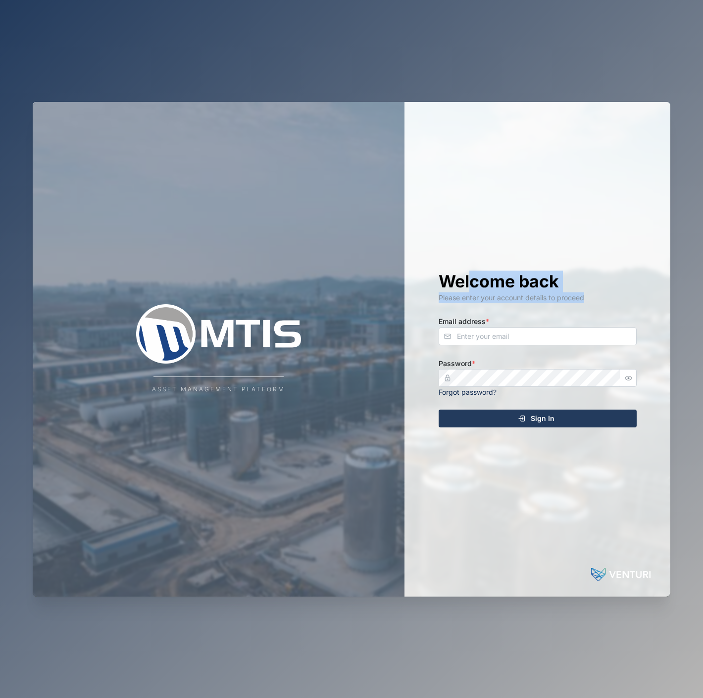
drag, startPoint x: 473, startPoint y: 297, endPoint x: 498, endPoint y: 322, distance: 35.7
click at [495, 318] on div "Welcome back Please enter your account details to proceed Email address * Passw…" at bounding box center [538, 349] width 238 height 495
click at [500, 324] on div "Email address *" at bounding box center [537, 330] width 198 height 30
click at [505, 333] on div "Email address *" at bounding box center [537, 330] width 198 height 30
click at [505, 333] on input "Email address *" at bounding box center [537, 337] width 198 height 18
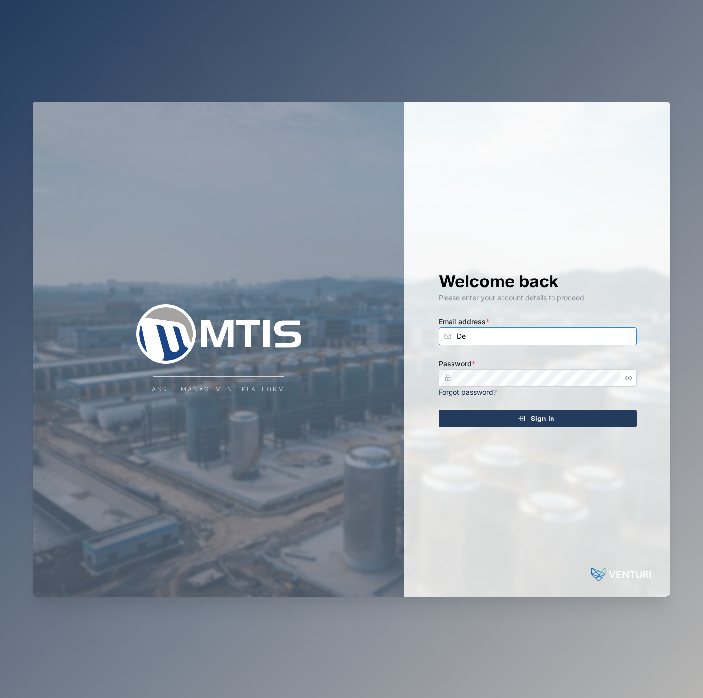
type input "D"
type input "[EMAIL_ADDRESS][PERSON_NAME][DOMAIN_NAME]"
click at [438, 410] on button "Sign In" at bounding box center [537, 419] width 198 height 18
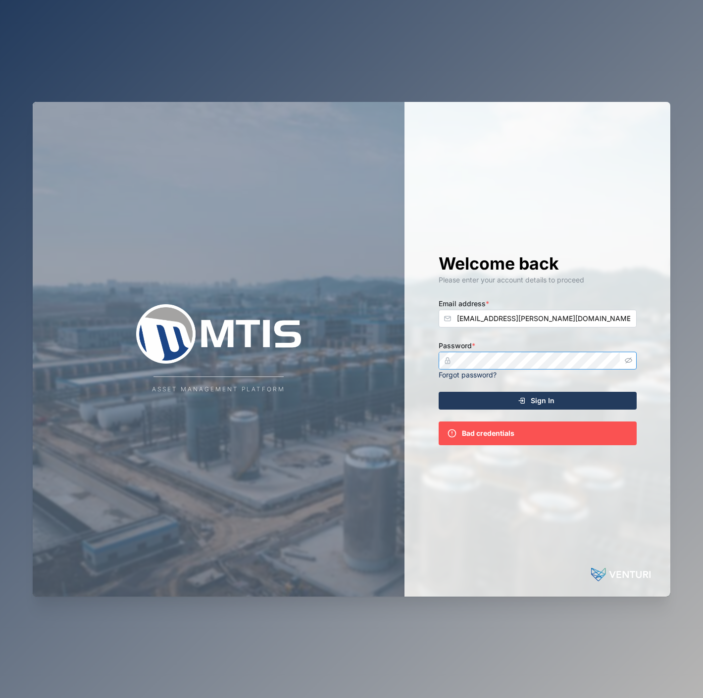
drag, startPoint x: 626, startPoint y: 359, endPoint x: 620, endPoint y: 359, distance: 6.4
click at [627, 359] on icon "button" at bounding box center [627, 360] width 7 height 7
click at [438, 392] on button "Sign In" at bounding box center [537, 401] width 198 height 18
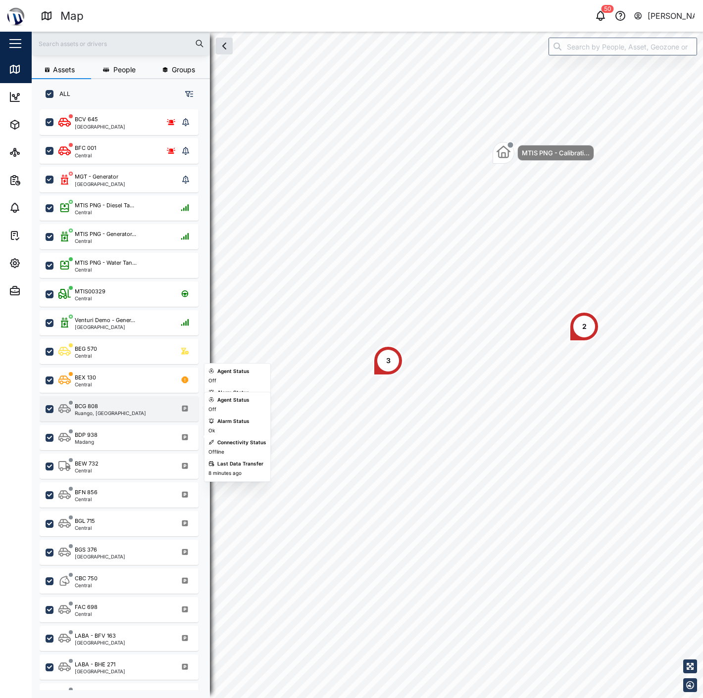
click at [125, 413] on div "Ruango, West New Britain" at bounding box center [110, 413] width 71 height 5
click at [127, 437] on div "BDP 938 Madang" at bounding box center [125, 437] width 134 height 13
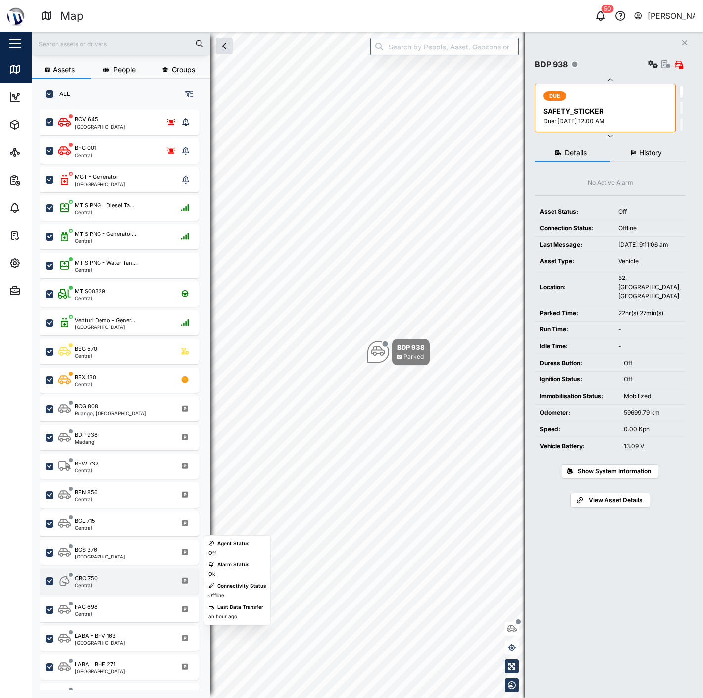
click at [138, 581] on div "CBC 750 Central" at bounding box center [125, 581] width 134 height 13
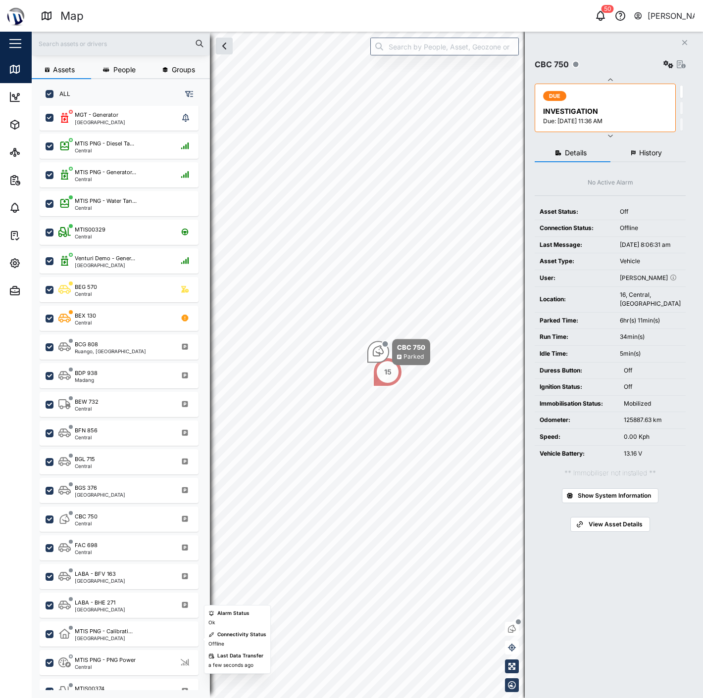
scroll to position [76, 0]
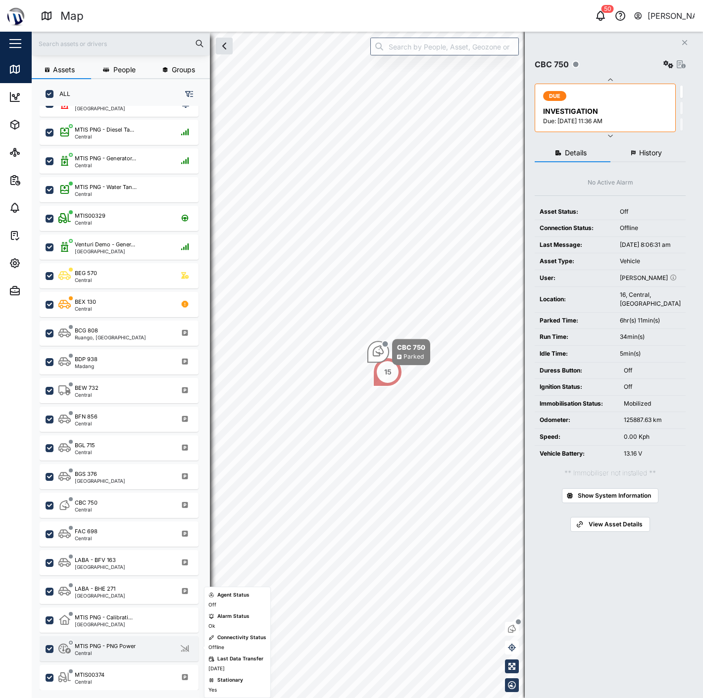
click at [127, 642] on div "MTIS PNG - PNG Power" at bounding box center [105, 646] width 61 height 8
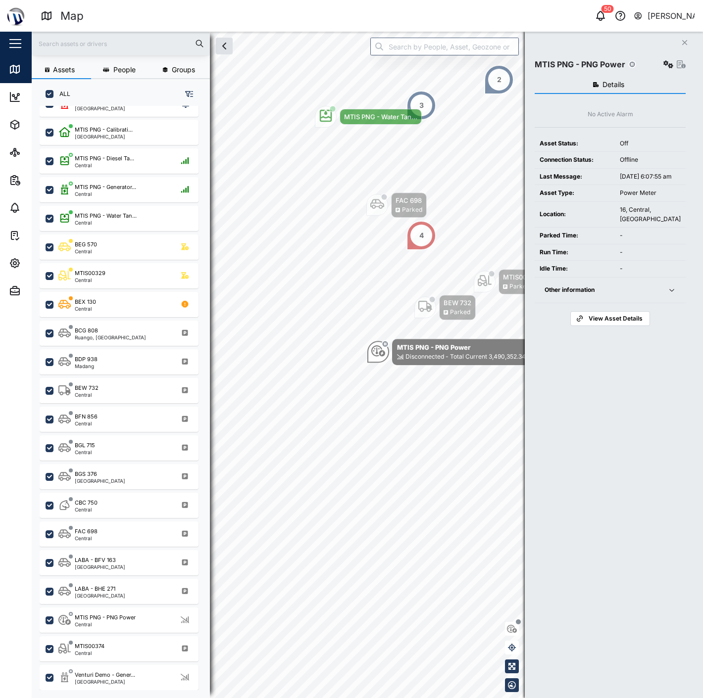
click at [644, 197] on div "Power Meter" at bounding box center [650, 193] width 61 height 9
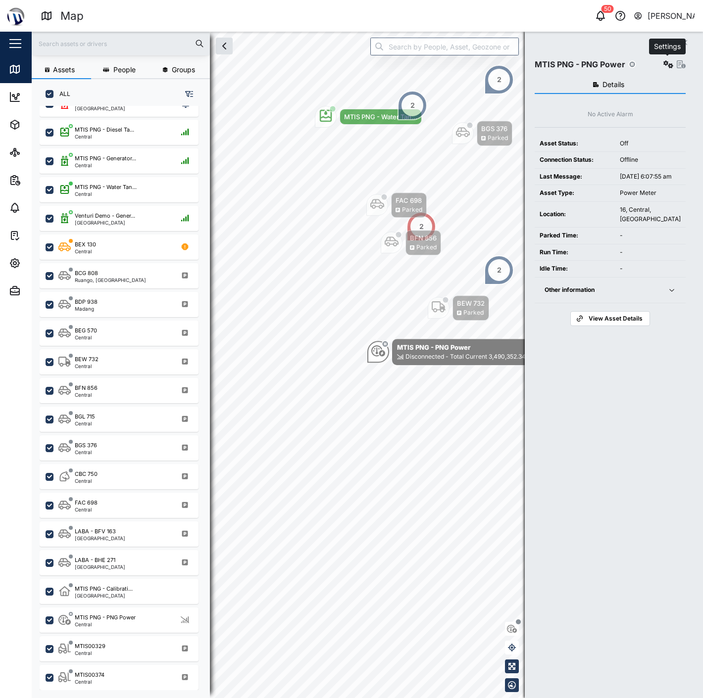
drag, startPoint x: 664, startPoint y: 66, endPoint x: 659, endPoint y: 77, distance: 12.4
click at [664, 66] on icon "button" at bounding box center [668, 64] width 10 height 8
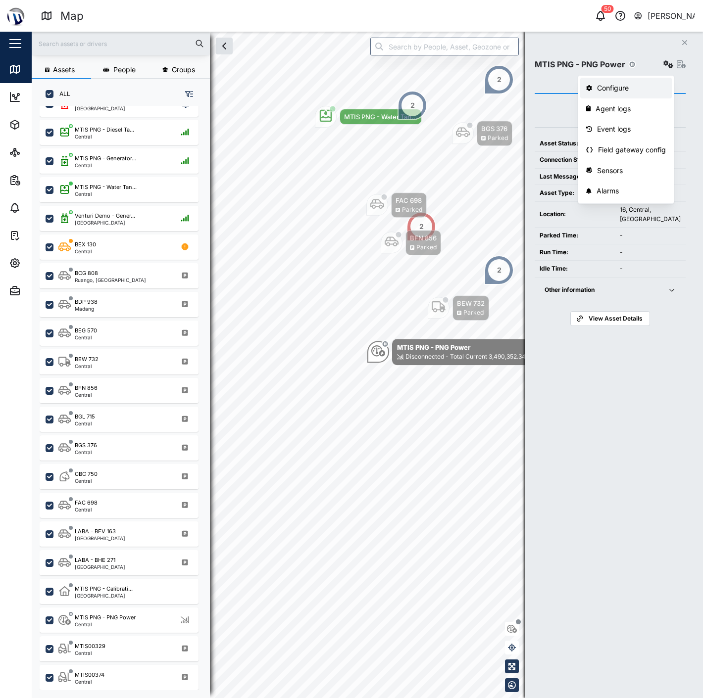
click at [646, 85] on div "Configure" at bounding box center [631, 88] width 69 height 11
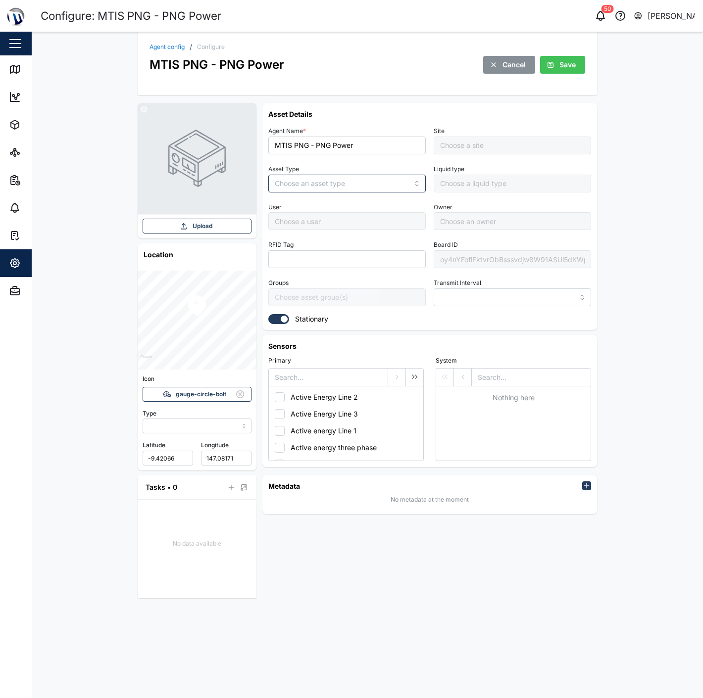
type input "MANUAL"
type input "POWER_METER"
type input "5 minutes"
type input "MTIS PNG - Napa Napa Yard"
click at [485, 260] on div "oy4nYFoflFktvrObBsssvdjw8W91ASUi5dKWpxGA6io" at bounding box center [511, 259] width 157 height 18
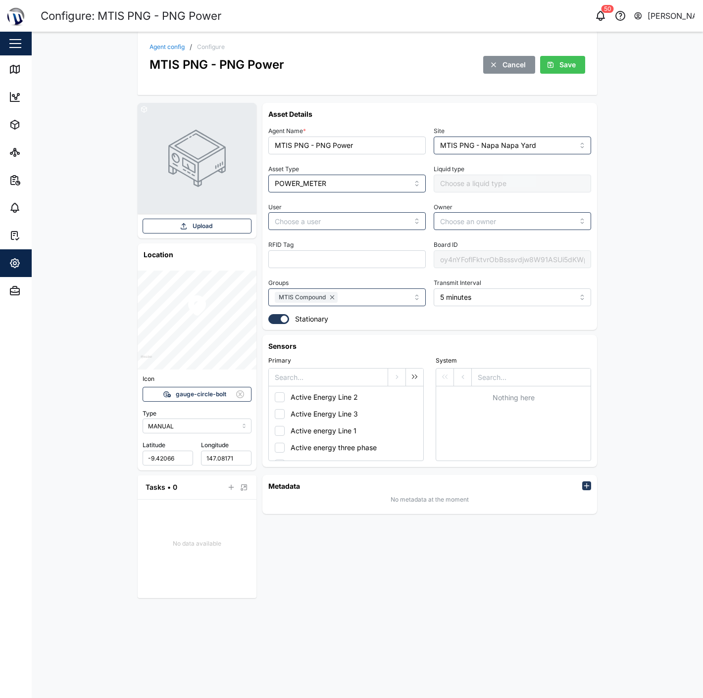
click at [485, 260] on div "oy4nYFoflFktvrObBsssvdjw8W91ASUi5dKWpxGA6io" at bounding box center [511, 259] width 157 height 18
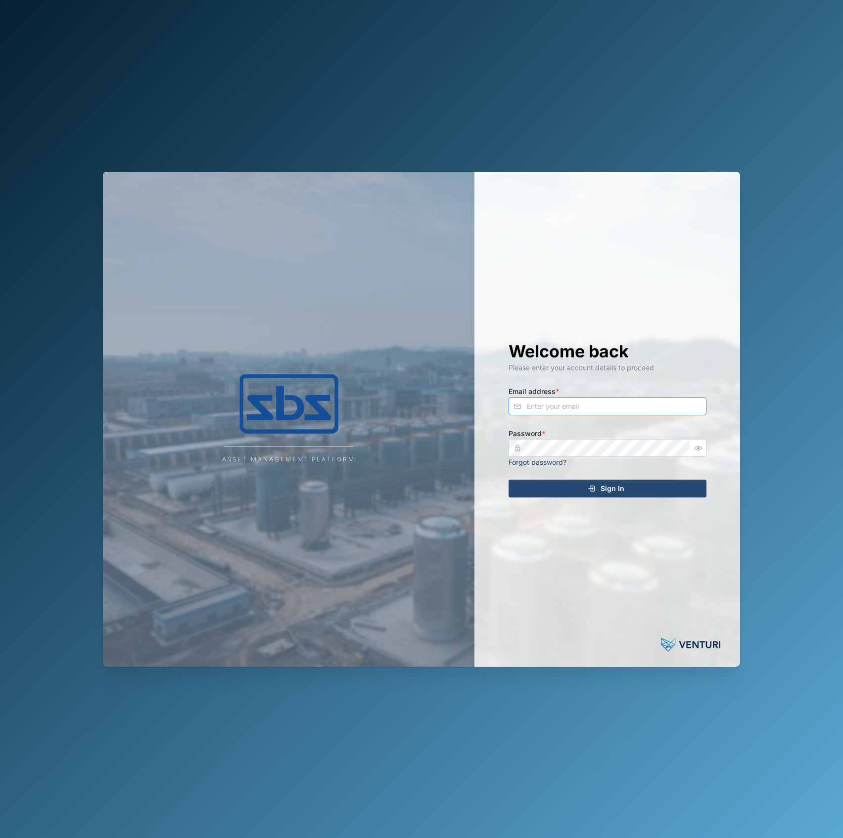
click at [588, 399] on input "Email address *" at bounding box center [608, 406] width 198 height 18
type input "[EMAIL_ADDRESS][PERSON_NAME][DOMAIN_NAME]"
click at [509, 479] on button "Sign In" at bounding box center [608, 488] width 198 height 18
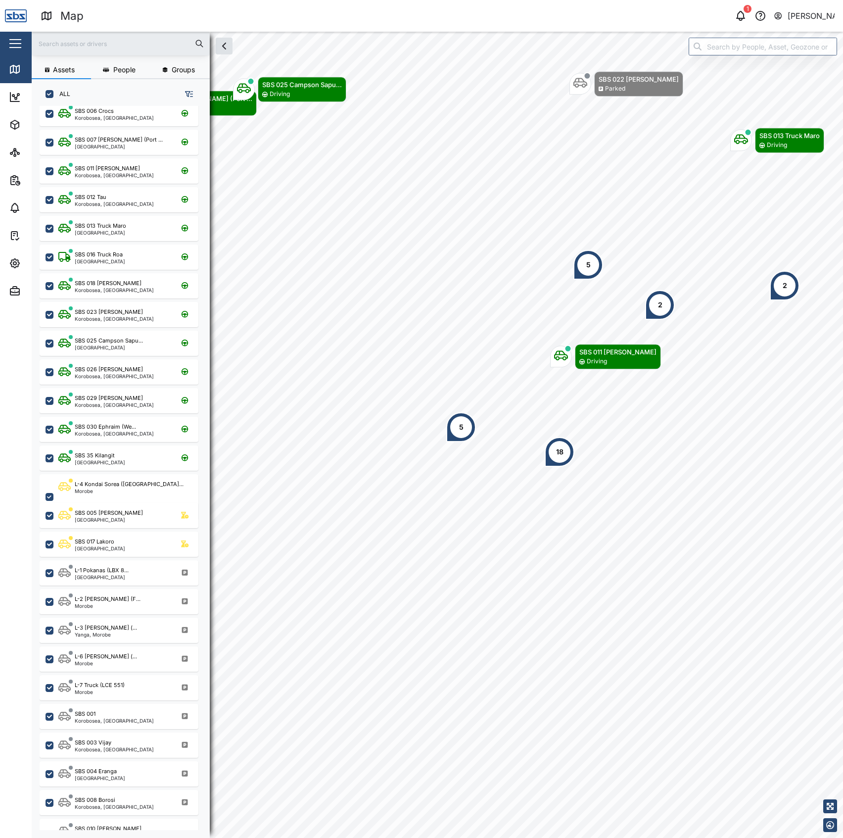
scroll to position [132, 0]
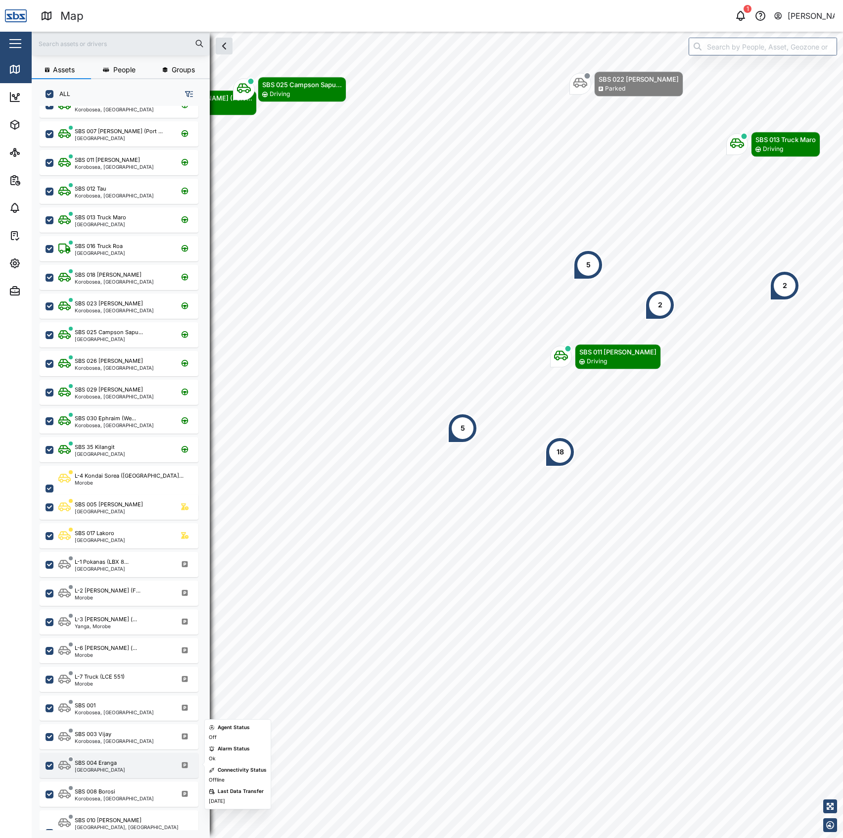
click at [141, 767] on div "SBS 004 Eranga Port Moresby" at bounding box center [125, 765] width 134 height 13
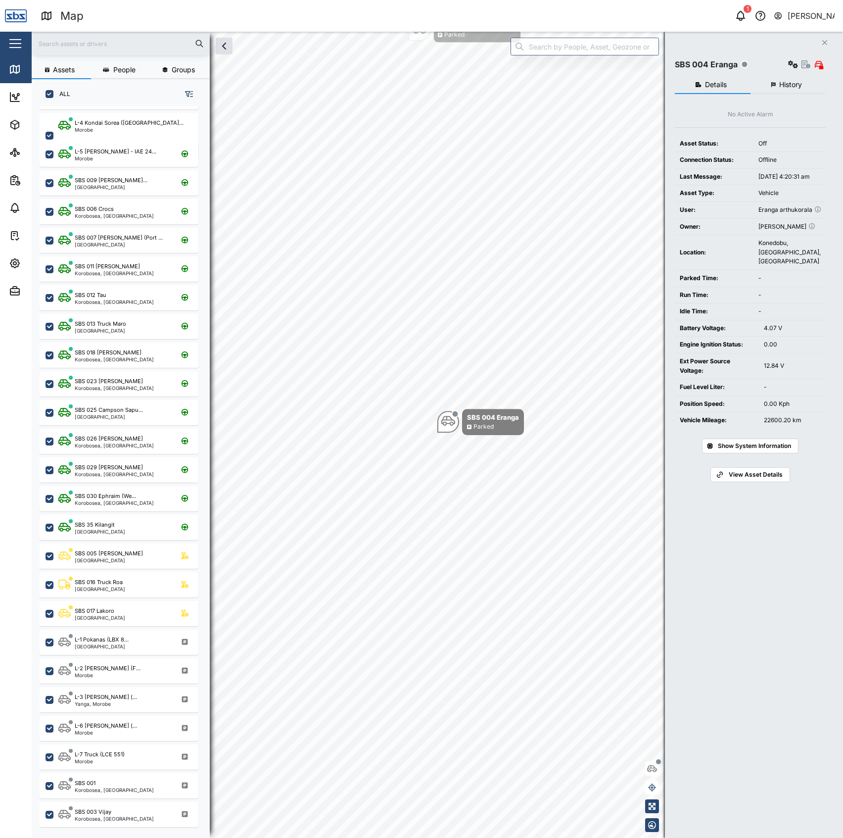
scroll to position [66, 0]
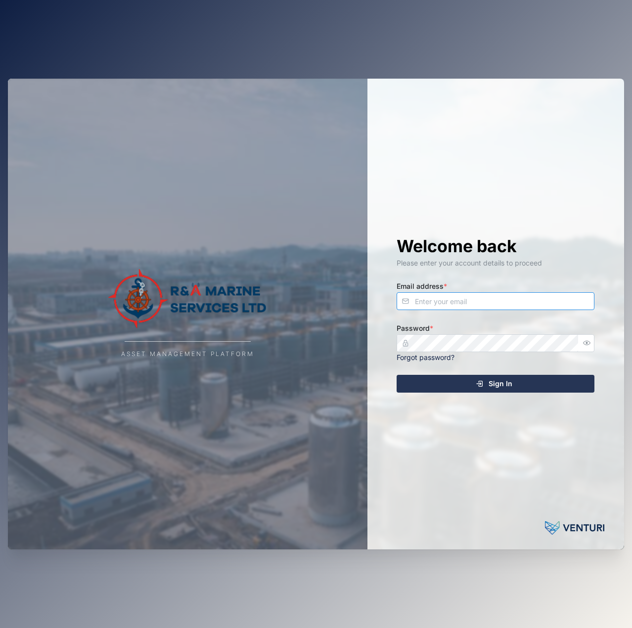
drag, startPoint x: 448, startPoint y: 303, endPoint x: 453, endPoint y: 299, distance: 6.3
click at [451, 300] on input "Email address *" at bounding box center [496, 301] width 198 height 18
type input "declan.delahunty@venturi.io"
click at [397, 375] on button "Sign In" at bounding box center [496, 384] width 198 height 18
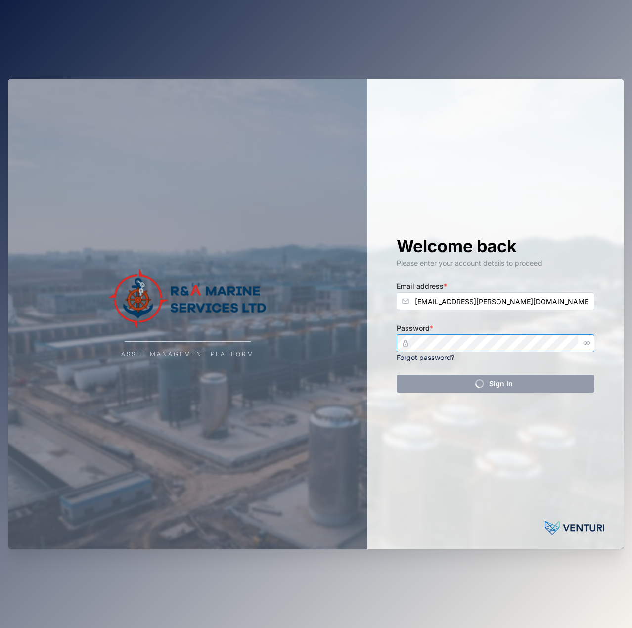
click at [397, 375] on button "Sign In" at bounding box center [496, 384] width 198 height 18
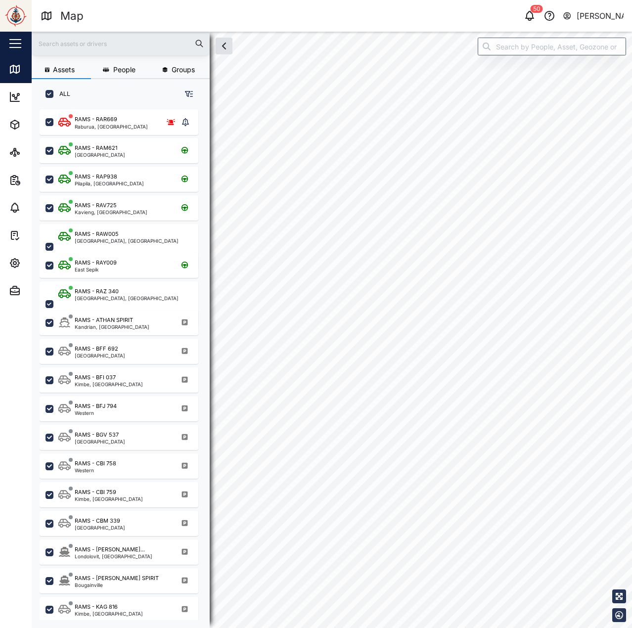
checkbox input "true"
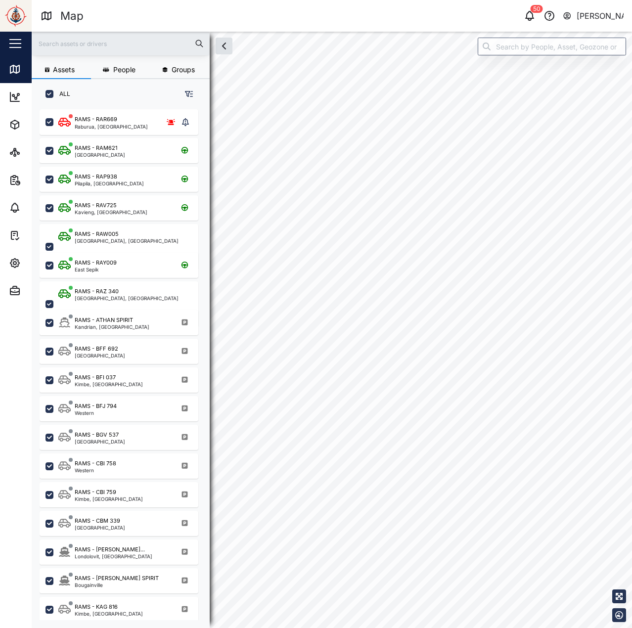
checkbox input "true"
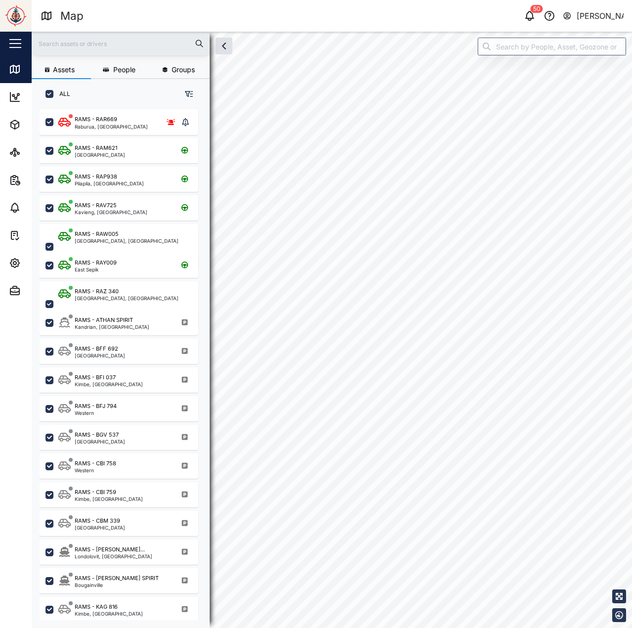
checkbox input "true"
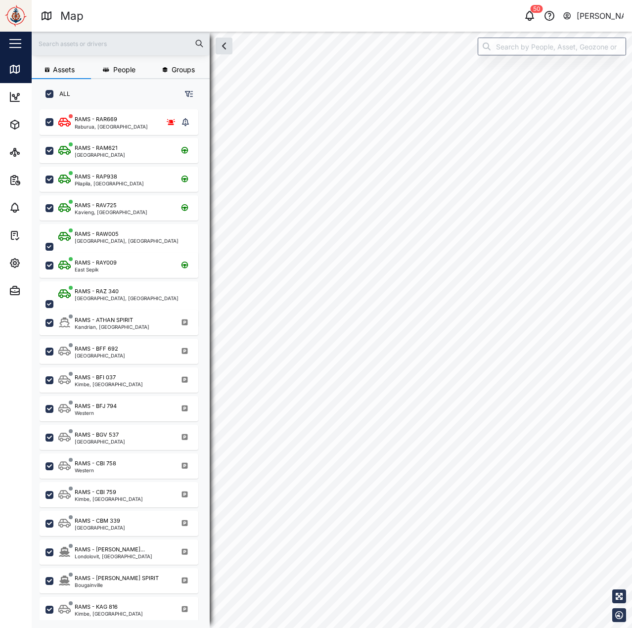
checkbox input "true"
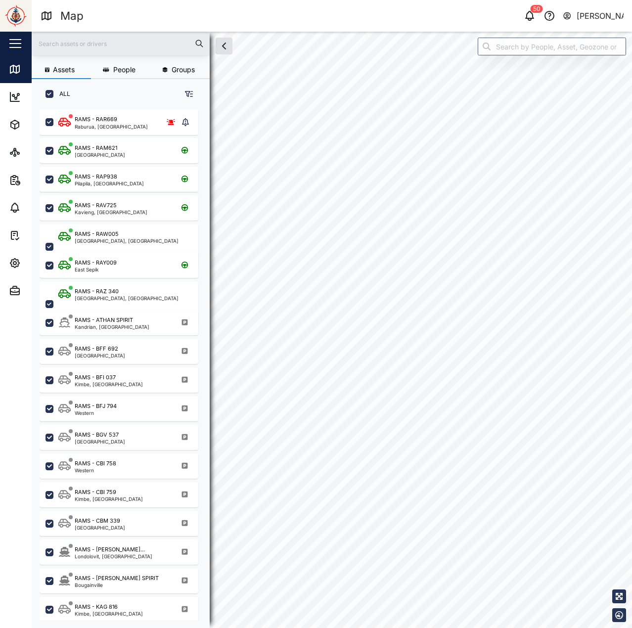
checkbox input "true"
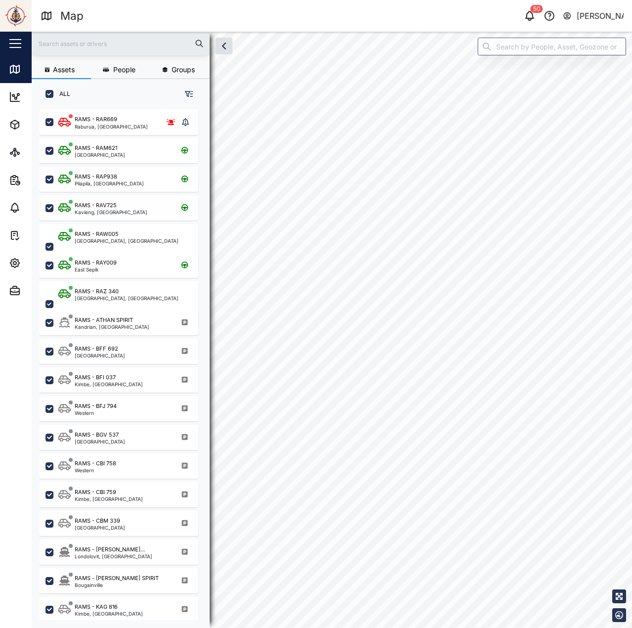
checkbox input "true"
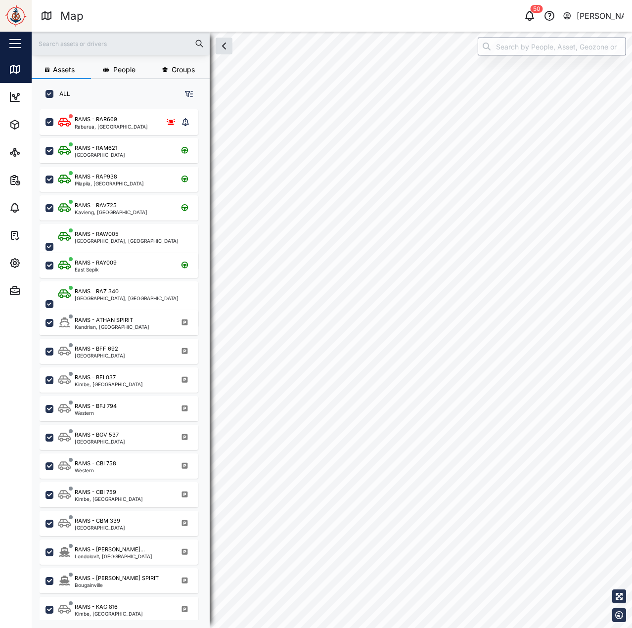
checkbox input "true"
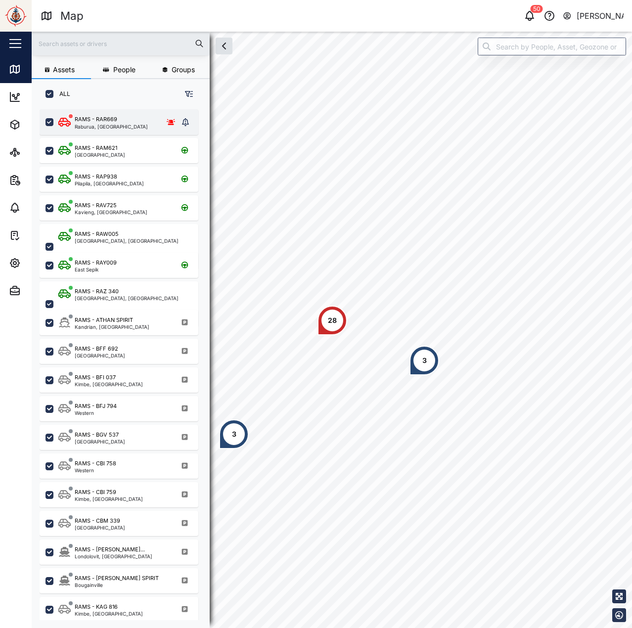
scroll to position [507, 155]
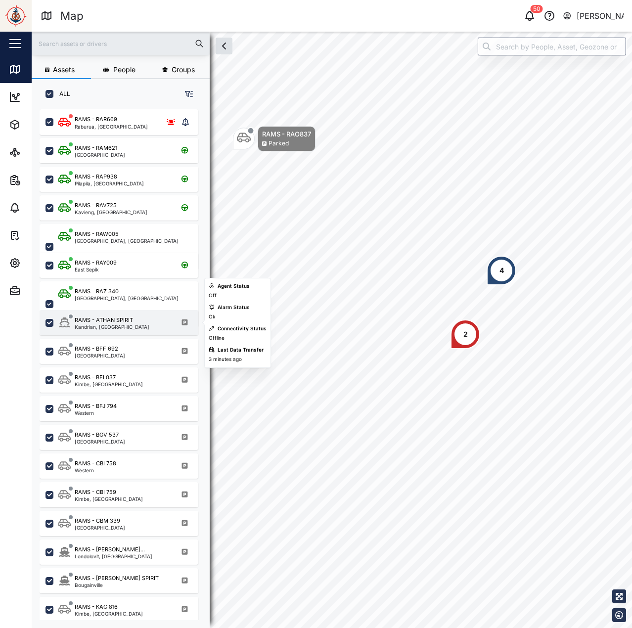
click at [121, 319] on div "RAMS - ATHAN SPIRIT" at bounding box center [104, 320] width 58 height 8
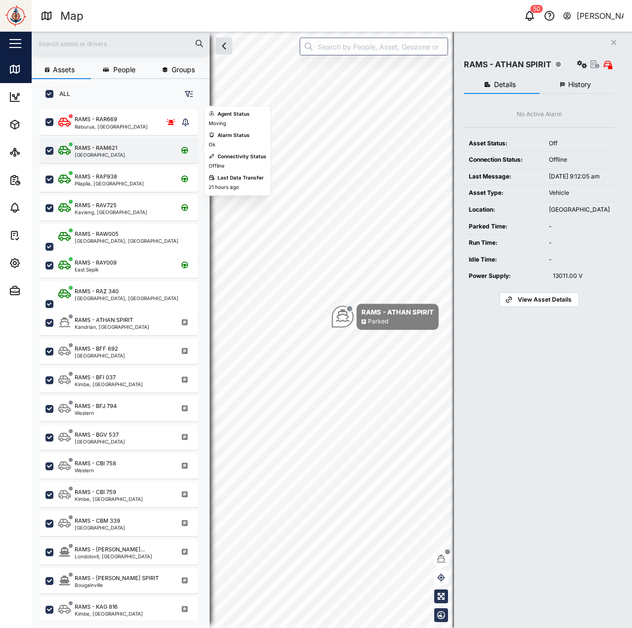
click at [111, 154] on div "New Ireland" at bounding box center [100, 154] width 50 height 5
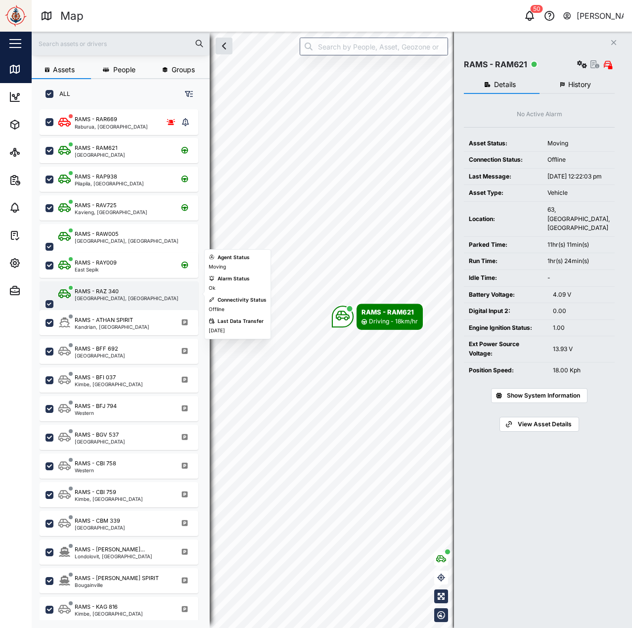
click at [127, 288] on div "RAMS - RAZ 340 Matakan, New Ireland" at bounding box center [125, 305] width 134 height 34
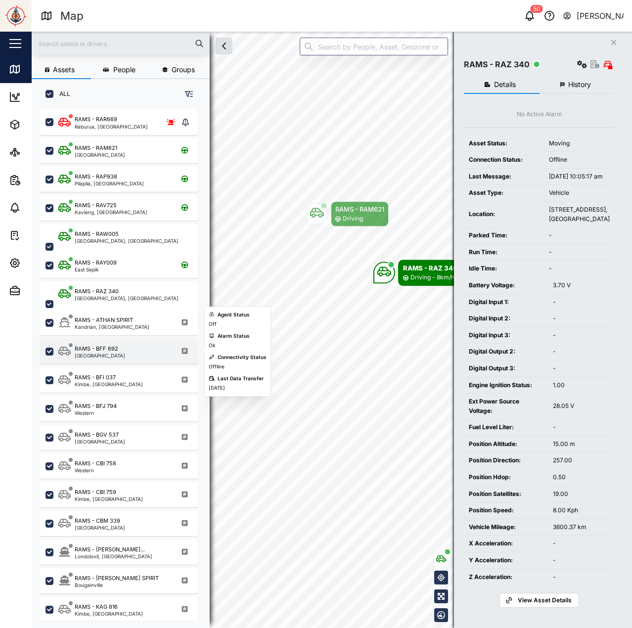
click at [122, 351] on div "RAMS - BFF 692 Port Moresby" at bounding box center [125, 351] width 134 height 13
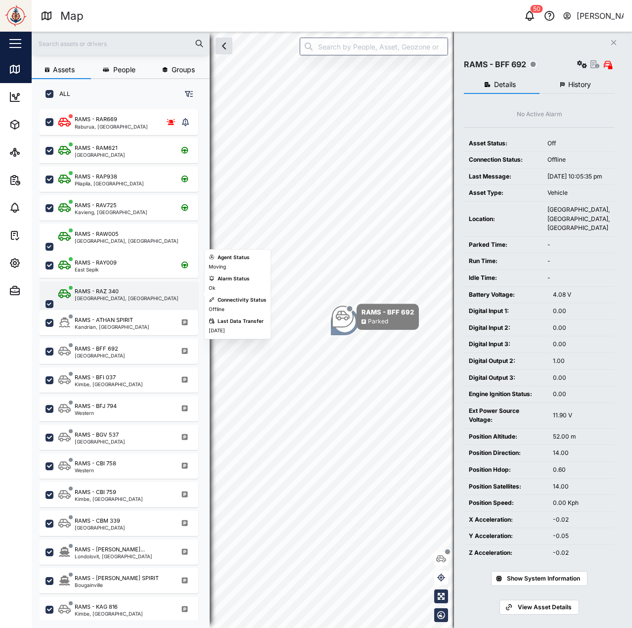
click at [135, 285] on div "RAMS - RAZ 340 Matakan, New Ireland" at bounding box center [119, 305] width 159 height 46
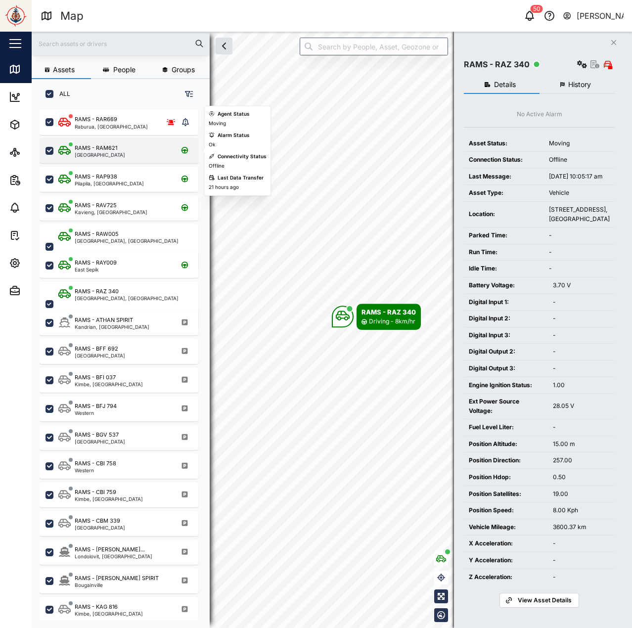
click at [129, 154] on div "RAMS - RAM621 New Ireland" at bounding box center [125, 150] width 134 height 13
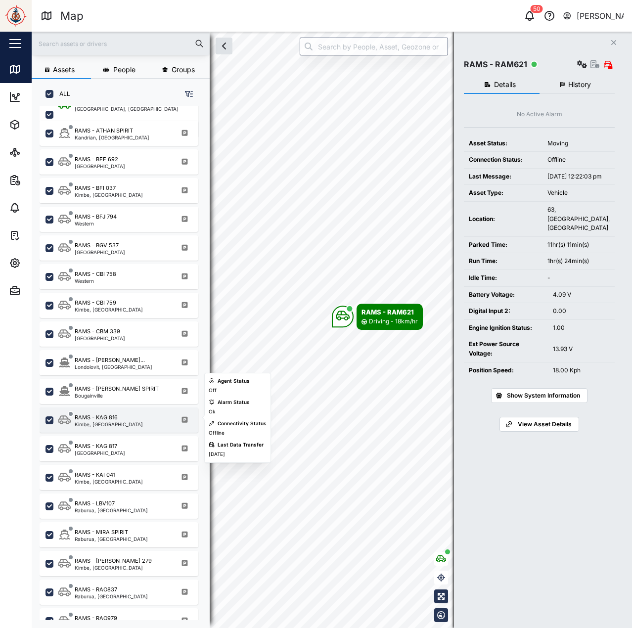
scroll to position [198, 0]
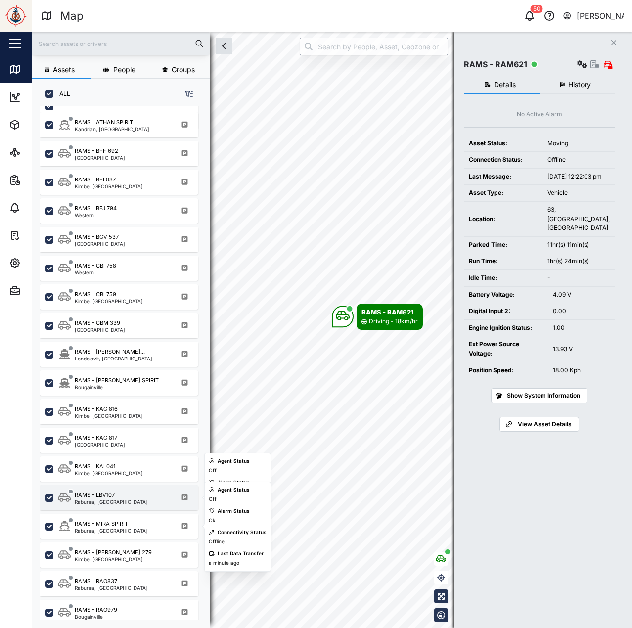
click at [148, 495] on div "RAMS - LBV107 Raburua, East New Britain" at bounding box center [125, 497] width 134 height 13
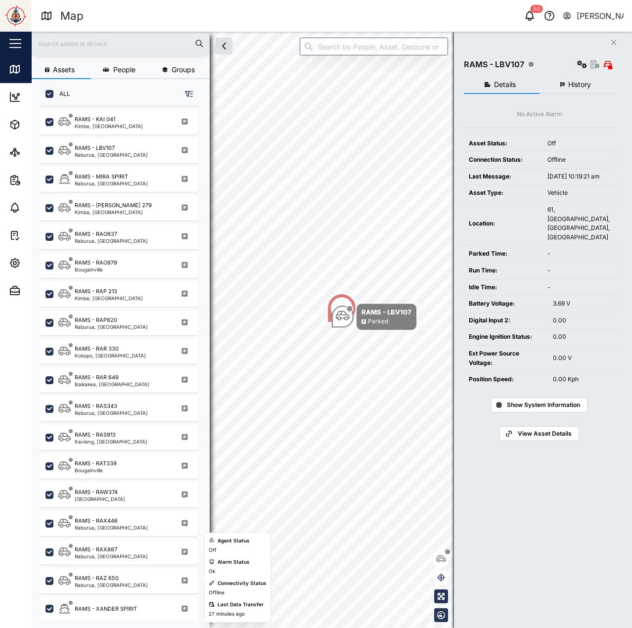
scroll to position [547, 0]
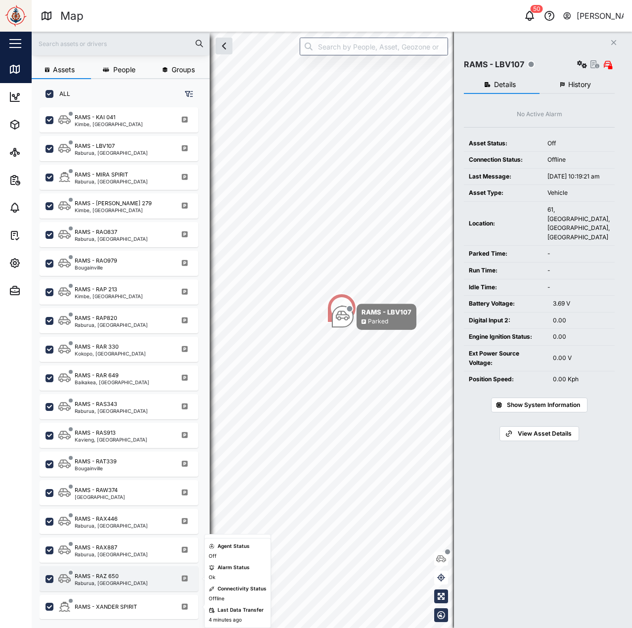
click at [140, 583] on div "RAMS - RAZ 650 Raburua, East New Britain" at bounding box center [125, 579] width 134 height 13
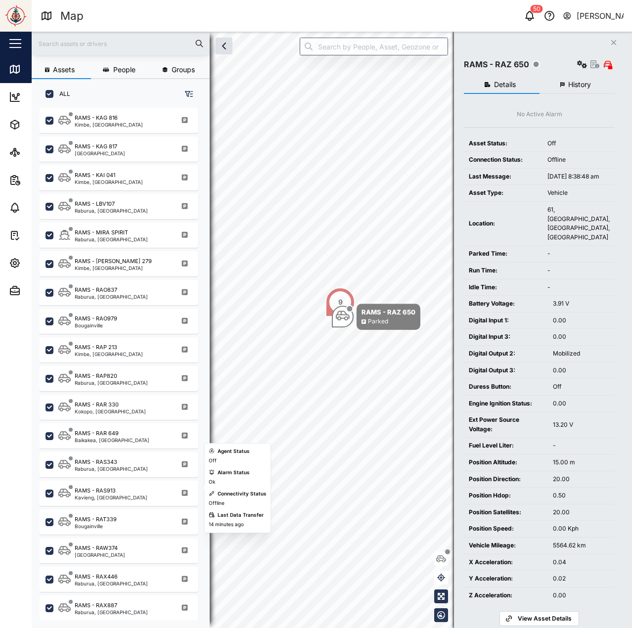
scroll to position [250, 0]
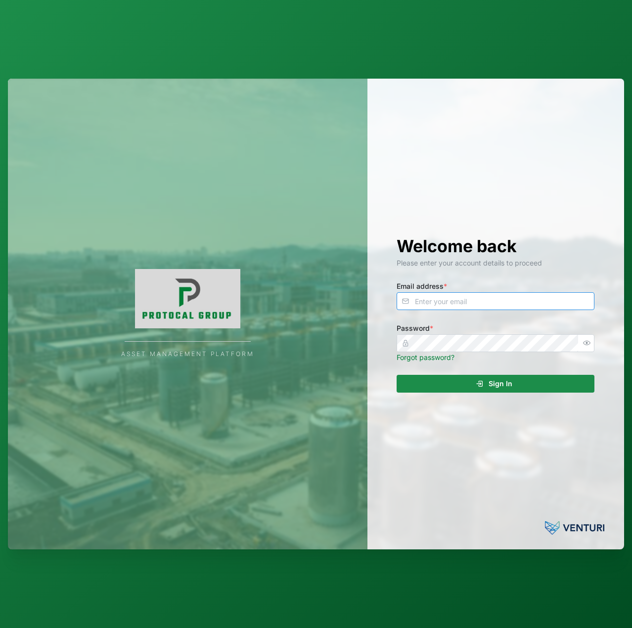
click at [469, 303] on input "Email address *" at bounding box center [496, 301] width 198 height 18
type input "D"
drag, startPoint x: 503, startPoint y: 301, endPoint x: 548, endPoint y: 300, distance: 45.0
click at [548, 300] on input "[EMAIL_ADDRESS][PERSON_NAME]" at bounding box center [496, 301] width 198 height 18
type input "[EMAIL_ADDRESS][PERSON_NAME][DOMAIN_NAME]"
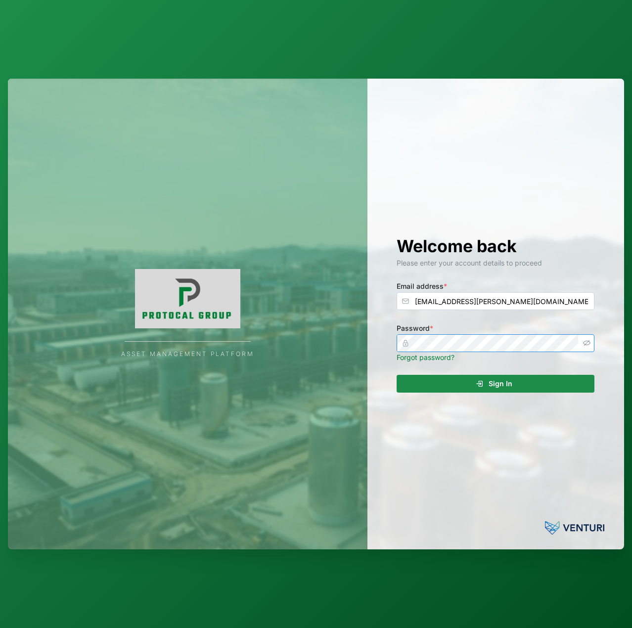
click at [585, 342] on icon "button" at bounding box center [586, 342] width 7 height 7
drag, startPoint x: 515, startPoint y: 374, endPoint x: 518, endPoint y: 378, distance: 5.6
click at [516, 375] on div "Welcome back Please enter your account details to proceed Email address * [EMAI…" at bounding box center [496, 315] width 238 height 472
click at [520, 381] on div "Sign In" at bounding box center [494, 384] width 182 height 17
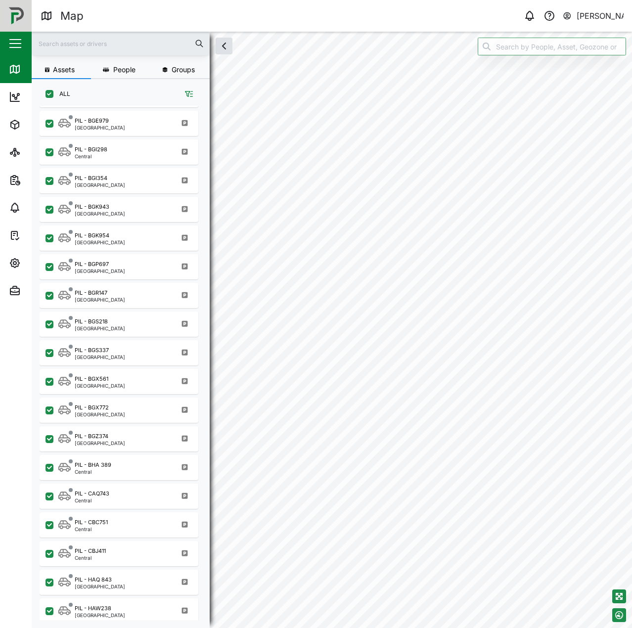
scroll to position [396, 0]
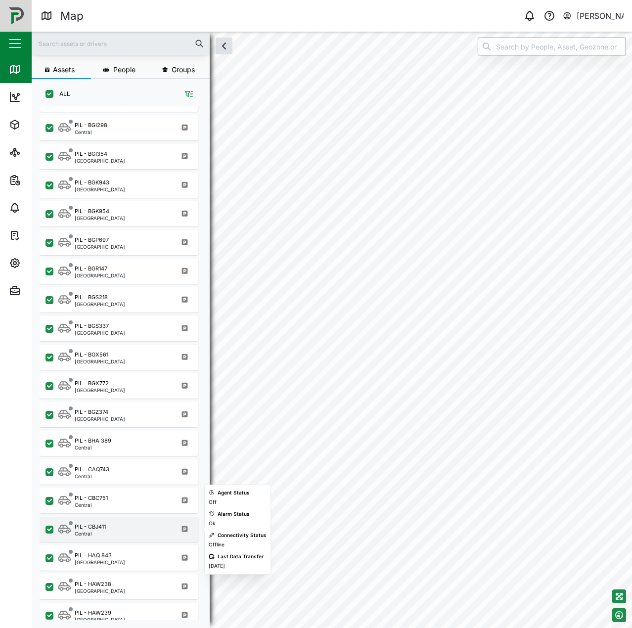
click at [128, 532] on div "PIL - CBJ411 Central" at bounding box center [125, 529] width 134 height 13
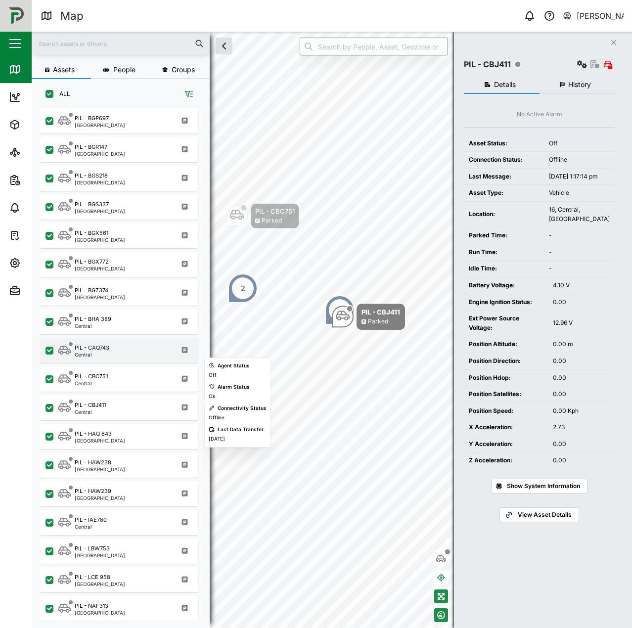
scroll to position [519, 0]
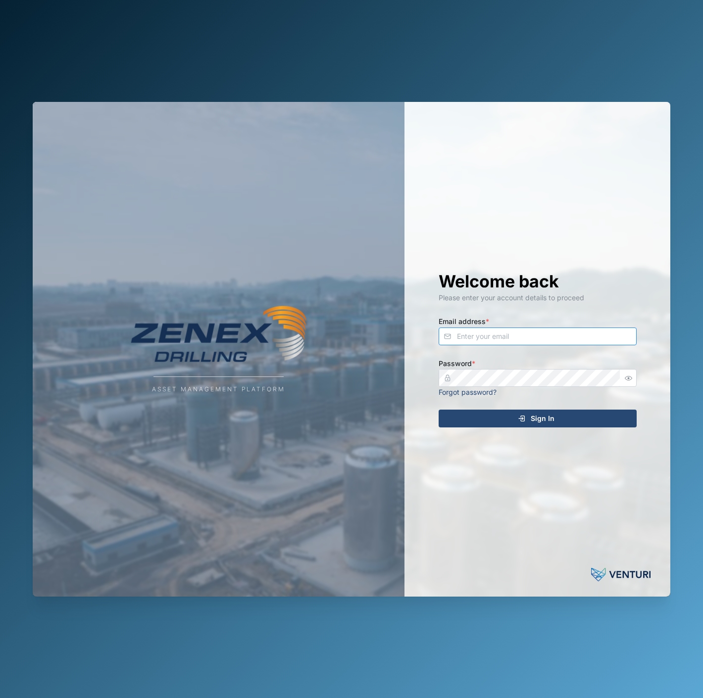
click at [534, 329] on input "Email address *" at bounding box center [537, 337] width 198 height 18
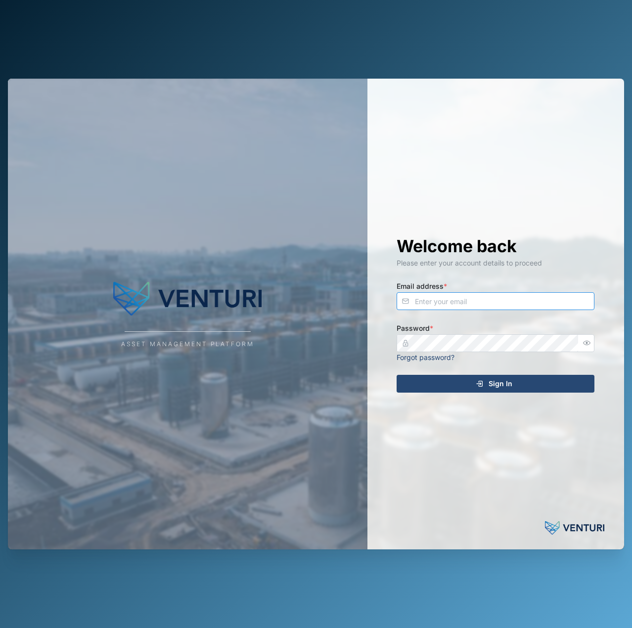
click at [495, 305] on input "Email address *" at bounding box center [496, 301] width 198 height 18
type input "[EMAIL_ADDRESS][PERSON_NAME][DOMAIN_NAME]"
click at [504, 386] on span "Sign In" at bounding box center [501, 384] width 24 height 17
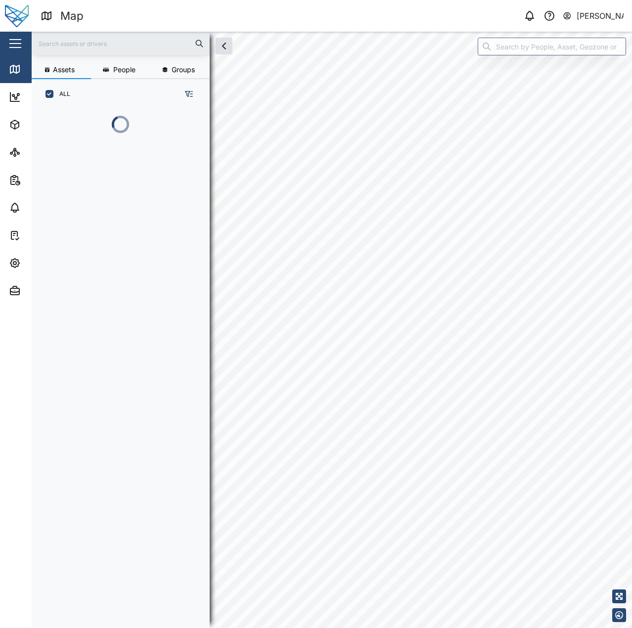
scroll to position [507, 155]
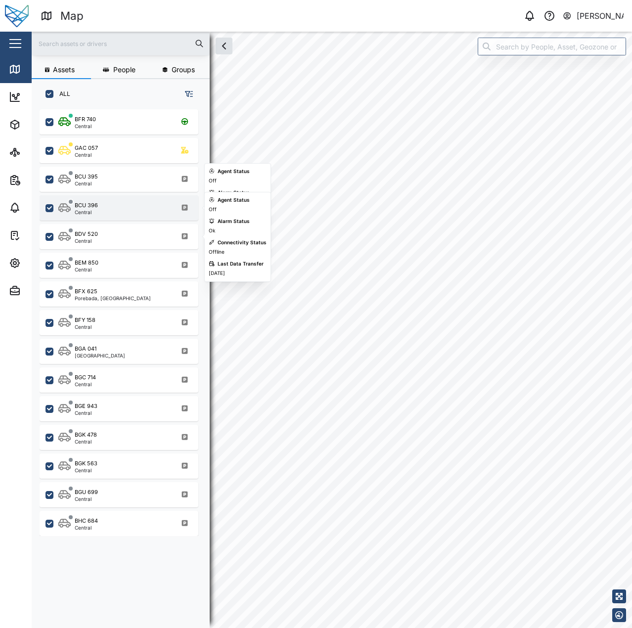
click at [117, 211] on div "BCU 396 Central" at bounding box center [125, 207] width 134 height 13
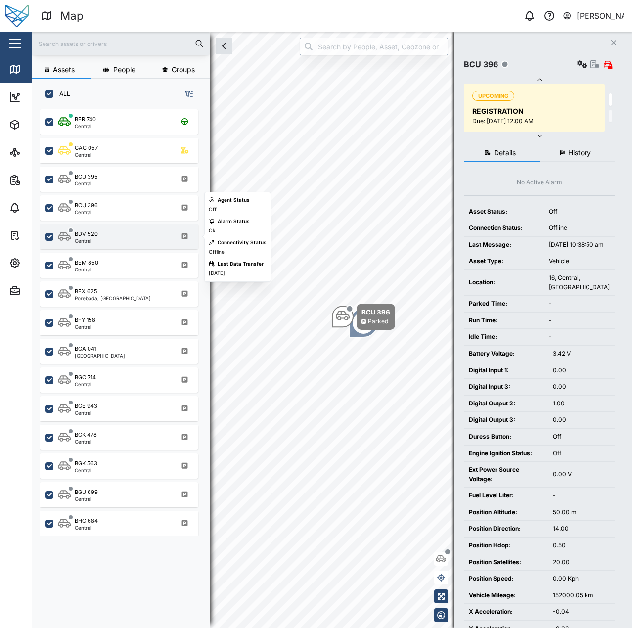
click at [120, 245] on div "BDV 520 Central" at bounding box center [119, 236] width 159 height 25
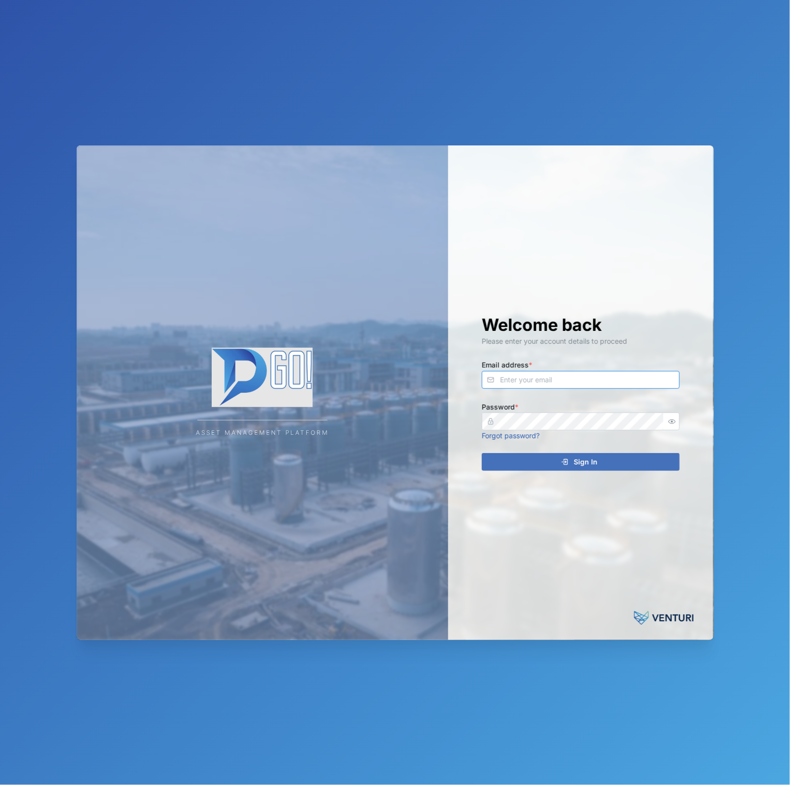
click at [634, 376] on input "Email address *" at bounding box center [581, 380] width 198 height 18
type input "declan.delahunty@venturi.io"
click at [678, 421] on div at bounding box center [672, 422] width 16 height 18
click at [671, 422] on icon "button" at bounding box center [672, 421] width 7 height 7
click at [575, 459] on span "Sign In" at bounding box center [586, 462] width 24 height 17
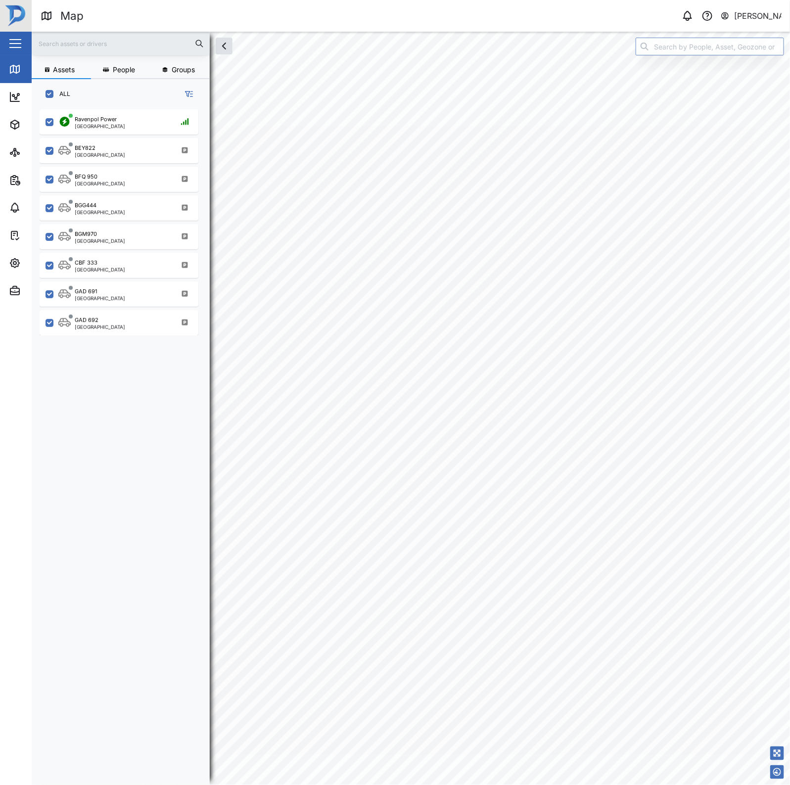
scroll to position [662, 153]
click at [114, 213] on div "BGG444 Port Moresby" at bounding box center [125, 207] width 134 height 13
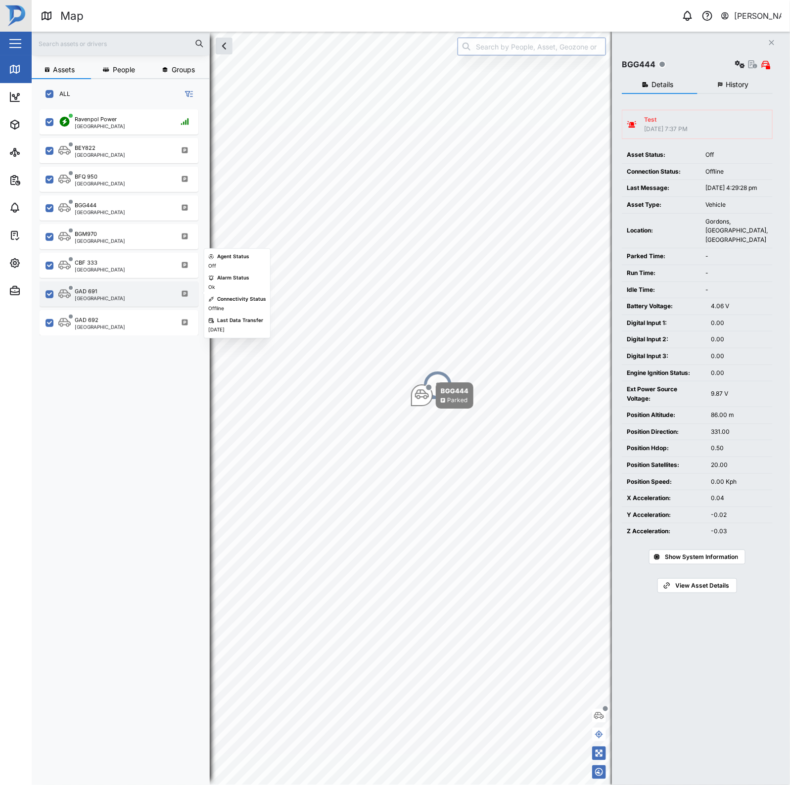
click at [106, 298] on div "GAD 691 Port Moresby" at bounding box center [125, 294] width 134 height 13
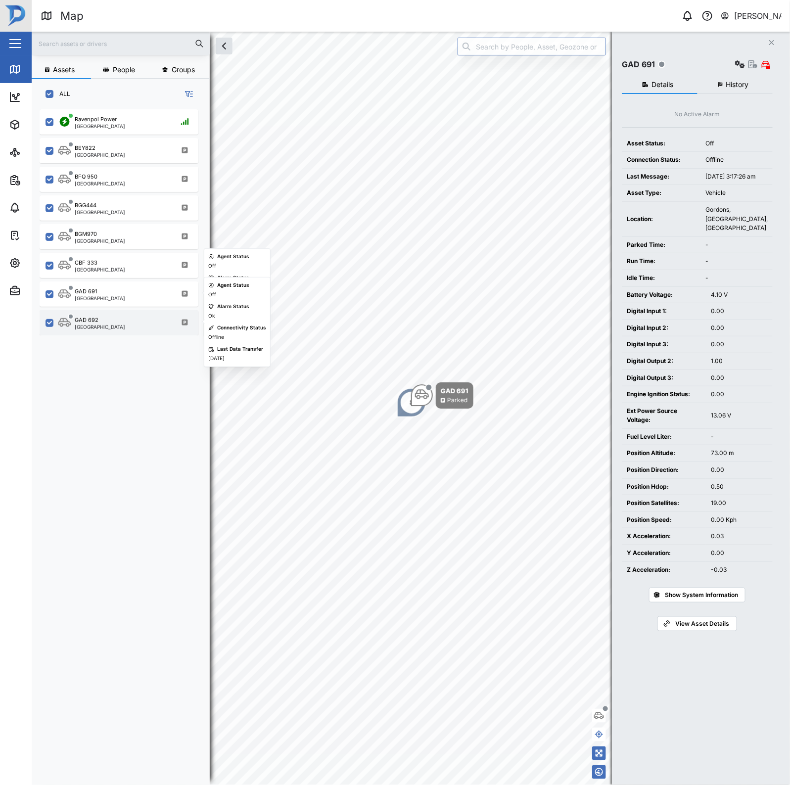
click at [144, 312] on div "GAD 692 Port Moresby" at bounding box center [119, 322] width 159 height 25
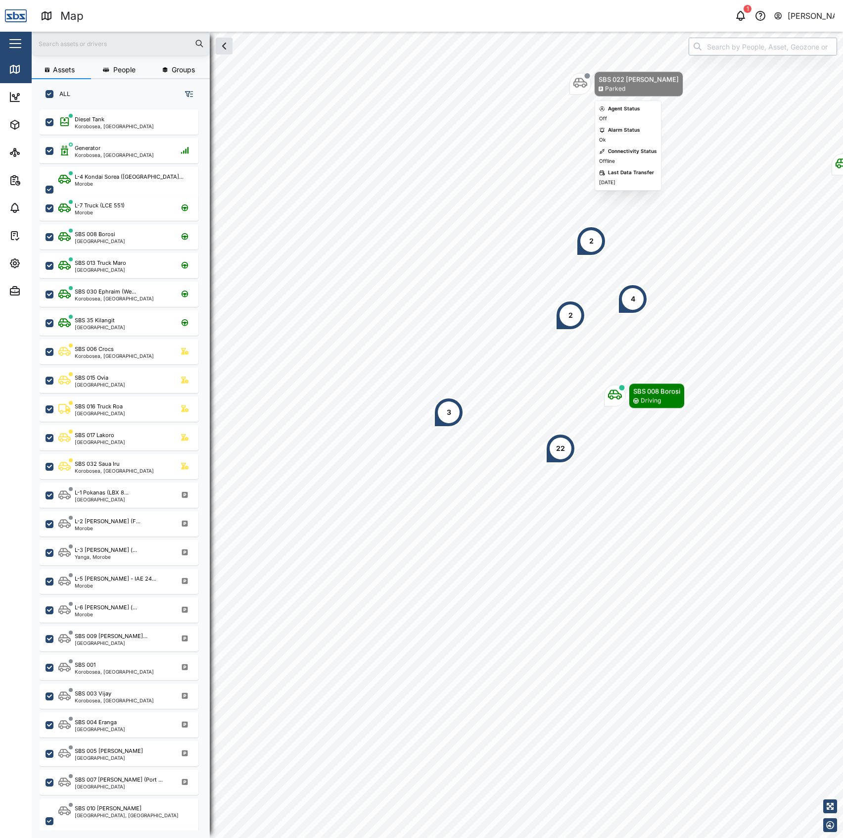
click at [767, 38] on input "search" at bounding box center [763, 47] width 148 height 18
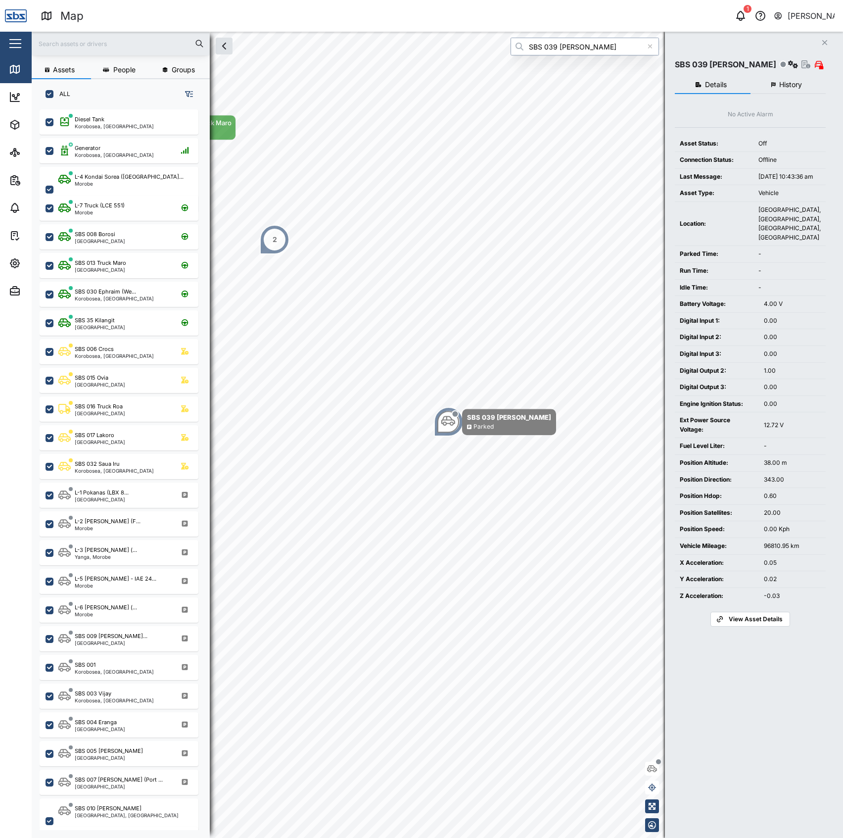
type input "SBS 039 ISSAC"
click at [780, 89] on button "History" at bounding box center [789, 85] width 76 height 18
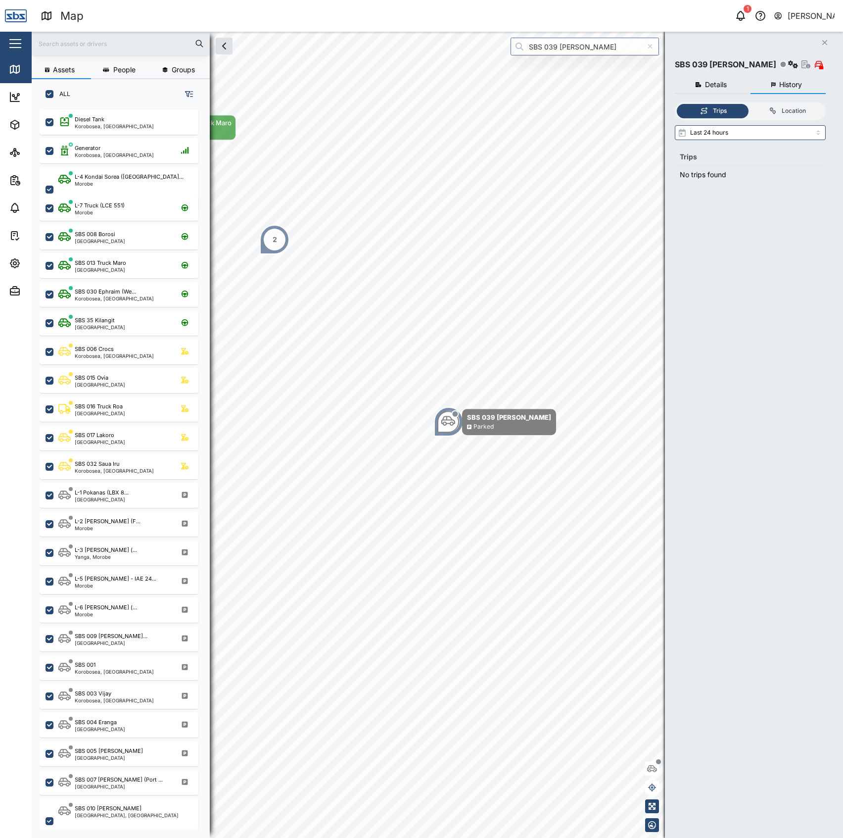
click at [741, 84] on button "Details" at bounding box center [713, 85] width 76 height 18
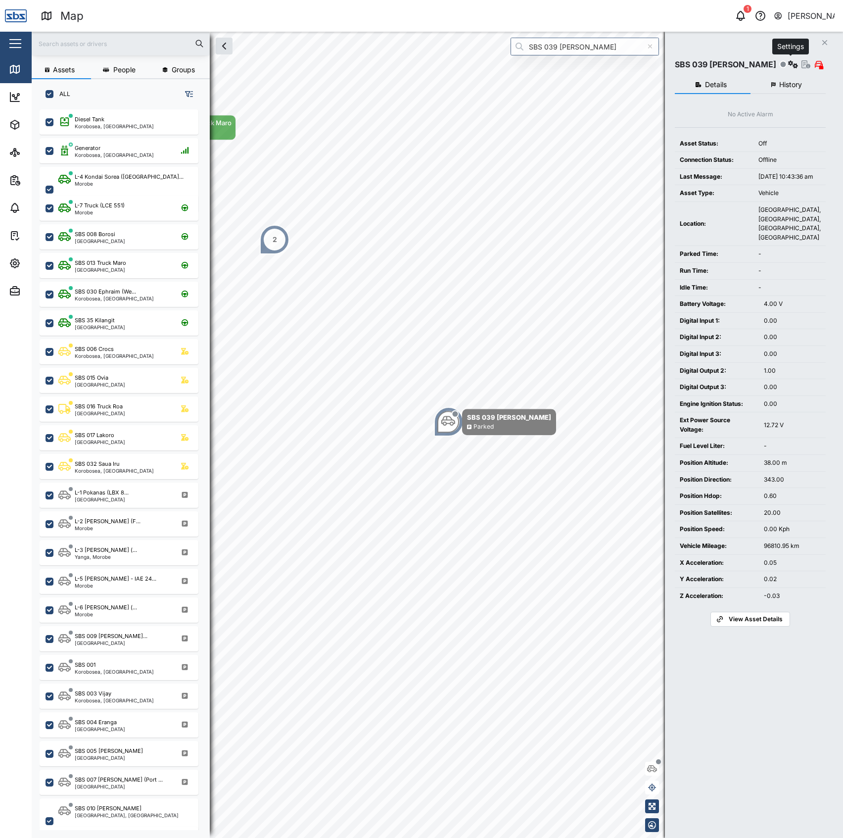
click at [789, 63] on icon "button" at bounding box center [793, 64] width 10 height 8
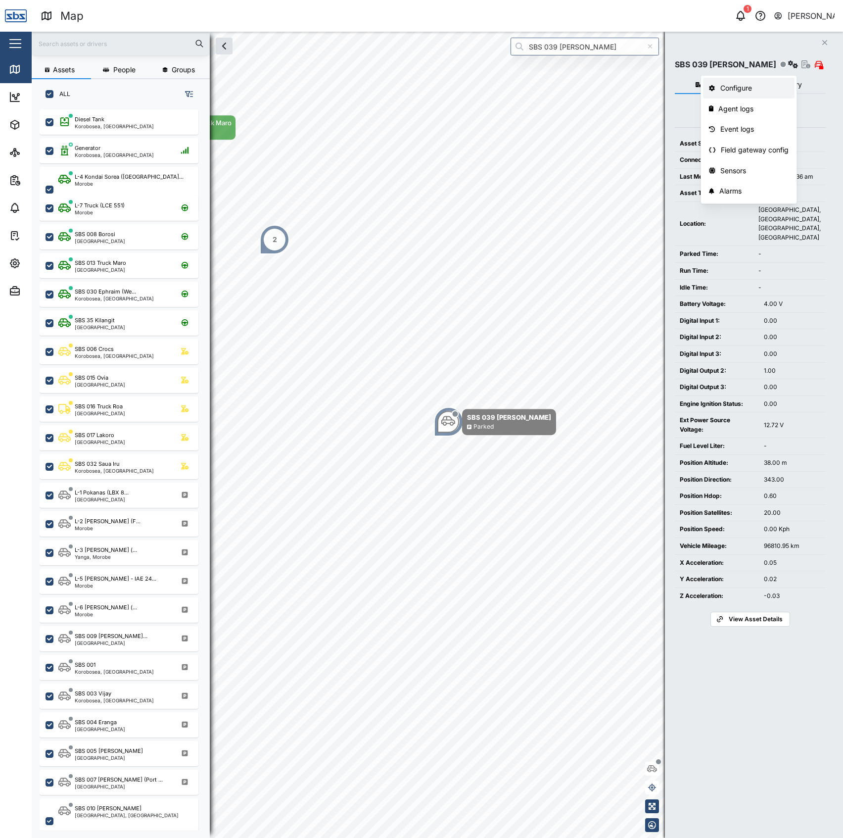
click at [772, 84] on div "Configure" at bounding box center [754, 88] width 69 height 11
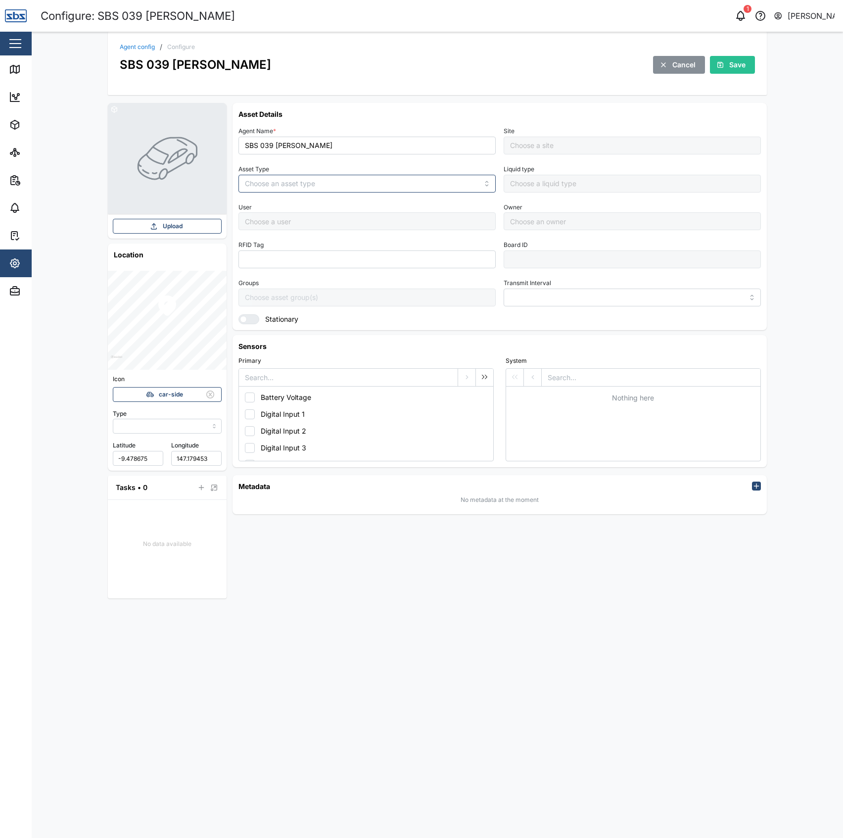
type input "MANUAL"
type input "VEHICLE"
type input "5 minutes"
type input "Default Site"
click at [135, 48] on link "Agent config" at bounding box center [137, 47] width 35 height 6
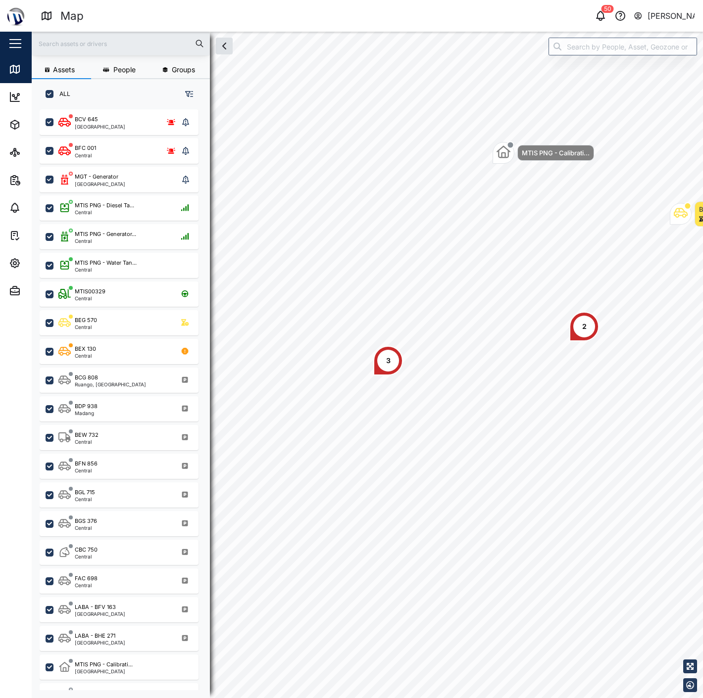
click at [653, 15] on div "[PERSON_NAME]" at bounding box center [671, 16] width 48 height 12
click at [10, 261] on icon "button" at bounding box center [15, 263] width 12 height 12
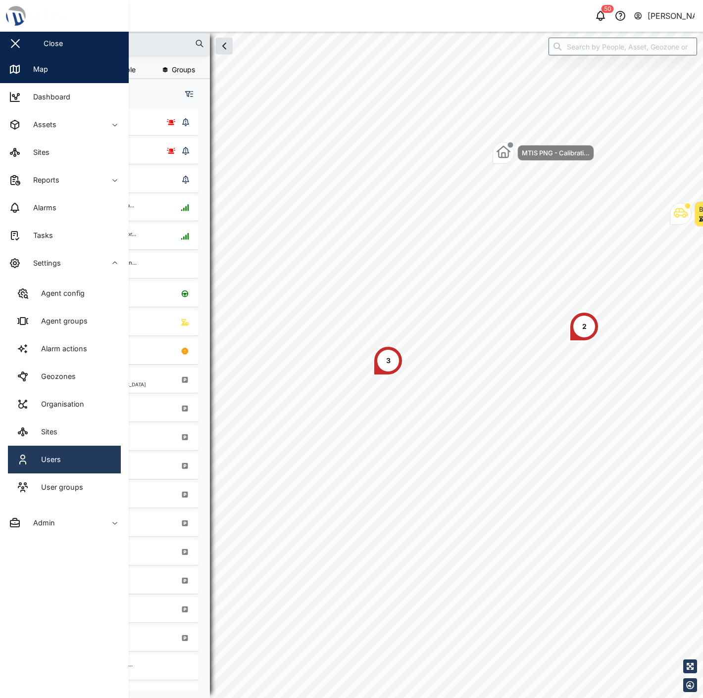
click at [79, 463] on link "Users" at bounding box center [64, 460] width 113 height 28
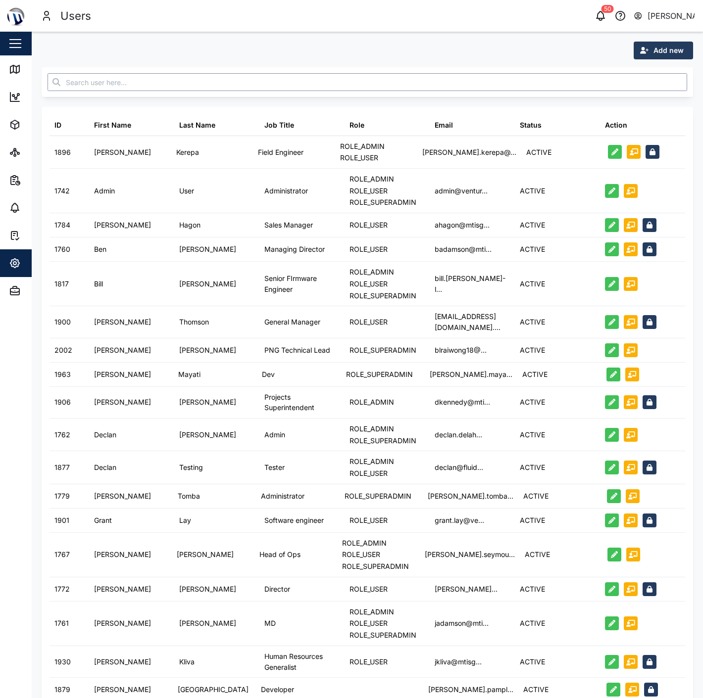
click at [190, 87] on input "text" at bounding box center [367, 82] width 639 height 18
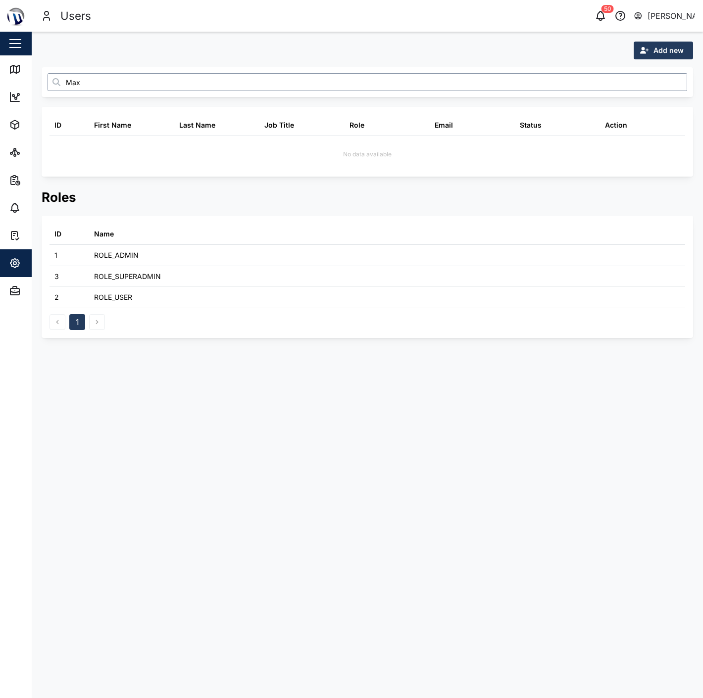
type input "Max"
click at [645, 53] on icon "button" at bounding box center [644, 50] width 9 height 7
click at [653, 96] on div "Platform User" at bounding box center [655, 95] width 57 height 8
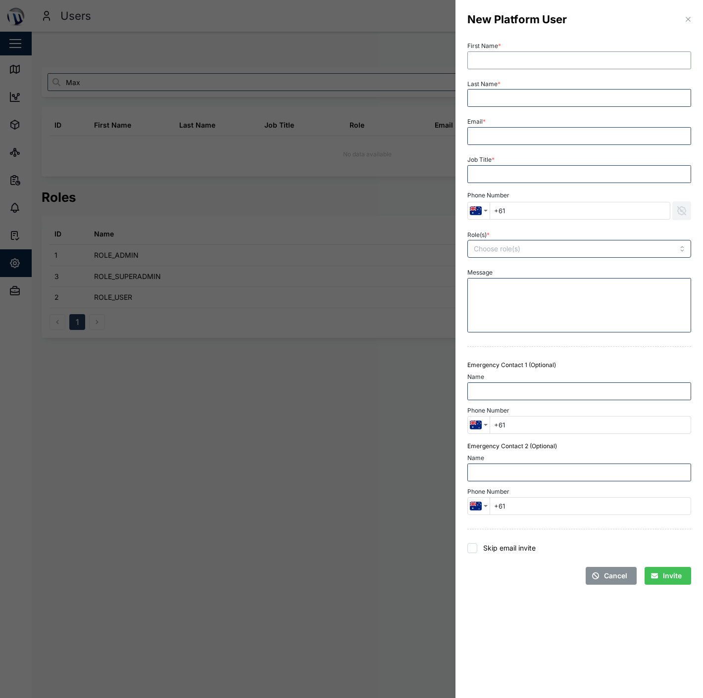
click at [506, 63] on input "First Name *" at bounding box center [579, 60] width 224 height 18
type input "Max"
type input "Yalon"
drag, startPoint x: 552, startPoint y: 147, endPoint x: 547, endPoint y: 136, distance: 12.4
click at [550, 146] on div "Email *" at bounding box center [579, 130] width 232 height 38
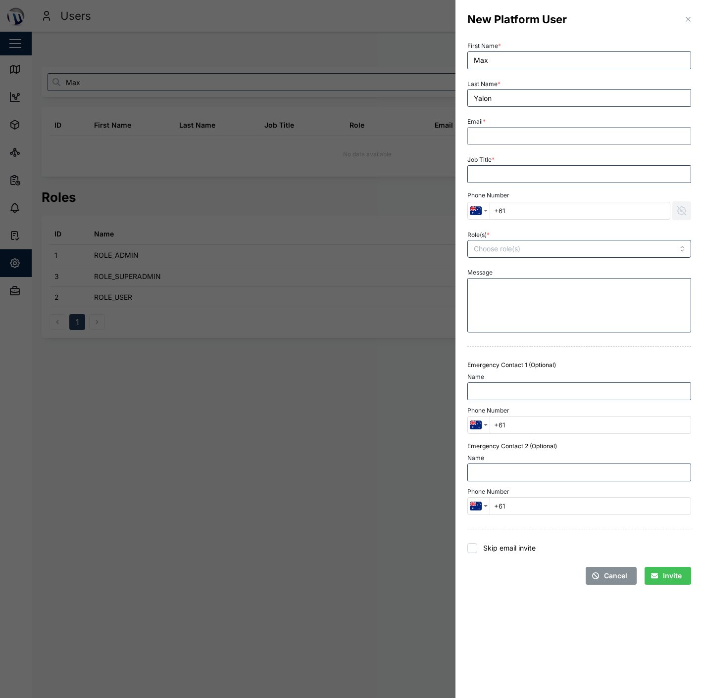
click at [548, 130] on input "Email *" at bounding box center [579, 136] width 224 height 18
paste input "[EMAIL_ADDRESS][DOMAIN_NAME]"
type input "[EMAIL_ADDRESS][DOMAIN_NAME]"
click at [510, 174] on input "Job Title *" at bounding box center [579, 174] width 224 height 18
type input "Demo Account"
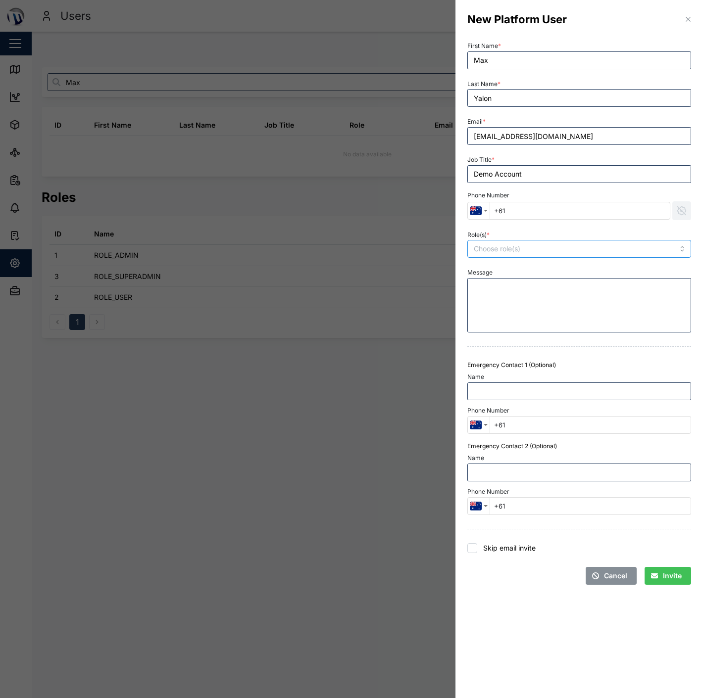
click at [606, 248] on input "Role(s) *" at bounding box center [559, 249] width 171 height 8
click at [563, 228] on div "Role(s) * ROLE_USER" at bounding box center [579, 243] width 224 height 30
click at [508, 545] on label "Skip email invite" at bounding box center [506, 548] width 58 height 10
click at [477, 545] on input "Skip email invite" at bounding box center [472, 548] width 10 height 10
checkbox input "true"
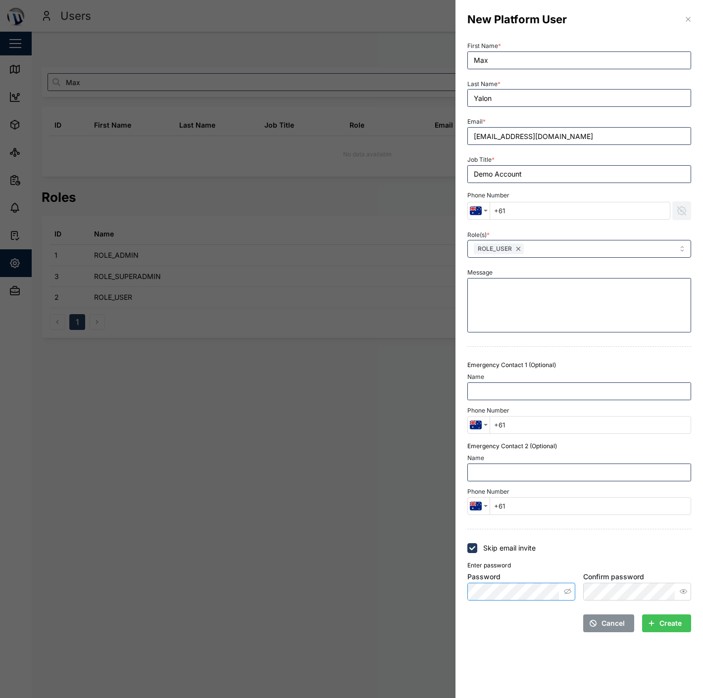
click at [565, 587] on button "button" at bounding box center [567, 591] width 13 height 13
click at [396, 698] on div "New Platform User First Name * Max Last Name * [PERSON_NAME] Email * [EMAIL_ADD…" at bounding box center [351, 698] width 703 height 0
click at [625, 581] on label "Confirm password" at bounding box center [613, 577] width 61 height 11
click at [672, 628] on span "Create" at bounding box center [670, 623] width 22 height 17
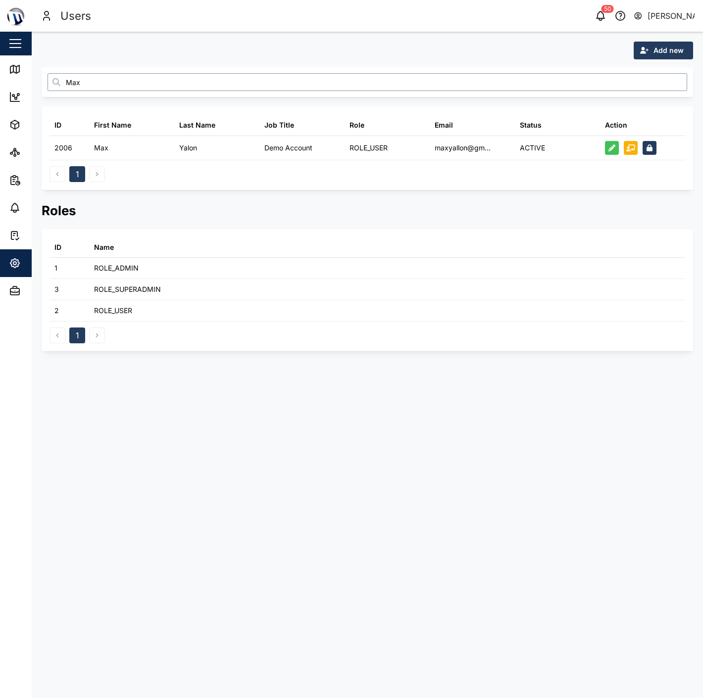
click at [86, 78] on input "Max" at bounding box center [367, 82] width 639 height 18
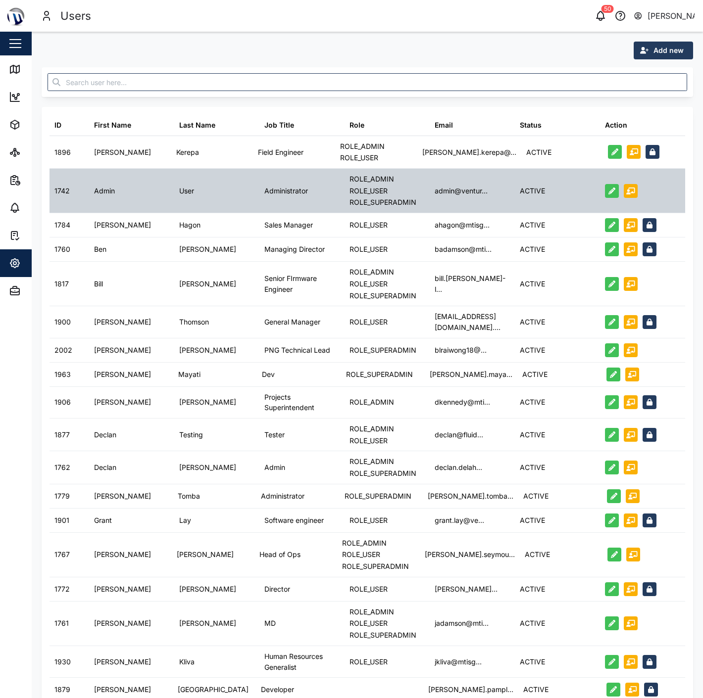
click at [408, 174] on div "ROLE_ADMIN" at bounding box center [382, 179] width 67 height 11
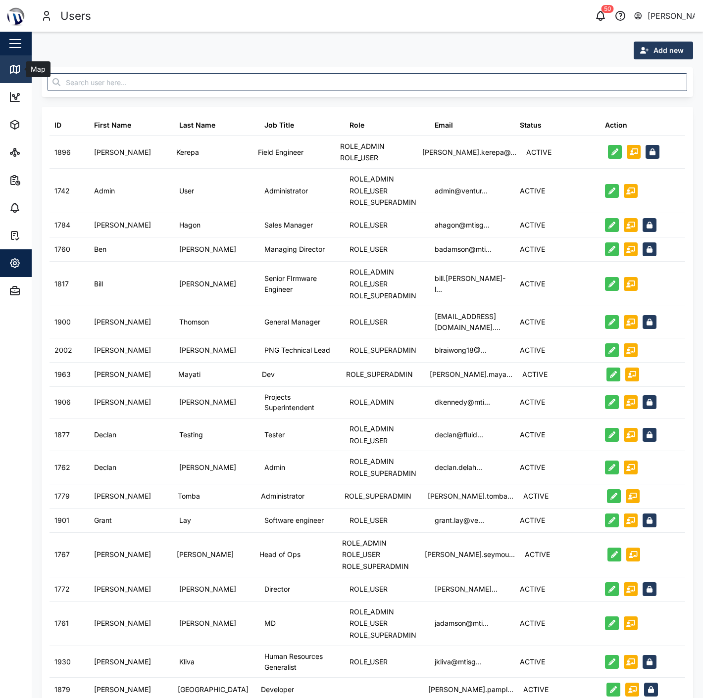
click at [21, 65] on div "Map" at bounding box center [28, 69] width 39 height 12
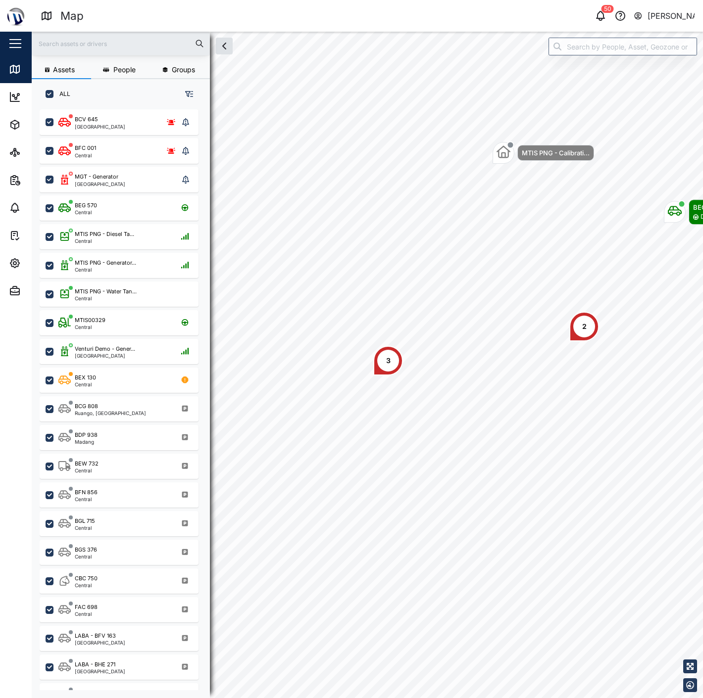
scroll to position [576, 154]
click at [32, 262] on div "BCV 645 Port Moresby BFC 001 Central MGT - Generator [GEOGRAPHIC_DATA] BEG 570 …" at bounding box center [121, 398] width 178 height 584
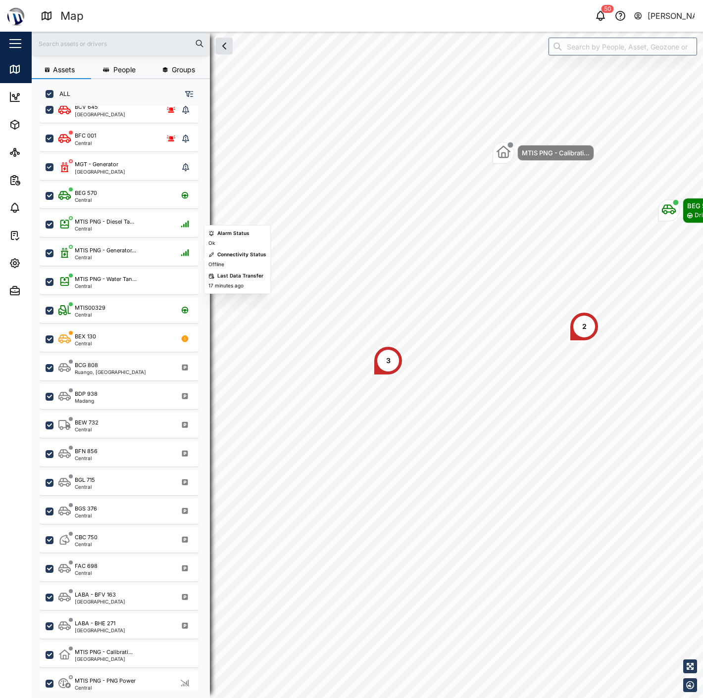
scroll to position [0, 0]
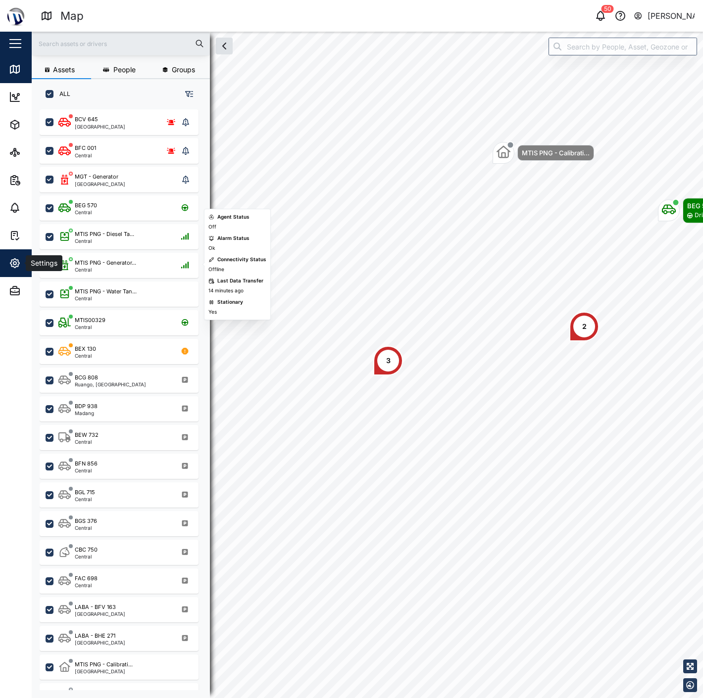
click at [13, 272] on span "Settings" at bounding box center [54, 263] width 90 height 28
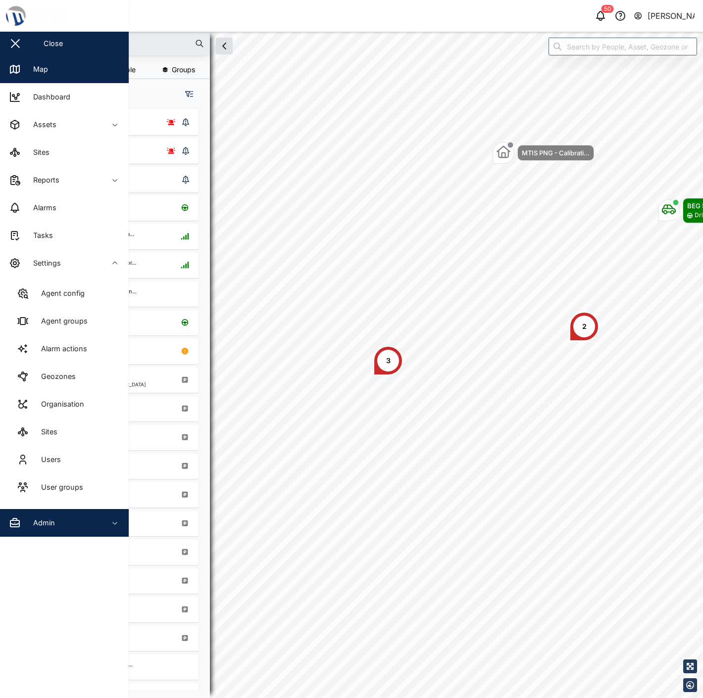
click at [66, 522] on div "Admin" at bounding box center [54, 523] width 90 height 12
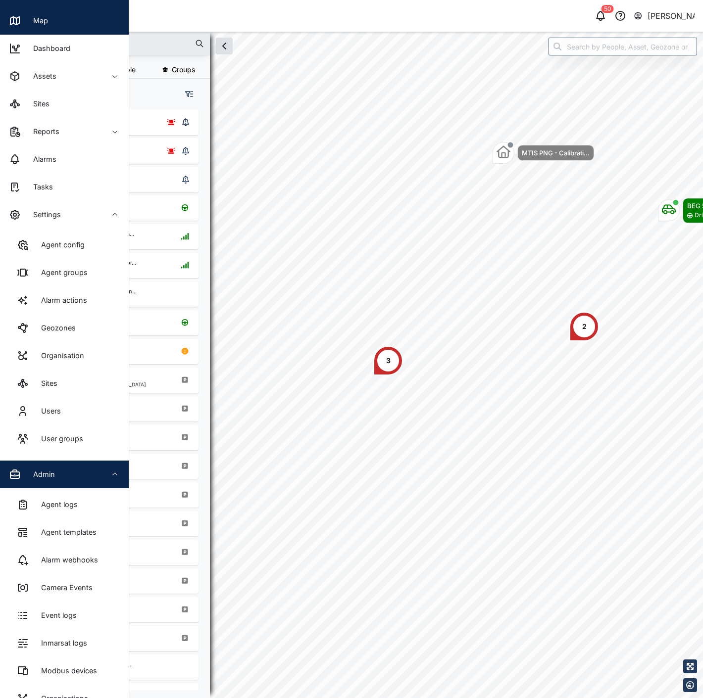
scroll to position [181, 0]
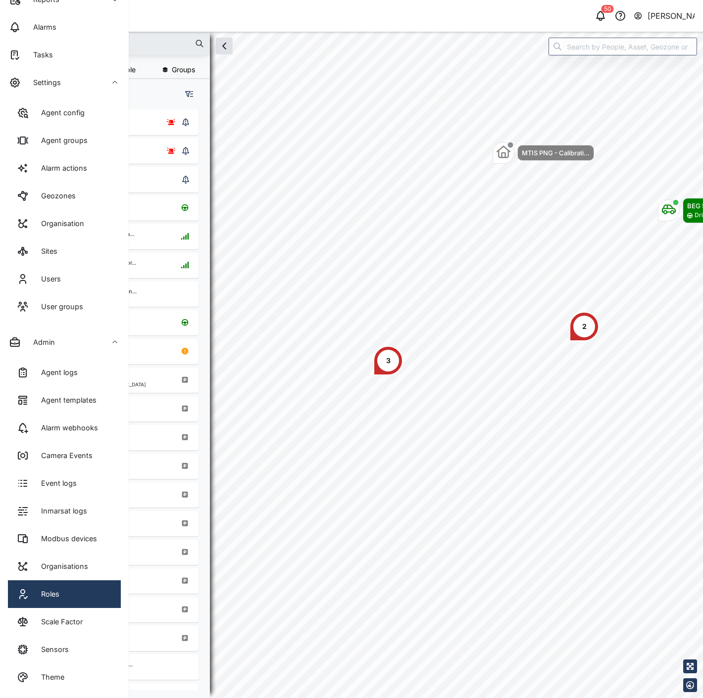
click at [72, 592] on link "Roles" at bounding box center [64, 594] width 113 height 28
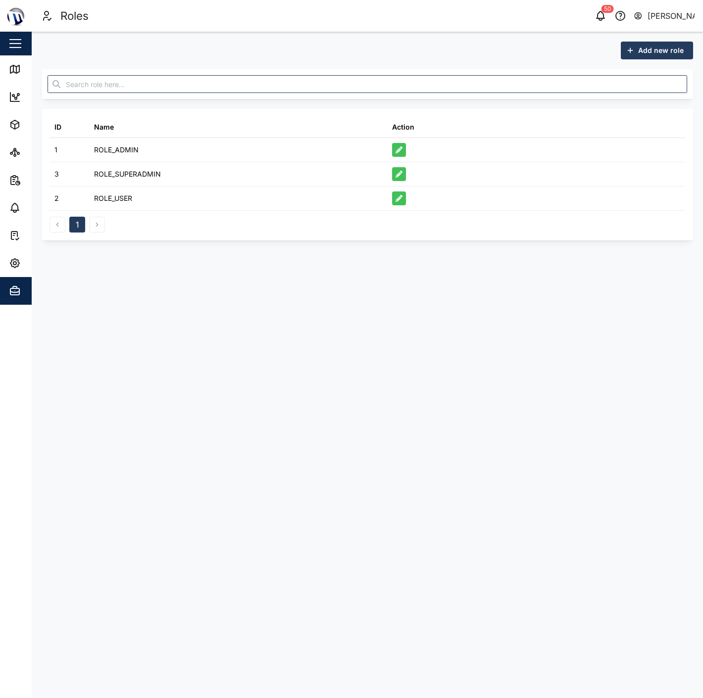
click at [657, 53] on span "Add new role" at bounding box center [661, 50] width 46 height 17
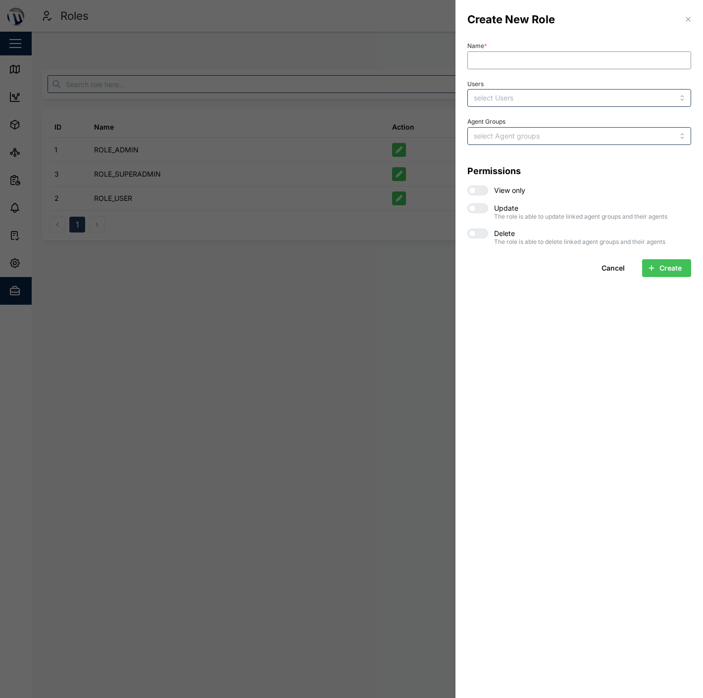
click at [559, 66] on input "Name *" at bounding box center [579, 60] width 224 height 18
type input "Demo Account"
click at [570, 99] on input "Users" at bounding box center [559, 98] width 171 height 8
type input "Max"
click at [558, 133] on input "Agent Groups" at bounding box center [559, 136] width 171 height 8
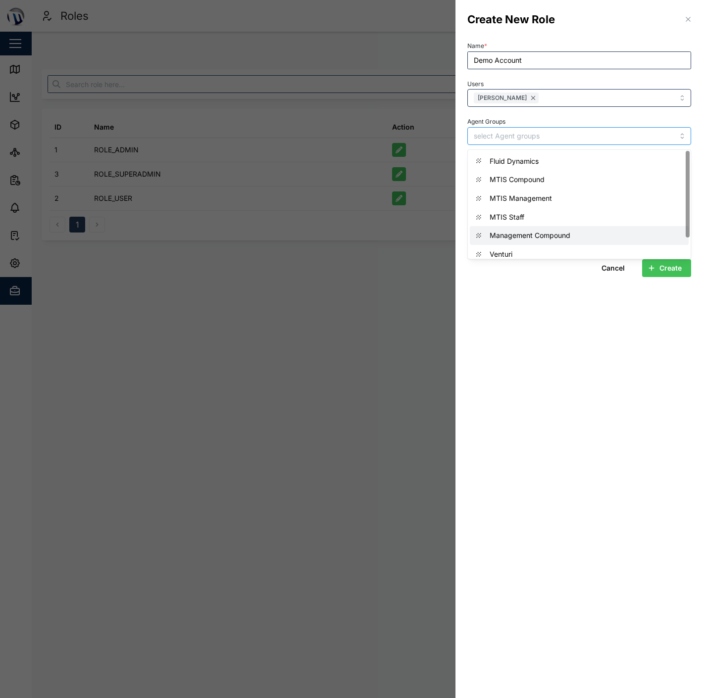
scroll to position [25, 0]
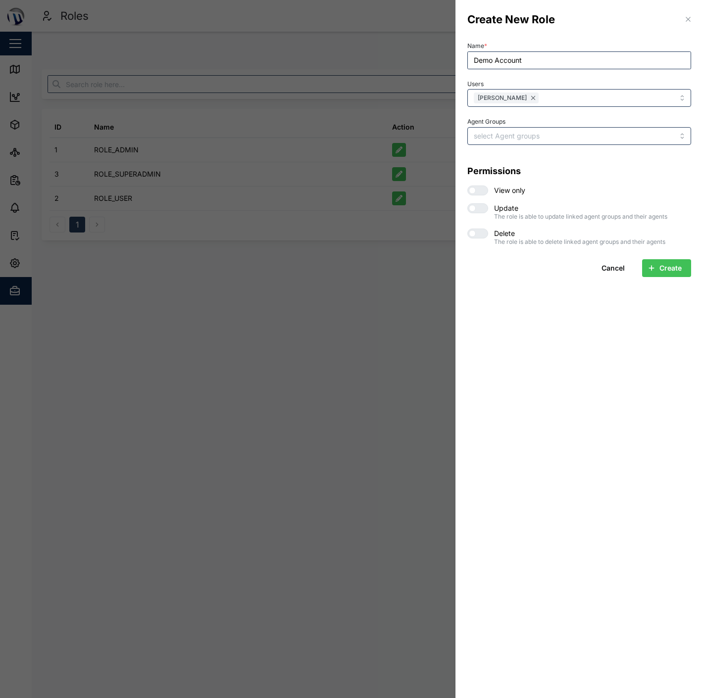
drag, startPoint x: 538, startPoint y: 299, endPoint x: 595, endPoint y: 270, distance: 64.0
click at [539, 299] on section "Create New Role Name * Demo Account Users [PERSON_NAME] Agent Groups Permission…" at bounding box center [578, 349] width 247 height 698
click at [481, 189] on div at bounding box center [482, 190] width 12 height 9
click at [467, 186] on input "checkbox" at bounding box center [467, 186] width 0 height 0
click at [680, 270] on span "Create" at bounding box center [670, 268] width 22 height 17
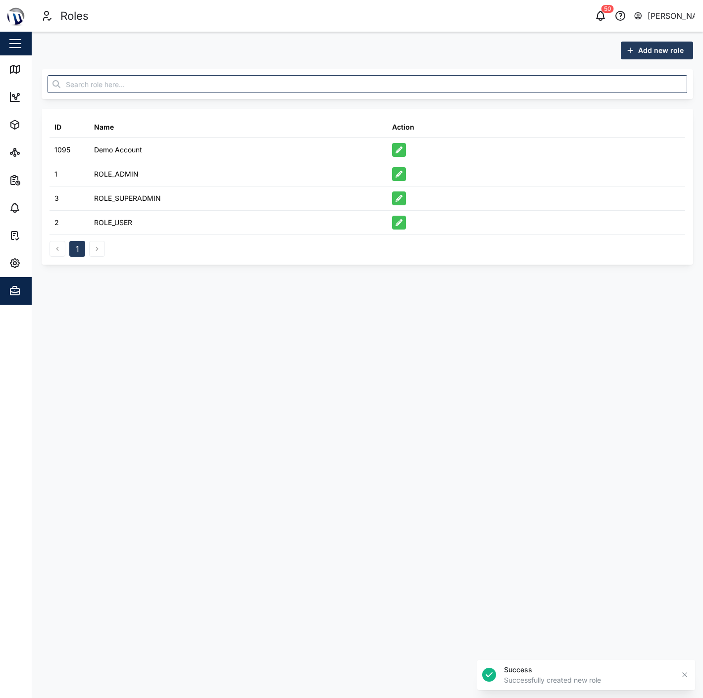
click at [331, 273] on div "Add new role ID Name Action 1095 Demo Account 1 ROLE_ADMIN 3 ROLE_SUPERADMIN 2 …" at bounding box center [367, 153] width 671 height 243
click at [13, 260] on icon "button" at bounding box center [15, 263] width 12 height 12
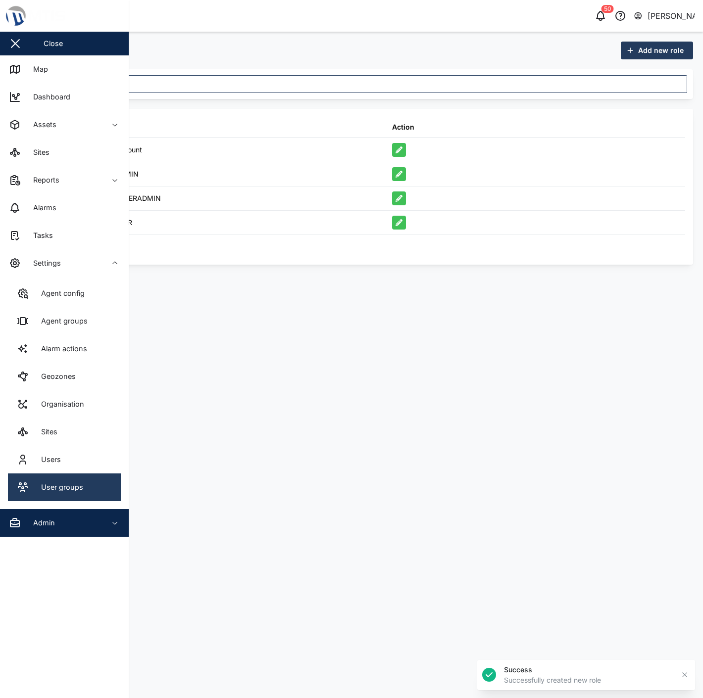
click at [88, 481] on link "User groups" at bounding box center [64, 488] width 113 height 28
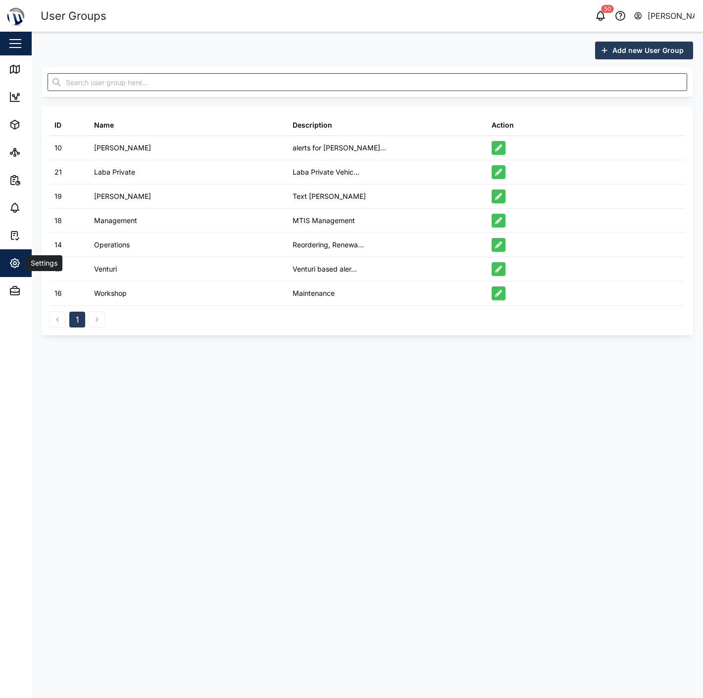
click at [14, 255] on span "Settings" at bounding box center [54, 263] width 90 height 28
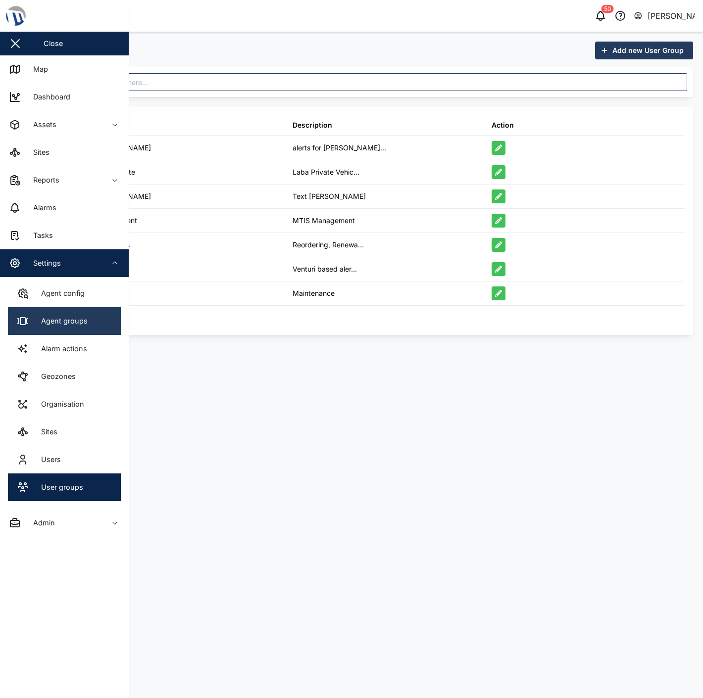
click at [70, 320] on div "Agent groups" at bounding box center [61, 321] width 54 height 11
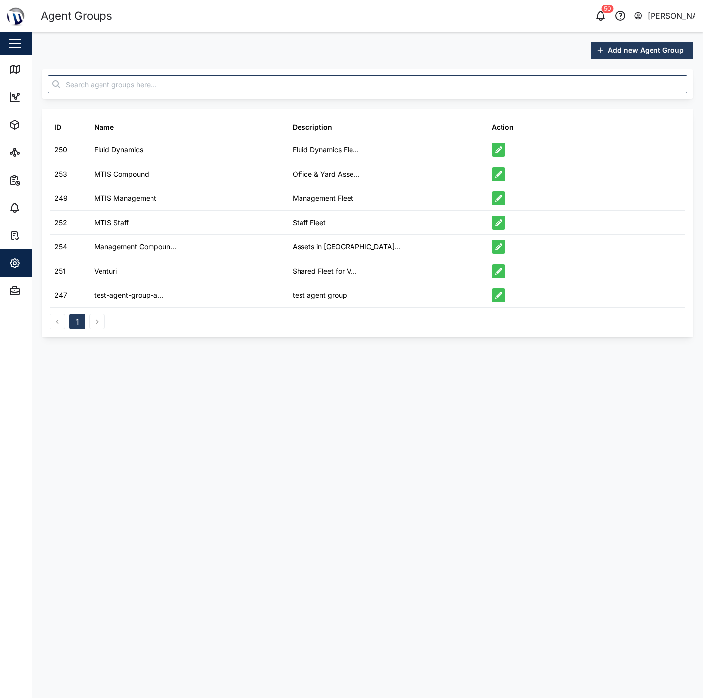
click at [605, 50] on div "Add new Agent Group" at bounding box center [640, 50] width 87 height 17
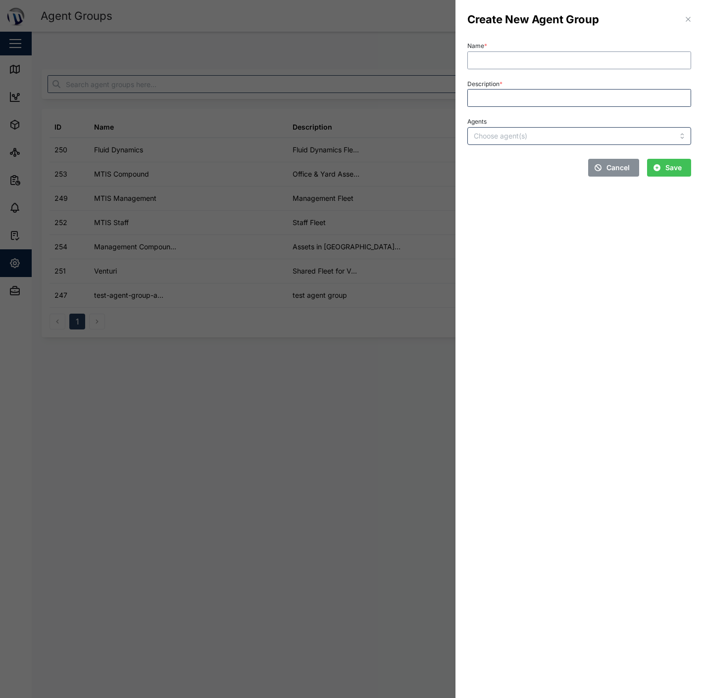
click at [600, 67] on input "Name *" at bounding box center [579, 60] width 224 height 18
type input "Demo Agents"
click at [576, 95] on input "Description *" at bounding box center [579, 98] width 224 height 18
type input "A"
type input "Demo"
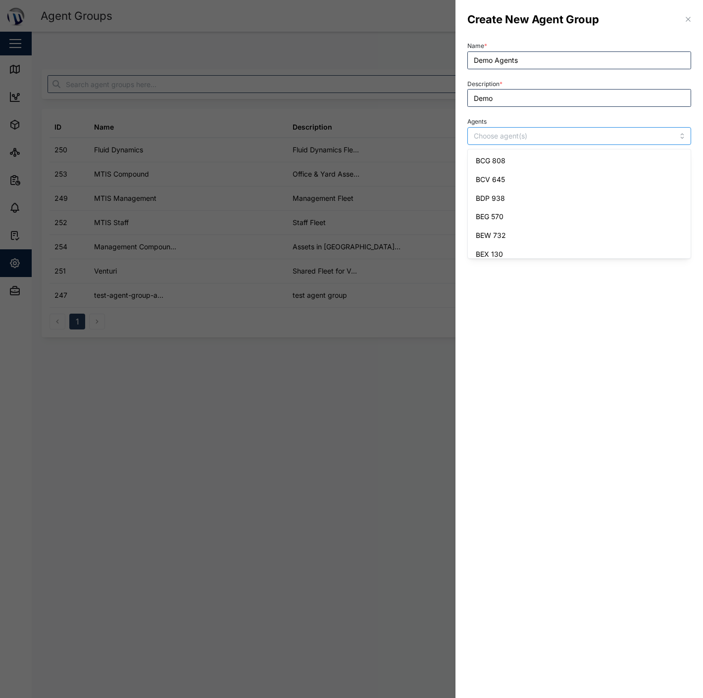
click at [558, 132] on input "Agents" at bounding box center [559, 136] width 171 height 8
click at [536, 138] on div "BGS 376 BGS" at bounding box center [557, 136] width 173 height 17
click at [528, 137] on div "BGS 376 BGS" at bounding box center [557, 136] width 173 height 17
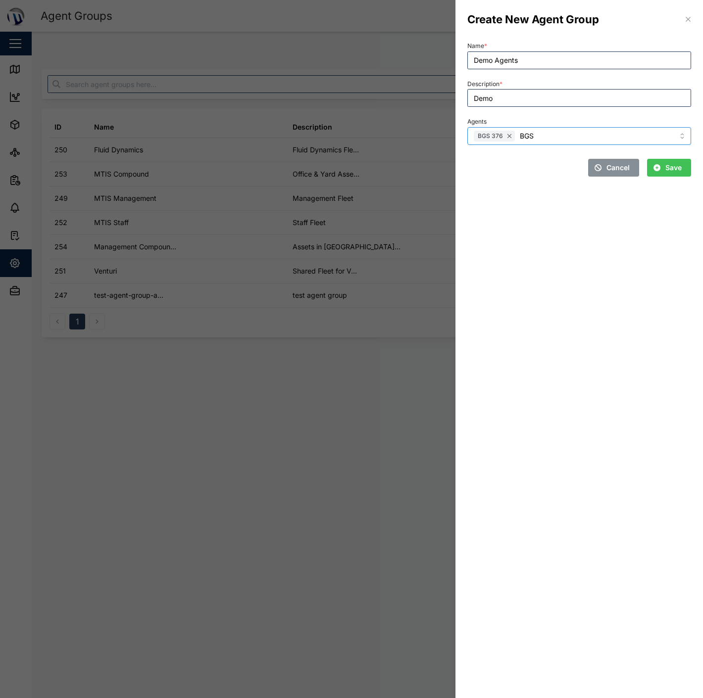
click at [528, 137] on div "BGS 376 BGS" at bounding box center [557, 136] width 173 height 17
type input "B"
click at [541, 135] on div "BGS 376 BGS" at bounding box center [557, 136] width 173 height 17
click at [530, 137] on div "BGS 376 BGS" at bounding box center [557, 136] width 173 height 17
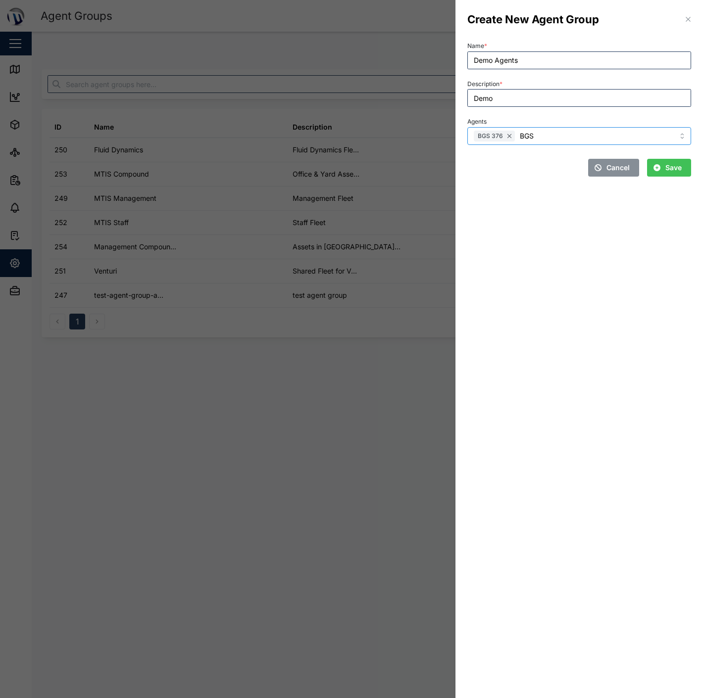
click at [526, 136] on div "BGS 376 BGS" at bounding box center [557, 136] width 173 height 17
type input "B"
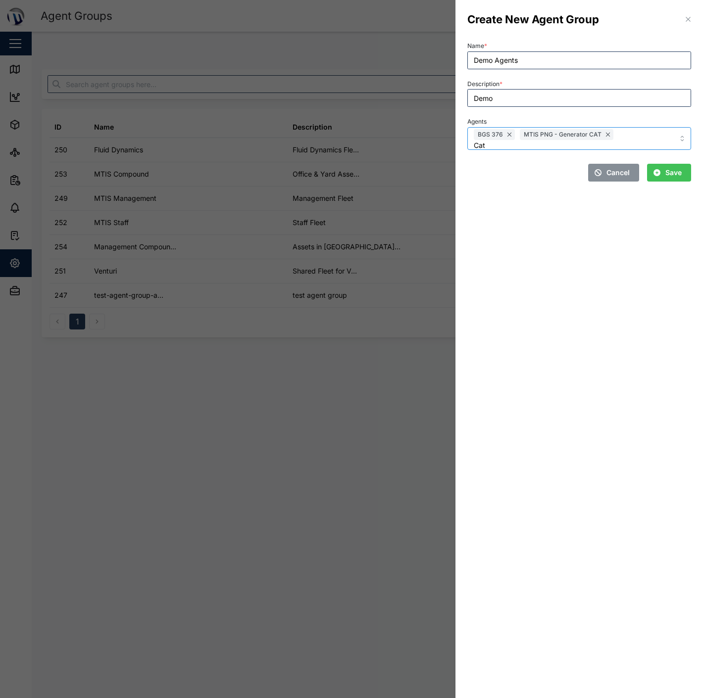
click at [636, 135] on div "BGS 376 MTIS PNG - Generator CAT Cat" at bounding box center [557, 139] width 173 height 22
type input "C"
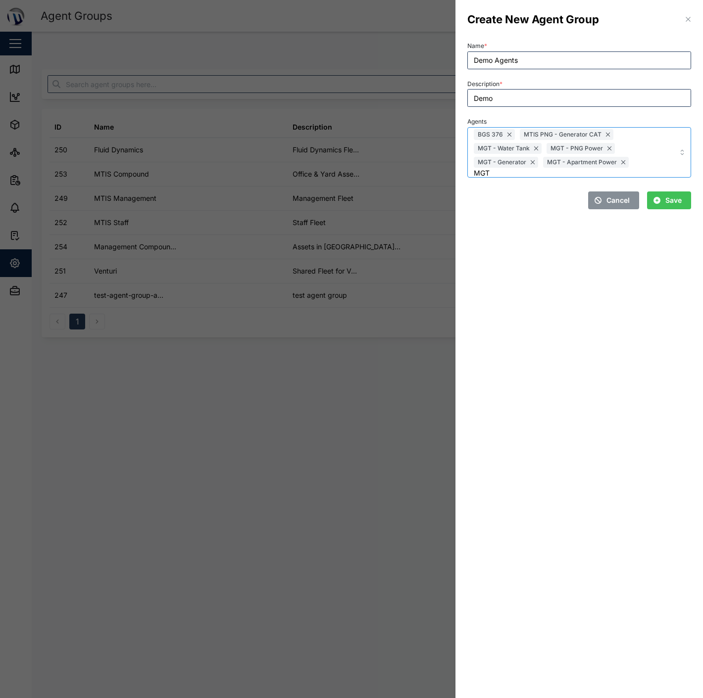
click at [649, 155] on div "BGS 376 MTIS PNG - Generator CAT MGT - Water Tank MGT - PNG Power MGT - Generat…" at bounding box center [579, 152] width 224 height 50
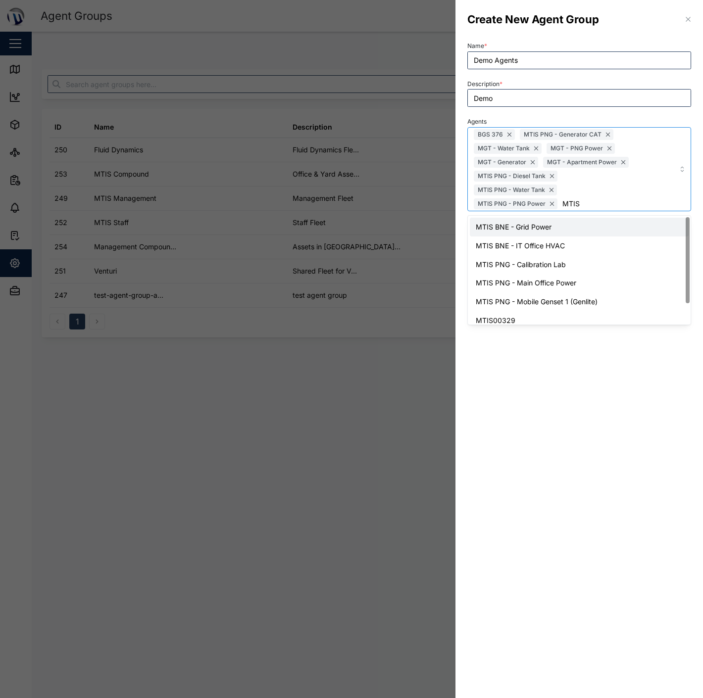
click at [580, 203] on div "BGS 376 MTIS PNG - Generator CAT MGT - Water Tank MGT - PNG Power MGT - Generat…" at bounding box center [557, 169] width 173 height 83
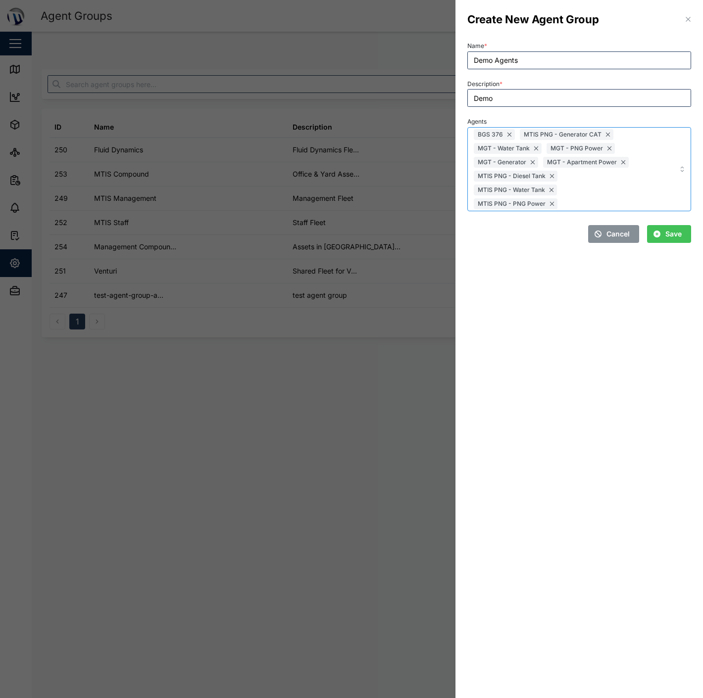
click at [568, 200] on div "BGS 376 MTIS PNG - Generator CAT MGT - Water Tank MGT - PNG Power MGT - Generat…" at bounding box center [557, 169] width 173 height 83
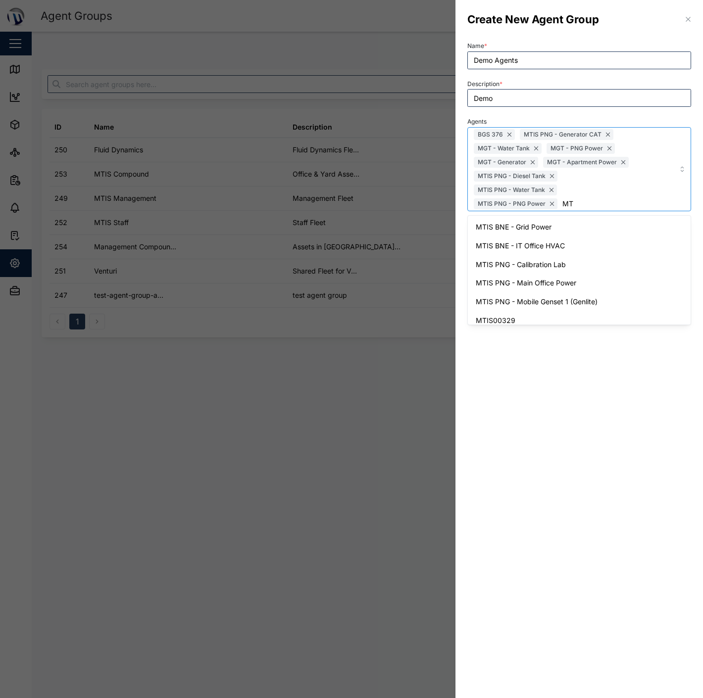
type input "M"
type input "bew"
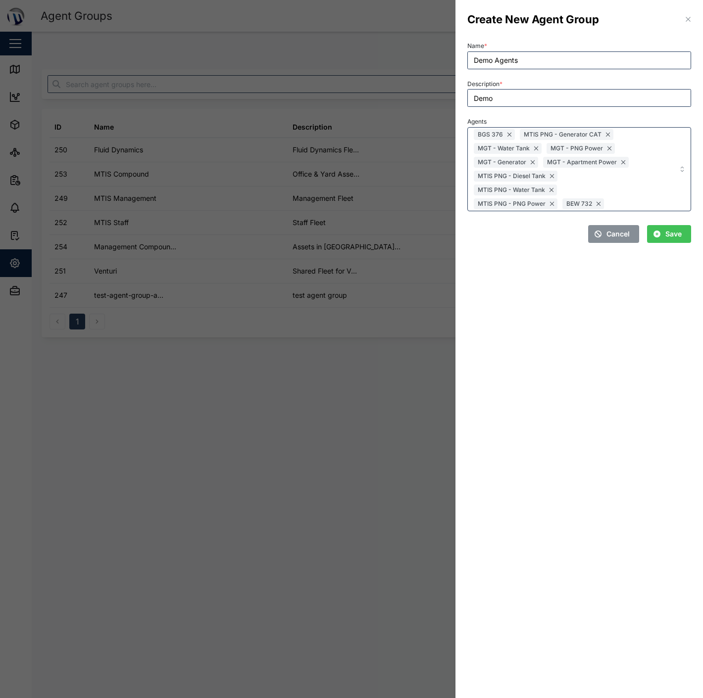
click at [501, 232] on div "Cancel Save" at bounding box center [579, 234] width 224 height 18
click at [665, 235] on span "Save" at bounding box center [673, 234] width 16 height 17
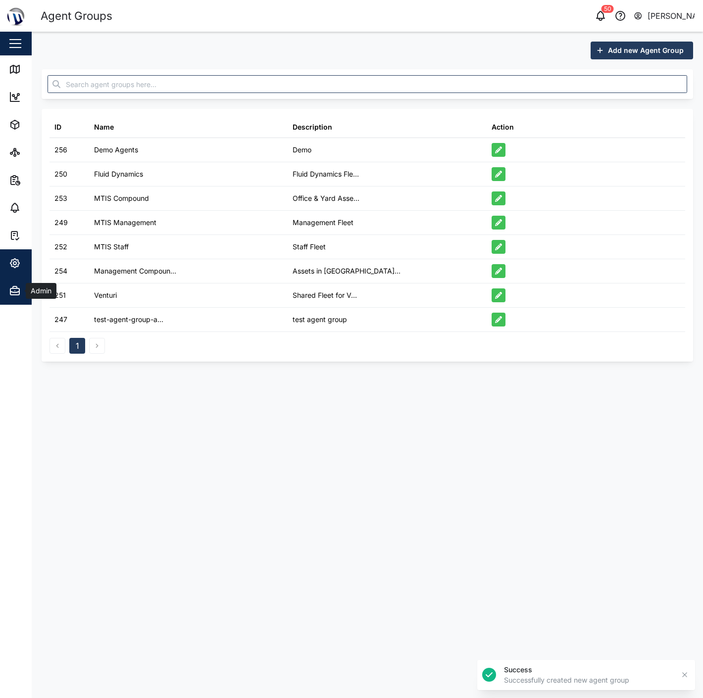
click at [26, 289] on div "Admin" at bounding box center [40, 291] width 29 height 11
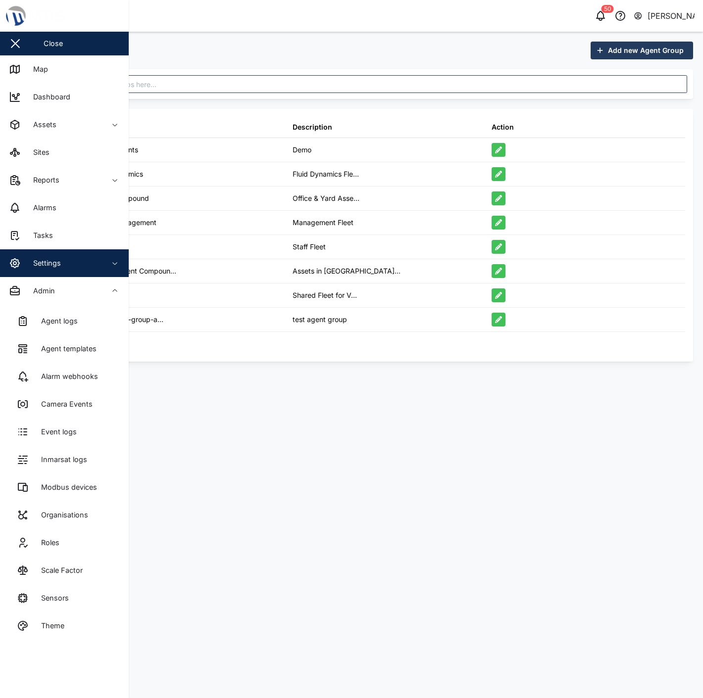
click at [84, 539] on link "Roles" at bounding box center [64, 543] width 113 height 28
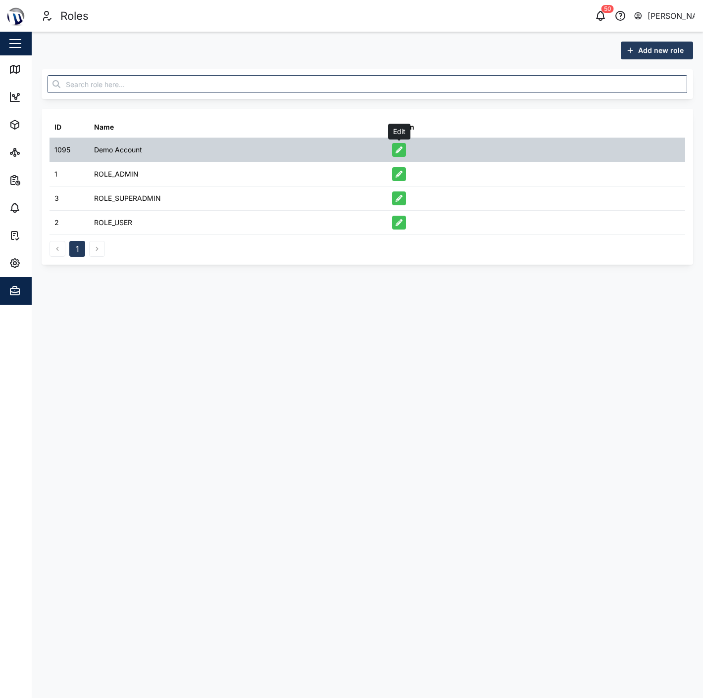
click at [398, 147] on icon "button" at bounding box center [398, 149] width 7 height 7
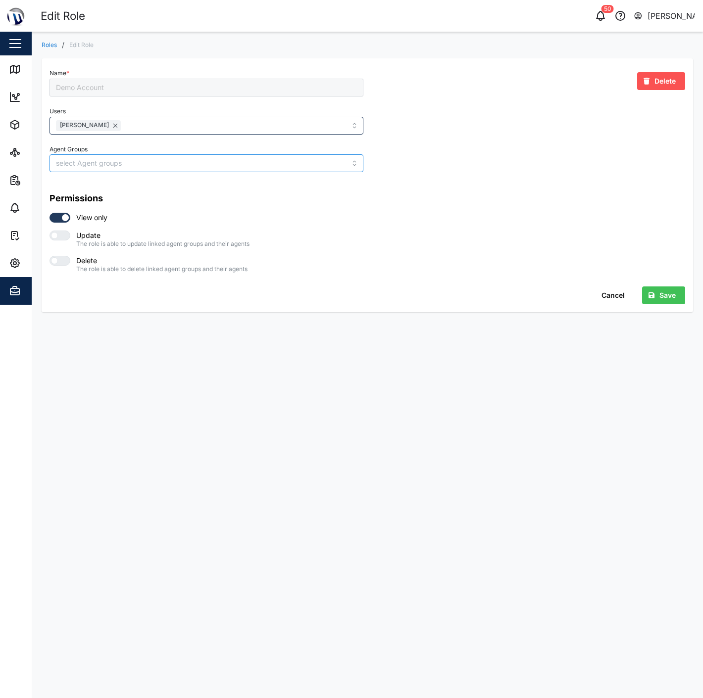
click at [187, 163] on input "Agent Groups" at bounding box center [141, 163] width 171 height 8
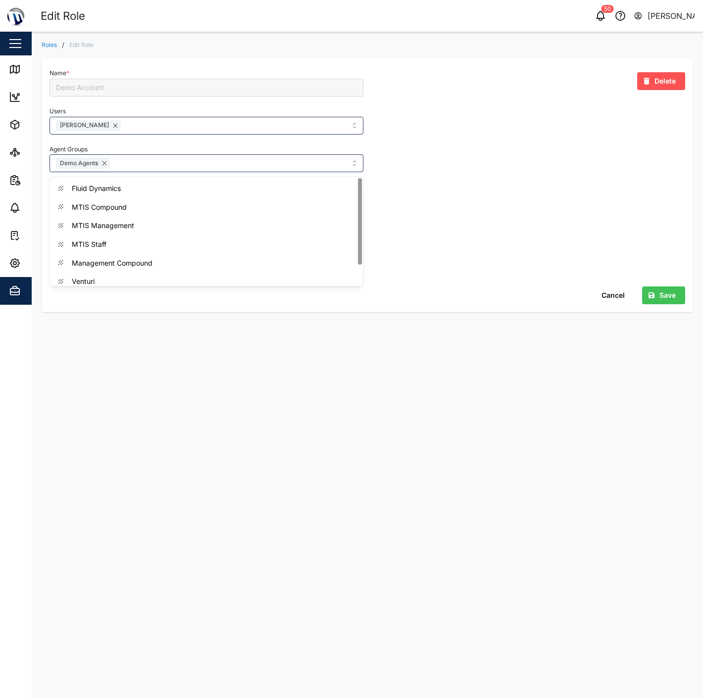
click at [431, 173] on div "Delete" at bounding box center [528, 169] width 322 height 214
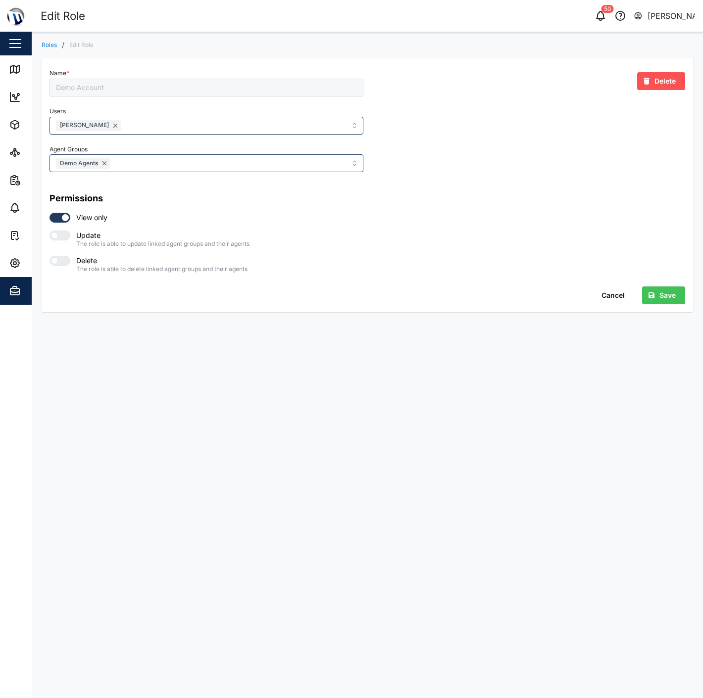
click at [659, 290] on span "Save" at bounding box center [667, 295] width 16 height 17
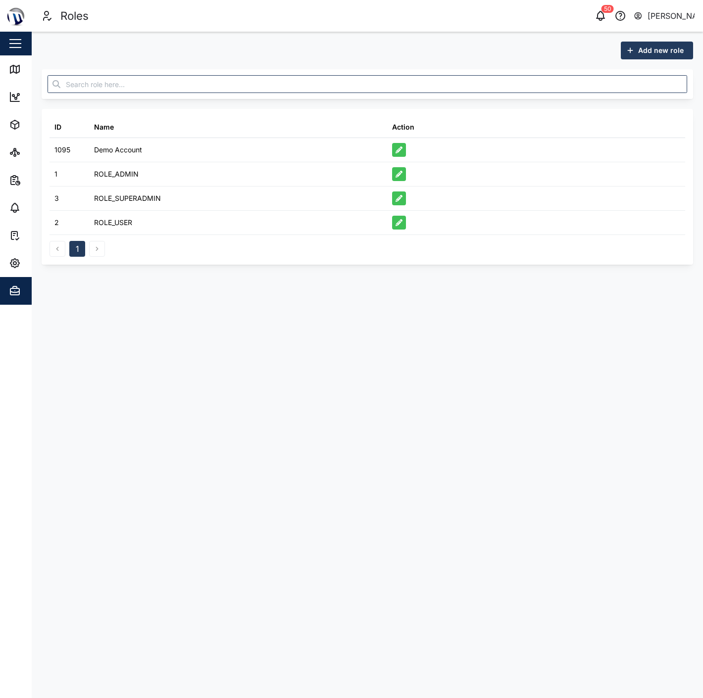
click at [122, 271] on div "Add new role ID Name Action 1095 Demo Account 1 ROLE_ADMIN 3 ROLE_SUPERADMIN 2 …" at bounding box center [367, 153] width 671 height 243
click at [15, 274] on span "Settings" at bounding box center [54, 263] width 90 height 28
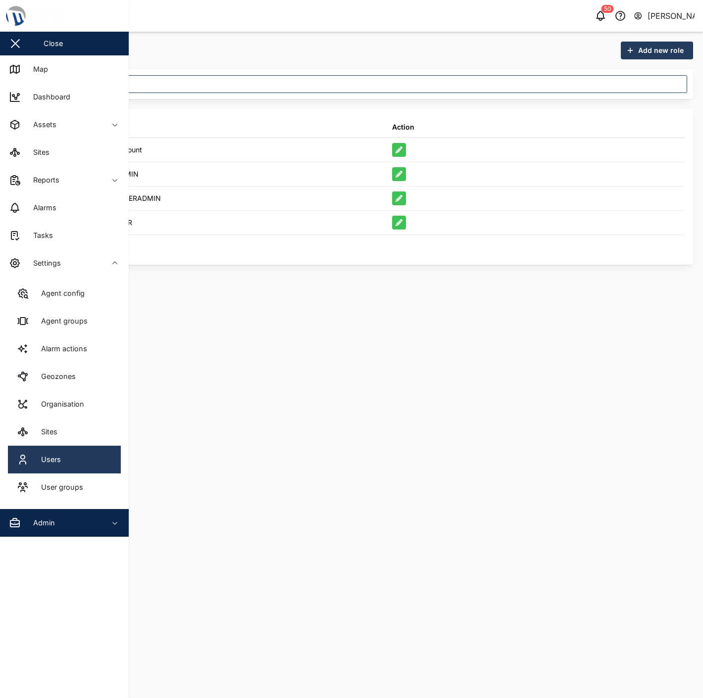
click at [76, 466] on link "Users" at bounding box center [64, 460] width 113 height 28
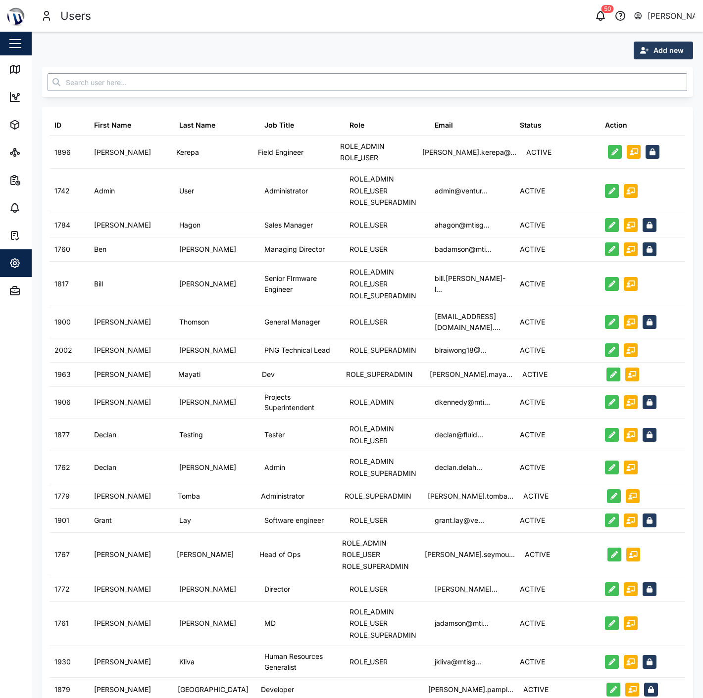
click at [274, 83] on input "text" at bounding box center [367, 82] width 639 height 18
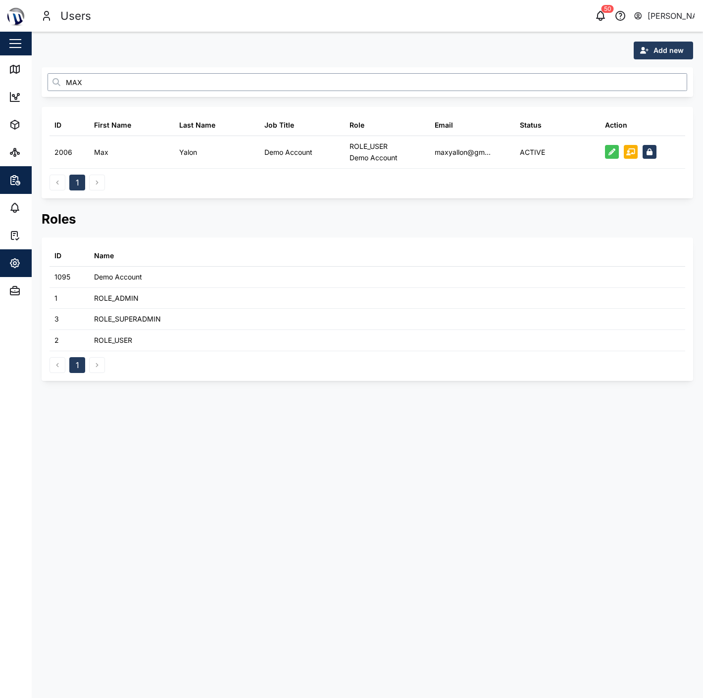
type input "MAX"
click at [21, 272] on span "Settings" at bounding box center [54, 263] width 90 height 28
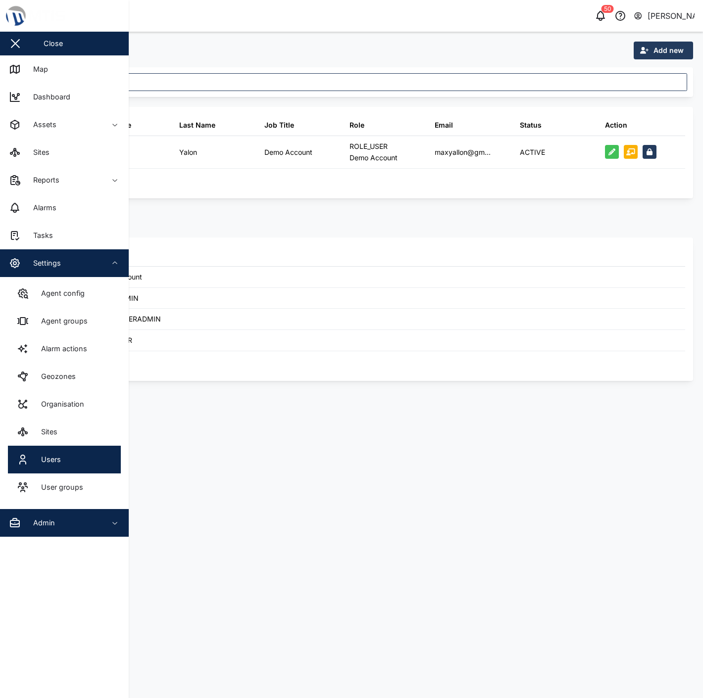
click at [90, 517] on div "Admin" at bounding box center [54, 523] width 90 height 12
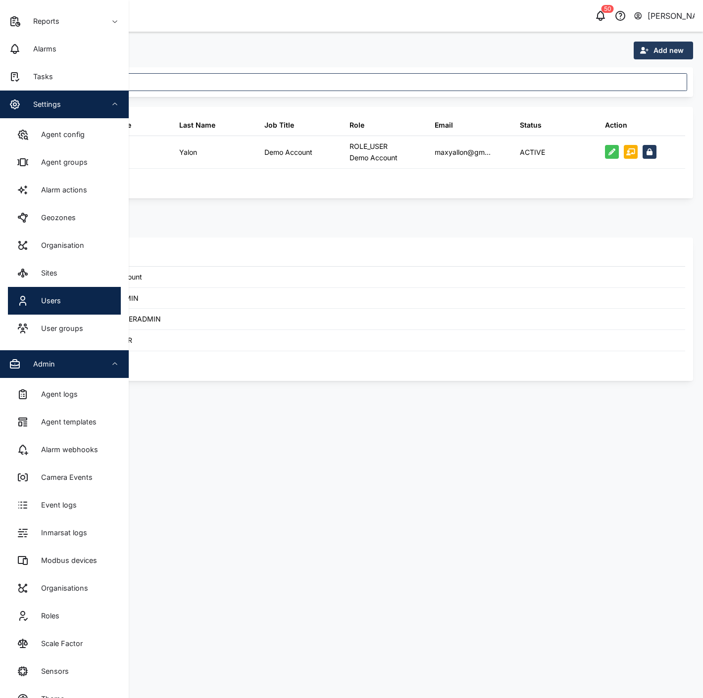
scroll to position [181, 0]
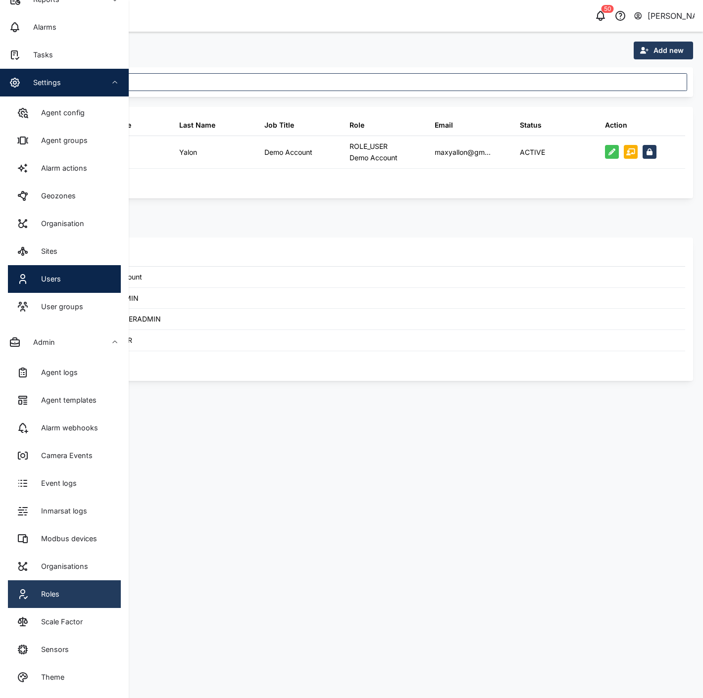
click at [83, 599] on link "Roles" at bounding box center [64, 594] width 113 height 28
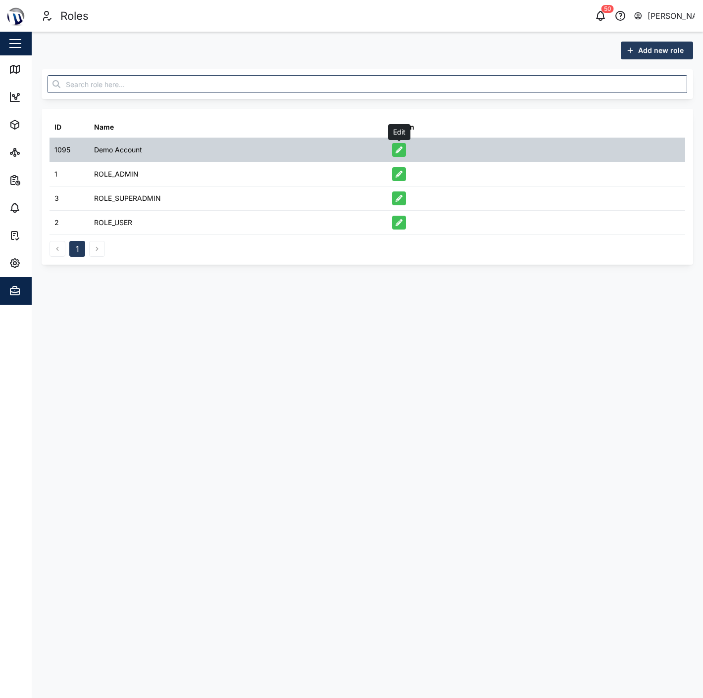
click at [399, 150] on icon "button" at bounding box center [398, 149] width 7 height 7
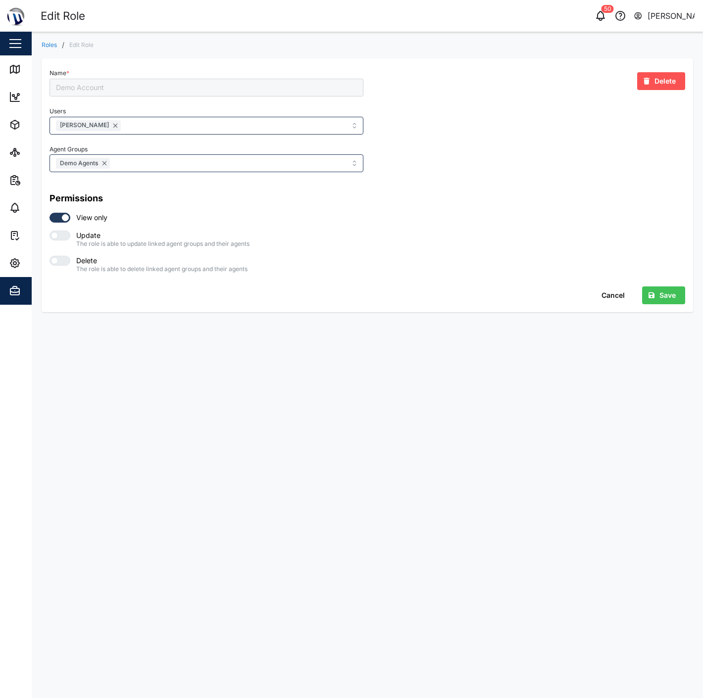
click at [194, 93] on div "Demo Account" at bounding box center [206, 88] width 314 height 18
click at [76, 92] on div "Demo Account" at bounding box center [206, 88] width 314 height 18
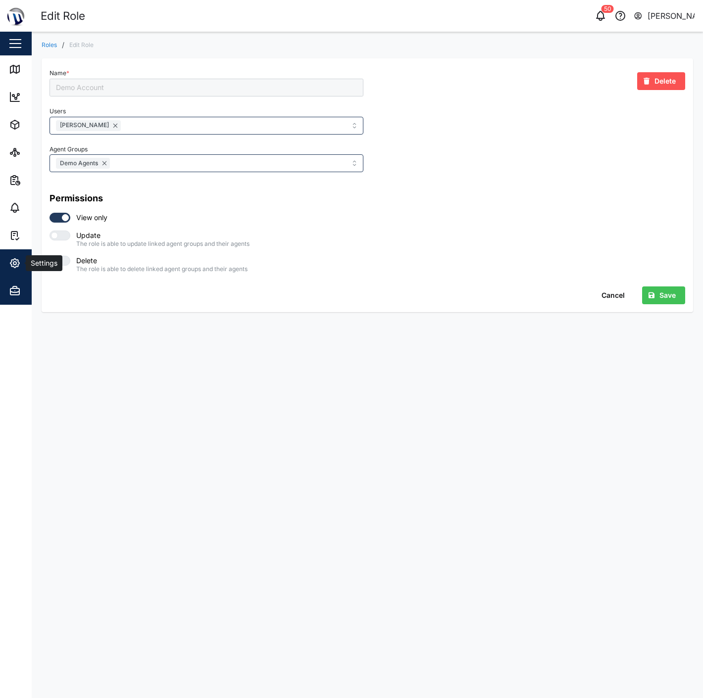
click at [26, 263] on div "Settings" at bounding box center [43, 263] width 35 height 11
click at [295, 298] on div "Cancel Save" at bounding box center [366, 296] width 635 height 18
click at [655, 77] on span "Delete" at bounding box center [664, 81] width 21 height 17
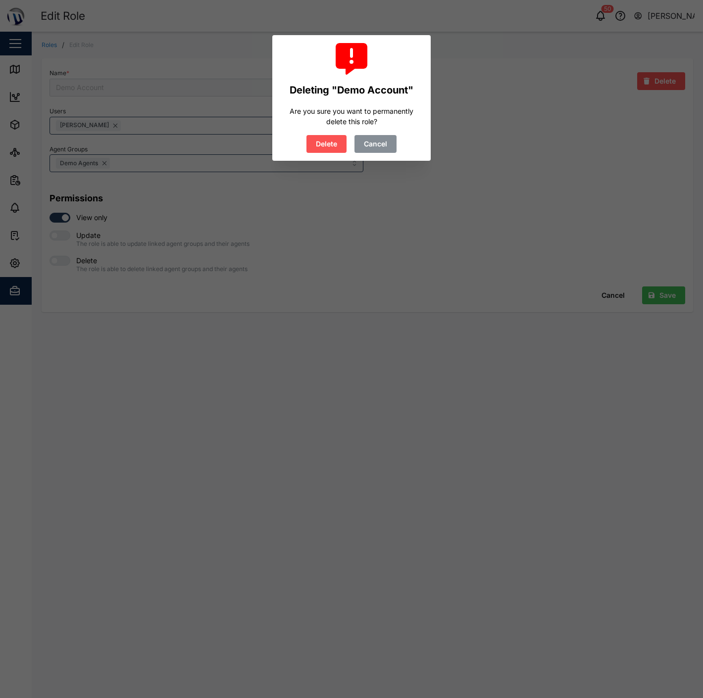
click at [334, 145] on span "Delete" at bounding box center [326, 144] width 21 height 17
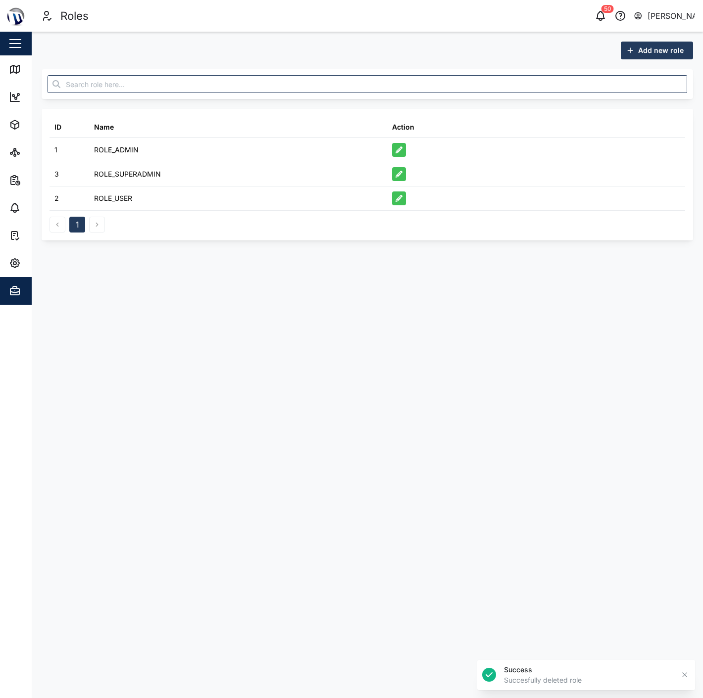
click at [659, 45] on span "Add new role" at bounding box center [661, 50] width 46 height 17
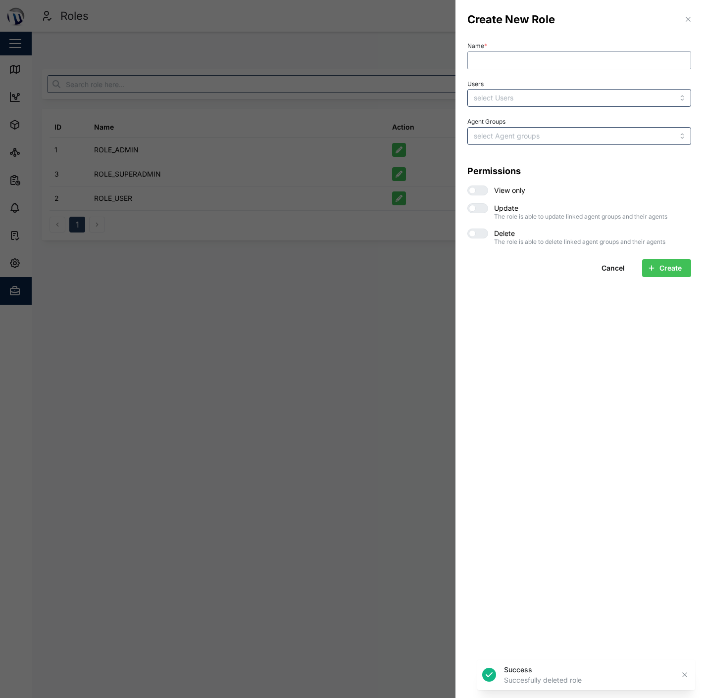
click at [515, 61] on input "Name *" at bounding box center [579, 60] width 224 height 18
type input "R"
type input "n"
type input "Internal Users"
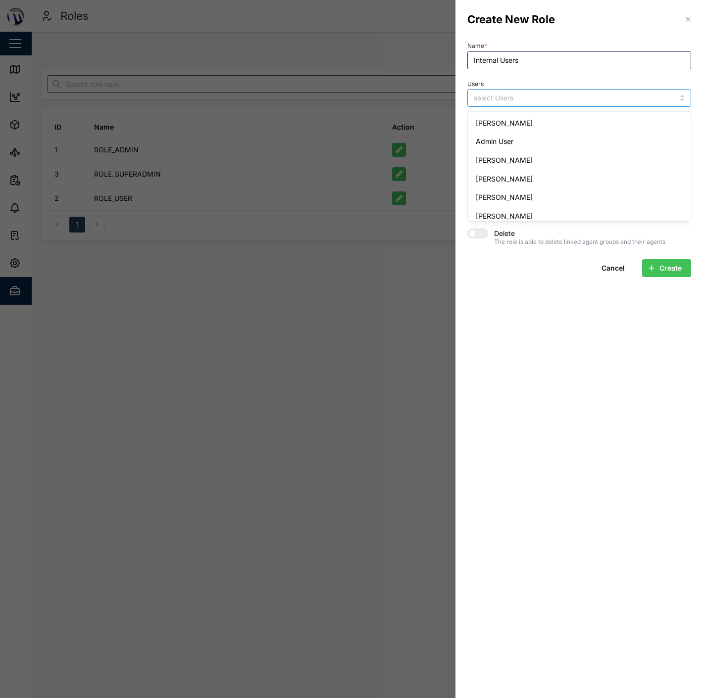
click at [520, 99] on input "Users" at bounding box center [559, 98] width 171 height 8
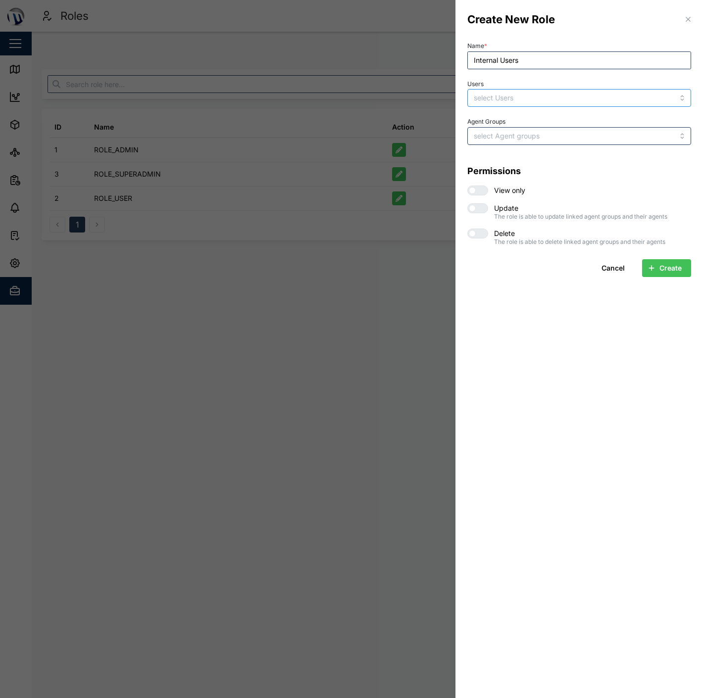
click at [526, 99] on input "Users" at bounding box center [559, 98] width 171 height 8
click at [559, 102] on div "[PERSON_NAME] [PERSON_NAME]" at bounding box center [557, 98] width 173 height 17
type input "b"
click at [598, 94] on div "[PERSON_NAME] [PERSON_NAME] gRA" at bounding box center [557, 98] width 173 height 17
click at [600, 95] on div "[PERSON_NAME] [PERSON_NAME] gRA" at bounding box center [557, 98] width 173 height 17
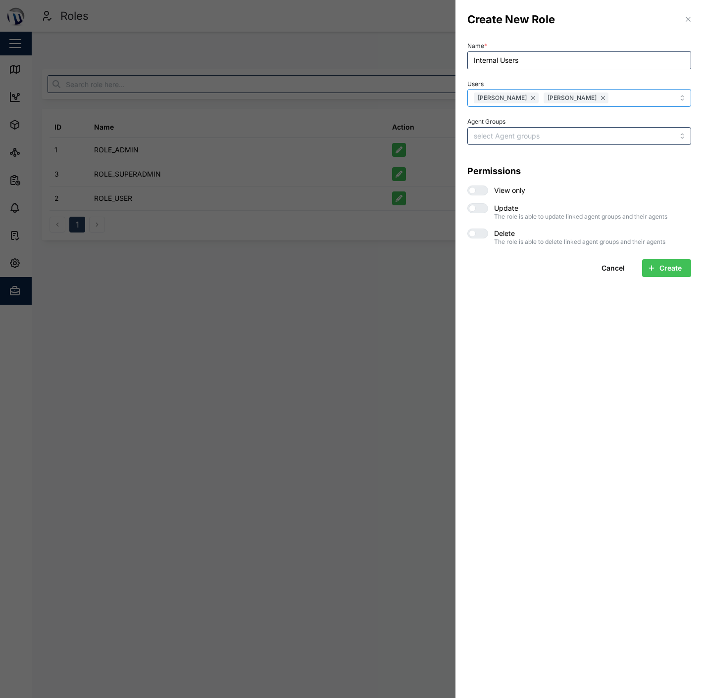
click at [600, 95] on div "[PERSON_NAME] [PERSON_NAME] gRA" at bounding box center [557, 98] width 173 height 17
drag, startPoint x: 600, startPoint y: 98, endPoint x: 595, endPoint y: 100, distance: 6.0
click at [598, 99] on div "[PERSON_NAME] [PERSON_NAME] gRA" at bounding box center [557, 98] width 173 height 17
click at [595, 100] on div "[PERSON_NAME] [PERSON_NAME] gRA" at bounding box center [557, 98] width 173 height 17
click at [594, 100] on div "[PERSON_NAME] [PERSON_NAME] gRA" at bounding box center [557, 98] width 173 height 17
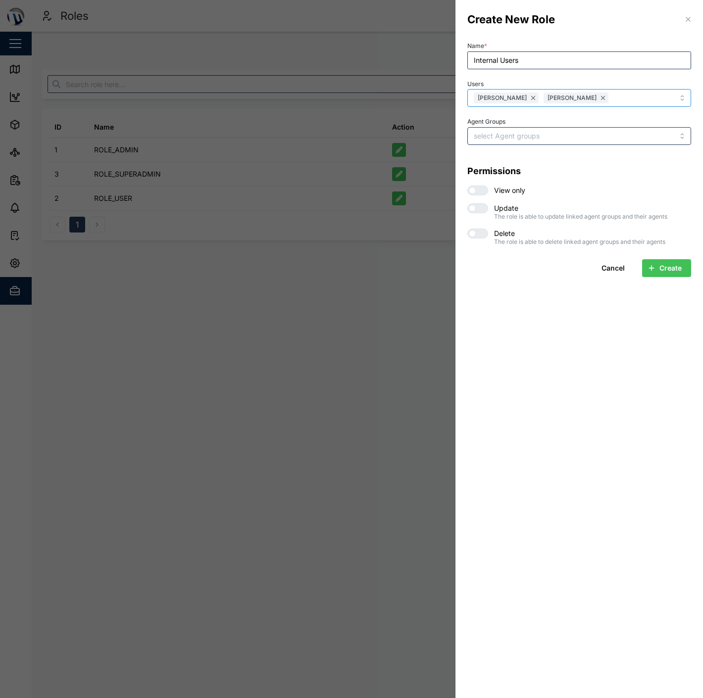
click at [594, 100] on div "[PERSON_NAME] [PERSON_NAME] gRA" at bounding box center [557, 98] width 173 height 17
click at [602, 99] on div "[PERSON_NAME] [PERSON_NAME] gRA" at bounding box center [557, 98] width 173 height 17
type input "g"
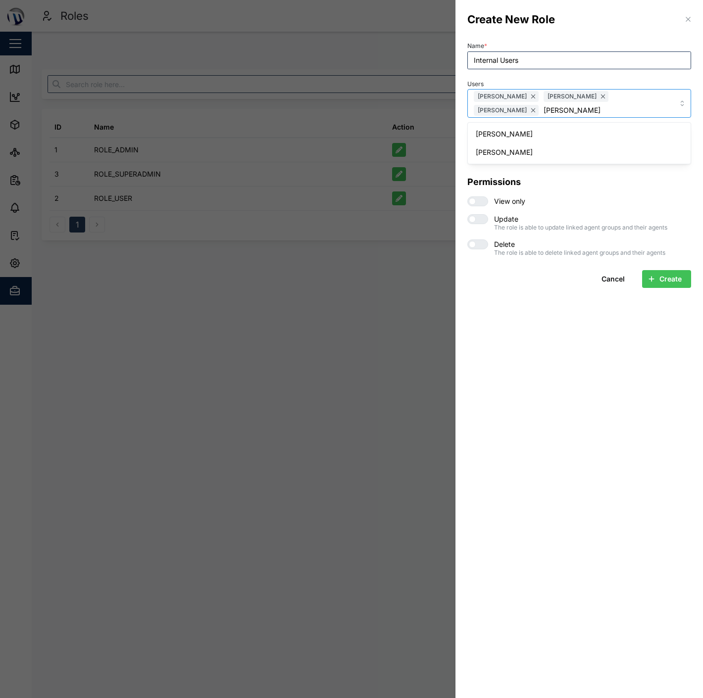
type input "J"
click at [617, 113] on div "[PERSON_NAME] [PERSON_NAME] [PERSON_NAME] [PERSON_NAME]" at bounding box center [557, 104] width 173 height 28
click at [626, 112] on div "[PERSON_NAME] [PERSON_NAME] [PERSON_NAME] [PERSON_NAME]" at bounding box center [557, 104] width 173 height 28
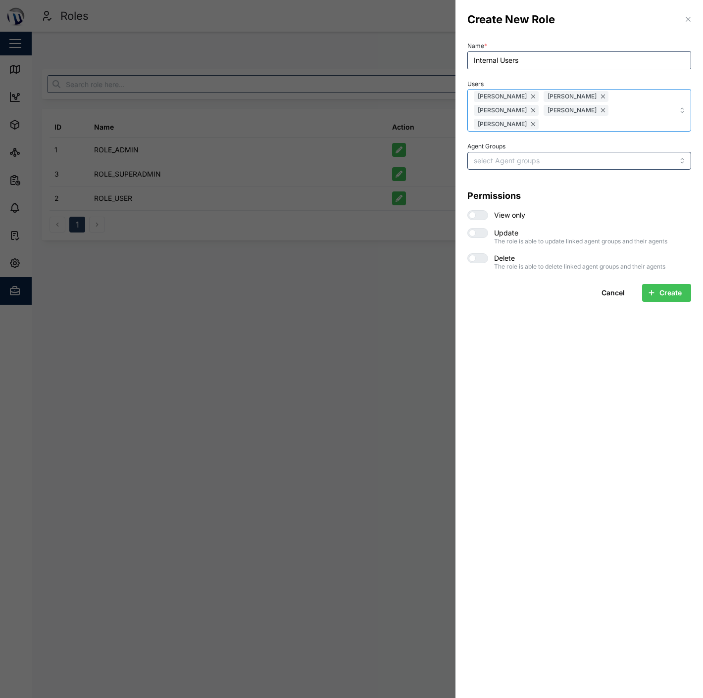
click at [624, 115] on div "[PERSON_NAME] [PERSON_NAME] [PERSON_NAME] [PERSON_NAME] [PERSON_NAME] [PERSON_N…" at bounding box center [557, 111] width 173 height 42
type input "R"
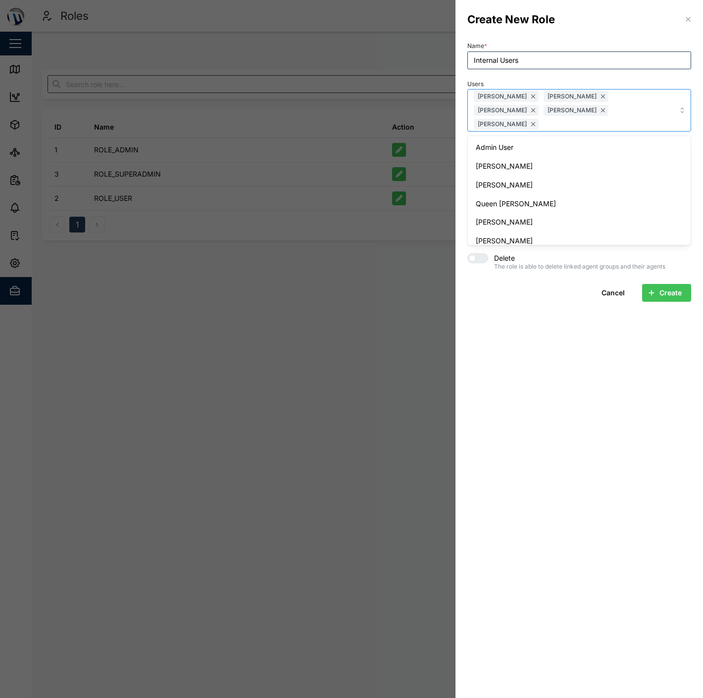
type input "z"
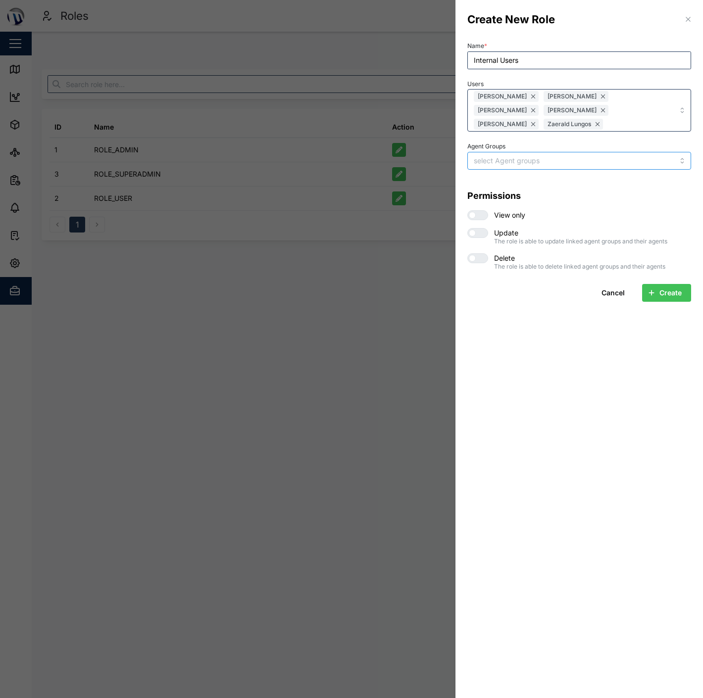
click at [578, 156] on div at bounding box center [557, 160] width 173 height 17
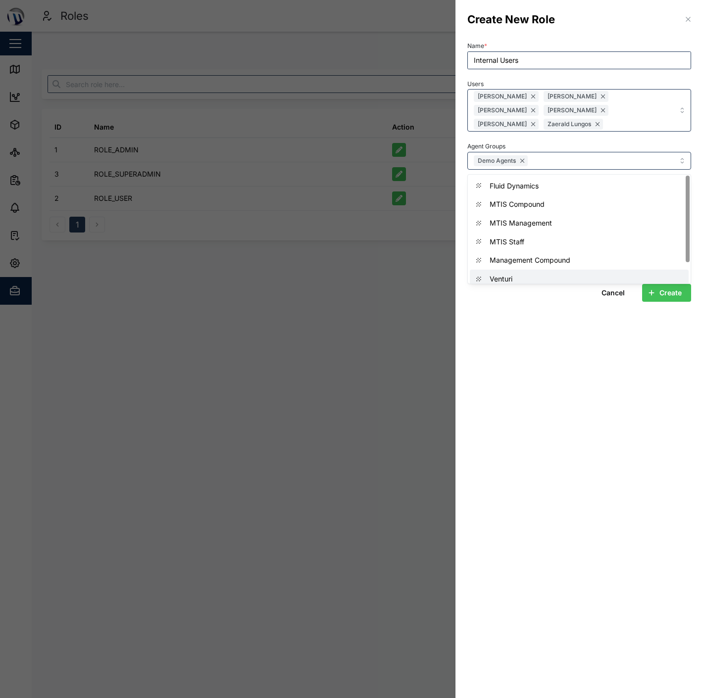
click at [561, 327] on section "Create New Role Name * Internal Users Users [PERSON_NAME] [PERSON_NAME] [PERSON…" at bounding box center [578, 349] width 247 height 698
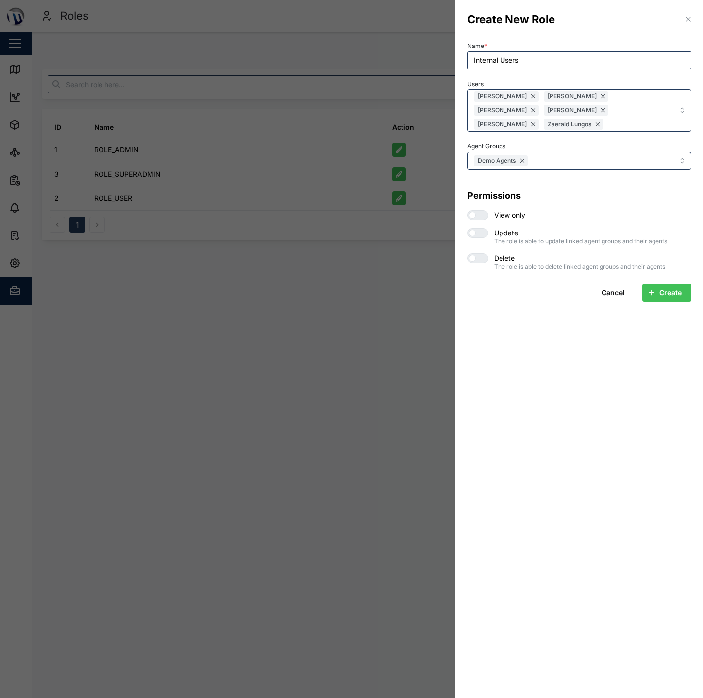
click at [481, 219] on div at bounding box center [482, 215] width 12 height 9
click at [467, 210] on input "checkbox" at bounding box center [467, 210] width 0 height 0
click at [665, 292] on span "Create" at bounding box center [670, 293] width 22 height 17
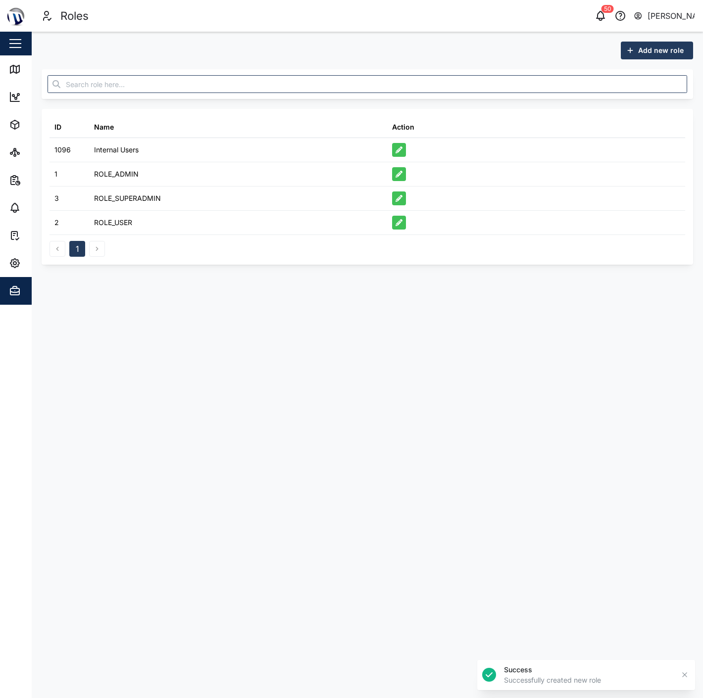
click at [513, 292] on main "Add new role ID Name Action 1096 Internal Users 1 ROLE_ADMIN 3 ROLE_SUPERADMIN …" at bounding box center [367, 365] width 671 height 667
click at [23, 287] on div "Admin" at bounding box center [54, 291] width 90 height 12
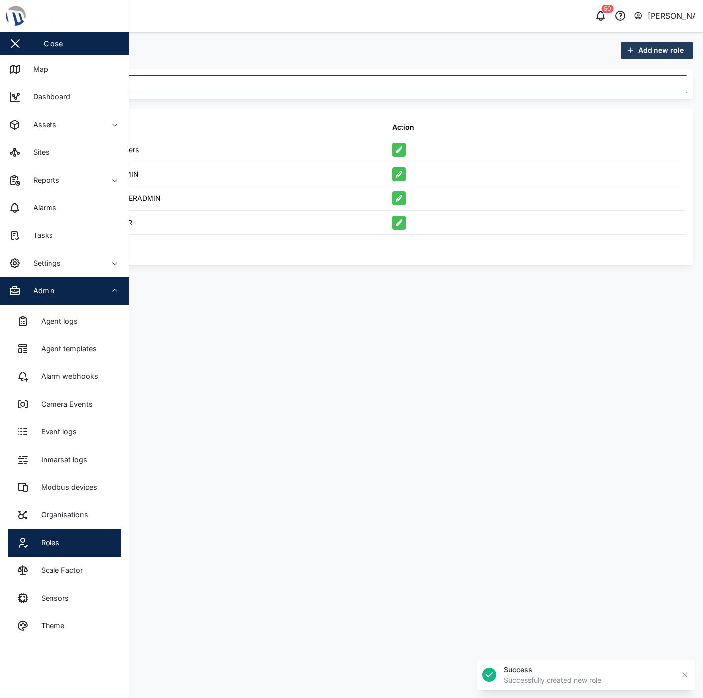
click at [34, 295] on div "Admin" at bounding box center [40, 291] width 29 height 11
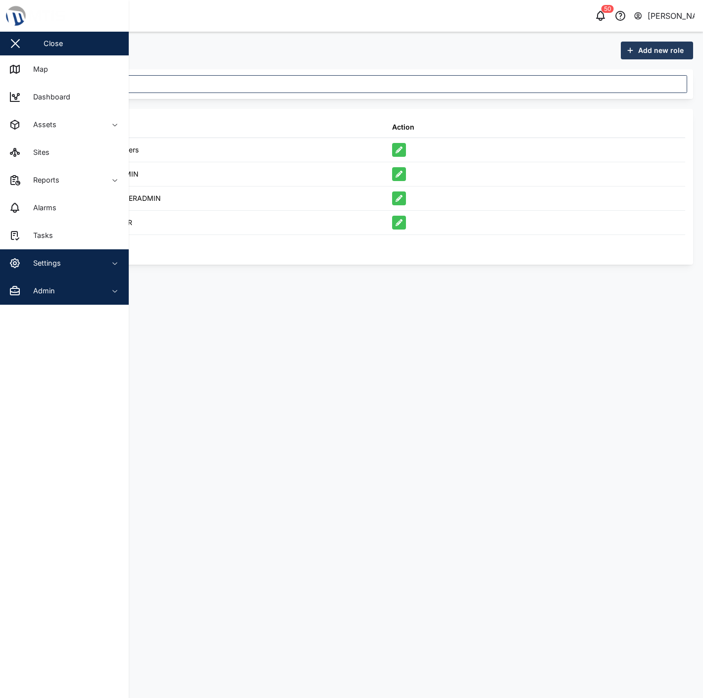
click at [33, 270] on span "Settings" at bounding box center [54, 263] width 90 height 28
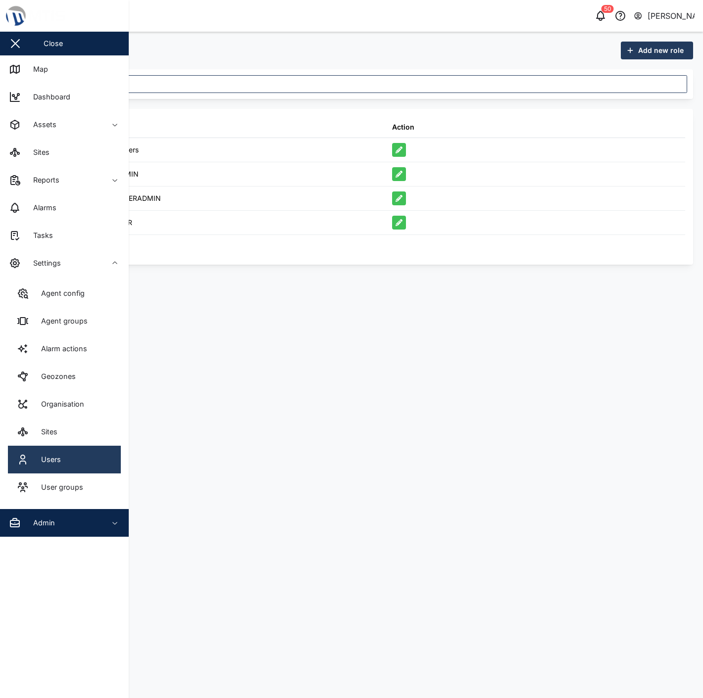
click at [85, 462] on link "Users" at bounding box center [64, 460] width 113 height 28
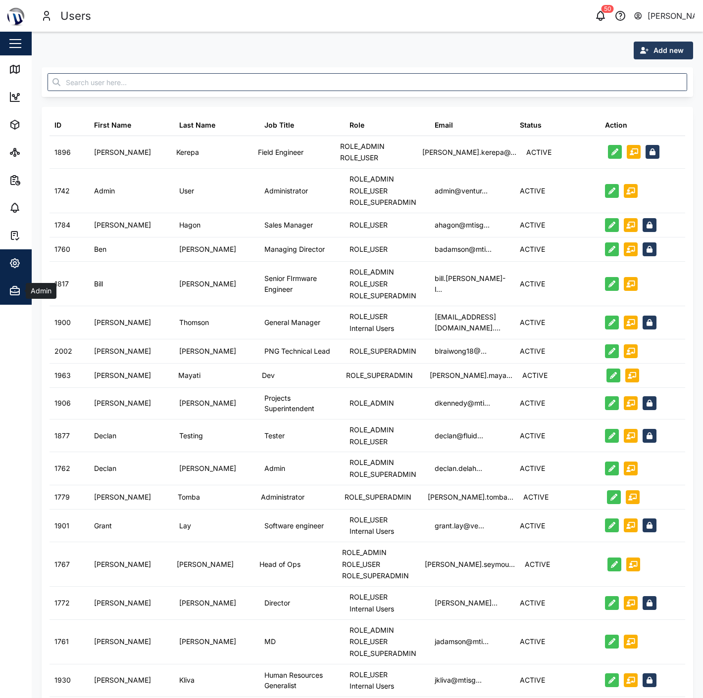
click at [23, 293] on div "Admin" at bounding box center [54, 291] width 90 height 12
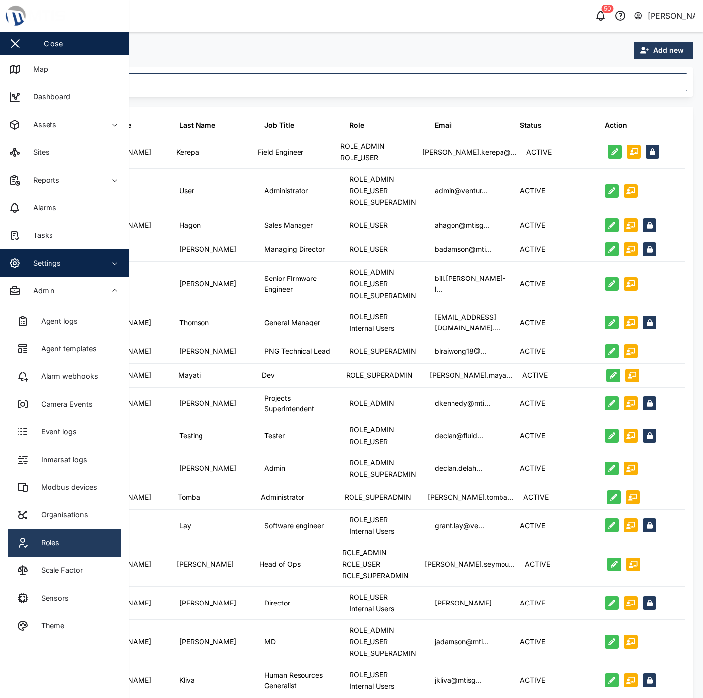
click at [75, 536] on link "Roles" at bounding box center [64, 543] width 113 height 28
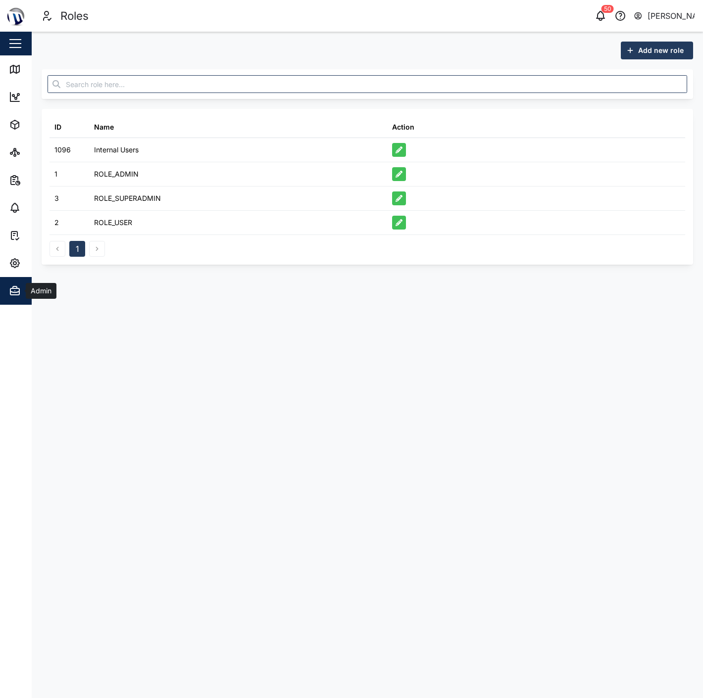
click at [22, 287] on div "Admin" at bounding box center [54, 291] width 90 height 12
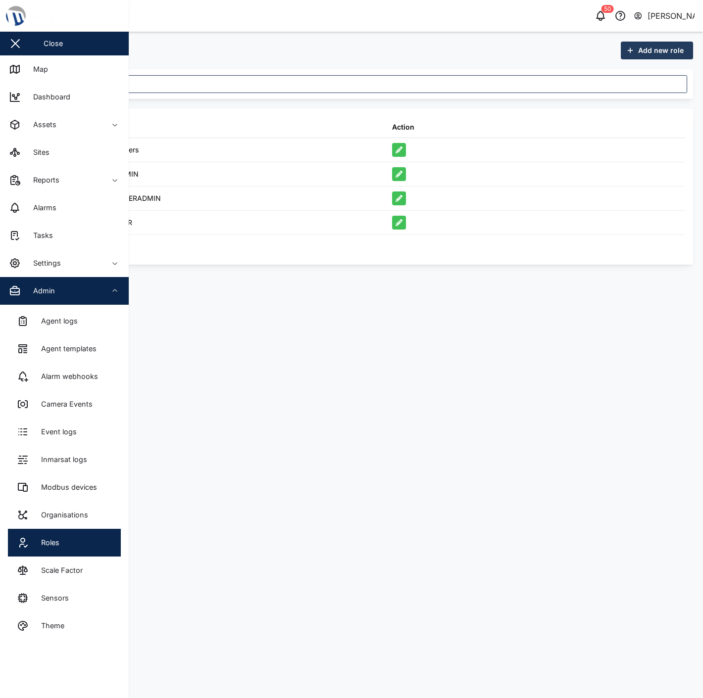
click at [22, 288] on div "Admin" at bounding box center [54, 291] width 90 height 12
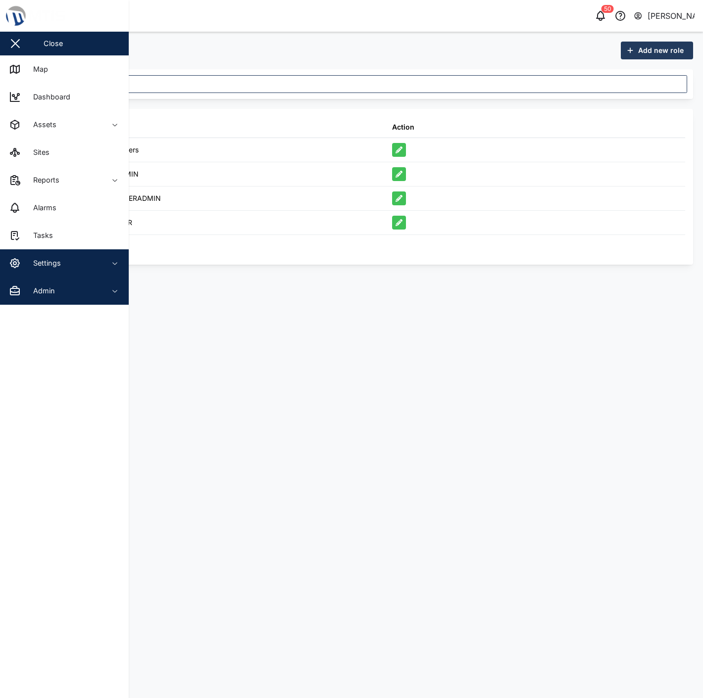
click at [28, 266] on div "Settings" at bounding box center [43, 263] width 35 height 11
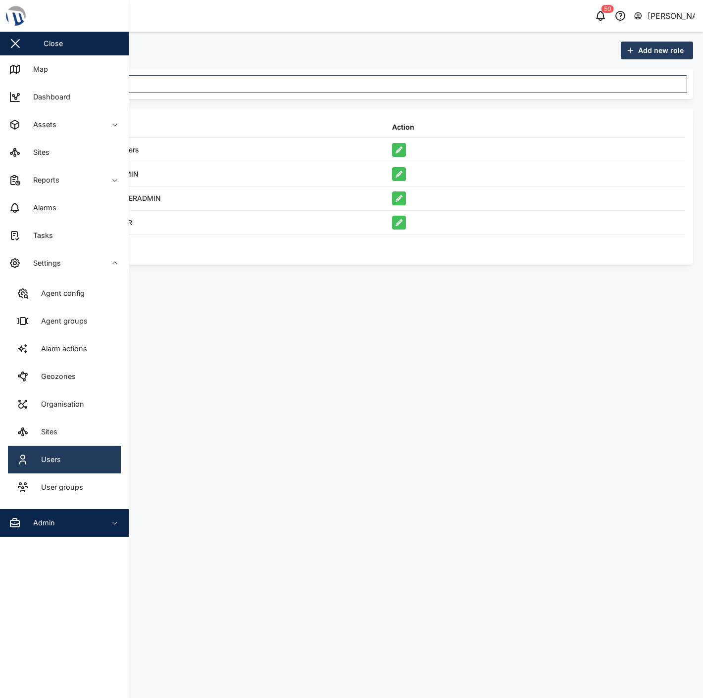
click at [65, 461] on link "Users" at bounding box center [64, 460] width 113 height 28
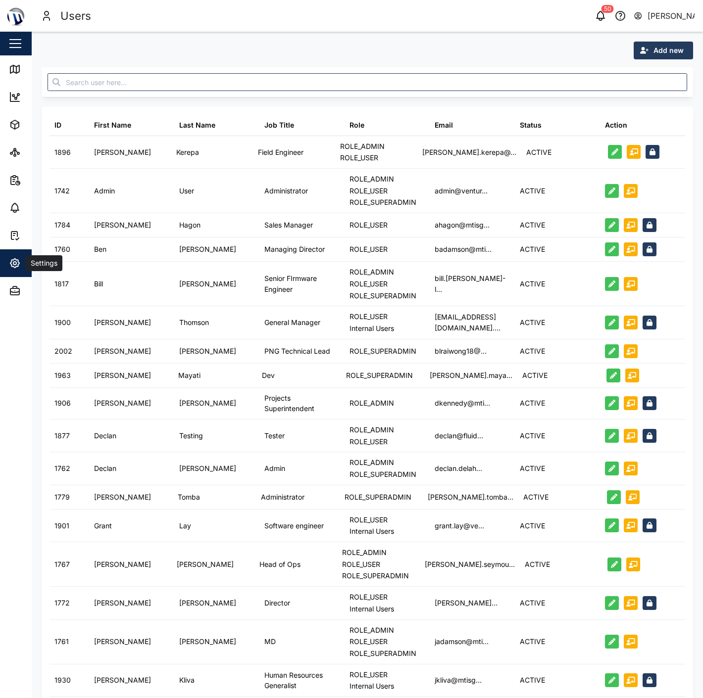
click at [27, 276] on span "Settings" at bounding box center [54, 263] width 90 height 28
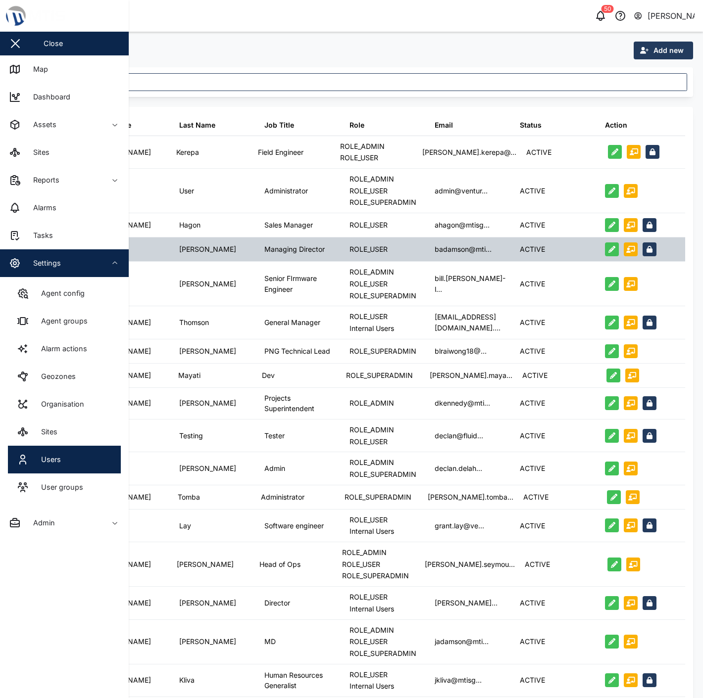
click at [282, 249] on div "Managing Director" at bounding box center [294, 249] width 60 height 11
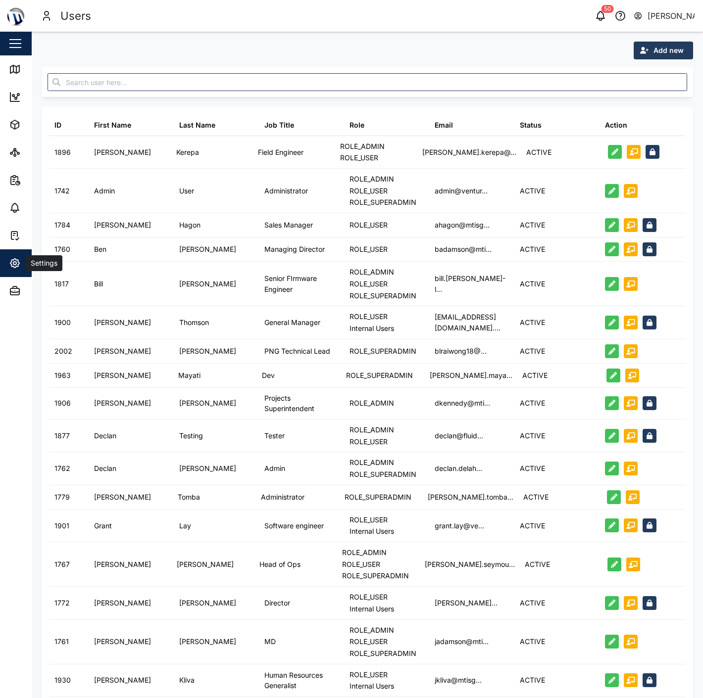
click at [13, 265] on icon "button" at bounding box center [15, 263] width 12 height 12
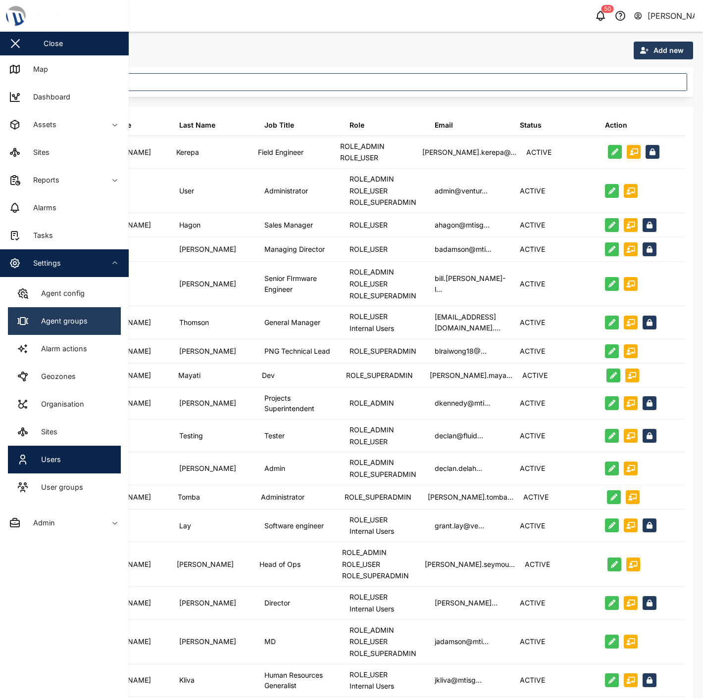
click at [53, 334] on link "Agent groups" at bounding box center [64, 321] width 113 height 28
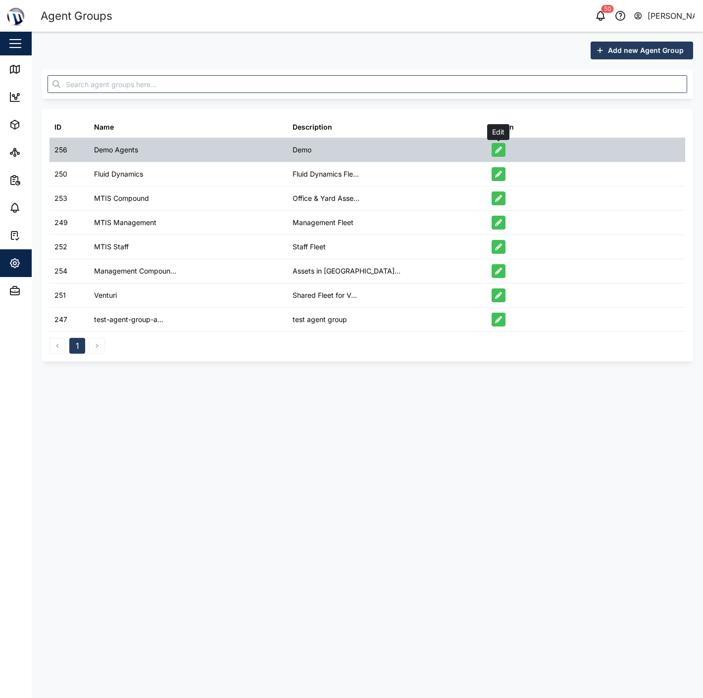
click at [504, 151] on button "button" at bounding box center [498, 150] width 14 height 14
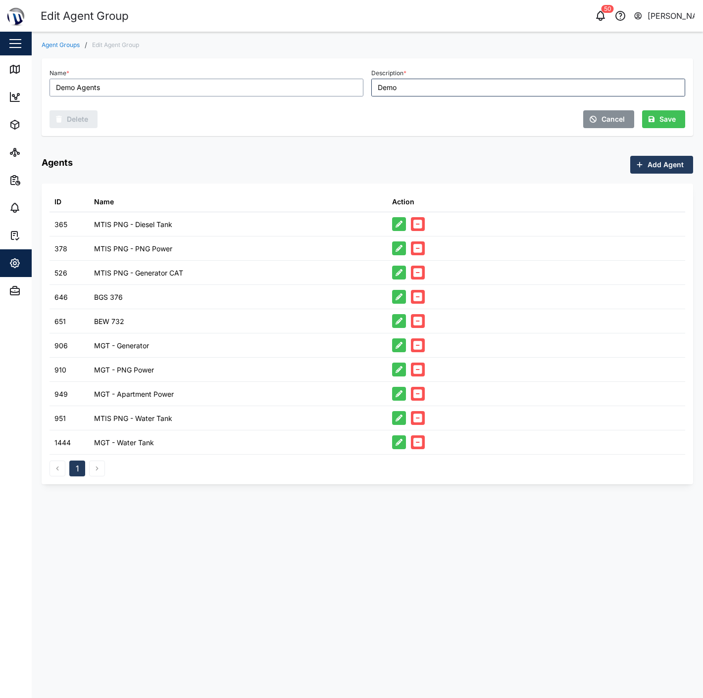
drag, startPoint x: 181, startPoint y: 90, endPoint x: -24, endPoint y: 91, distance: 204.9
click at [0, 91] on html "Edit Agent Group 50 [PERSON_NAME] Close Map Dashboard Assets ATS Camera Generat…" at bounding box center [351, 349] width 703 height 698
type input "Restricted Internal Use"
click at [407, 87] on input "Demo" at bounding box center [528, 88] width 314 height 18
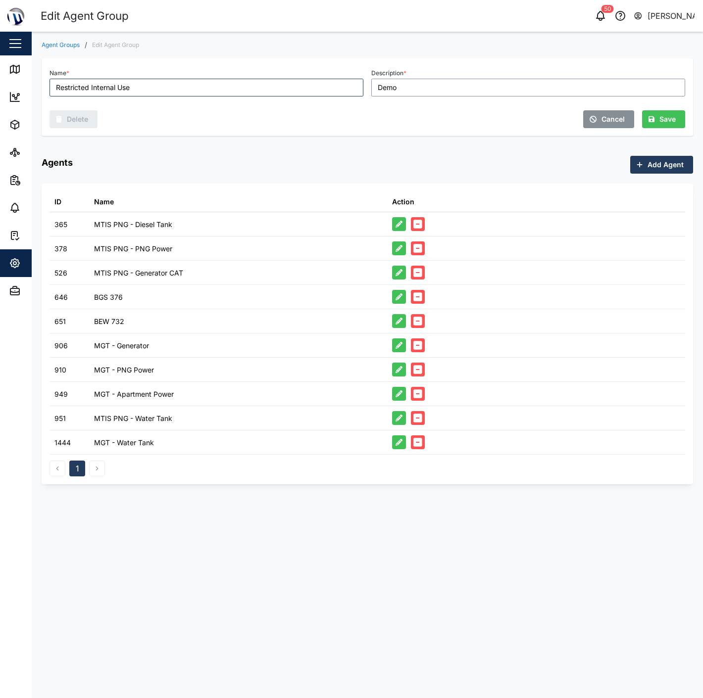
click at [407, 87] on input "Demo" at bounding box center [528, 88] width 314 height 18
type input "N"
type input "Demo Set Up"
click at [417, 228] on icon "button" at bounding box center [417, 224] width 9 height 9
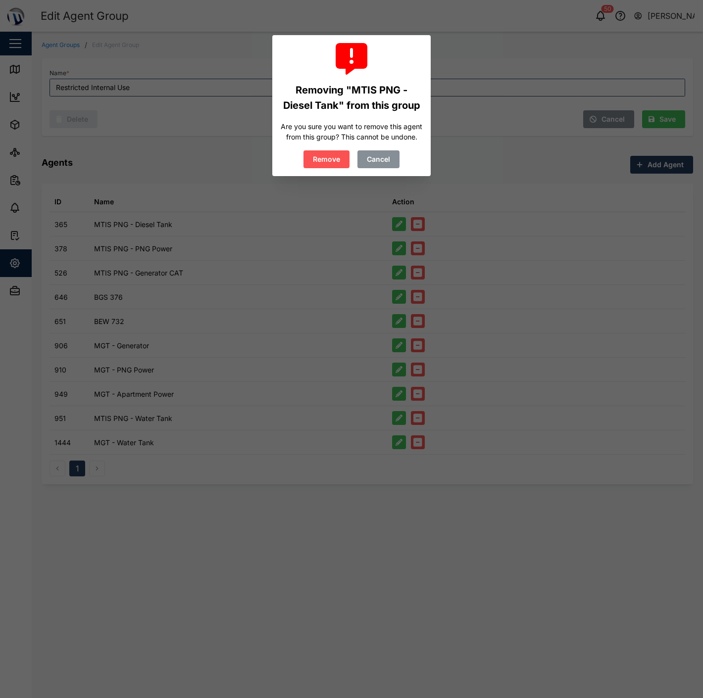
click at [324, 162] on span "Remove" at bounding box center [326, 159] width 27 height 17
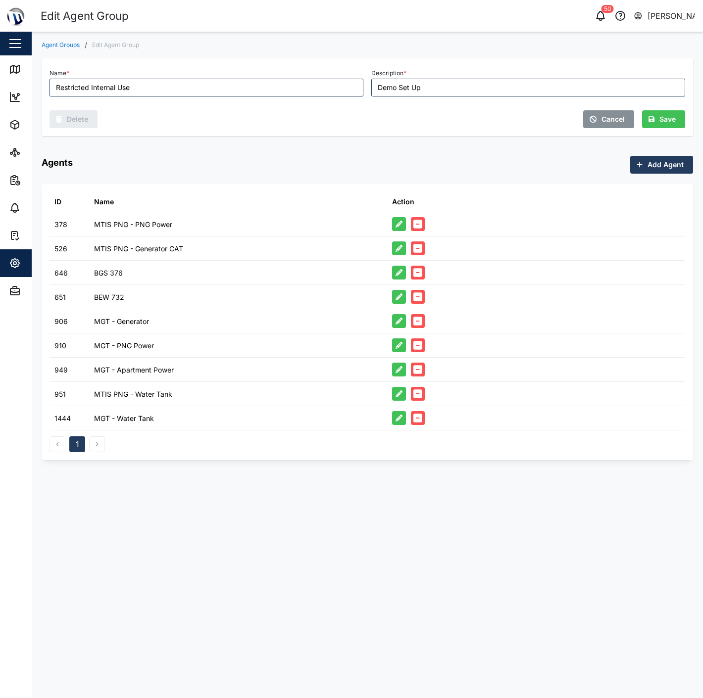
click at [417, 226] on icon "button" at bounding box center [417, 224] width 9 height 9
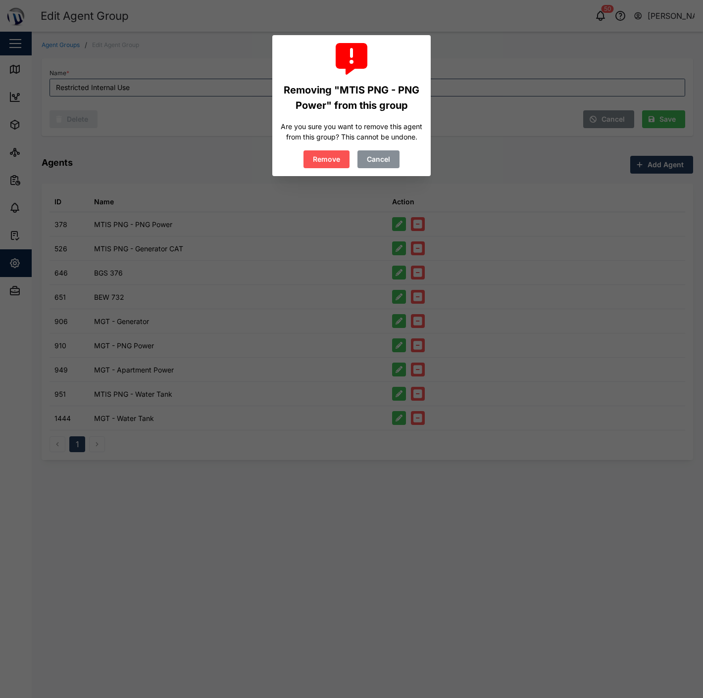
click at [327, 165] on span "Remove" at bounding box center [326, 159] width 27 height 17
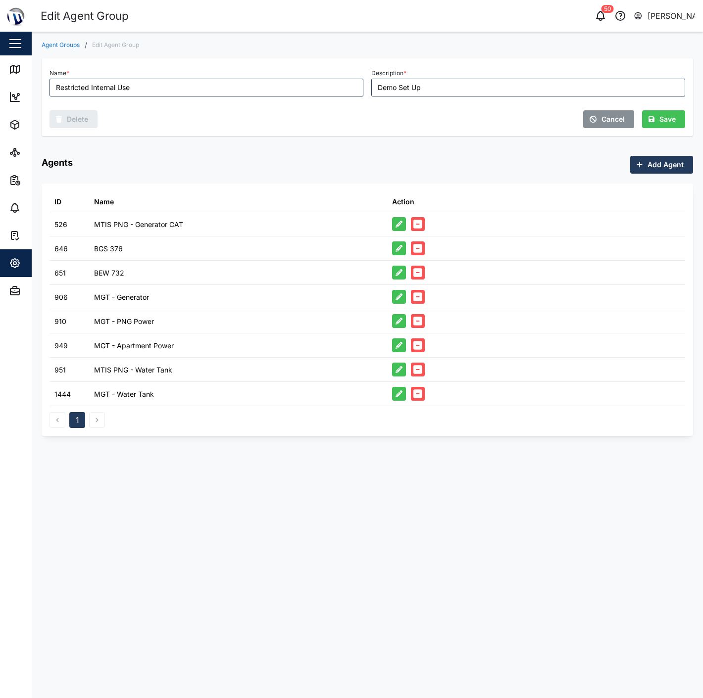
click at [421, 228] on icon "button" at bounding box center [417, 224] width 9 height 9
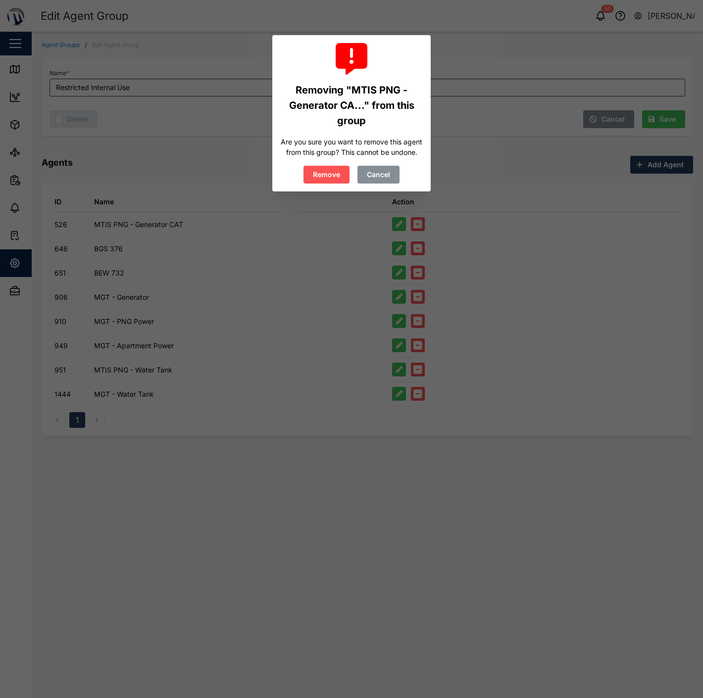
drag, startPoint x: 324, startPoint y: 154, endPoint x: 324, endPoint y: 172, distance: 17.8
click at [323, 156] on div "Are you sure you want to remove this agent from this group? This cannot be undo…" at bounding box center [351, 147] width 143 height 21
click at [324, 172] on span "Remove" at bounding box center [326, 174] width 27 height 17
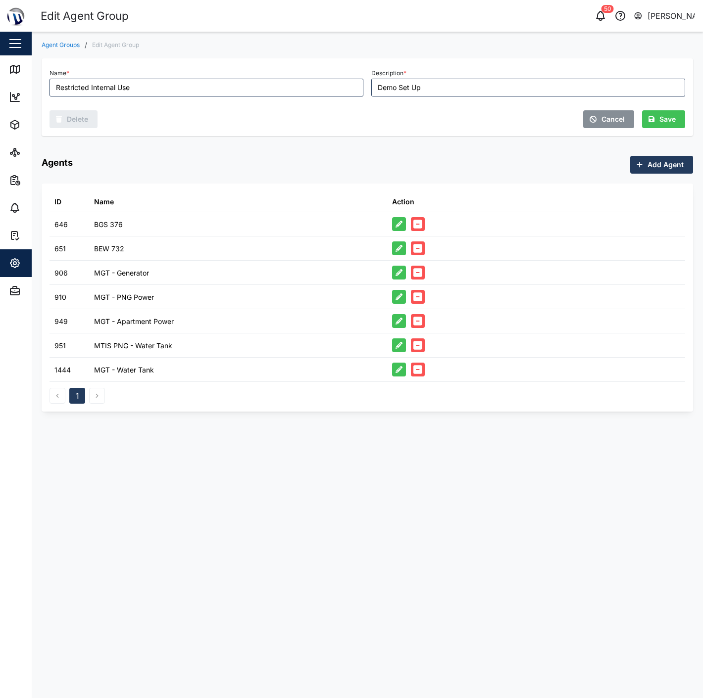
click at [416, 225] on icon "button" at bounding box center [417, 224] width 9 height 9
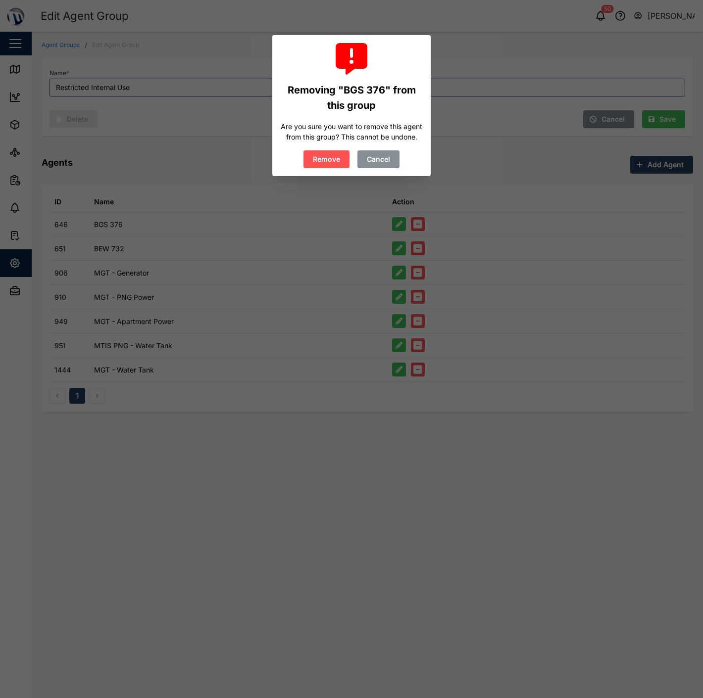
click at [324, 160] on span "Remove" at bounding box center [326, 159] width 27 height 17
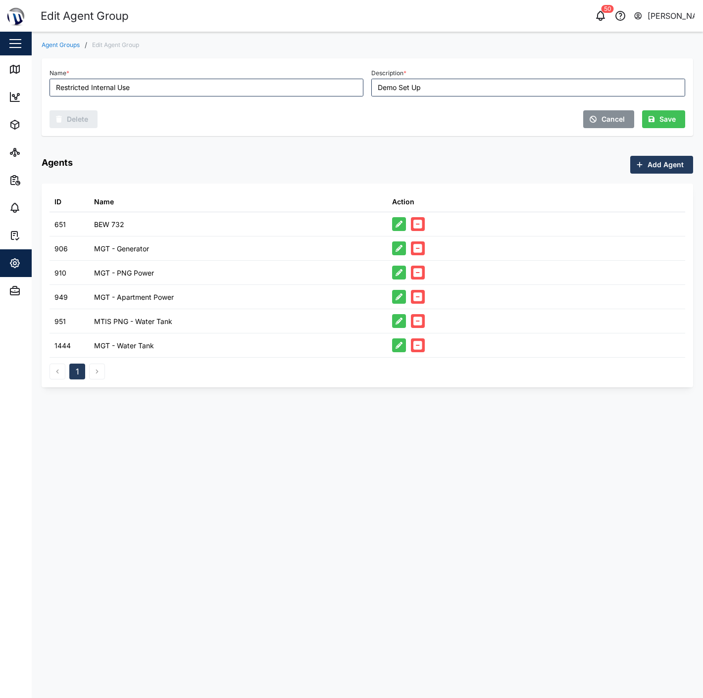
click at [418, 229] on icon "button" at bounding box center [417, 224] width 9 height 10
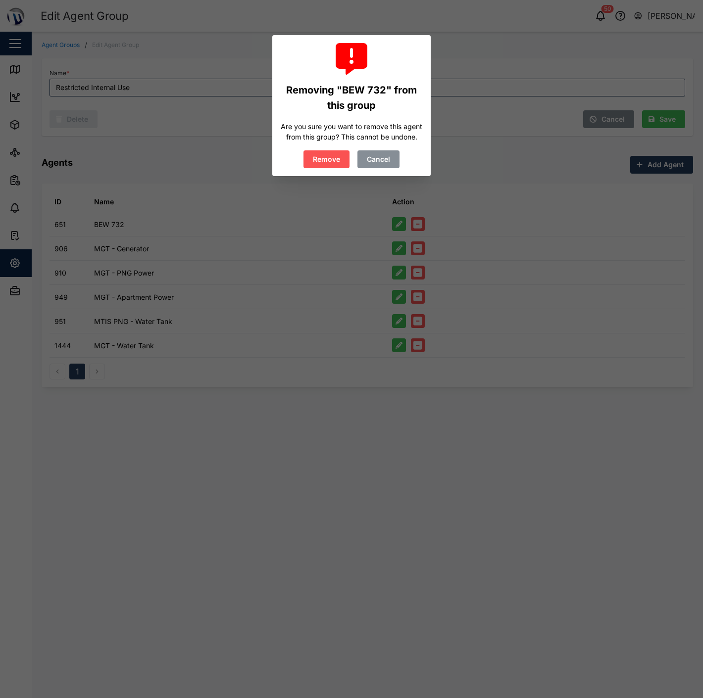
click at [319, 161] on span "Remove" at bounding box center [326, 159] width 27 height 17
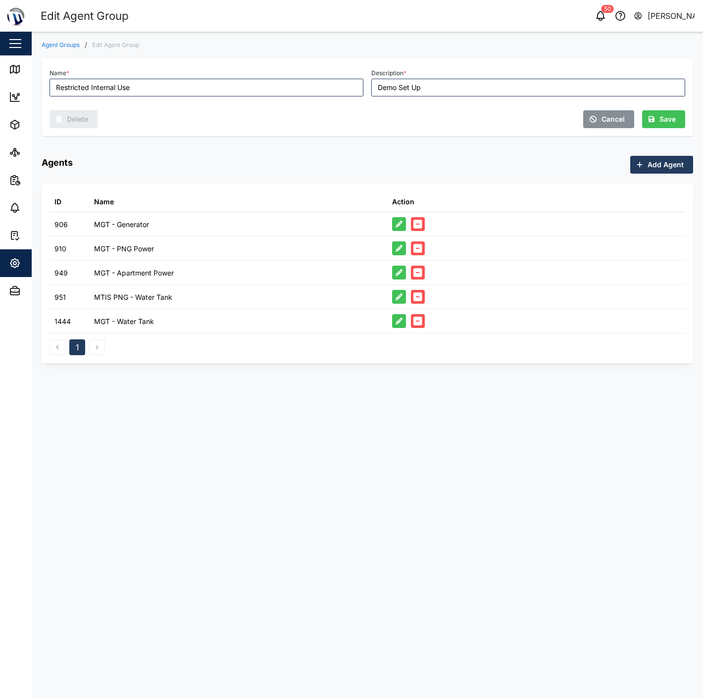
click at [416, 226] on icon "button" at bounding box center [417, 224] width 9 height 9
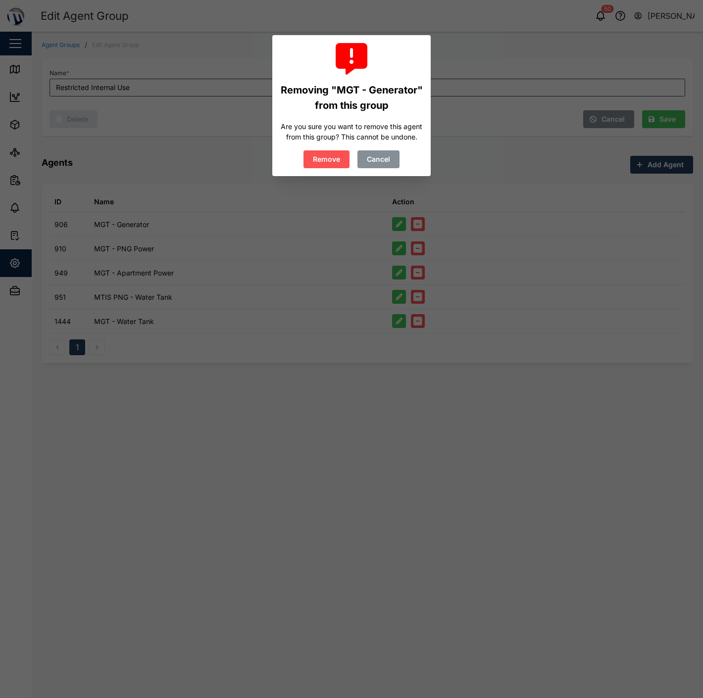
click at [329, 165] on span "Remove" at bounding box center [326, 159] width 27 height 17
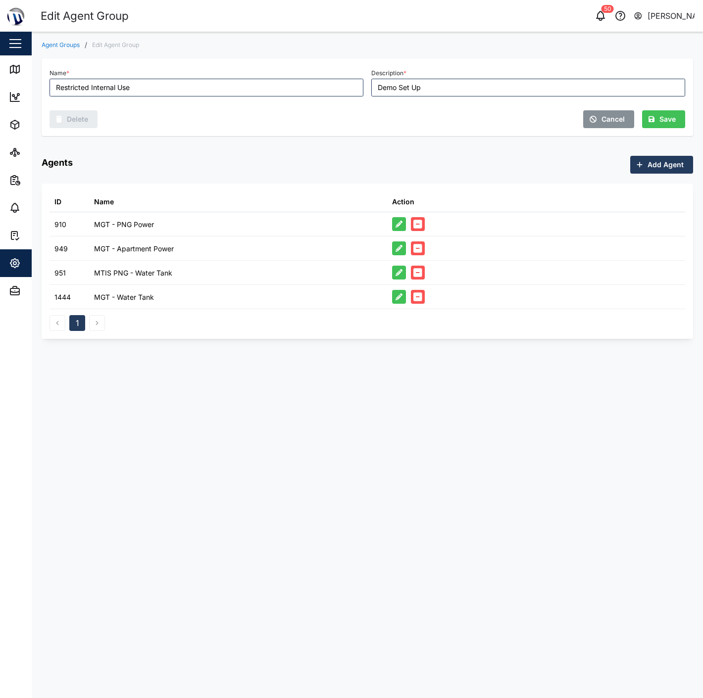
click at [416, 228] on icon "button" at bounding box center [417, 224] width 9 height 9
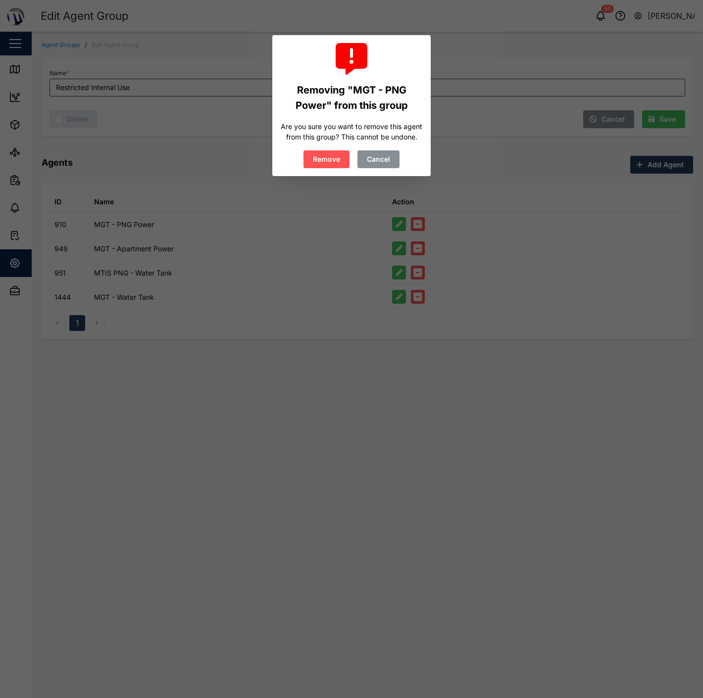
click at [320, 161] on span "Remove" at bounding box center [326, 159] width 27 height 17
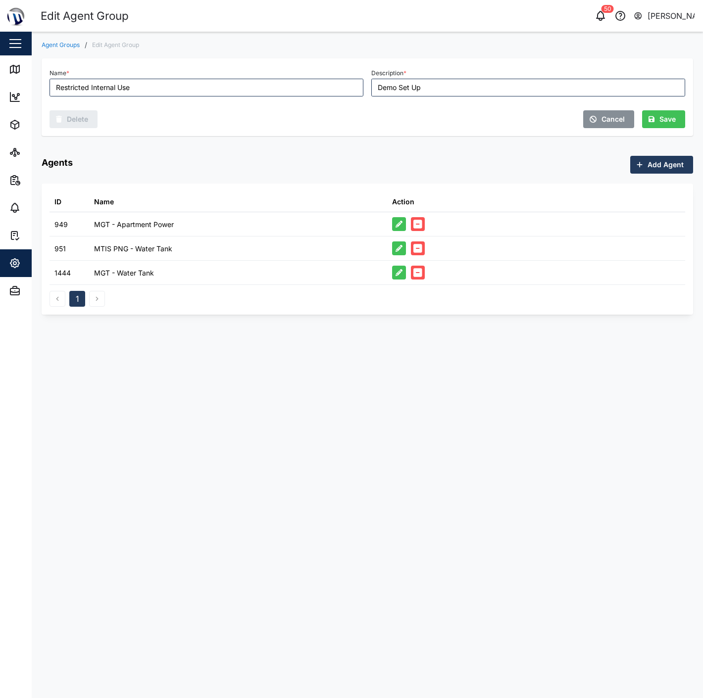
click at [426, 229] on div at bounding box center [536, 224] width 298 height 24
click at [415, 224] on icon "button" at bounding box center [417, 224] width 9 height 9
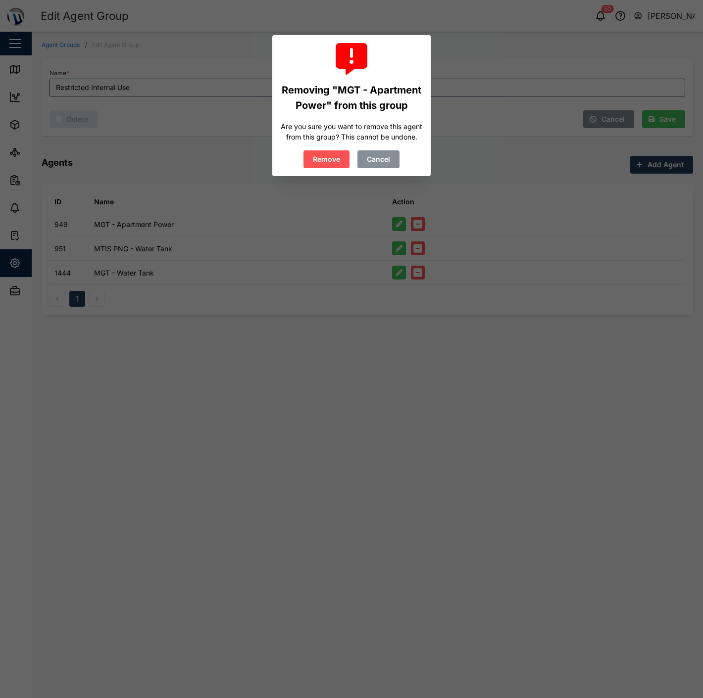
click at [326, 164] on span "Remove" at bounding box center [326, 159] width 27 height 17
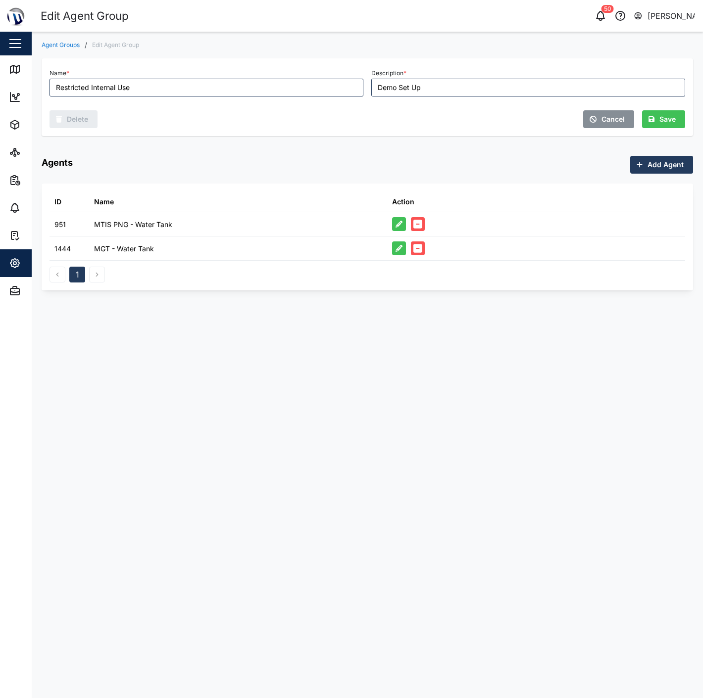
click at [417, 230] on button "button" at bounding box center [418, 224] width 14 height 14
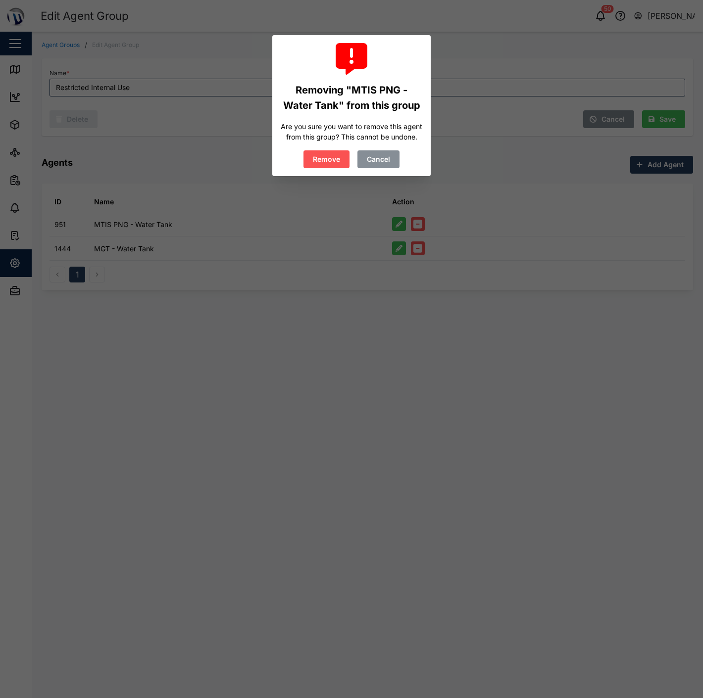
click at [330, 157] on span "Remove" at bounding box center [326, 159] width 27 height 17
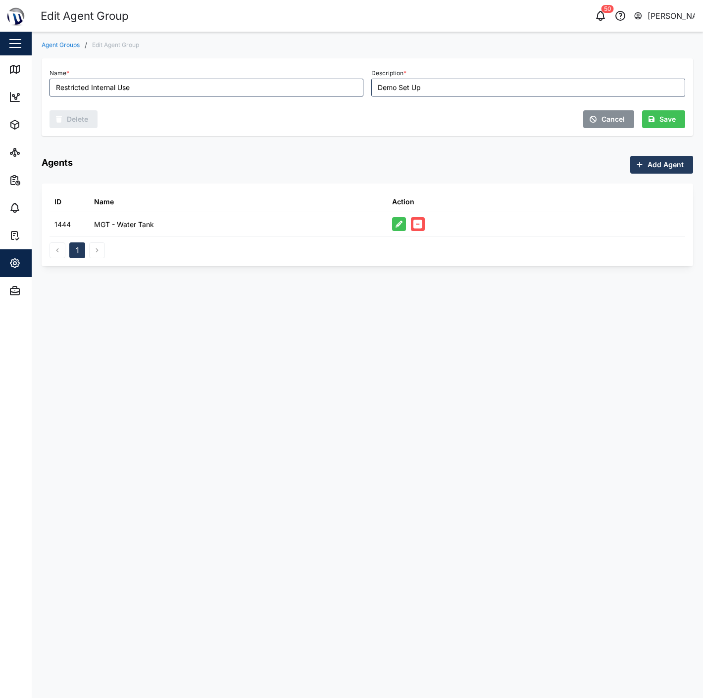
drag, startPoint x: 389, startPoint y: 194, endPoint x: 418, endPoint y: 225, distance: 42.0
click at [418, 225] on icon "button" at bounding box center [417, 224] width 9 height 10
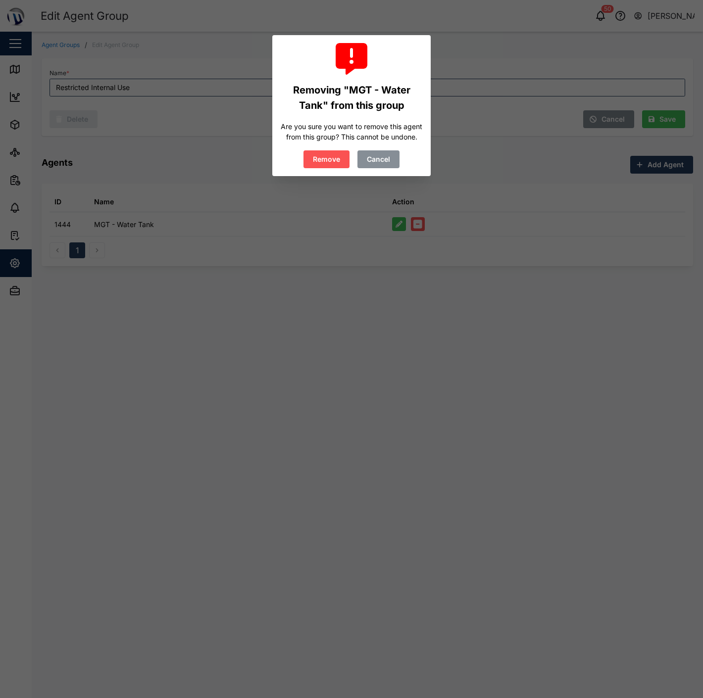
click at [322, 148] on div "Removing "MGT - Water Tank" from this group Are you sure you want to remove thi…" at bounding box center [351, 105] width 143 height 125
click at [327, 160] on span "Remove" at bounding box center [326, 159] width 27 height 17
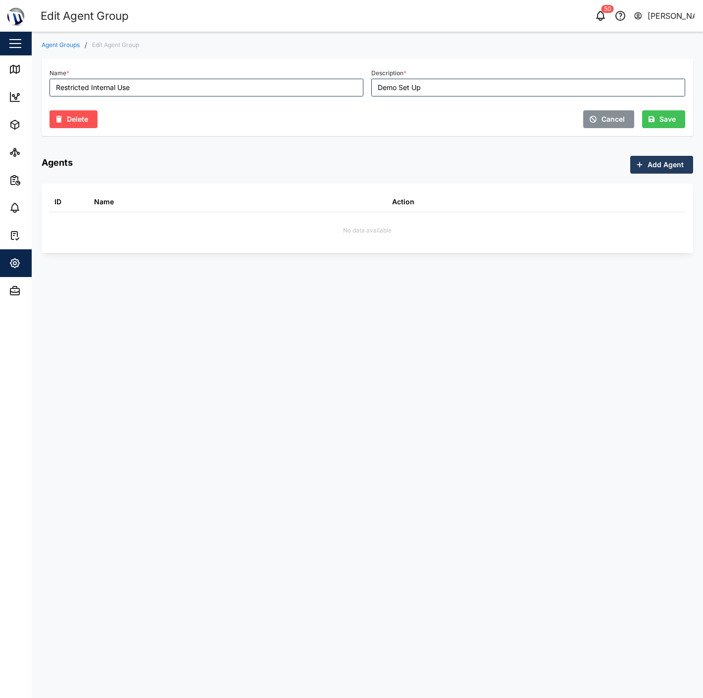
click at [652, 160] on span "Add Agent" at bounding box center [665, 164] width 36 height 17
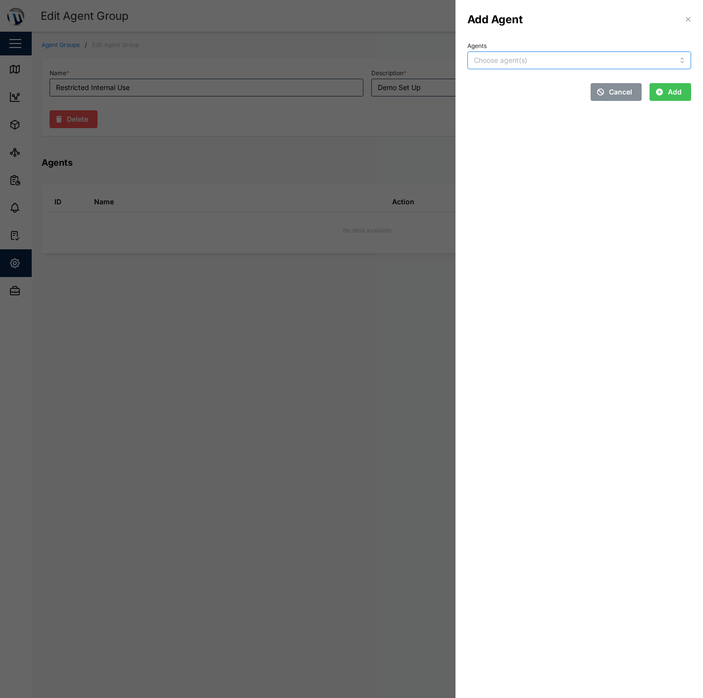
click at [521, 56] on input "Agents" at bounding box center [559, 60] width 171 height 8
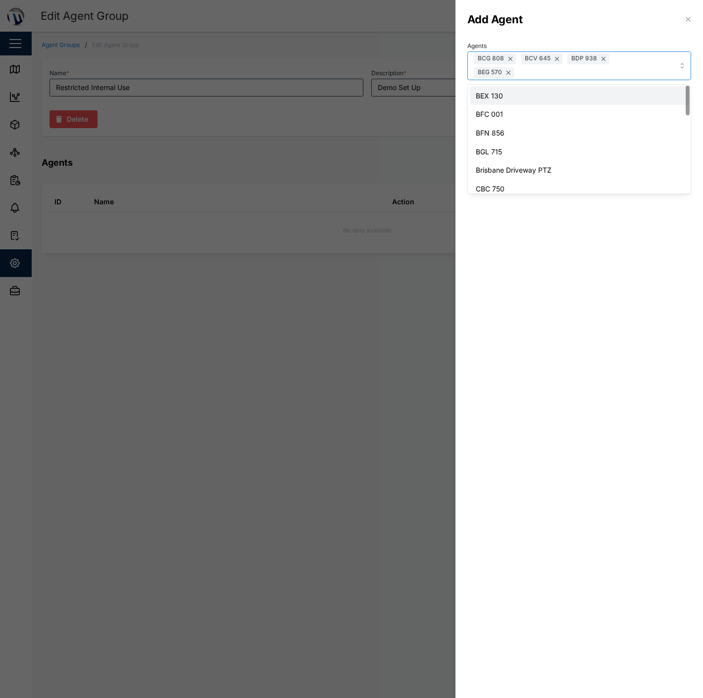
click at [540, 86] on div "BEX 130 BFC 001 BFN 856 BGL [GEOGRAPHIC_DATA] PTZ CBC 750 FAC 698 Fuel Tag - Ak…" at bounding box center [579, 282] width 223 height 395
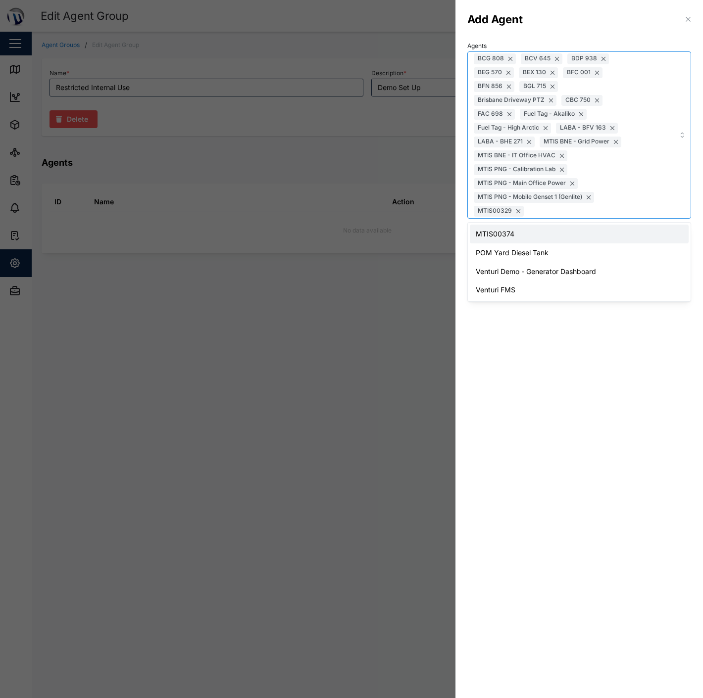
click at [592, 223] on div "MTIS00374 POM Yard Diesel Tank Venturi Demo - Generator Dashboard Venturi FMS" at bounding box center [579, 262] width 224 height 80
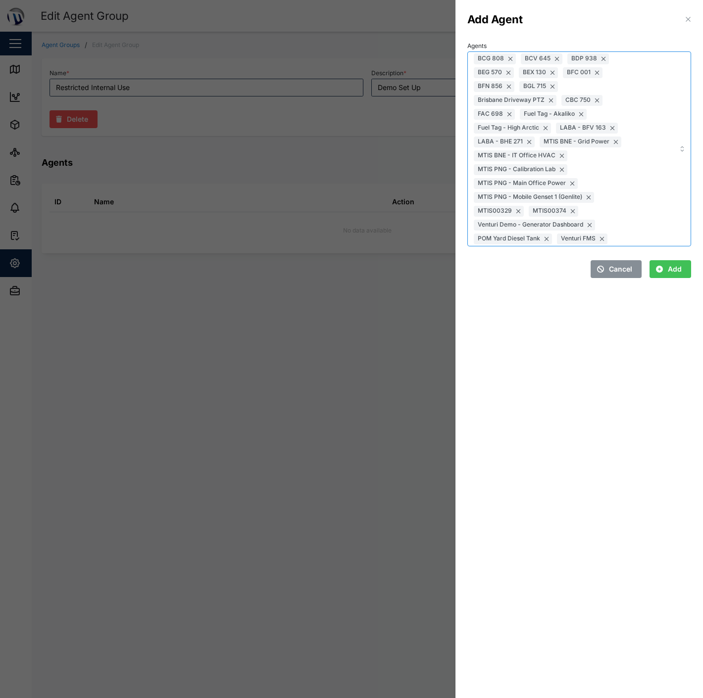
click at [637, 194] on div "BCG 808 BCV 645 BDP 938 BEG 570 BEX 130 BFC 001 BFN 856 BGL [GEOGRAPHIC_DATA] P…" at bounding box center [557, 149] width 173 height 194
type input "m"
click at [681, 147] on div "BCG 808 BCV 645 BDP 938 BEG 570 BEX 130 BFC 001 BFN 856 BGL [GEOGRAPHIC_DATA] P…" at bounding box center [579, 148] width 224 height 195
click at [587, 238] on div "BCG 808 BCV 645 BDP 938 BEG 570 BEX 130 BFC 001 BFN 856 BGL [GEOGRAPHIC_DATA] P…" at bounding box center [557, 149] width 173 height 194
click at [677, 264] on span "Add" at bounding box center [675, 269] width 14 height 17
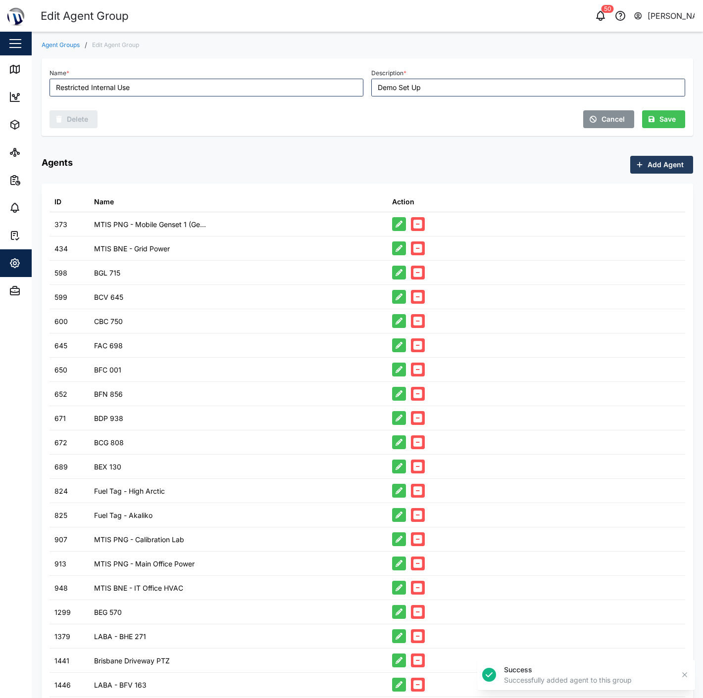
click at [647, 162] on span "Add Agent" at bounding box center [665, 164] width 36 height 17
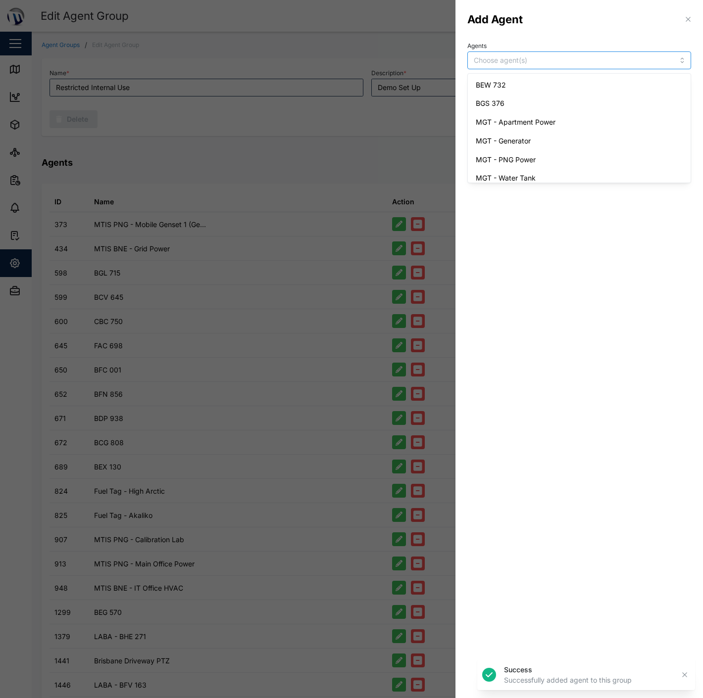
click at [520, 61] on input "Agents" at bounding box center [559, 60] width 171 height 8
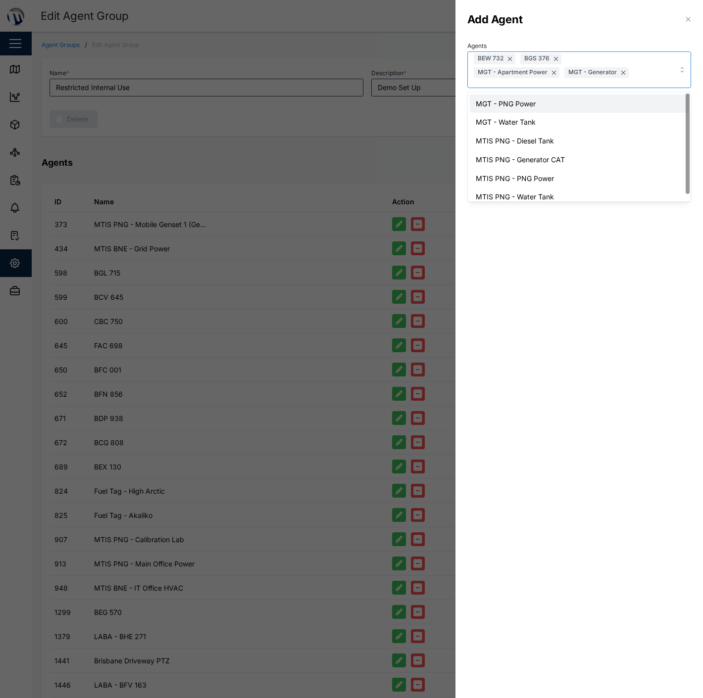
click at [522, 87] on div "Agents BEW 732 BGS 376 MGT - Apartment Power MGT - Generator MGT - PNG Power MG…" at bounding box center [579, 79] width 232 height 89
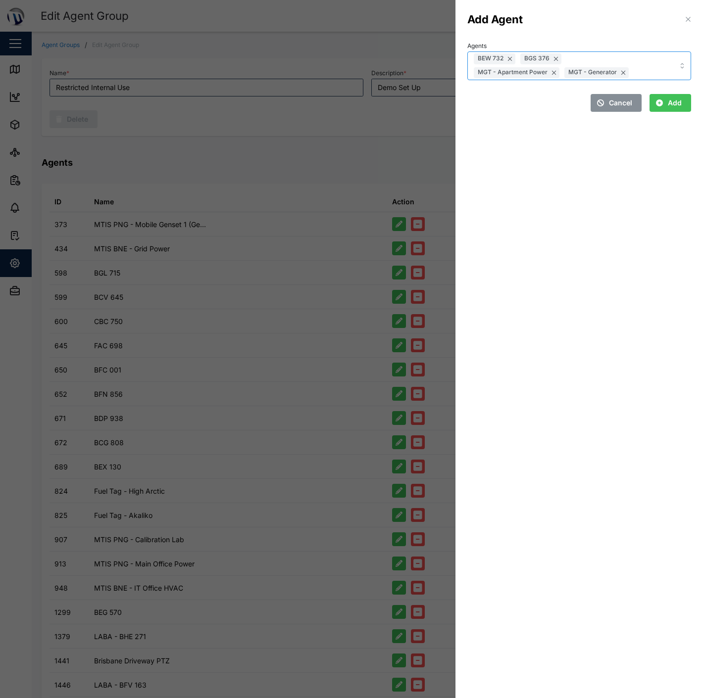
click at [626, 62] on div "BEW 732 BGS 376 MGT - Apartment Power MGT - Generator" at bounding box center [557, 66] width 173 height 28
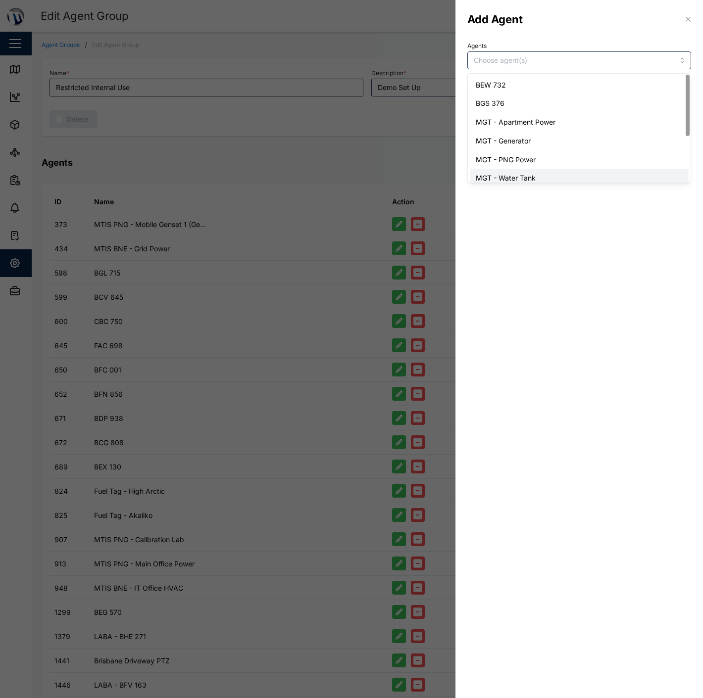
click at [572, 221] on section "Add Agent Agents BEW 732 BGS 376 MGT - Apartment Power MGT - Generator MGT - PN…" at bounding box center [578, 349] width 247 height 698
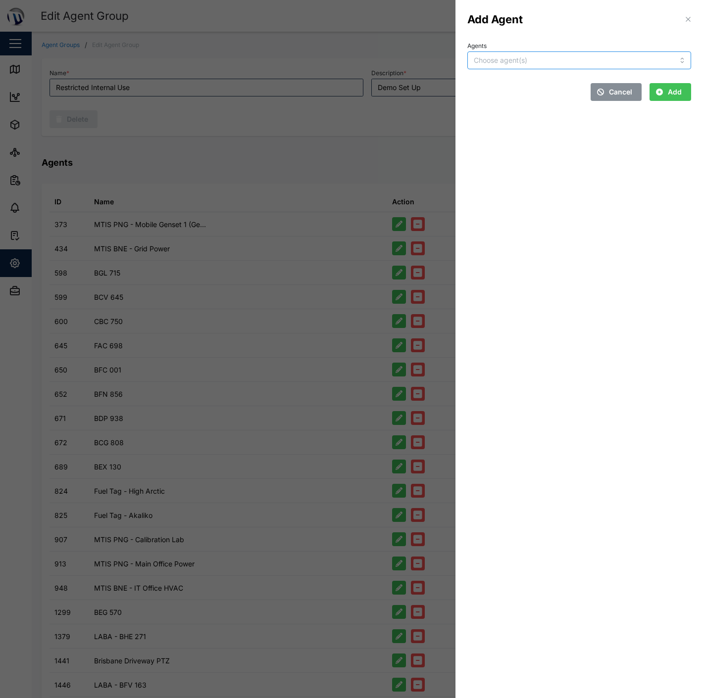
click at [550, 53] on div at bounding box center [557, 60] width 173 height 17
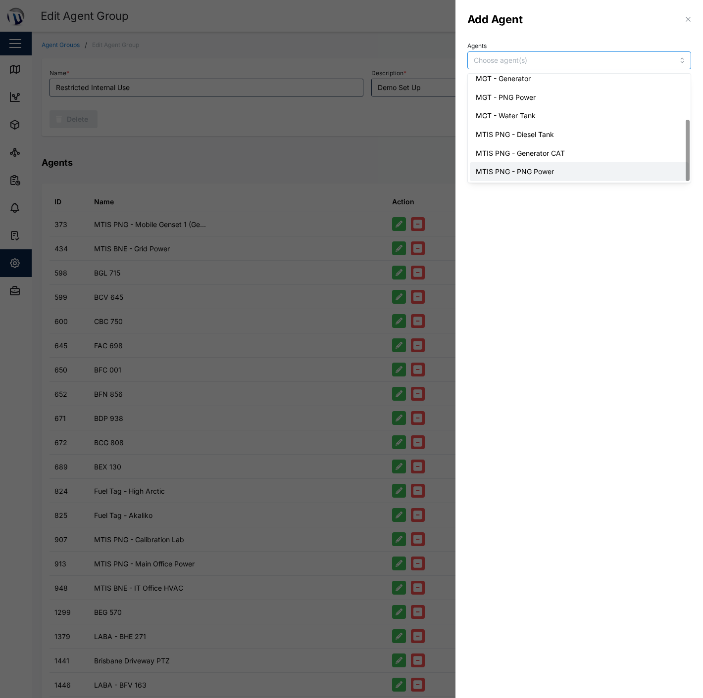
scroll to position [81, 0]
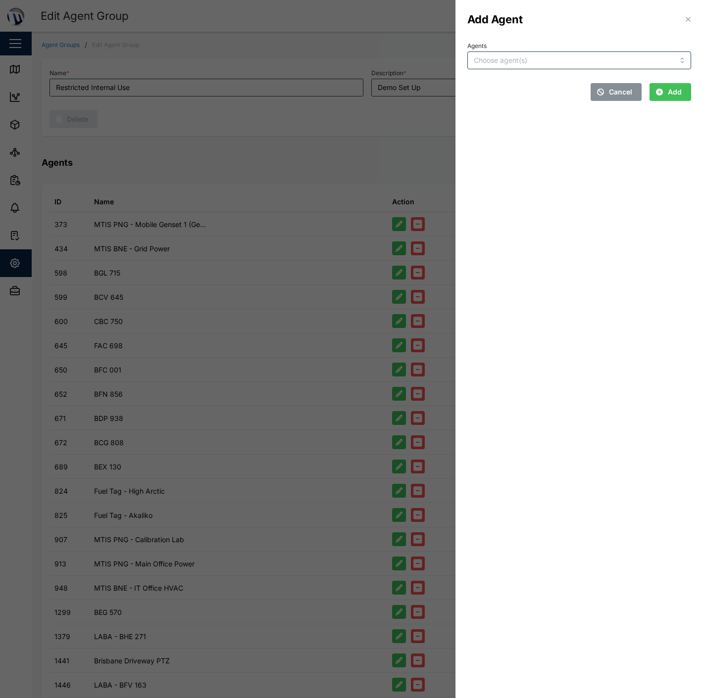
click at [541, 206] on section "Add Agent Agents Cancel Add" at bounding box center [578, 349] width 247 height 698
click at [623, 100] on span "Cancel" at bounding box center [620, 92] width 23 height 17
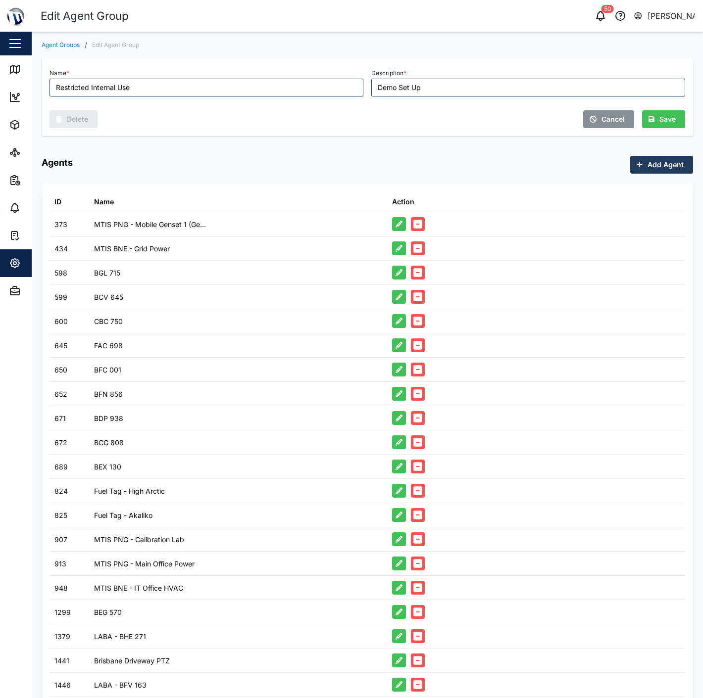
drag, startPoint x: 458, startPoint y: 144, endPoint x: 556, endPoint y: 133, distance: 98.2
click at [464, 144] on div "Name * Restricted Internal Use Description * Demo Set Up Delete Cancel Save Age…" at bounding box center [367, 387] width 651 height 678
click at [662, 114] on span "Save" at bounding box center [667, 119] width 16 height 17
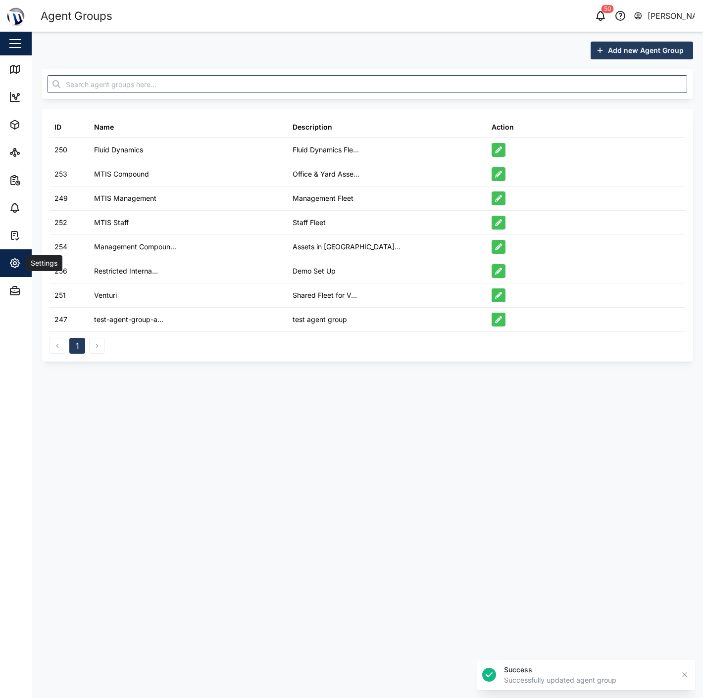
click at [26, 266] on div "Settings" at bounding box center [43, 263] width 35 height 11
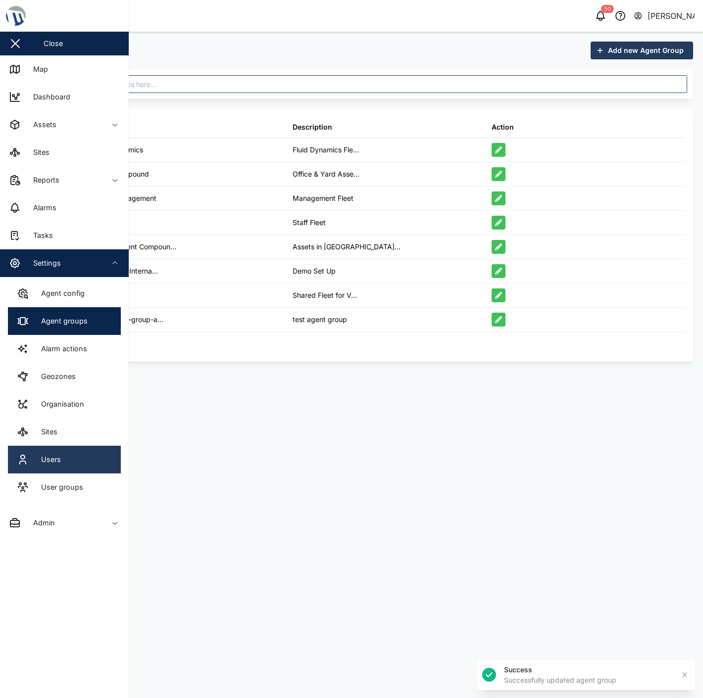
click at [78, 454] on link "Users" at bounding box center [64, 460] width 113 height 28
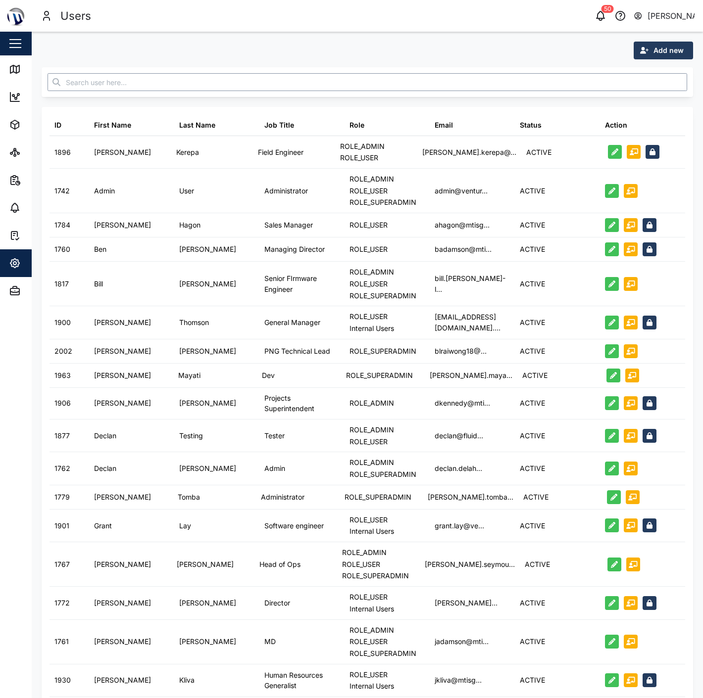
click at [175, 75] on input "text" at bounding box center [367, 82] width 639 height 18
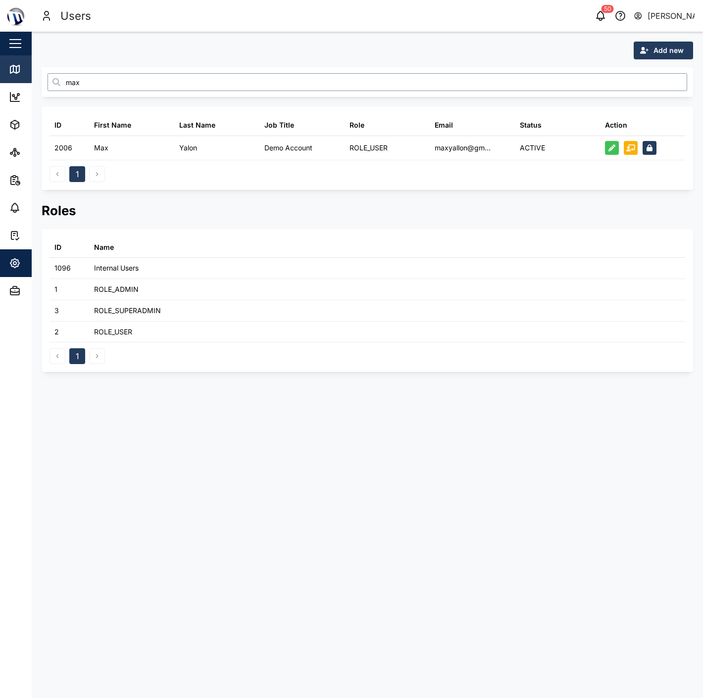
type input "max"
click at [21, 265] on div "Settings" at bounding box center [54, 263] width 90 height 12
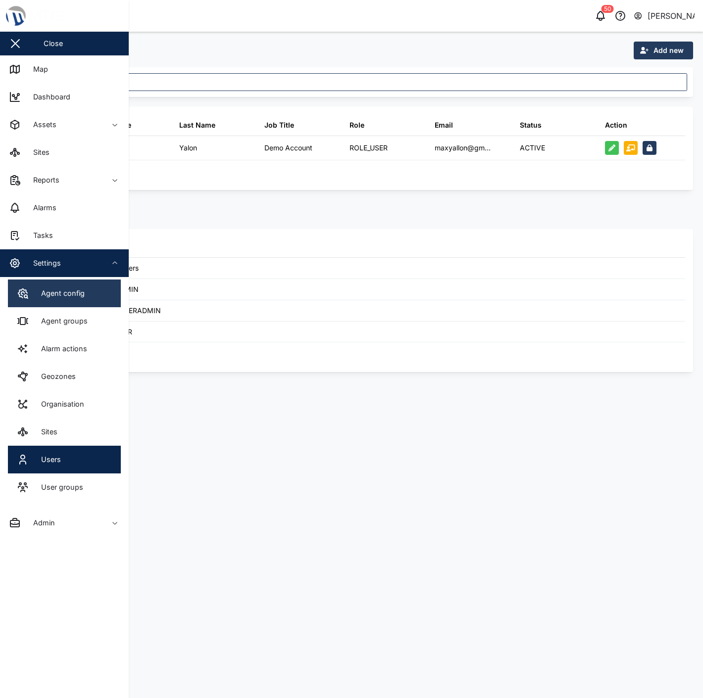
click at [31, 295] on div "Agent config" at bounding box center [51, 294] width 68 height 12
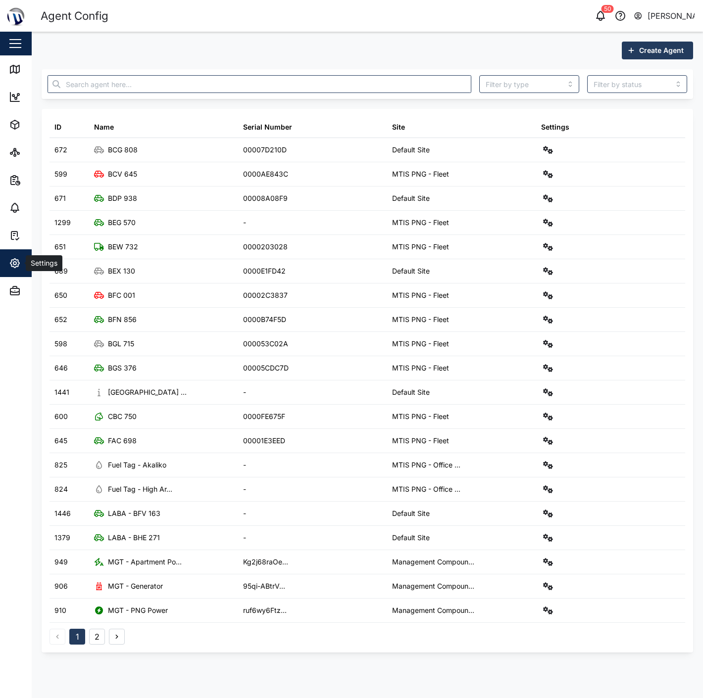
click at [7, 258] on button "Settings" at bounding box center [64, 263] width 129 height 28
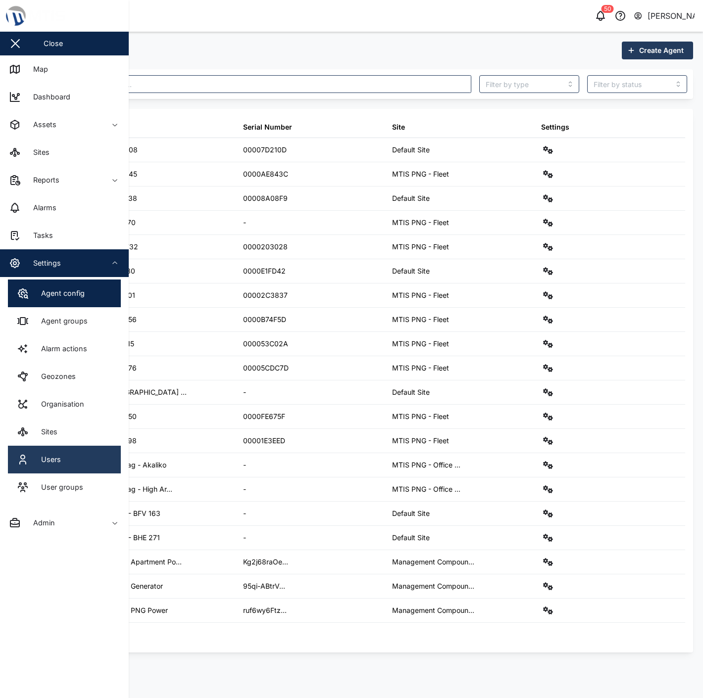
click at [78, 467] on link "Users" at bounding box center [64, 460] width 113 height 28
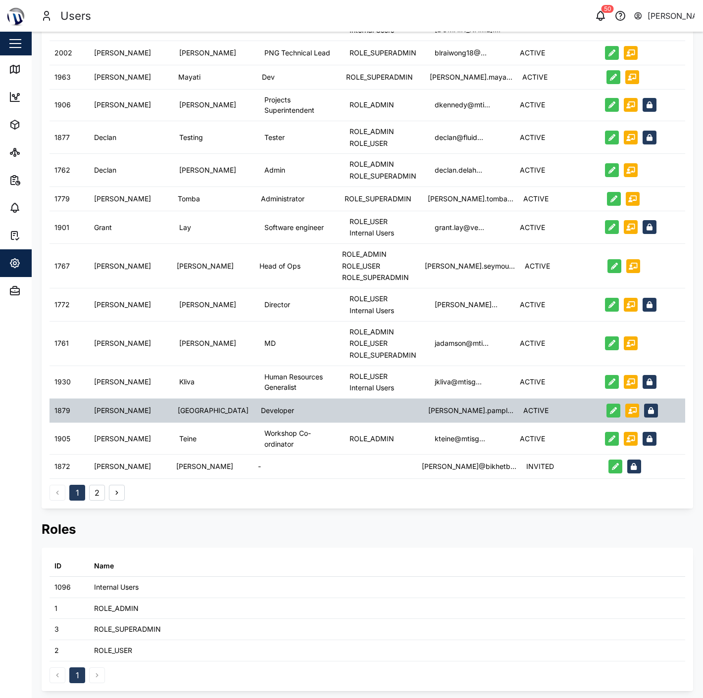
scroll to position [302, 0]
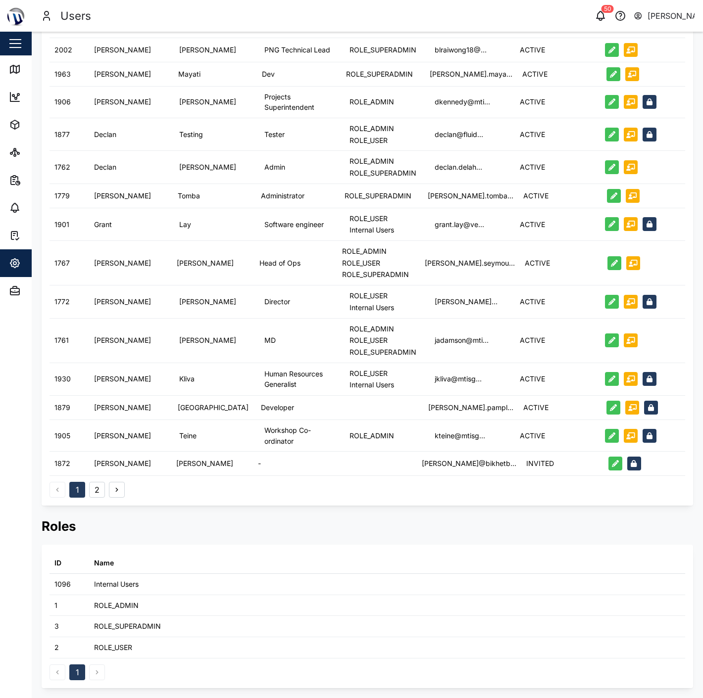
click at [100, 488] on button "2" at bounding box center [97, 490] width 16 height 16
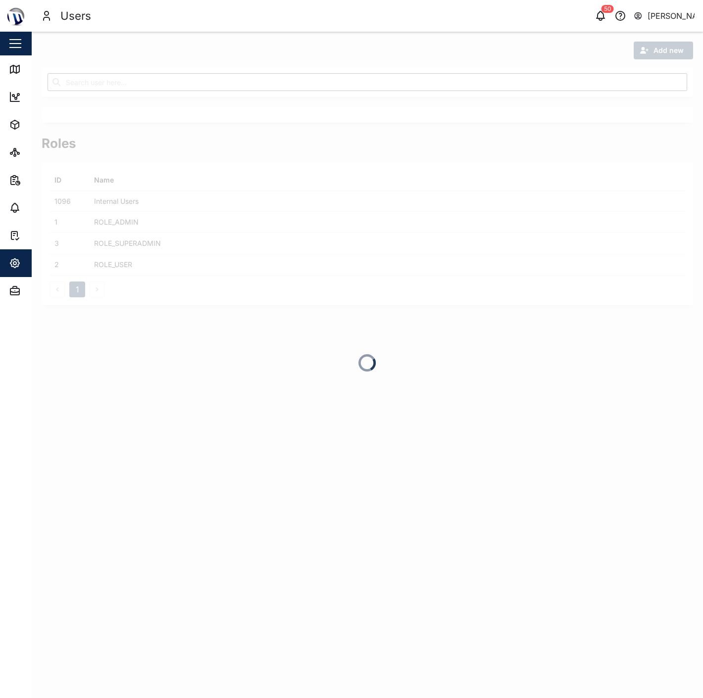
scroll to position [0, 0]
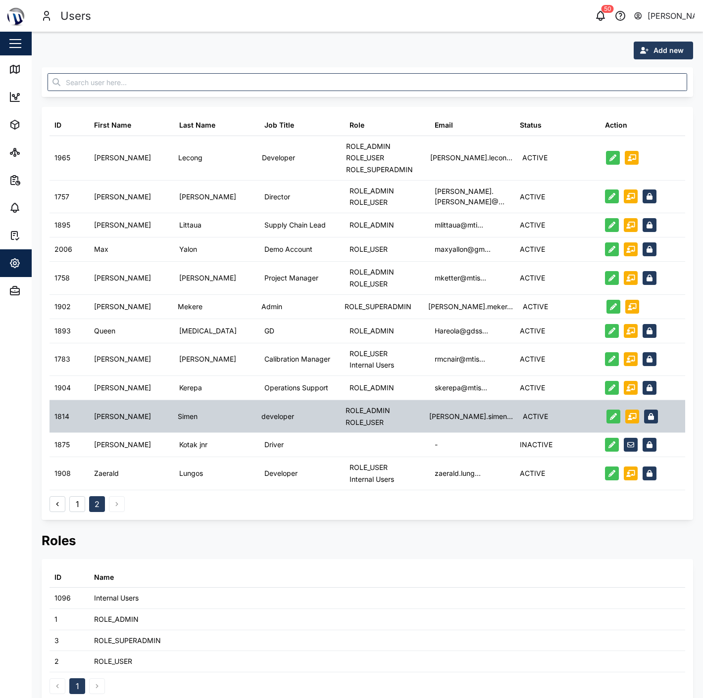
click at [181, 405] on div "Simen" at bounding box center [215, 416] width 84 height 32
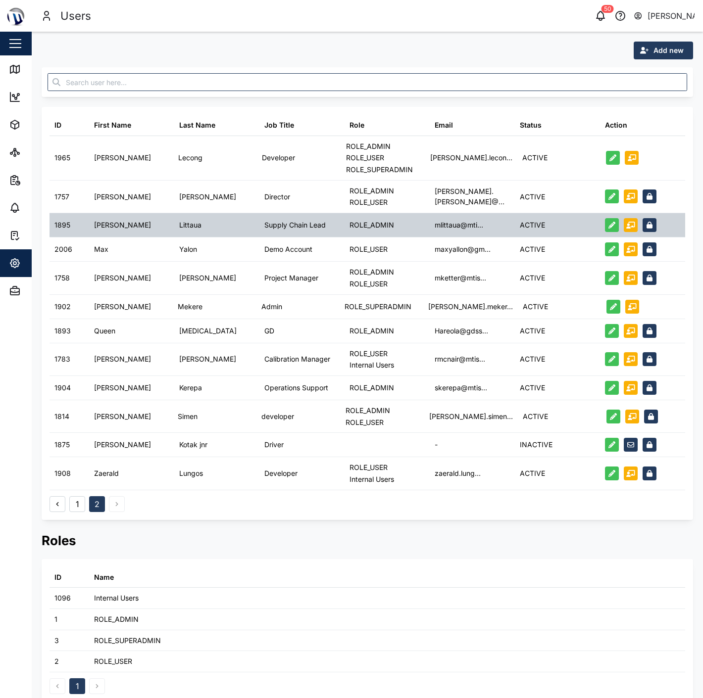
click at [70, 220] on div "1895" at bounding box center [69, 225] width 40 height 24
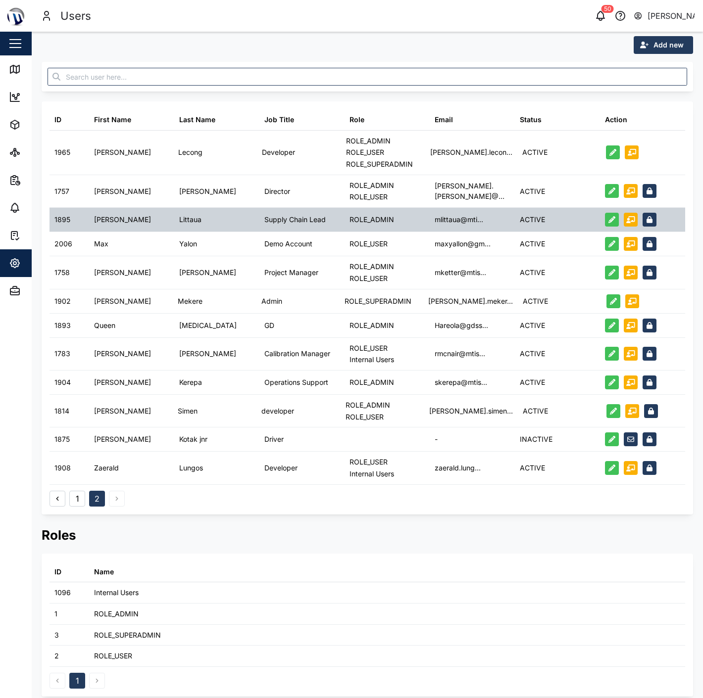
scroll to position [15, 0]
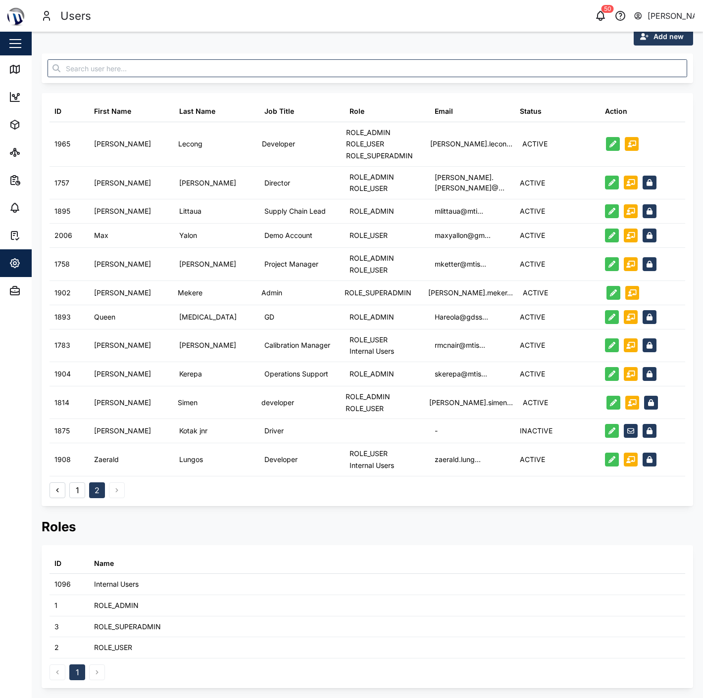
click at [90, 491] on button "2" at bounding box center [97, 490] width 16 height 16
click at [75, 492] on button "1" at bounding box center [77, 490] width 16 height 16
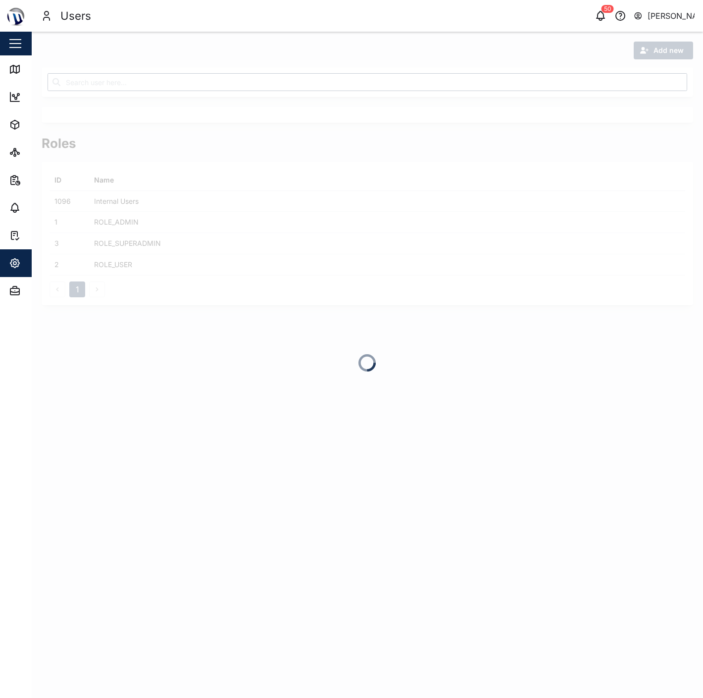
scroll to position [0, 0]
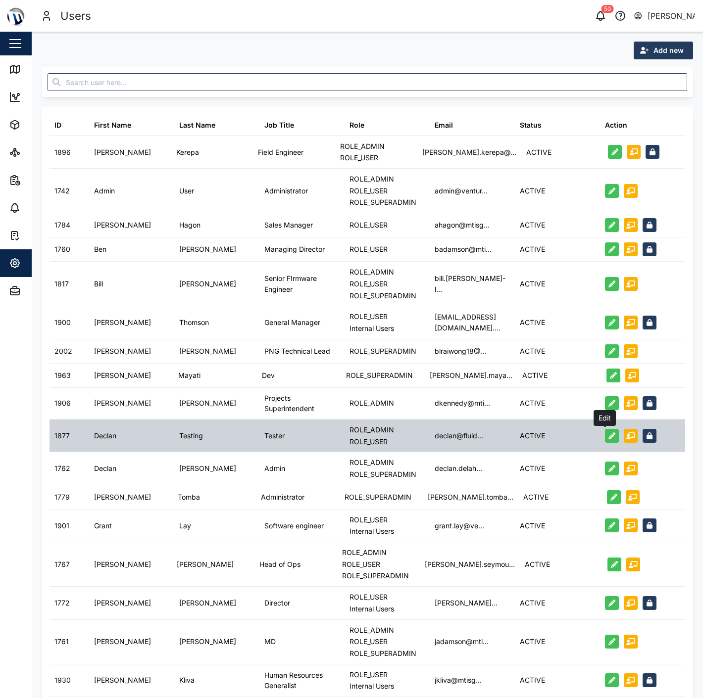
click at [608, 434] on icon "button" at bounding box center [611, 435] width 7 height 7
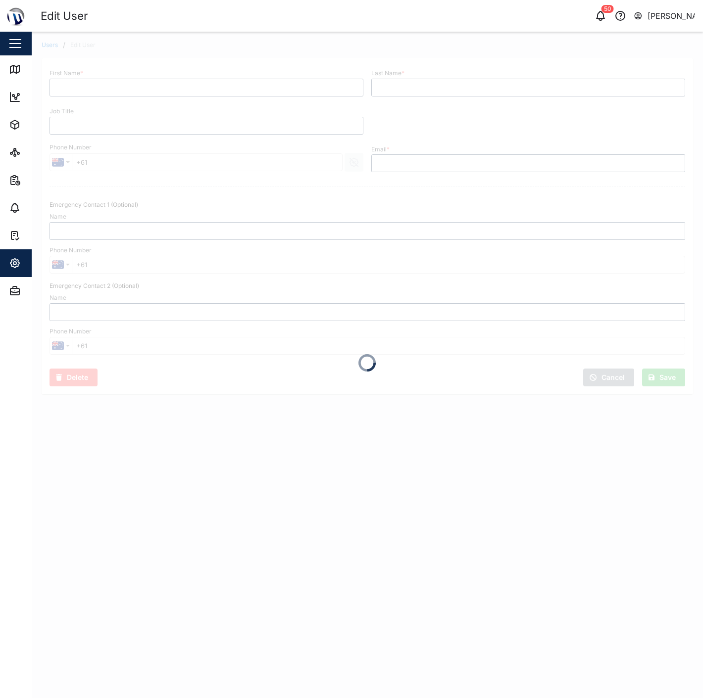
type input "Declan"
type input "Testing"
type input "Tester"
type input "[EMAIL_ADDRESS][DOMAIN_NAME]"
type input "[PHONE_NUMBER]"
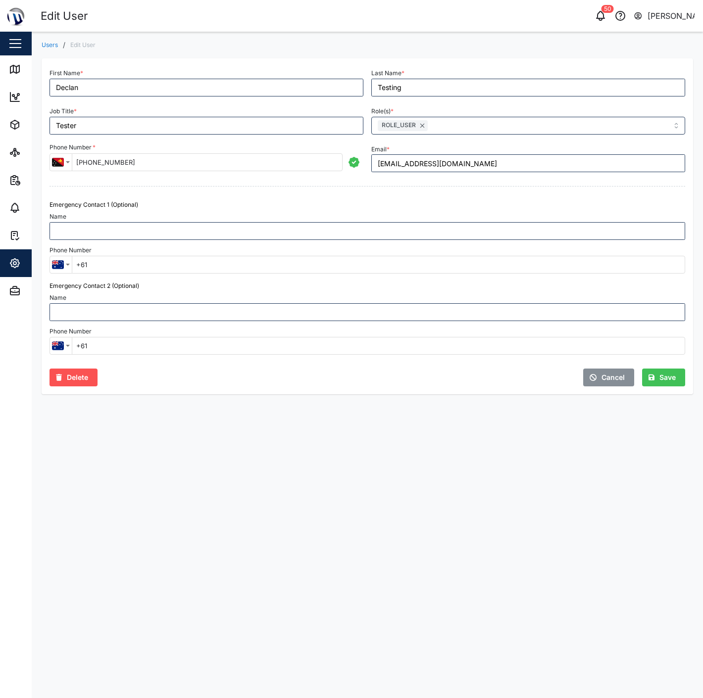
drag, startPoint x: 424, startPoint y: 124, endPoint x: 459, endPoint y: 154, distance: 45.9
click at [661, 375] on div "Save" at bounding box center [661, 377] width 27 height 17
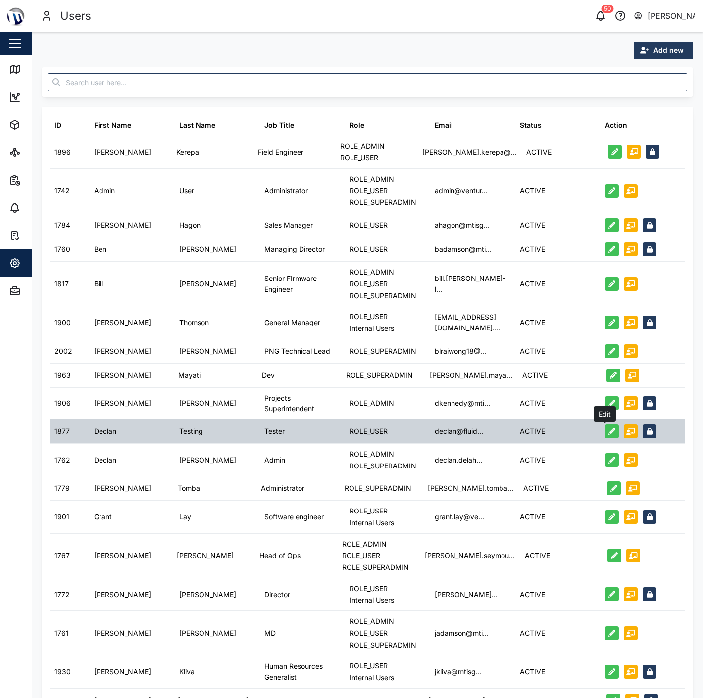
click at [605, 434] on button "button" at bounding box center [612, 432] width 14 height 14
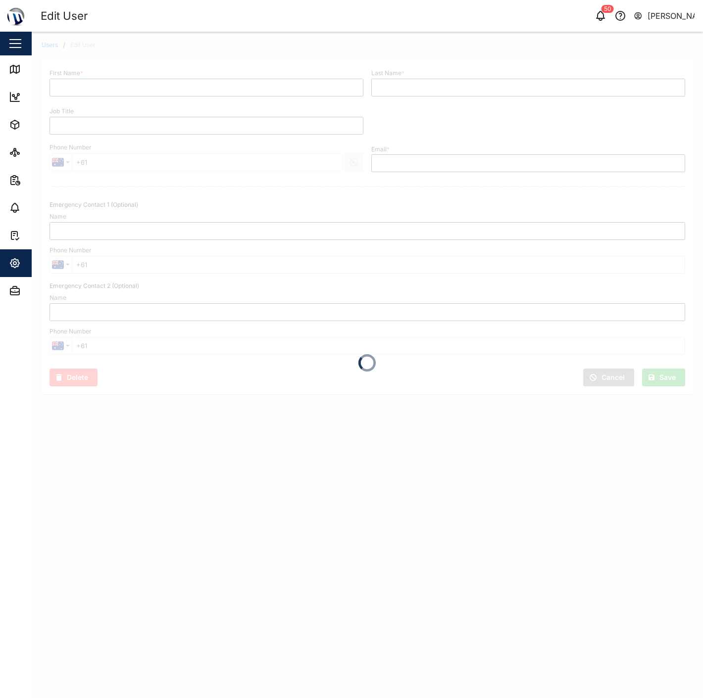
type input "Declan"
type input "Testing"
type input "Tester"
type input "[EMAIL_ADDRESS][DOMAIN_NAME]"
type input "[PHONE_NUMBER]"
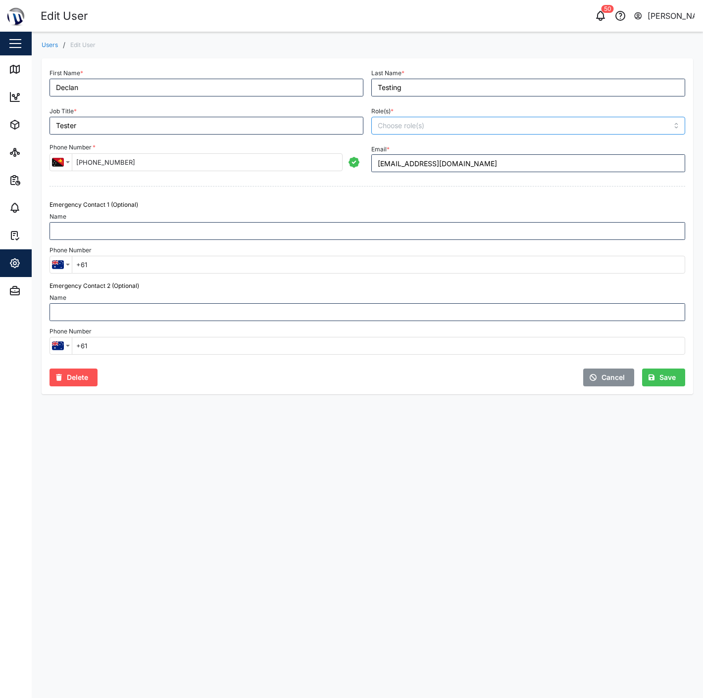
click at [440, 124] on input "Role(s) *" at bounding box center [463, 126] width 171 height 8
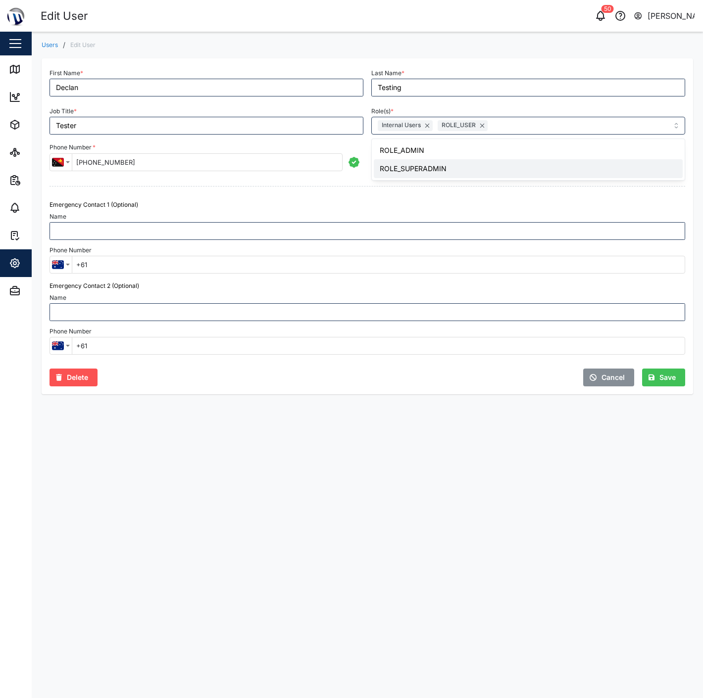
click at [483, 398] on div "First Name * Declan Last Name * Testing Job Title * Tester Role(s) * Internal U…" at bounding box center [367, 226] width 651 height 356
click at [668, 374] on span "Save" at bounding box center [667, 377] width 16 height 17
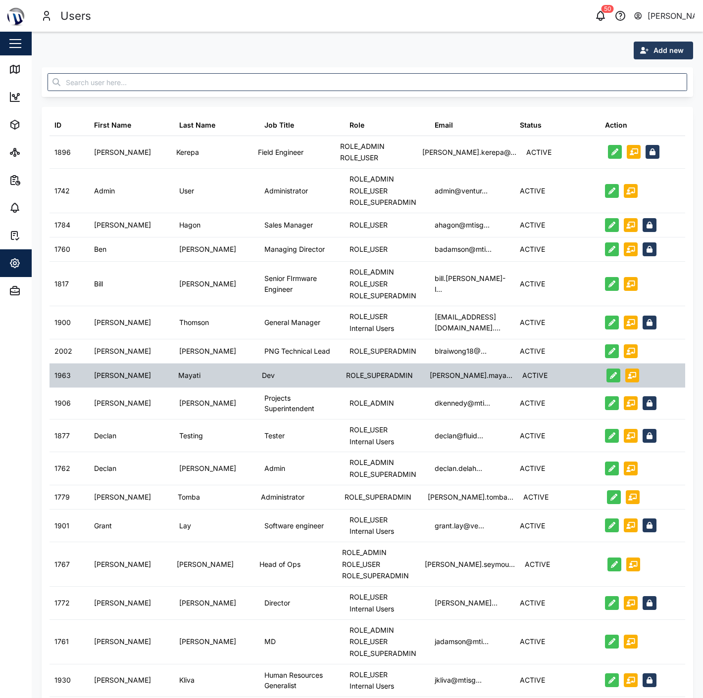
scroll to position [165, 0]
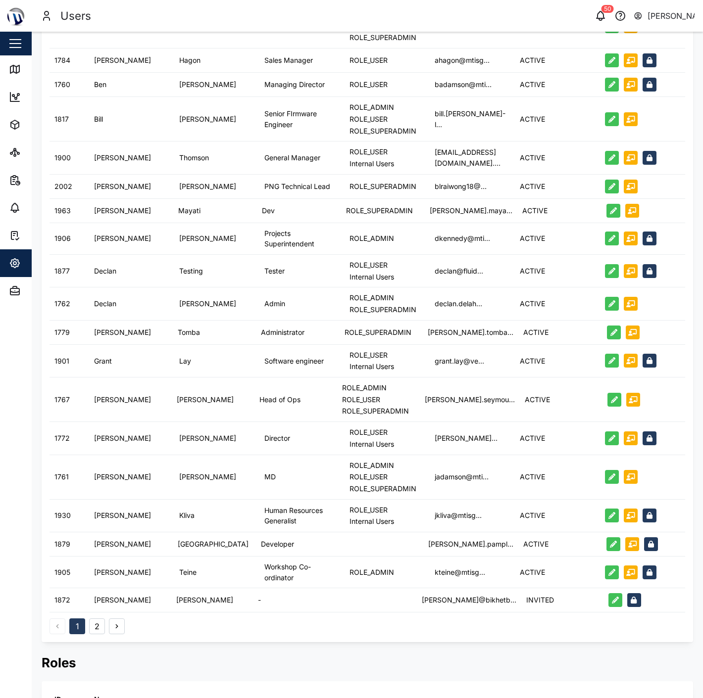
click at [101, 625] on button "2" at bounding box center [97, 627] width 16 height 16
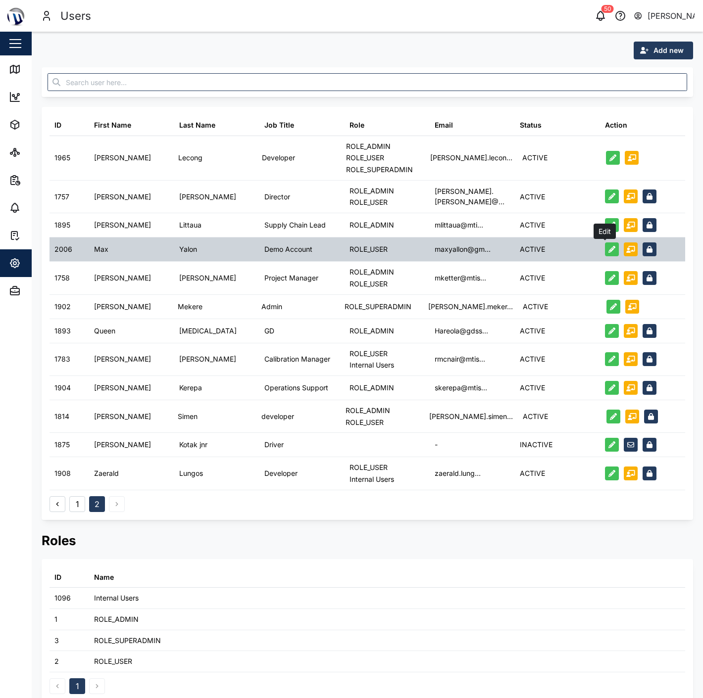
click at [608, 250] on icon "button" at bounding box center [611, 249] width 7 height 7
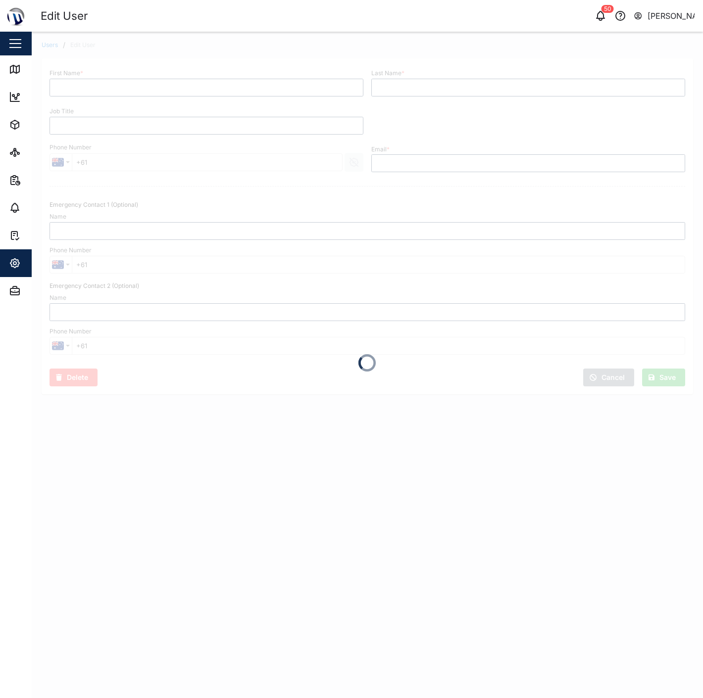
type input "Max"
type input "Yalon"
type input "Demo Account"
type input "[EMAIL_ADDRESS][DOMAIN_NAME]"
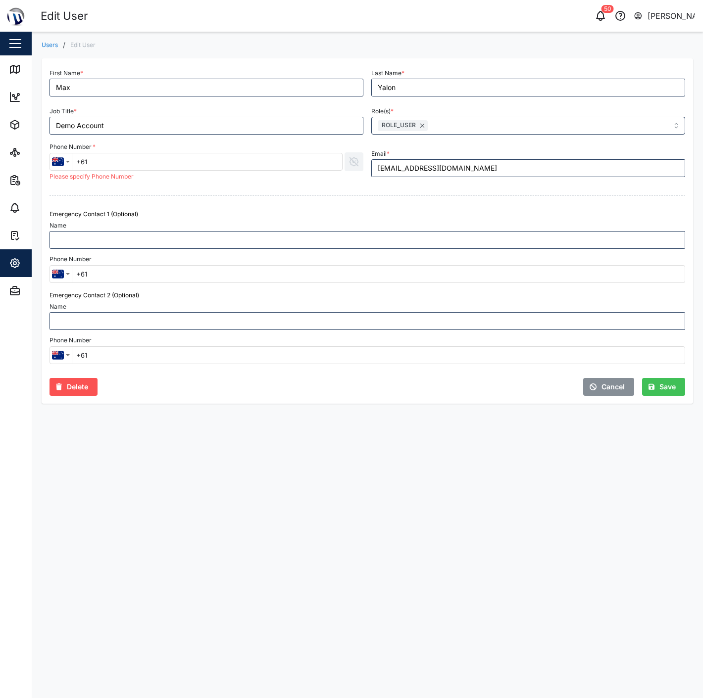
click at [615, 389] on span "Cancel" at bounding box center [612, 387] width 23 height 17
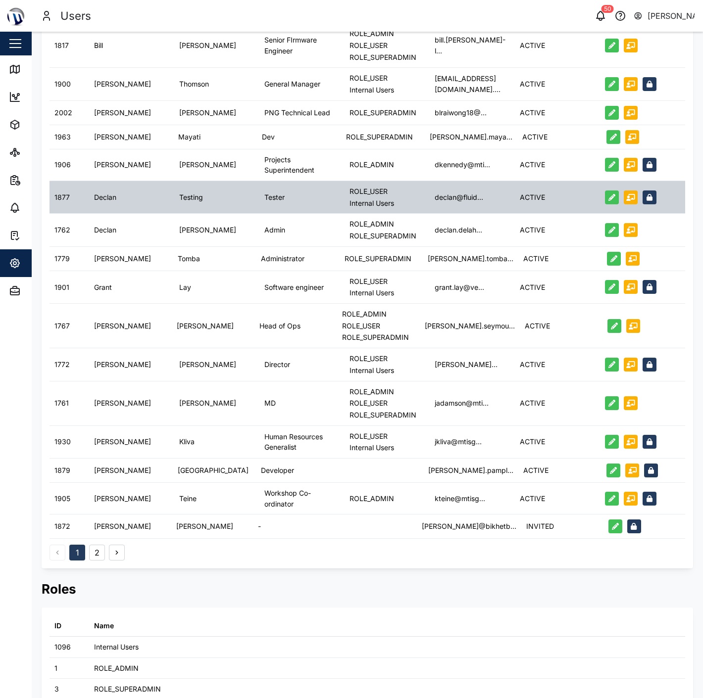
scroll to position [302, 0]
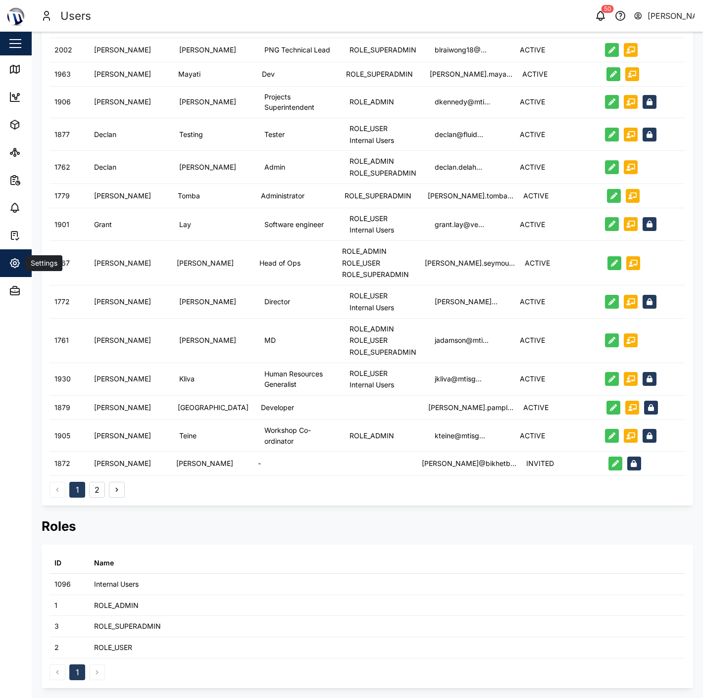
click at [25, 249] on span "Settings" at bounding box center [54, 263] width 90 height 28
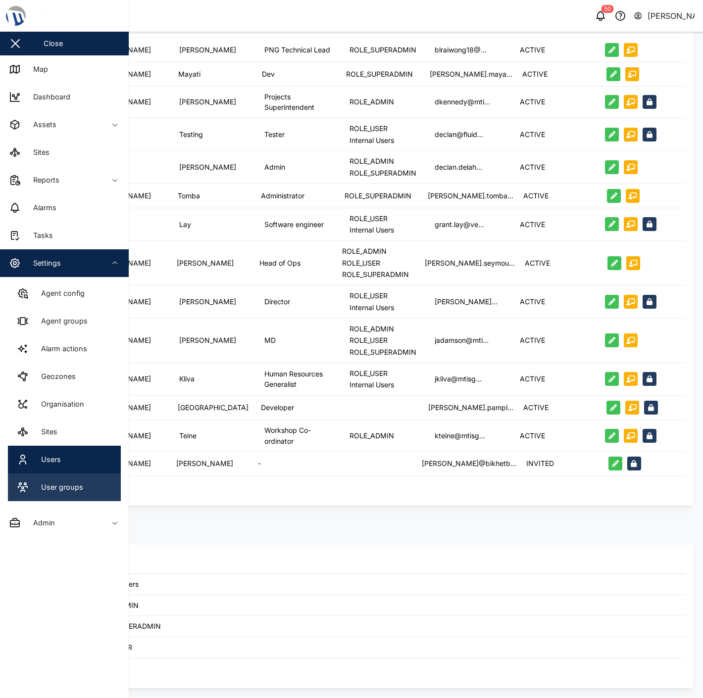
click at [86, 488] on link "User groups" at bounding box center [64, 488] width 113 height 28
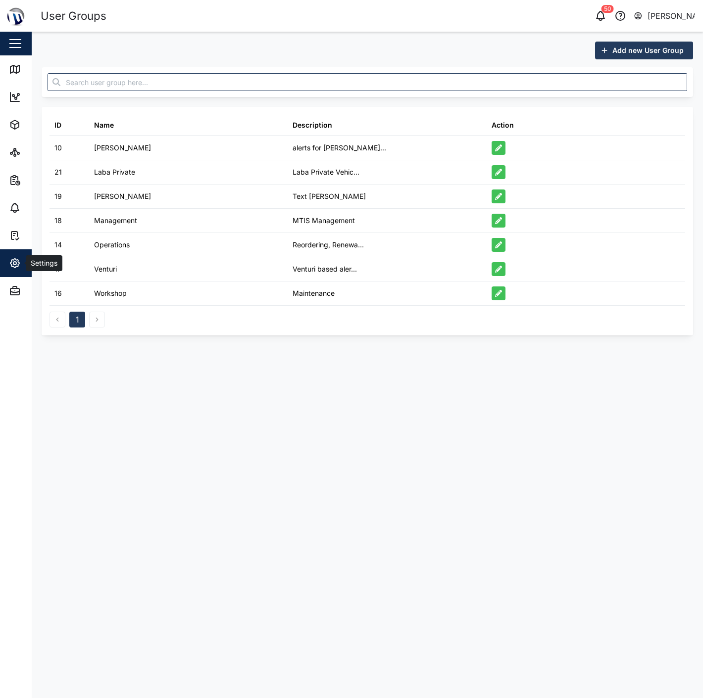
click at [9, 260] on icon "button" at bounding box center [15, 263] width 12 height 12
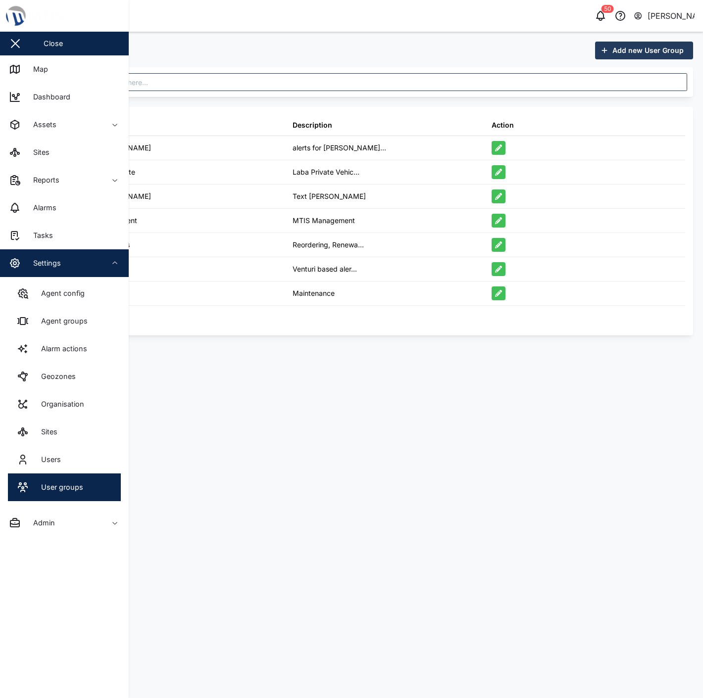
click at [274, 370] on main "Add new User Group ID Name Description Action 10 [PERSON_NAME] alerts for [PERS…" at bounding box center [367, 365] width 671 height 667
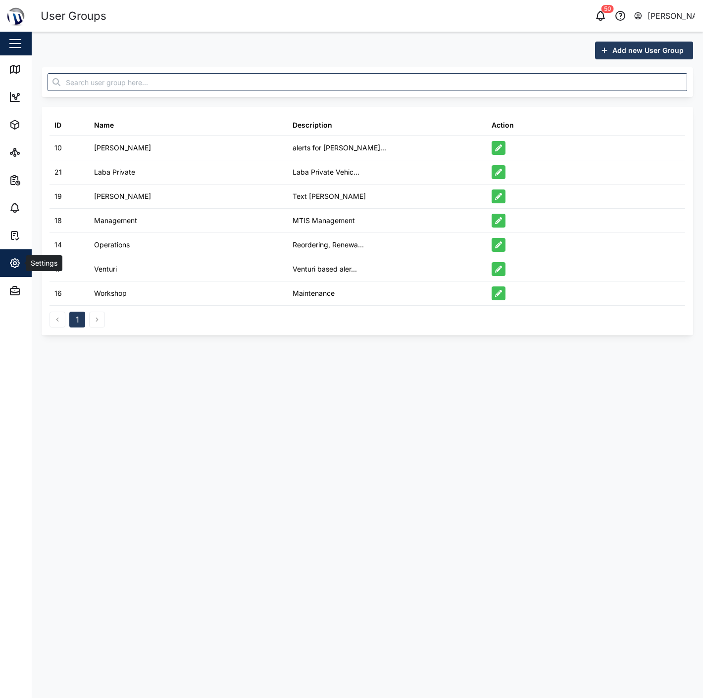
click at [21, 275] on span "Settings" at bounding box center [54, 263] width 90 height 28
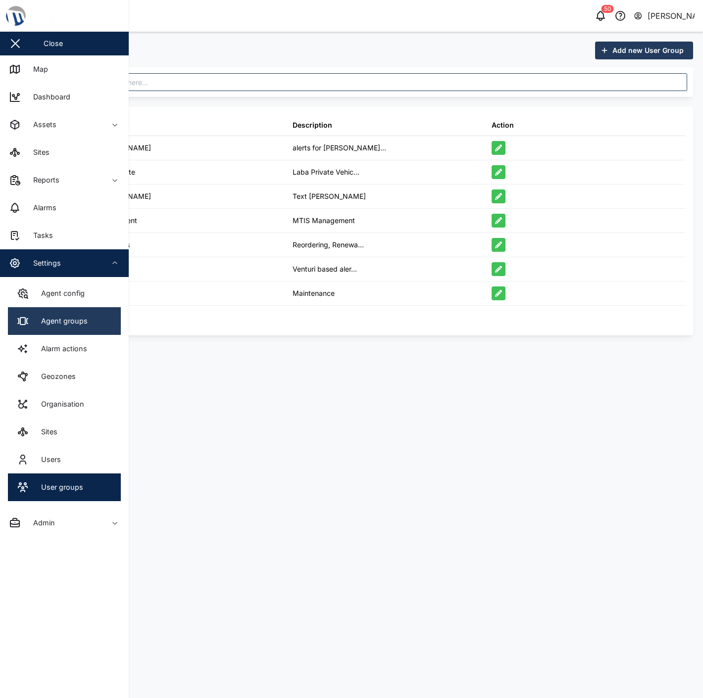
click at [80, 319] on div "Agent groups" at bounding box center [61, 321] width 54 height 11
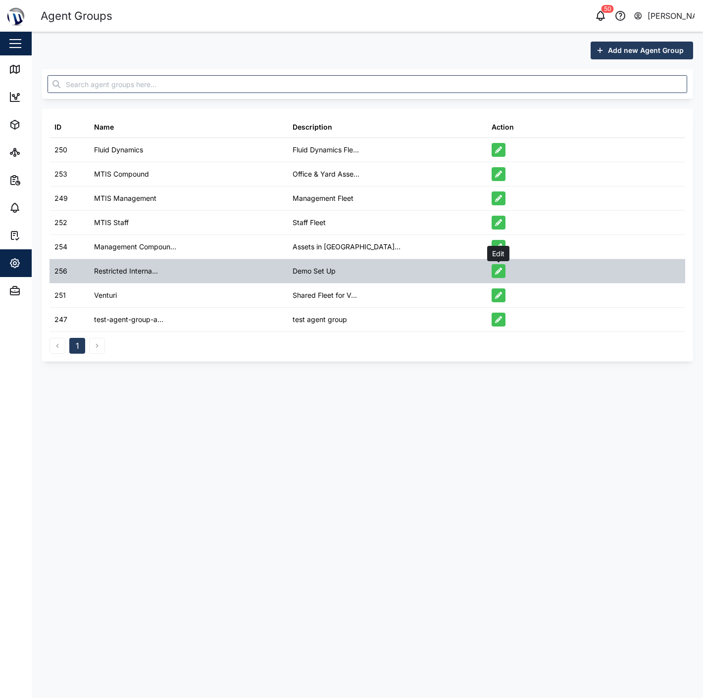
click at [499, 273] on icon "button" at bounding box center [498, 271] width 7 height 7
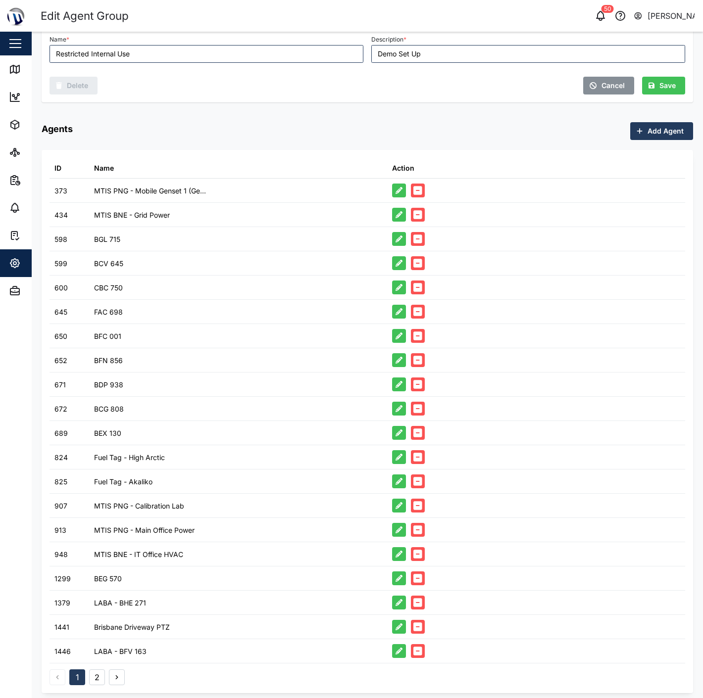
scroll to position [40, 0]
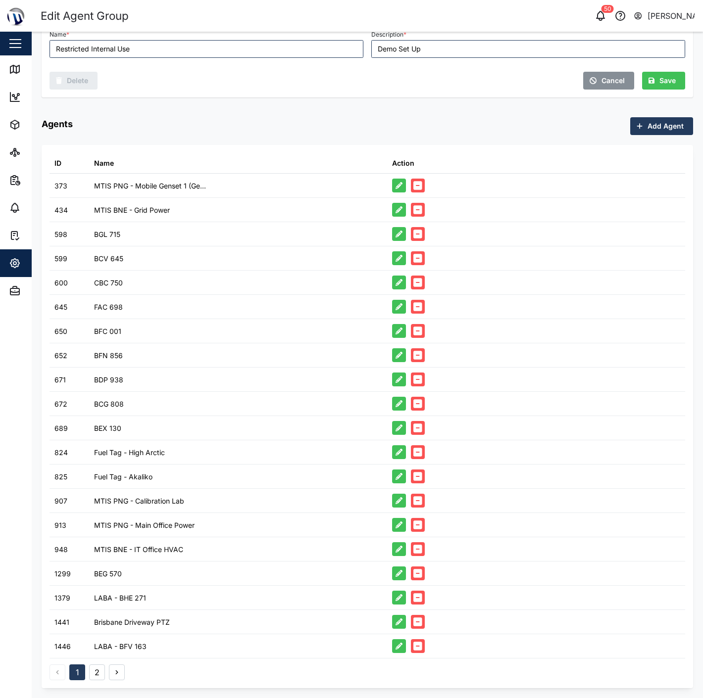
click at [413, 211] on icon "button" at bounding box center [417, 210] width 9 height 9
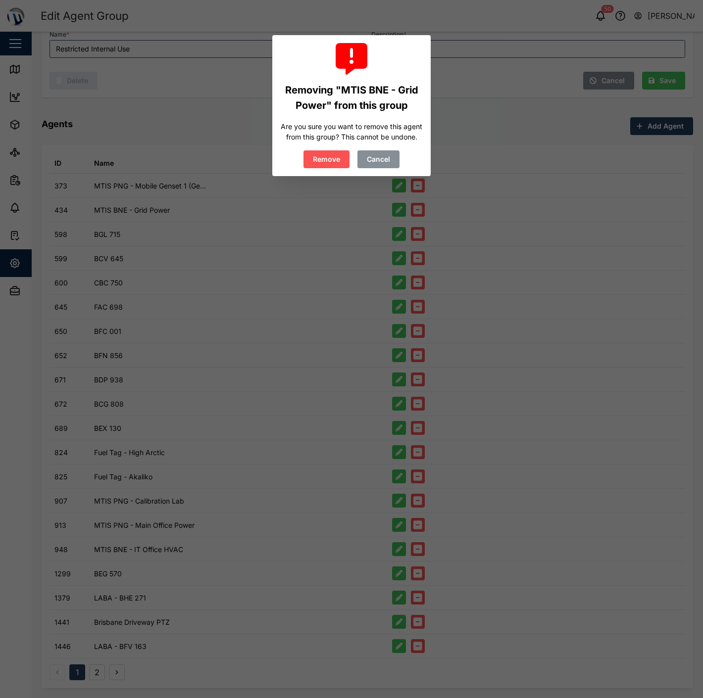
click at [327, 153] on span "Remove" at bounding box center [326, 159] width 27 height 17
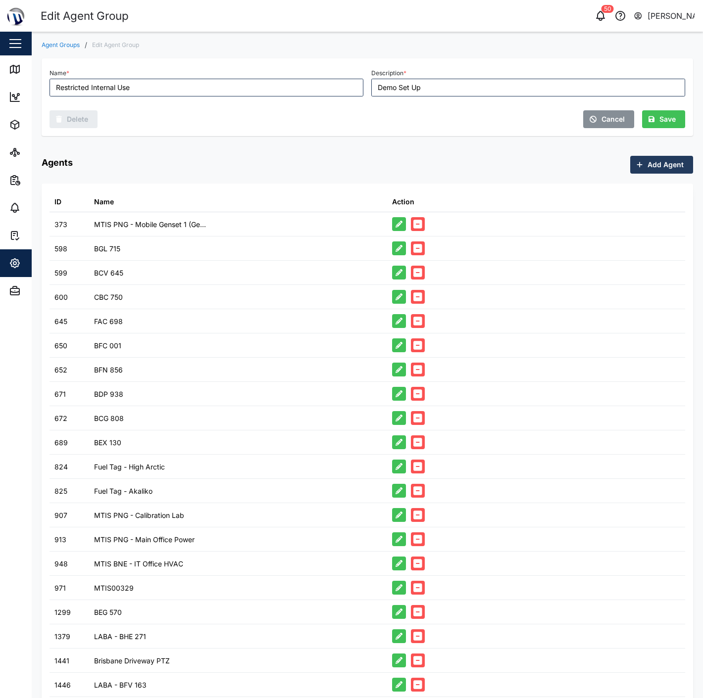
click at [416, 249] on icon "button" at bounding box center [417, 248] width 9 height 9
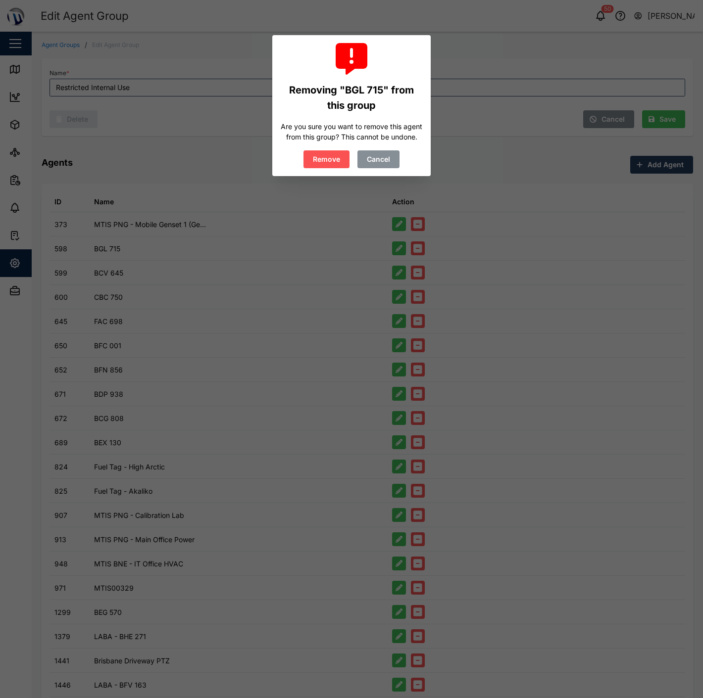
click at [316, 150] on button "Remove" at bounding box center [326, 159] width 46 height 18
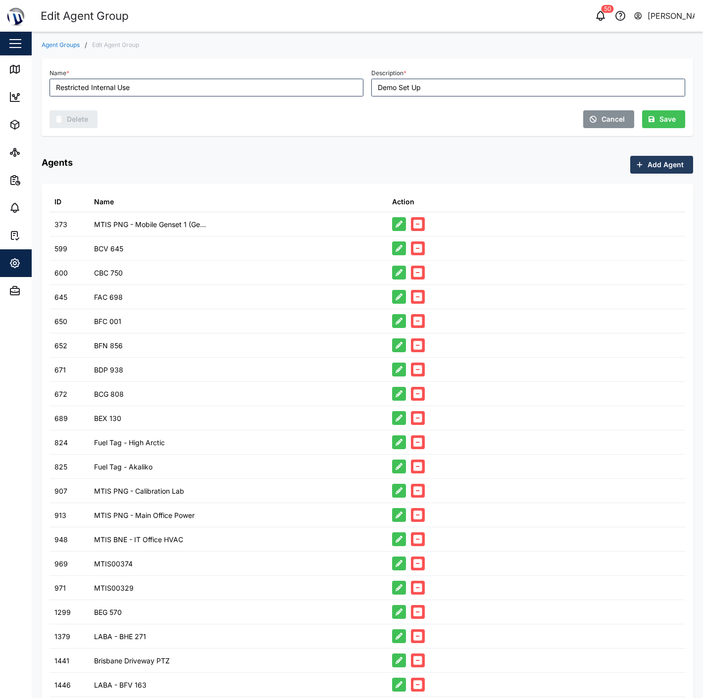
click at [416, 254] on button "button" at bounding box center [418, 248] width 14 height 14
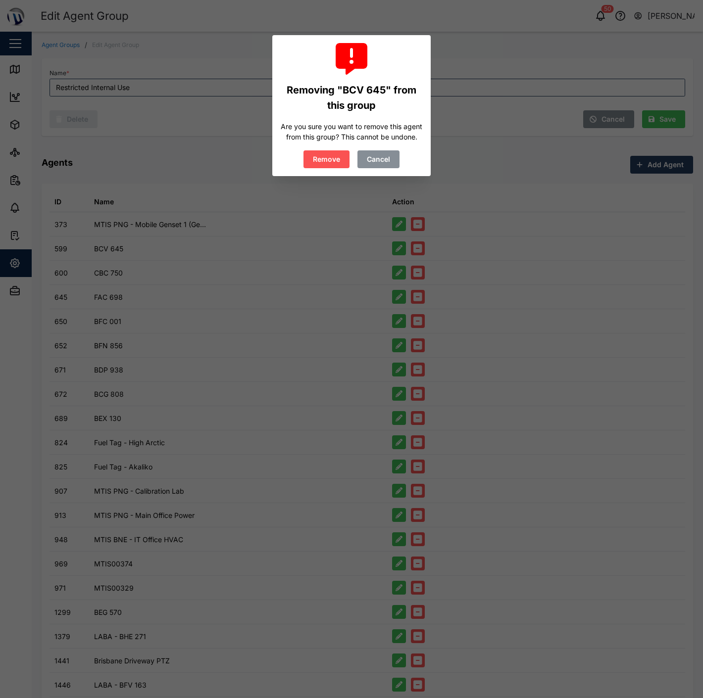
click at [312, 156] on button "Remove" at bounding box center [326, 159] width 46 height 18
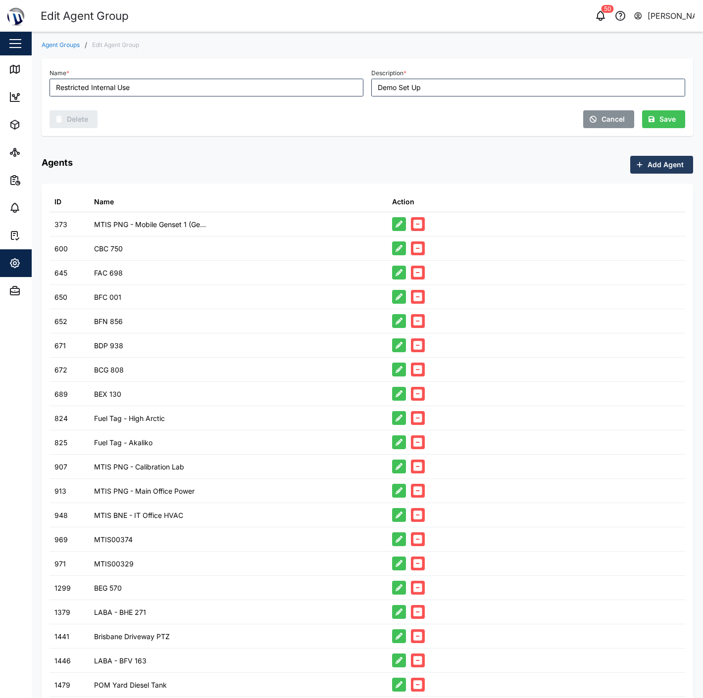
click at [418, 253] on button "button" at bounding box center [418, 248] width 14 height 14
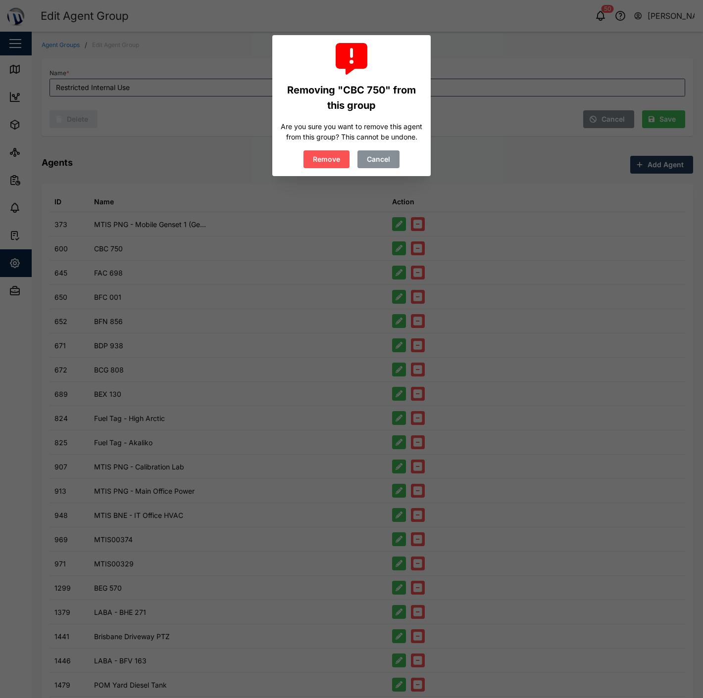
click at [321, 159] on span "Remove" at bounding box center [326, 159] width 27 height 17
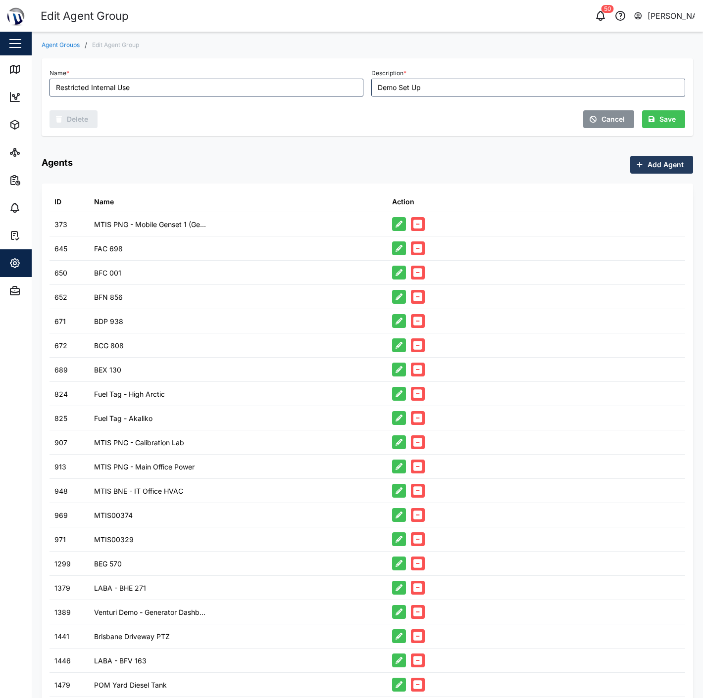
click at [418, 251] on button "button" at bounding box center [418, 248] width 14 height 14
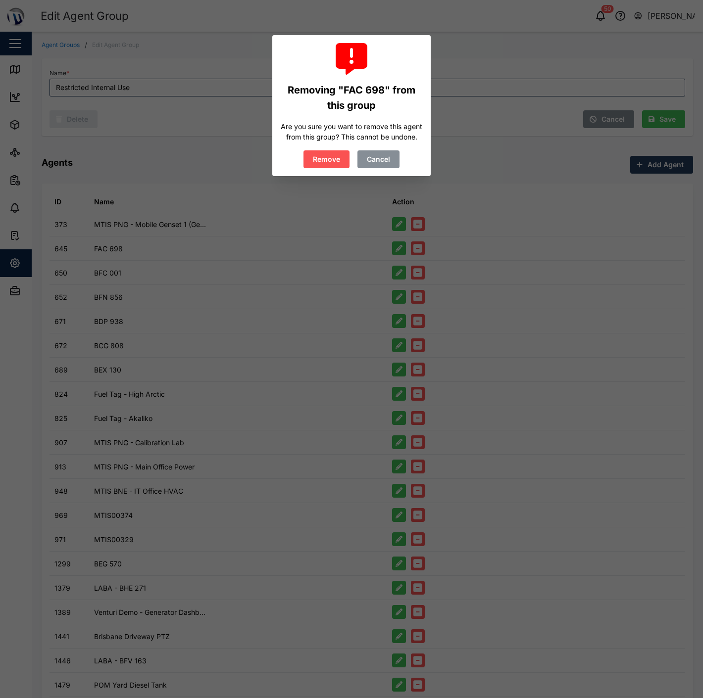
click at [322, 156] on span "Remove" at bounding box center [326, 159] width 27 height 17
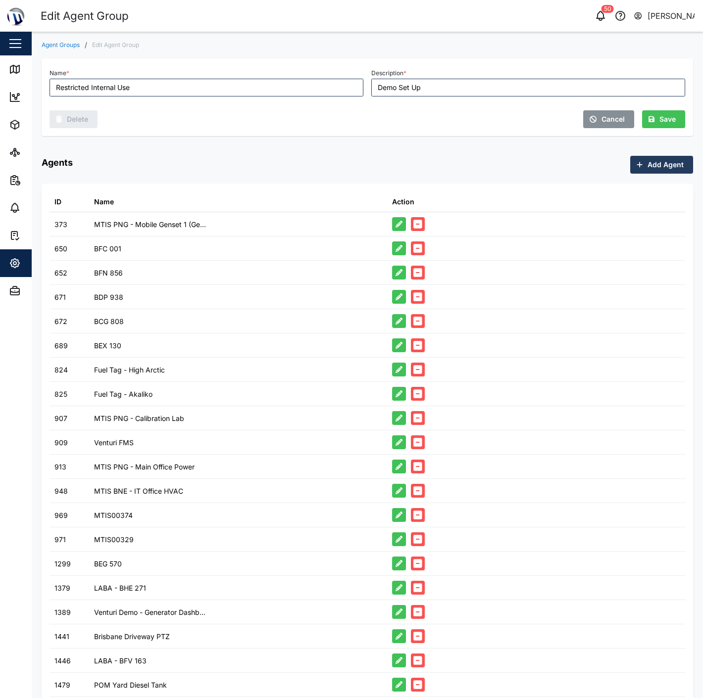
click at [414, 251] on icon "button" at bounding box center [417, 248] width 9 height 9
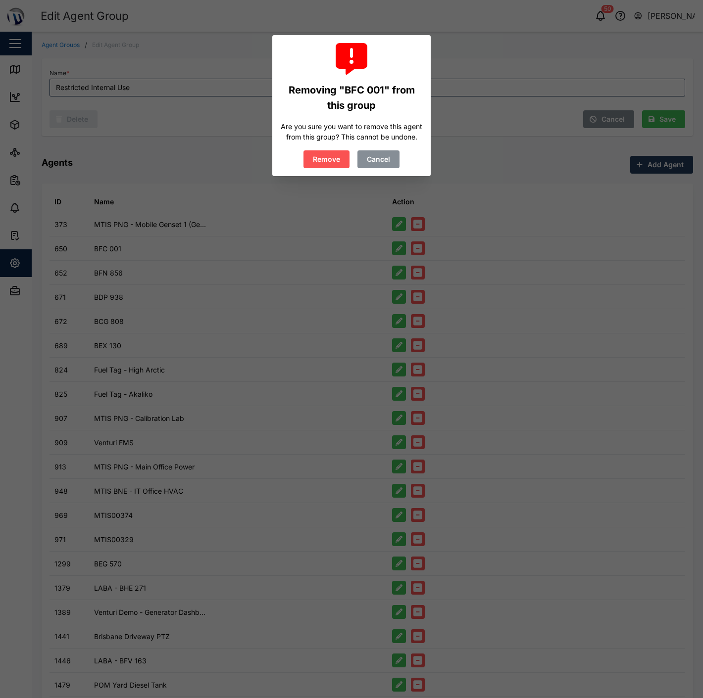
click at [325, 159] on span "Remove" at bounding box center [326, 159] width 27 height 17
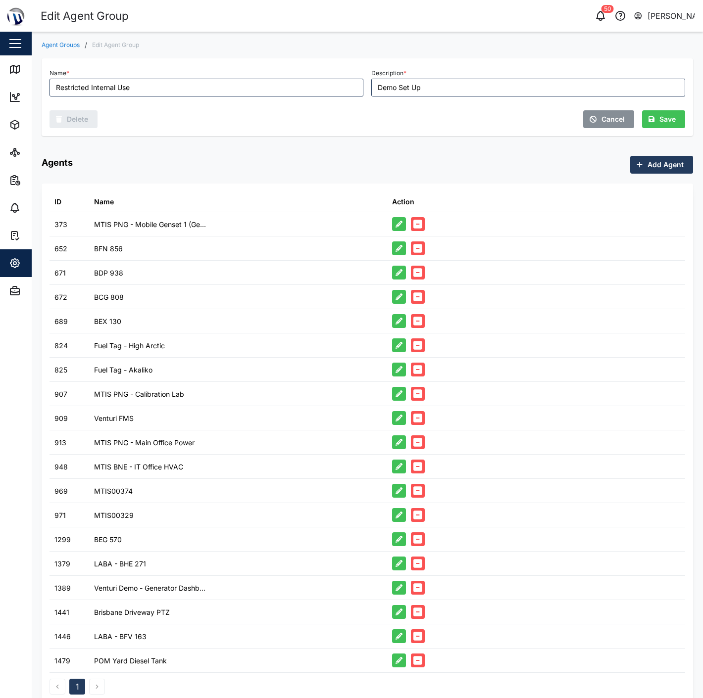
click at [418, 248] on button "button" at bounding box center [418, 248] width 14 height 14
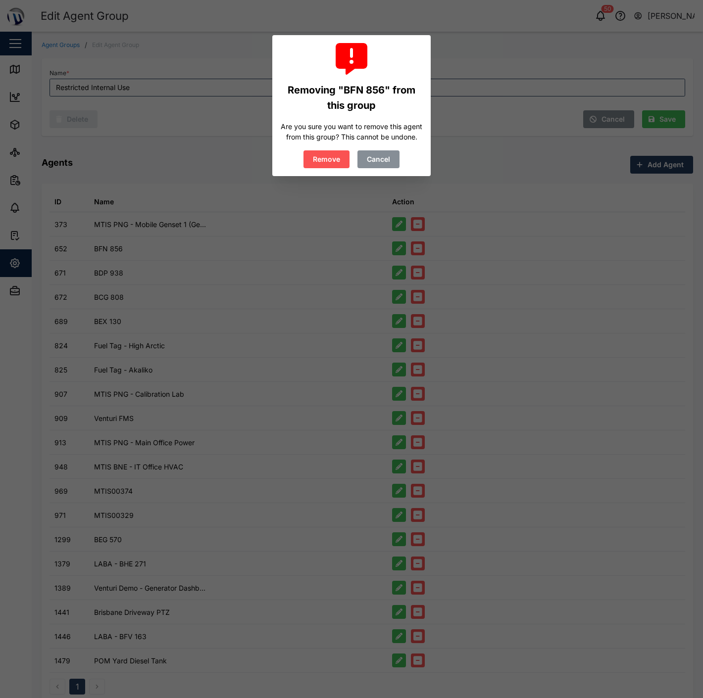
click at [322, 162] on span "Remove" at bounding box center [326, 159] width 27 height 17
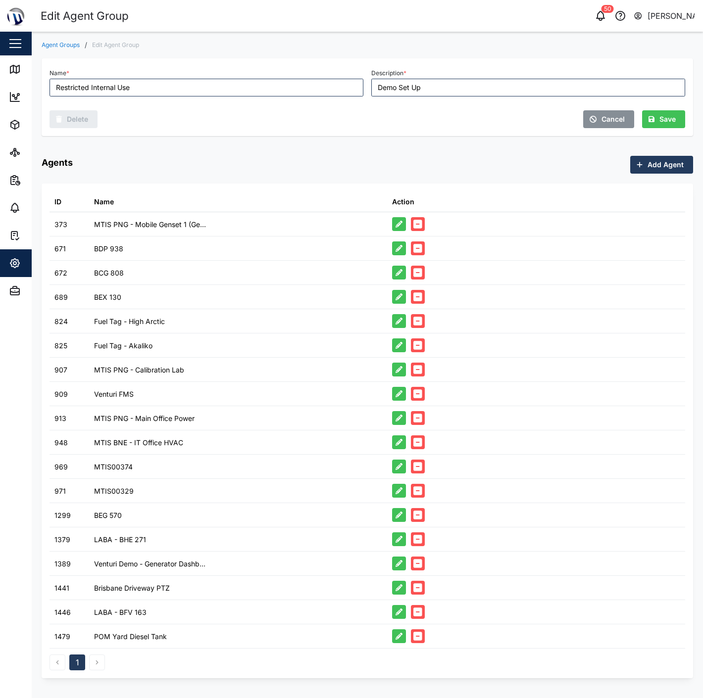
click at [417, 251] on icon "button" at bounding box center [417, 248] width 9 height 9
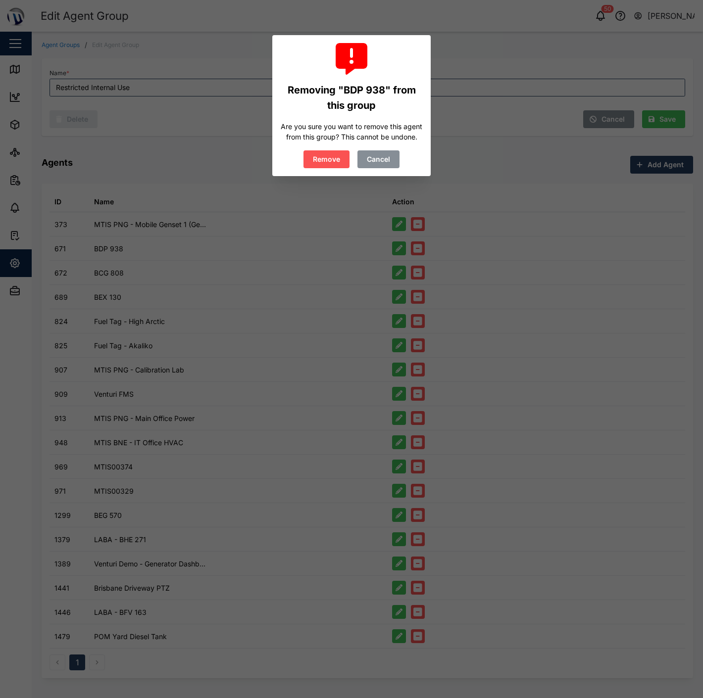
click at [334, 155] on span "Remove" at bounding box center [326, 159] width 27 height 17
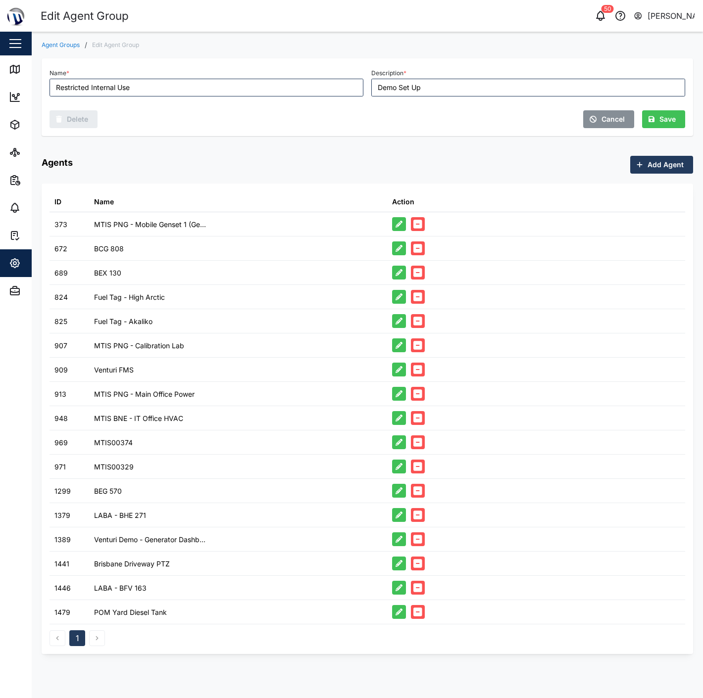
click at [417, 254] on button "button" at bounding box center [418, 248] width 14 height 14
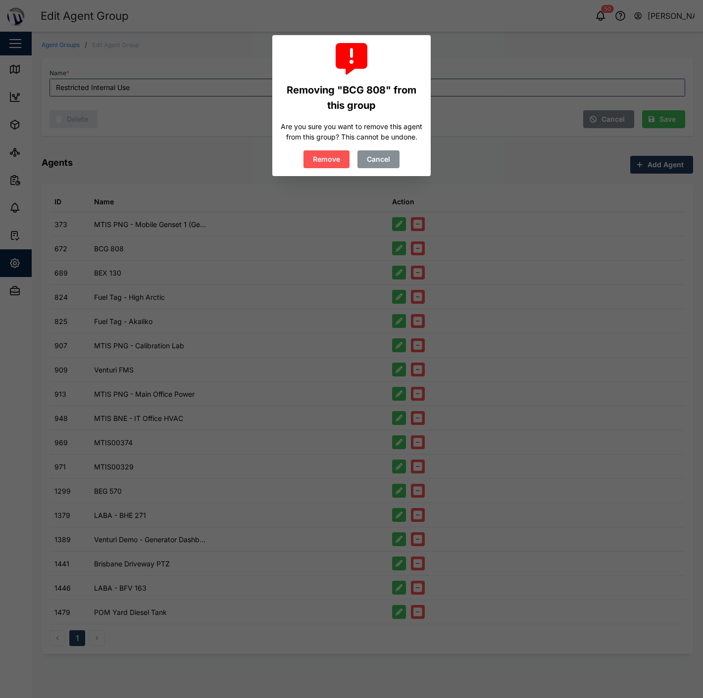
click at [321, 169] on div "Removing "BCG 808" from this group Are you sure you want to remove this agent f…" at bounding box center [351, 105] width 158 height 141
click at [324, 161] on span "Remove" at bounding box center [326, 159] width 27 height 17
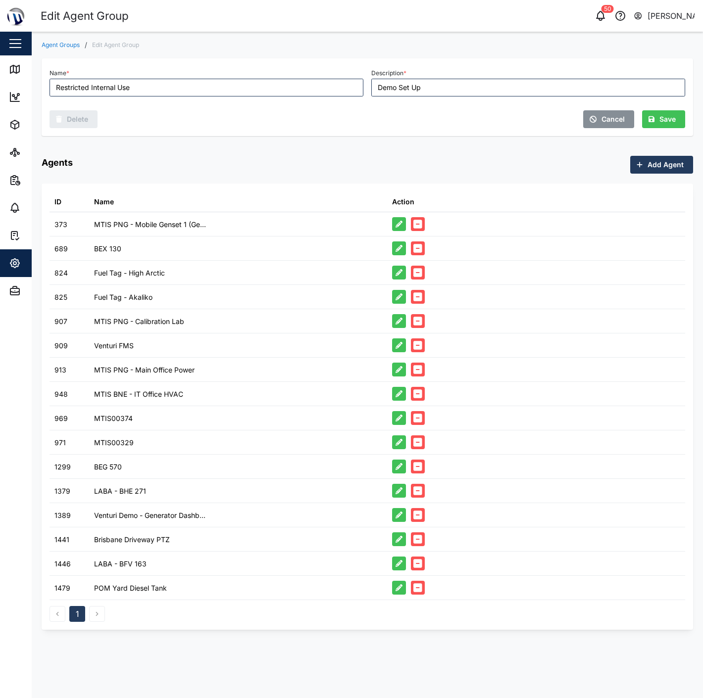
click at [421, 249] on icon "button" at bounding box center [417, 248] width 9 height 9
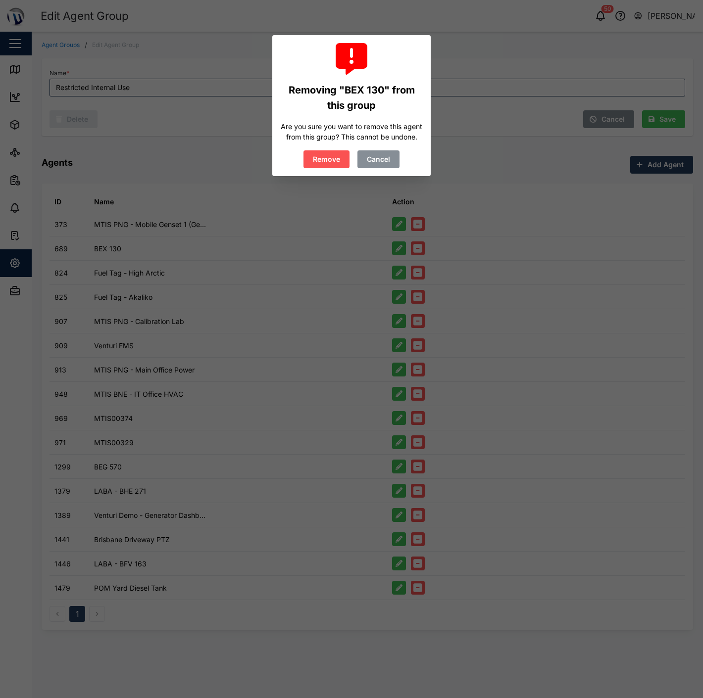
click at [327, 158] on span "Remove" at bounding box center [326, 159] width 27 height 17
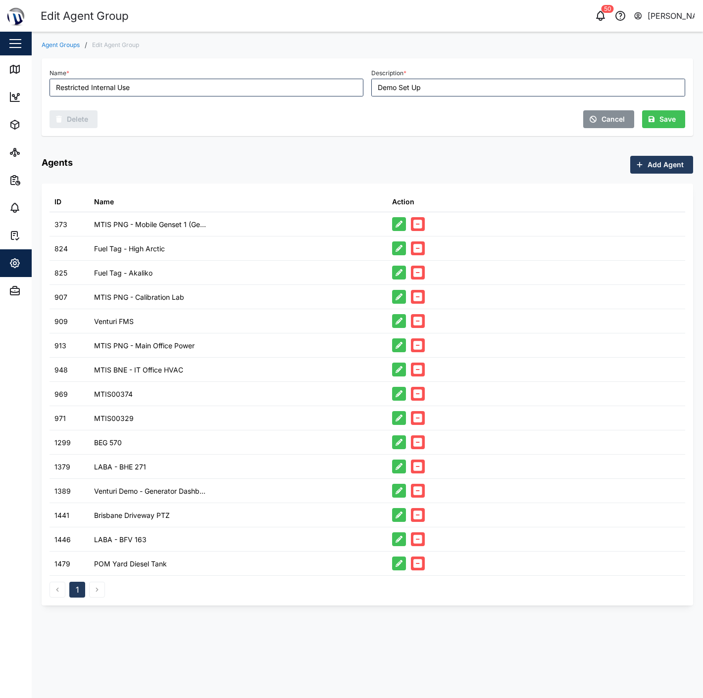
click at [416, 254] on button "button" at bounding box center [418, 248] width 14 height 14
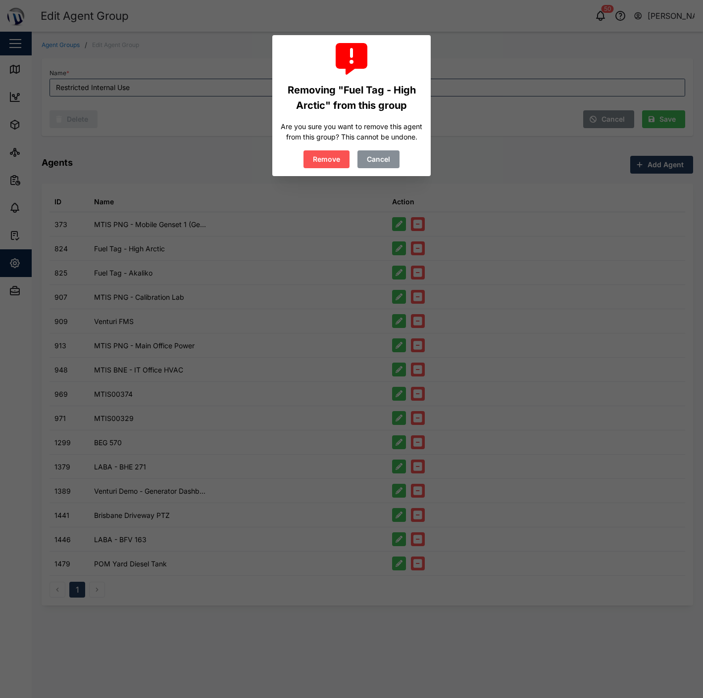
drag, startPoint x: 388, startPoint y: 156, endPoint x: 349, endPoint y: 155, distance: 39.1
click at [388, 156] on span "Cancel" at bounding box center [378, 159] width 23 height 17
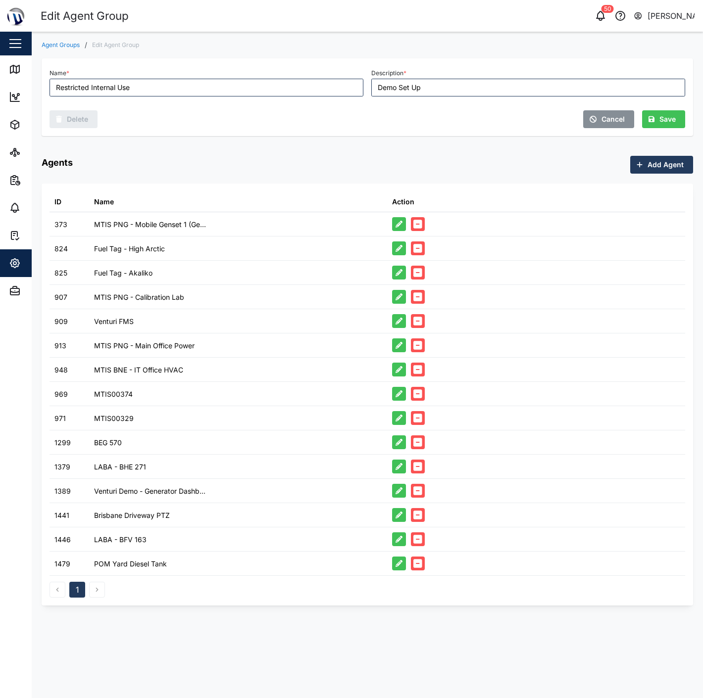
click at [418, 300] on icon "button" at bounding box center [417, 297] width 9 height 9
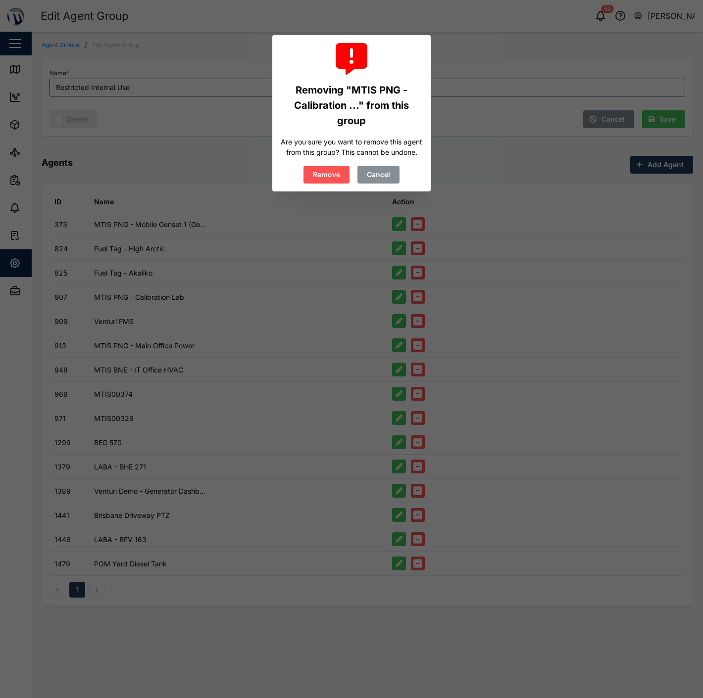
click at [364, 174] on button "Cancel" at bounding box center [378, 175] width 42 height 18
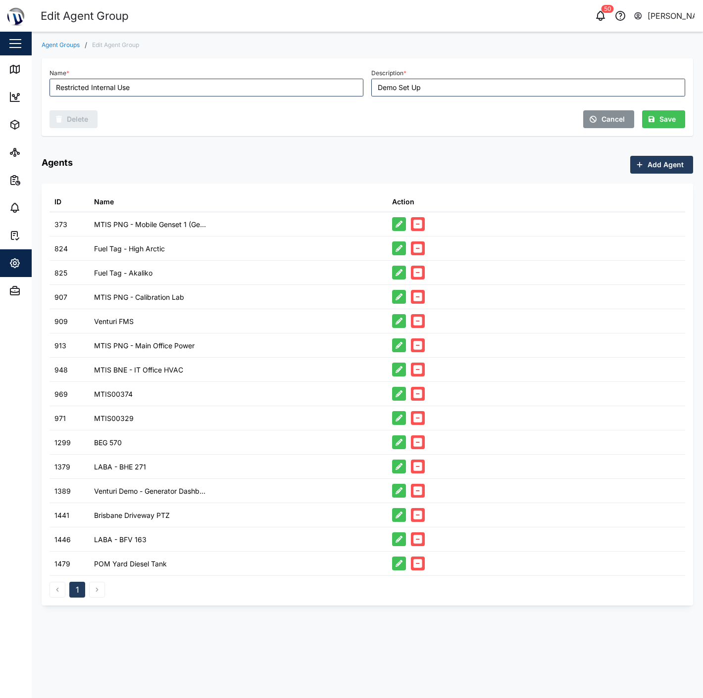
click at [418, 325] on icon "button" at bounding box center [417, 321] width 9 height 9
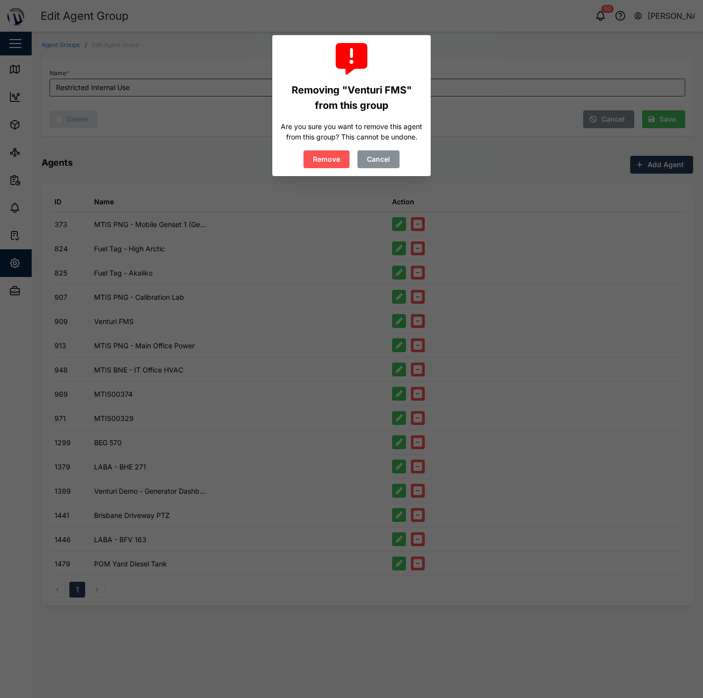
click at [368, 162] on span "Cancel" at bounding box center [378, 159] width 23 height 17
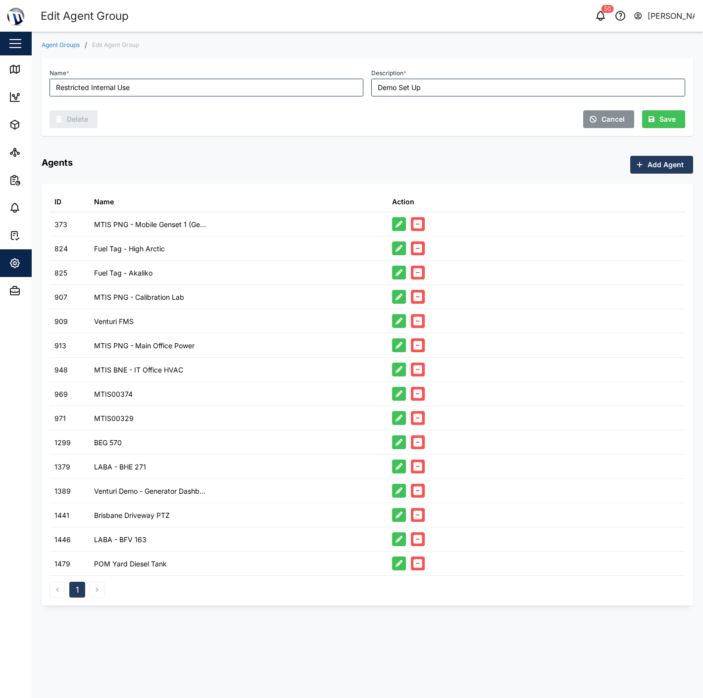
click at [414, 394] on icon "button" at bounding box center [417, 394] width 9 height 9
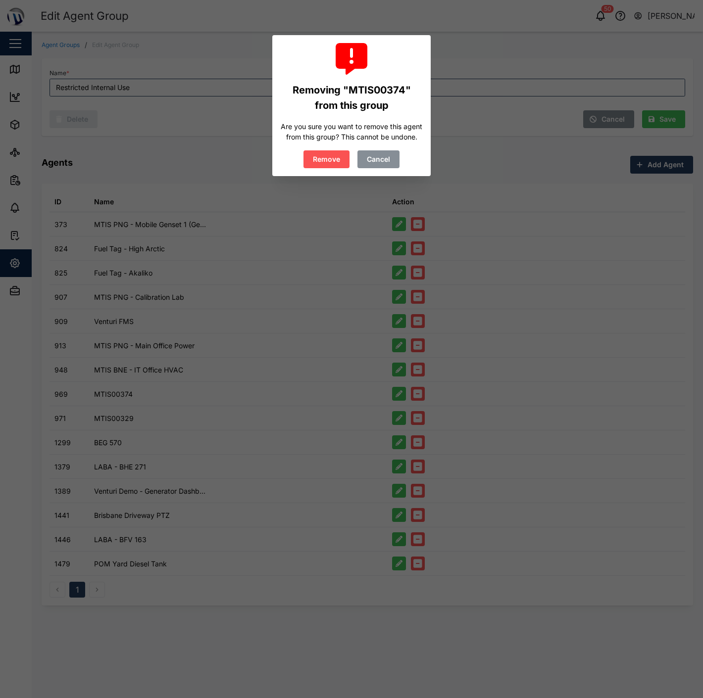
click at [324, 162] on span "Remove" at bounding box center [326, 159] width 27 height 17
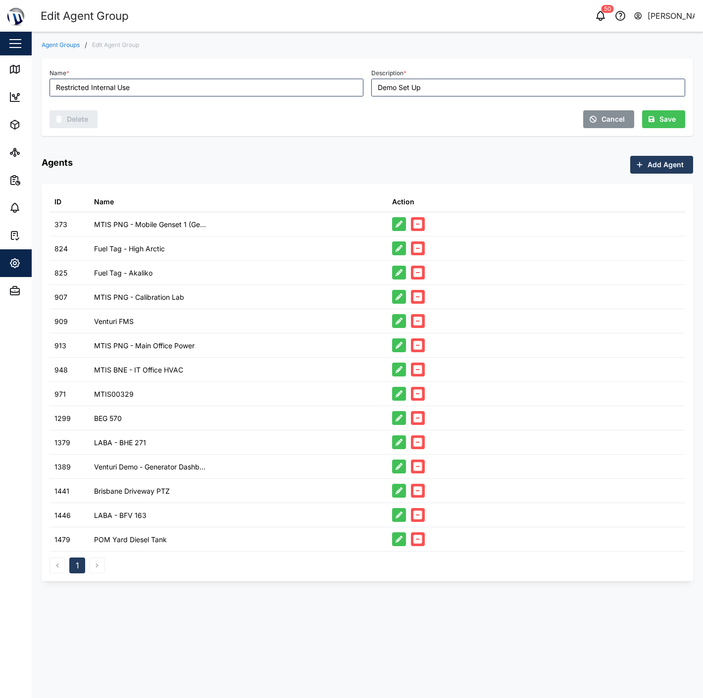
click at [419, 394] on icon "button" at bounding box center [417, 394] width 9 height 9
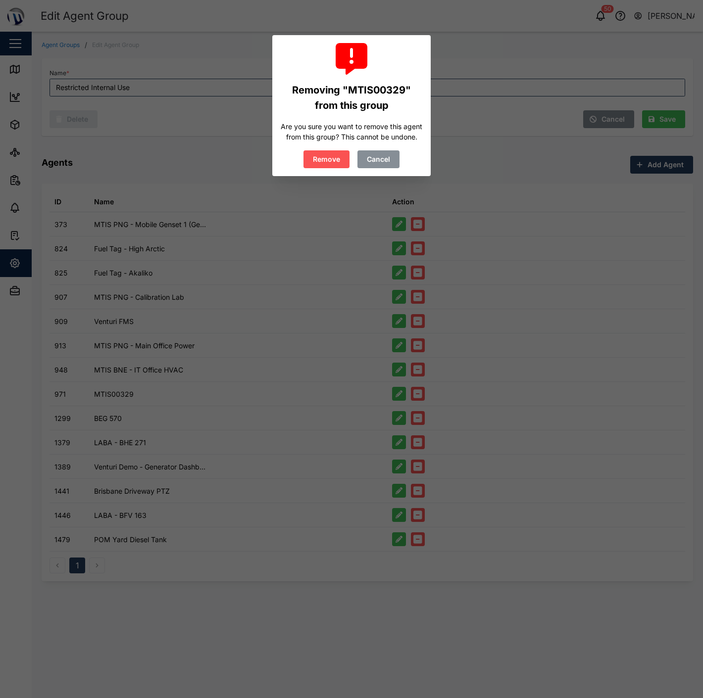
click at [332, 162] on span "Remove" at bounding box center [326, 159] width 27 height 17
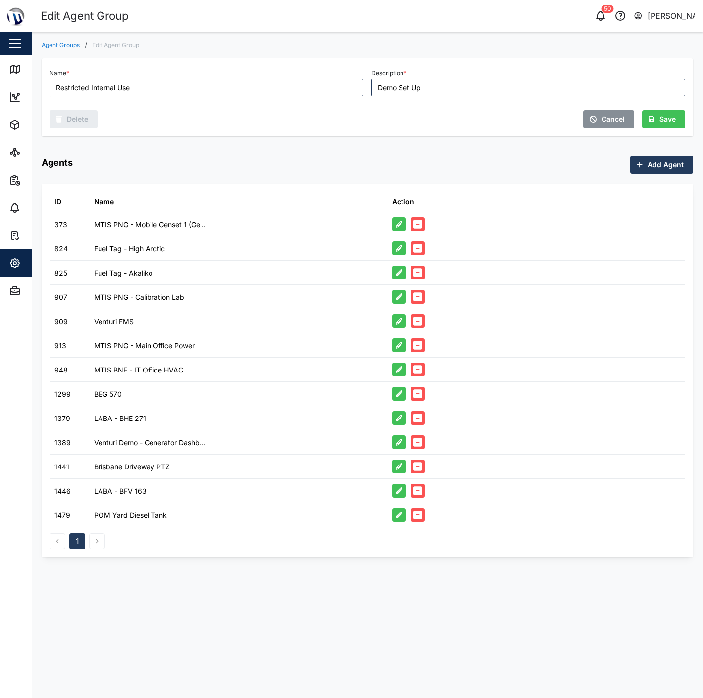
click at [419, 395] on icon "button" at bounding box center [417, 394] width 9 height 9
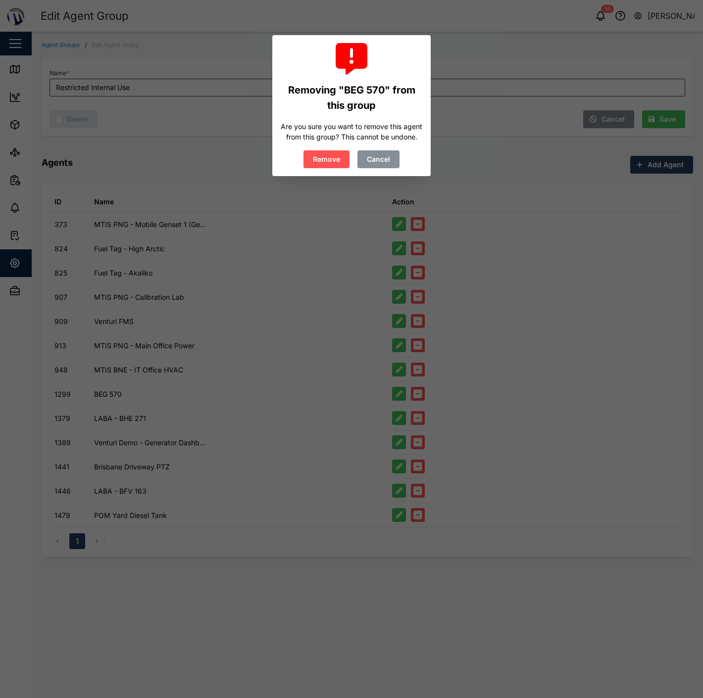
click at [326, 153] on span "Remove" at bounding box center [326, 159] width 27 height 17
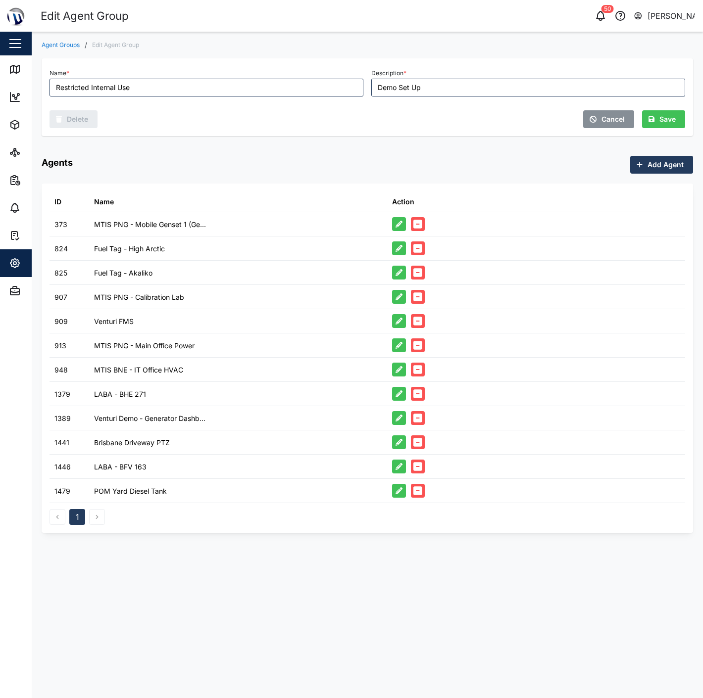
click at [418, 490] on icon "button" at bounding box center [417, 491] width 9 height 9
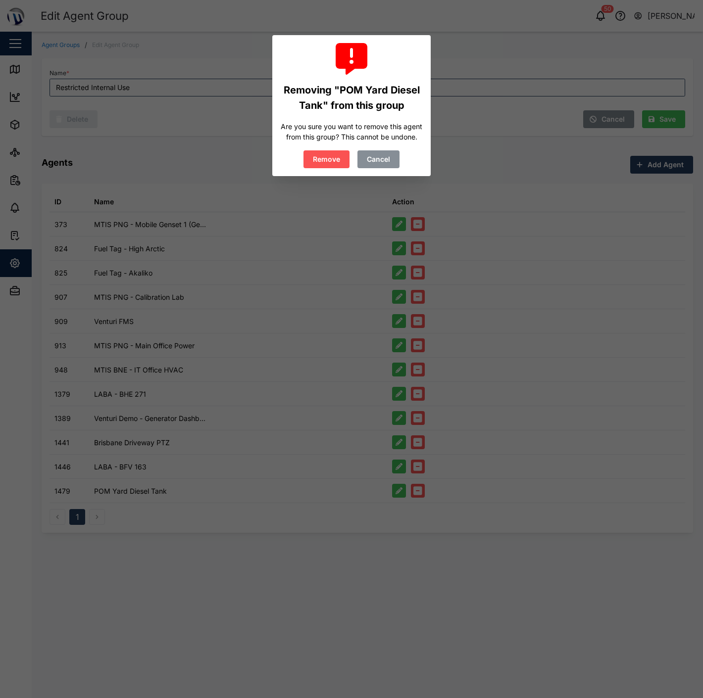
click at [331, 155] on span "Remove" at bounding box center [326, 159] width 27 height 17
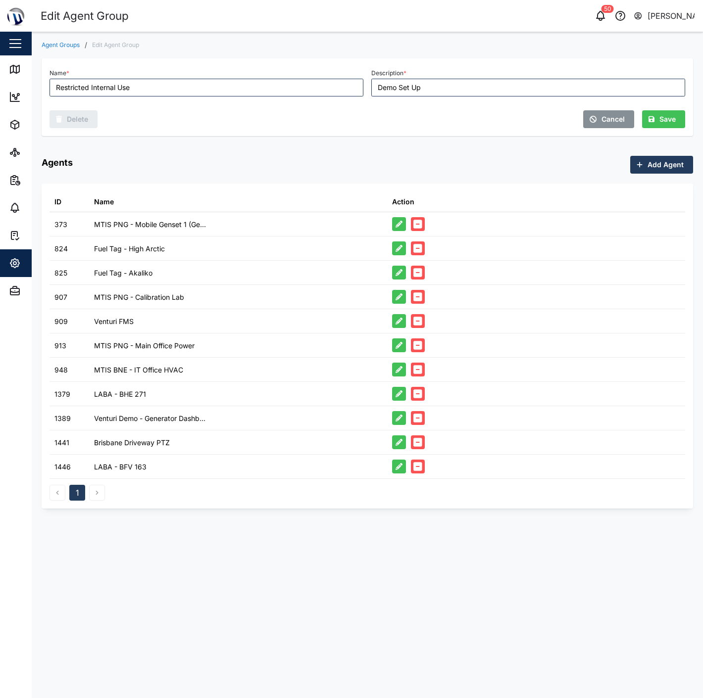
click at [669, 124] on span "Save" at bounding box center [667, 119] width 16 height 17
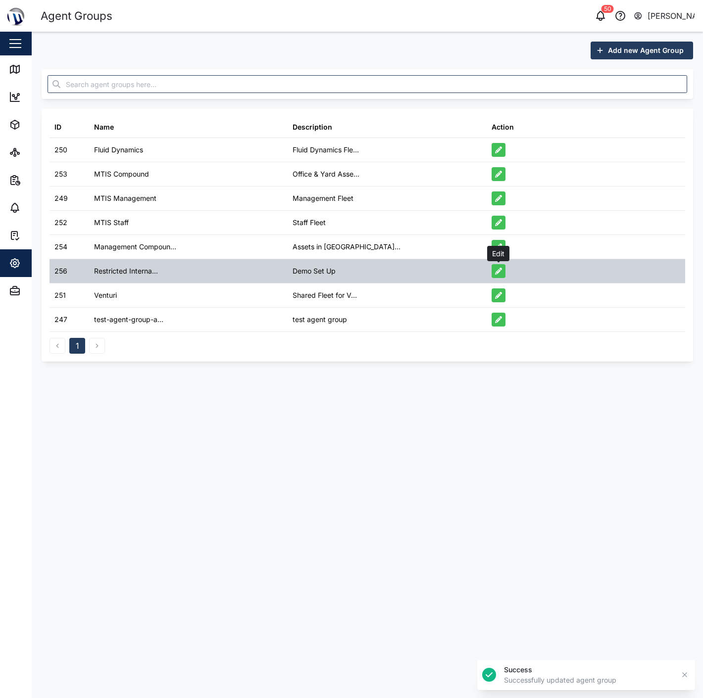
click at [498, 270] on icon "button" at bounding box center [498, 271] width 7 height 7
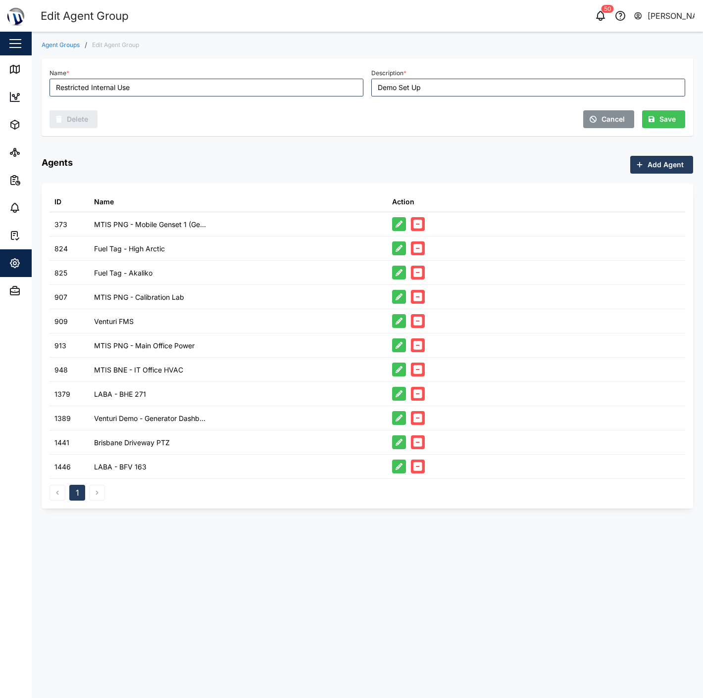
click at [651, 174] on div "Agents Add Agent ID Name Action 373 MTIS PNG - Mobile Genset 1 (Ge... 824 Fuel …" at bounding box center [367, 332] width 651 height 353
click at [651, 161] on span "Add Agent" at bounding box center [665, 164] width 36 height 17
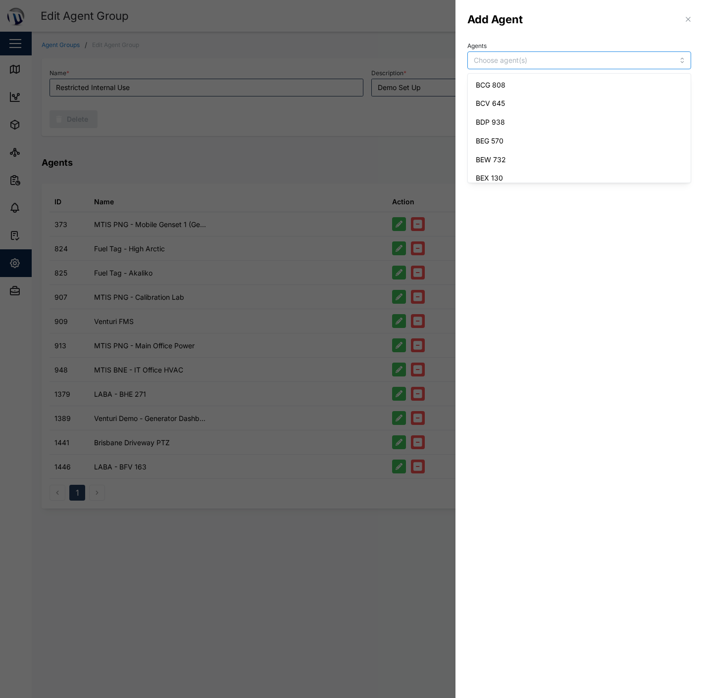
click at [530, 63] on div at bounding box center [557, 60] width 173 height 17
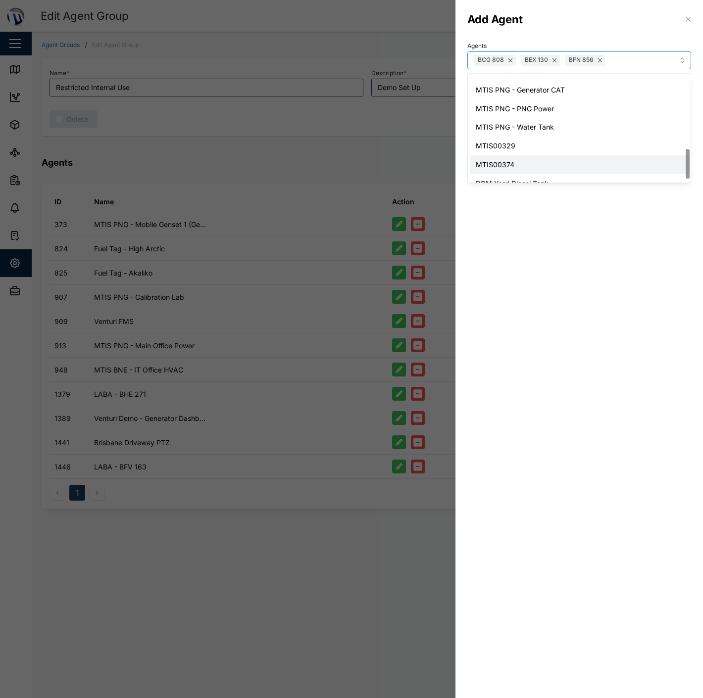
scroll to position [286, 0]
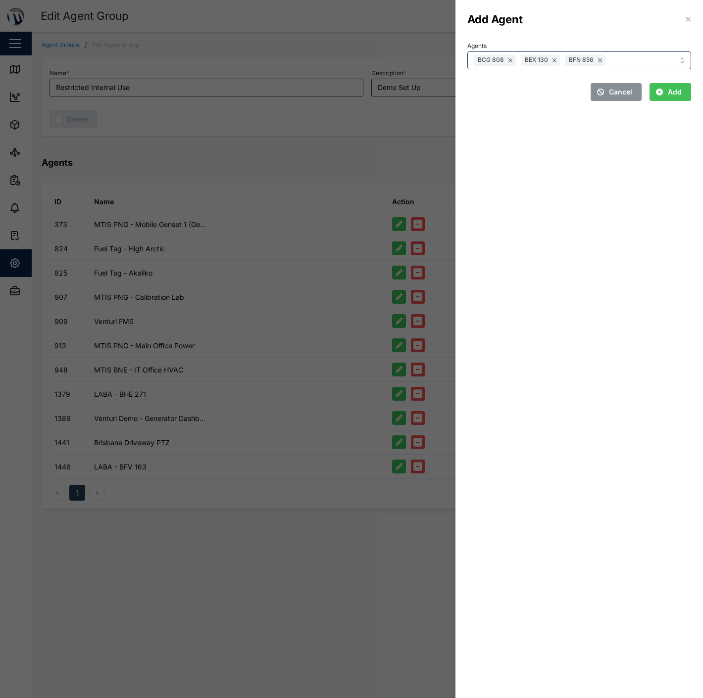
click at [626, 252] on section "Add Agent Agents BCG 808 BEX 130 BFN 856 Cancel Add" at bounding box center [578, 349] width 247 height 698
click at [667, 105] on div "Agents BCG 808 BEX 130 BFN 856 Cancel Add" at bounding box center [578, 74] width 247 height 78
click at [668, 91] on span "Add" at bounding box center [675, 92] width 14 height 17
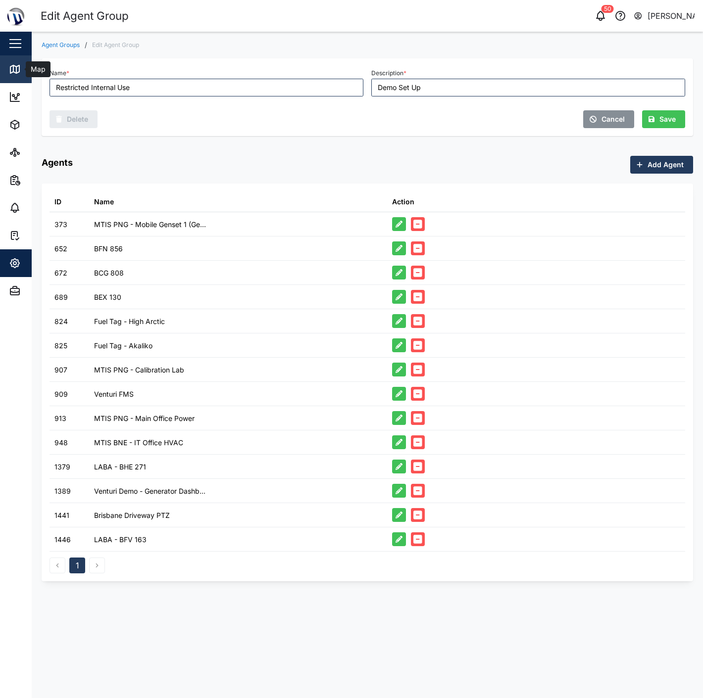
click at [19, 76] on link "Map" at bounding box center [64, 69] width 129 height 28
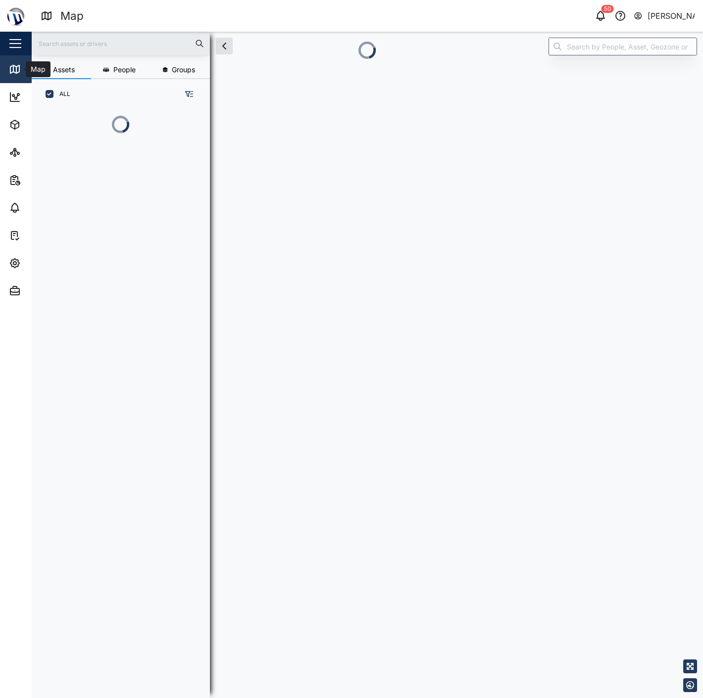
scroll to position [8, 8]
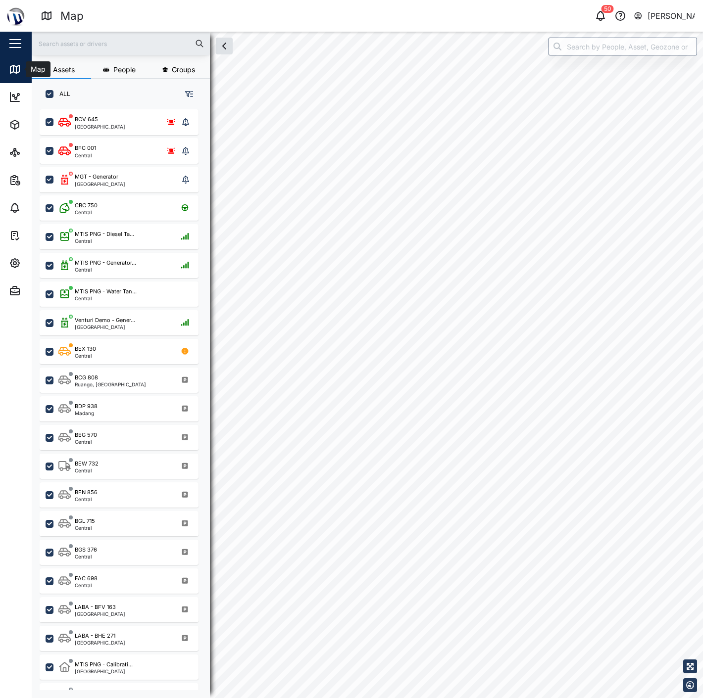
checkbox input "true"
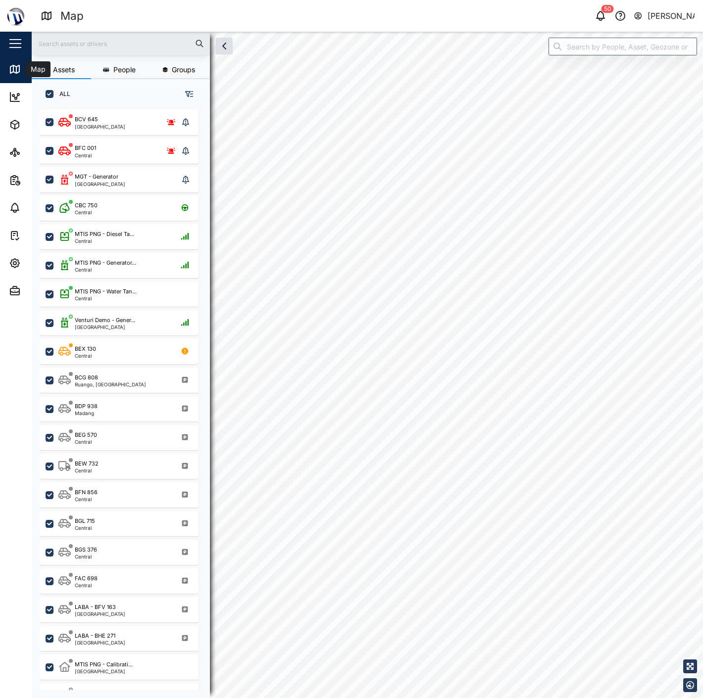
checkbox input "true"
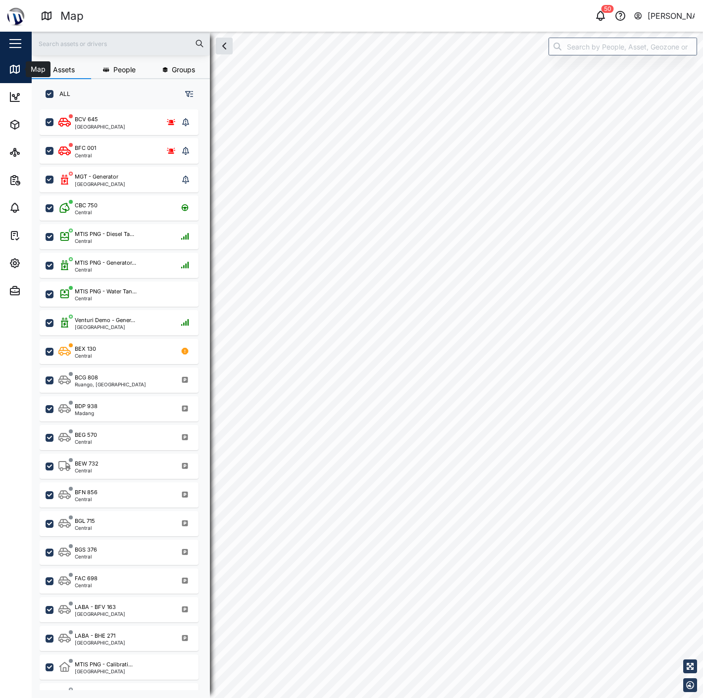
checkbox input "true"
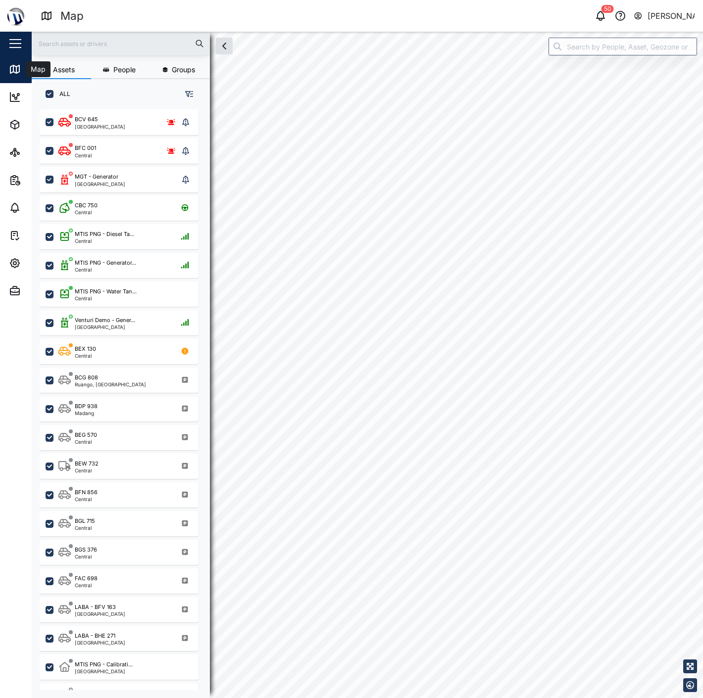
checkbox input "true"
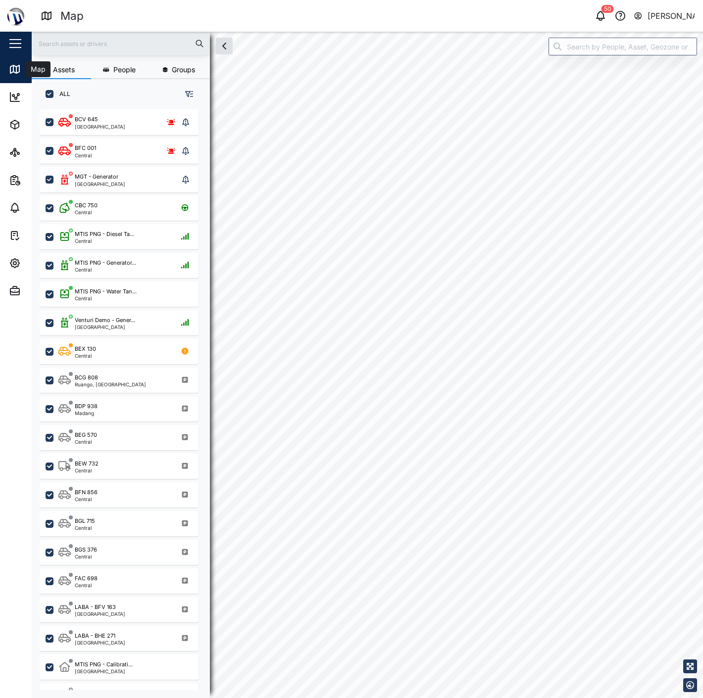
checkbox input "true"
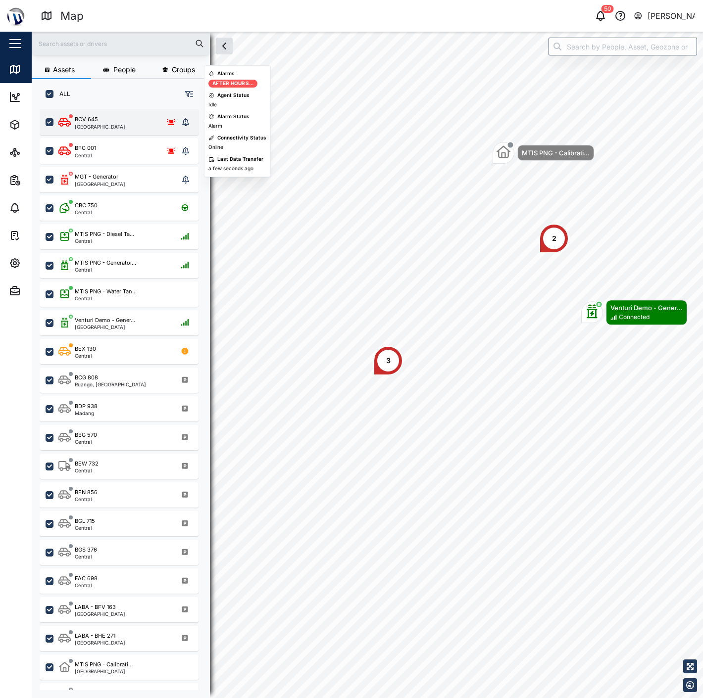
click at [193, 120] on div "BCV 645 [GEOGRAPHIC_DATA]" at bounding box center [119, 122] width 159 height 26
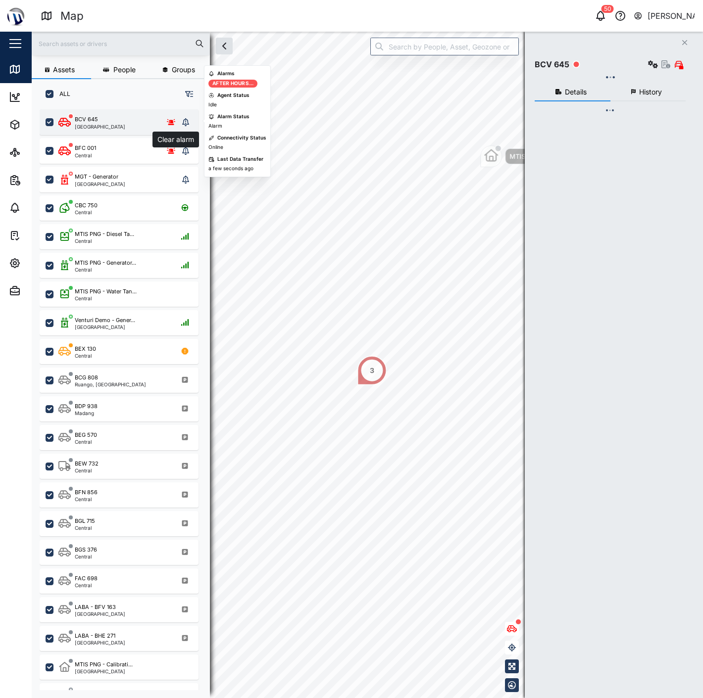
click at [185, 124] on icon "grid" at bounding box center [185, 122] width 7 height 8
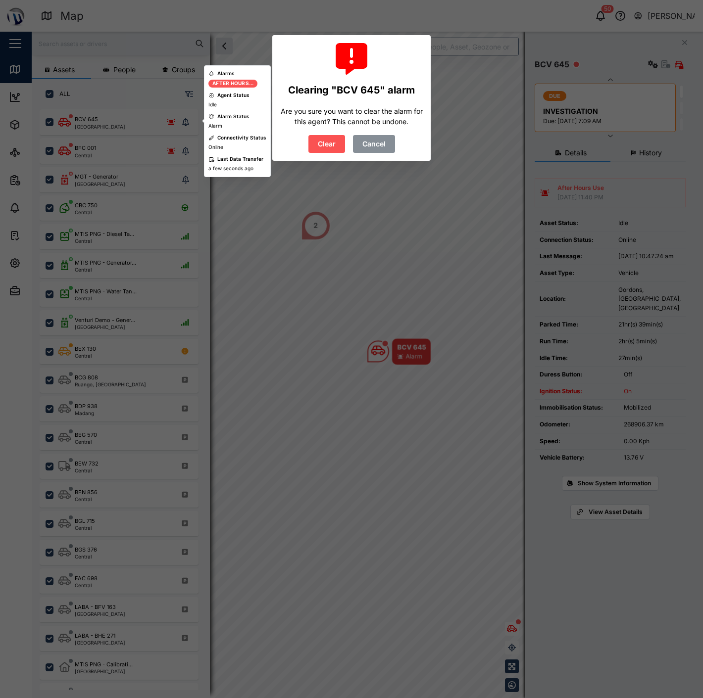
click at [334, 133] on div "Clearing "BCV 645" alarm Are you sure you want to clear the alarm for this agen…" at bounding box center [351, 98] width 143 height 110
click at [331, 144] on span "Clear" at bounding box center [327, 144] width 18 height 17
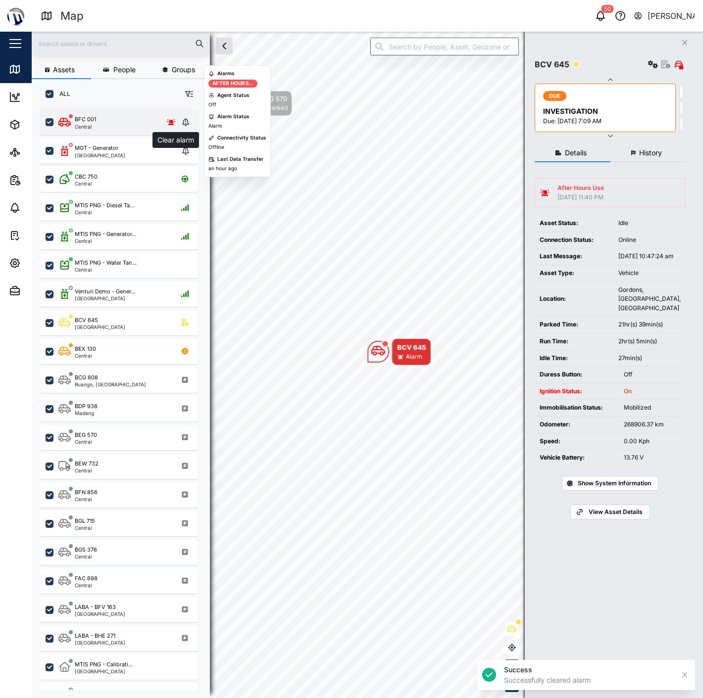
click at [186, 119] on icon "grid" at bounding box center [185, 122] width 7 height 8
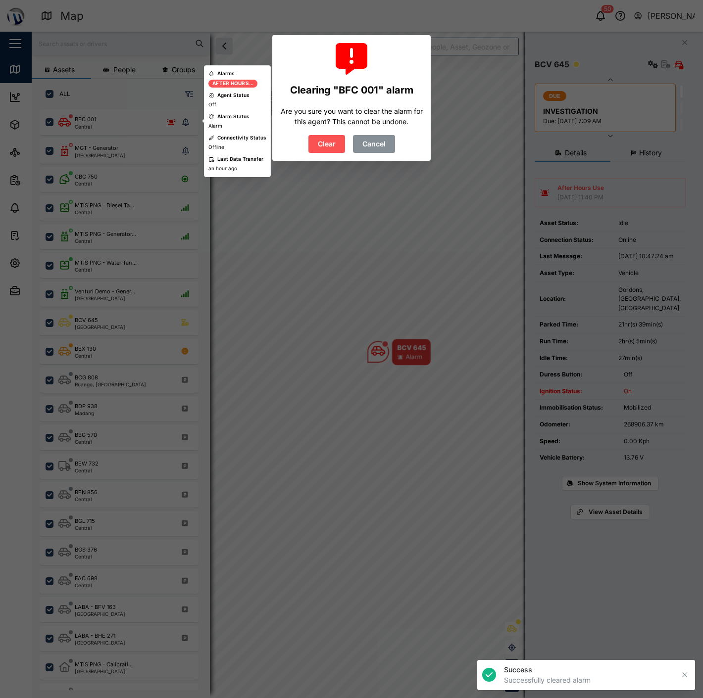
click at [328, 141] on span "Clear" at bounding box center [327, 144] width 18 height 17
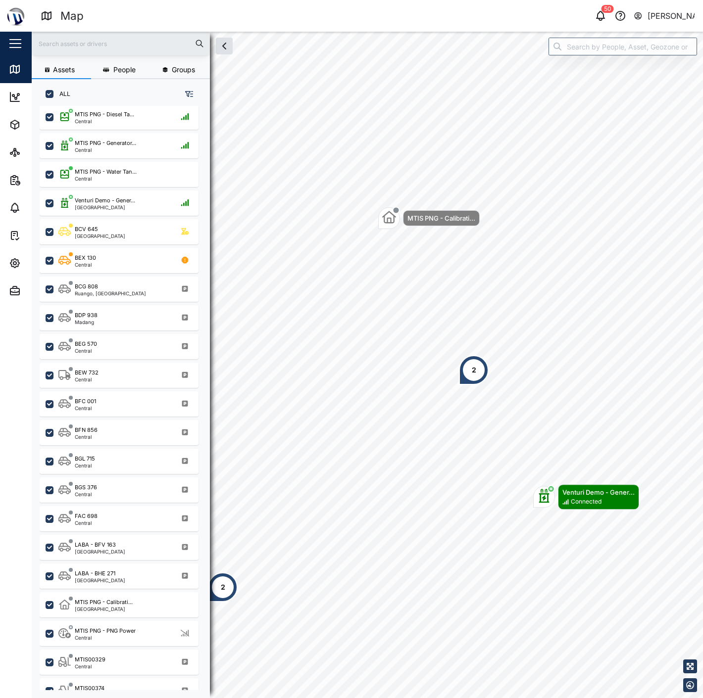
scroll to position [76, 0]
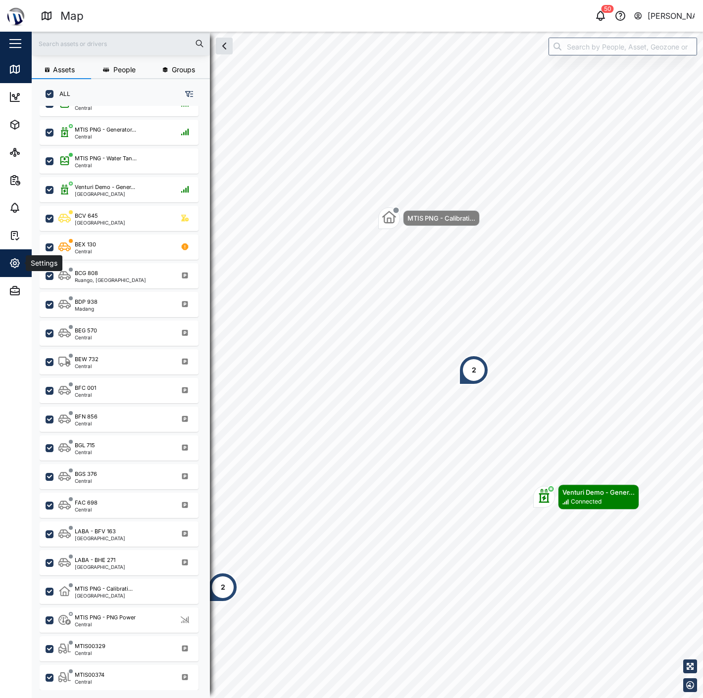
click at [19, 255] on span "Settings" at bounding box center [54, 263] width 90 height 28
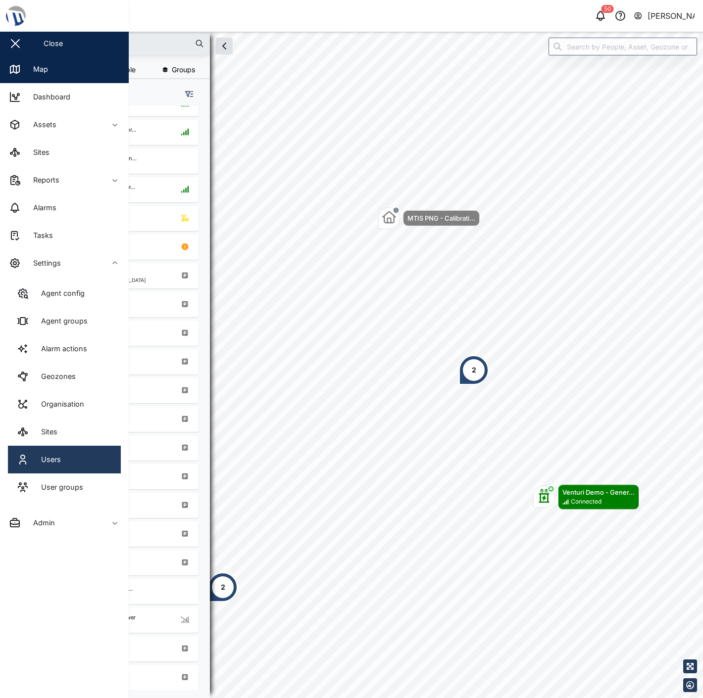
click at [90, 469] on link "Users" at bounding box center [64, 460] width 113 height 28
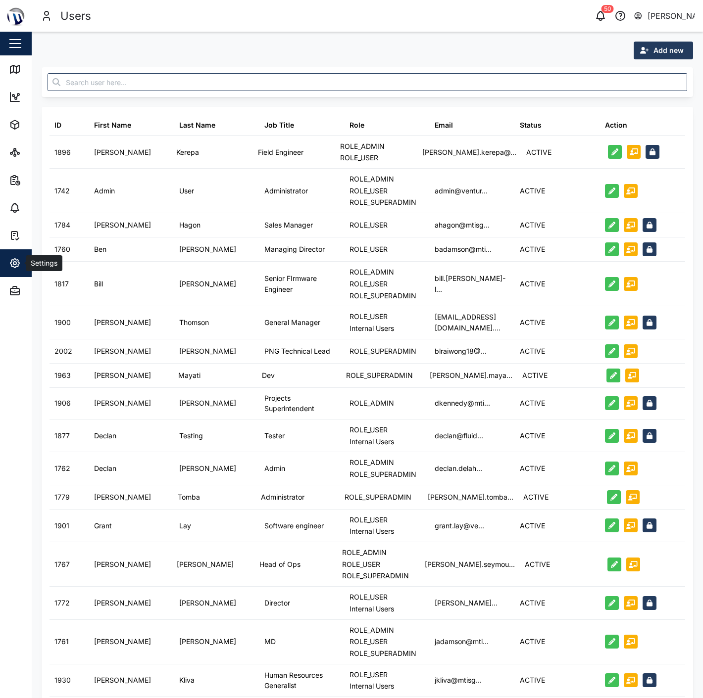
click at [15, 259] on icon "button" at bounding box center [14, 263] width 9 height 9
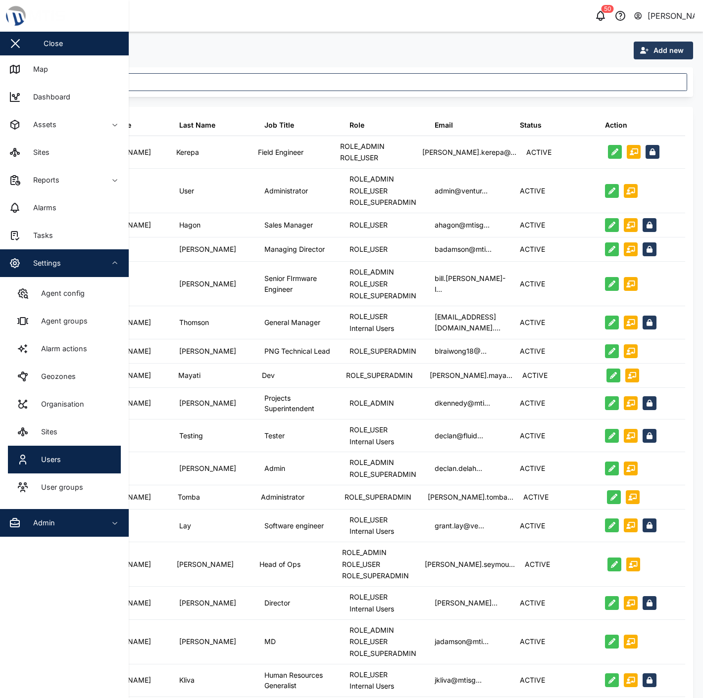
click at [79, 521] on div "Admin" at bounding box center [54, 523] width 90 height 12
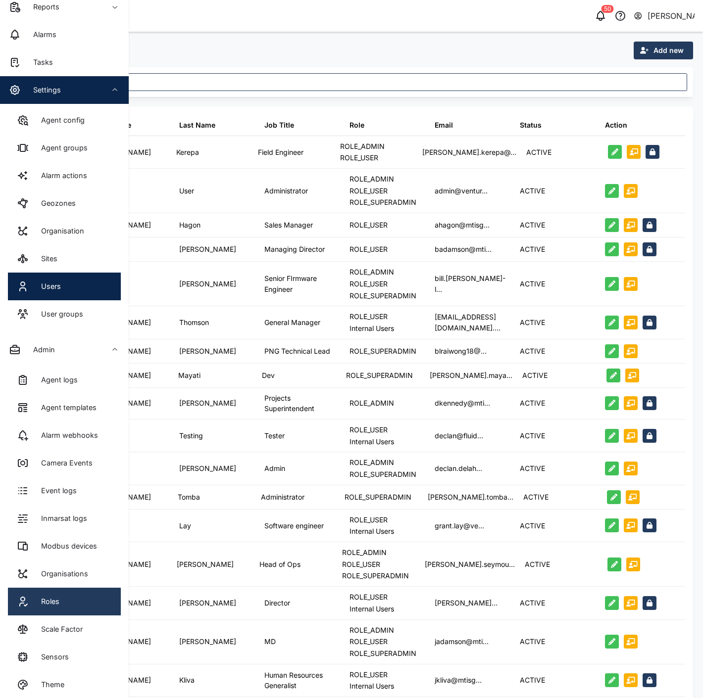
scroll to position [181, 0]
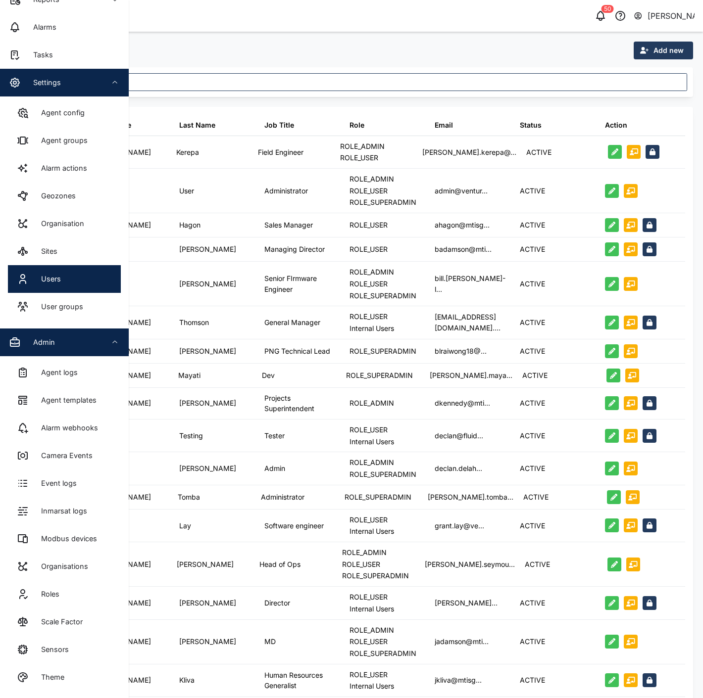
click at [81, 337] on div "Admin" at bounding box center [54, 342] width 90 height 12
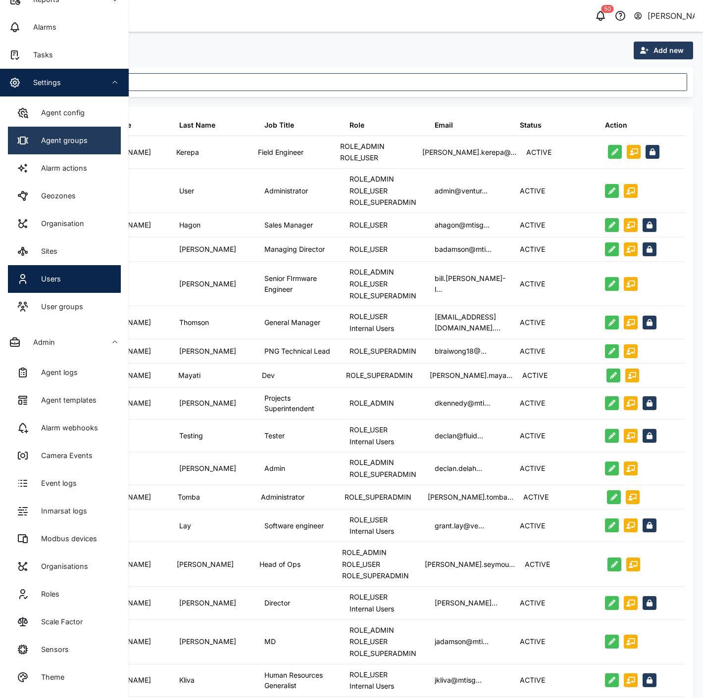
scroll to position [0, 0]
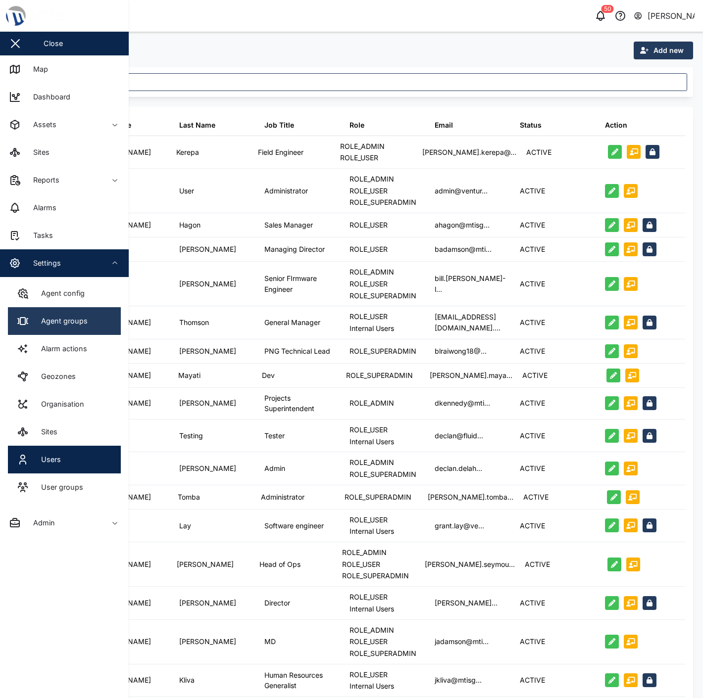
click at [77, 324] on div "Agent groups" at bounding box center [61, 321] width 54 height 11
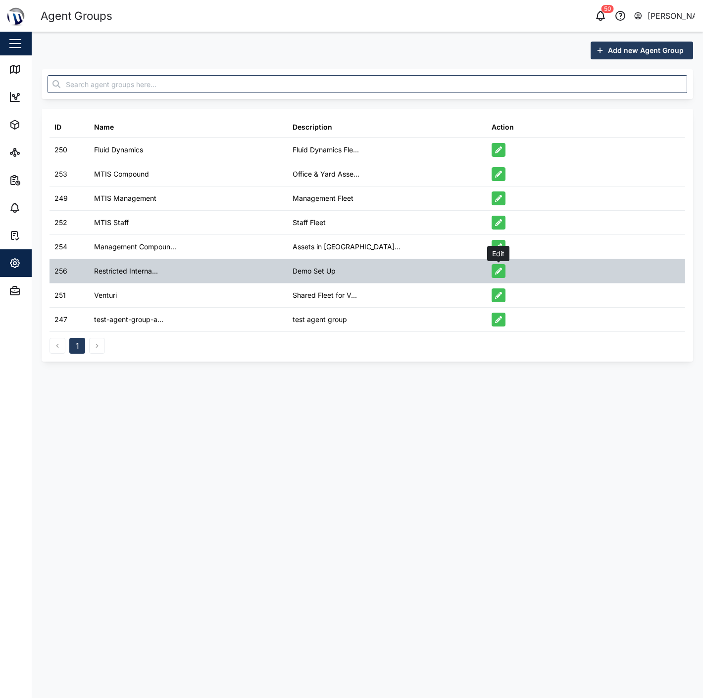
click at [495, 274] on icon "button" at bounding box center [498, 271] width 7 height 7
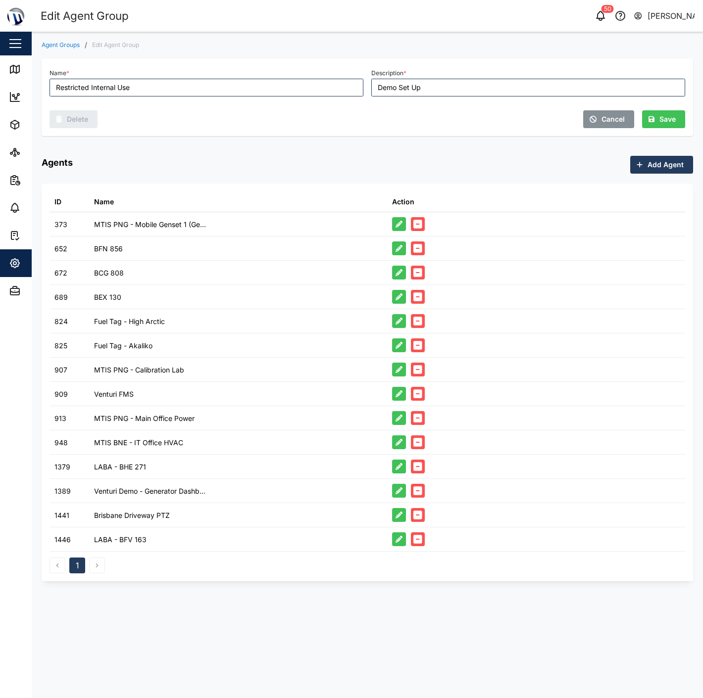
click at [645, 164] on div "Add Agent" at bounding box center [659, 164] width 47 height 17
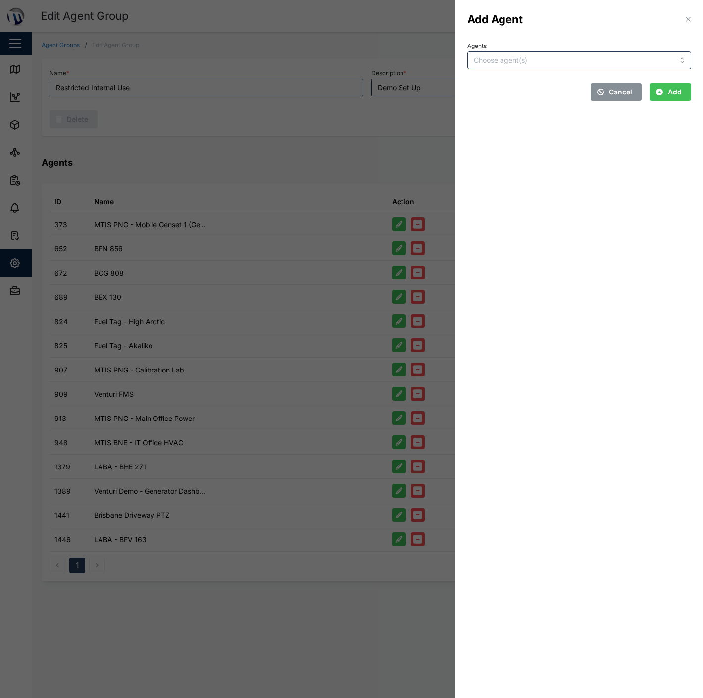
click at [497, 75] on div "Cancel Add" at bounding box center [579, 89] width 232 height 32
click at [496, 61] on input "Agents" at bounding box center [559, 60] width 171 height 8
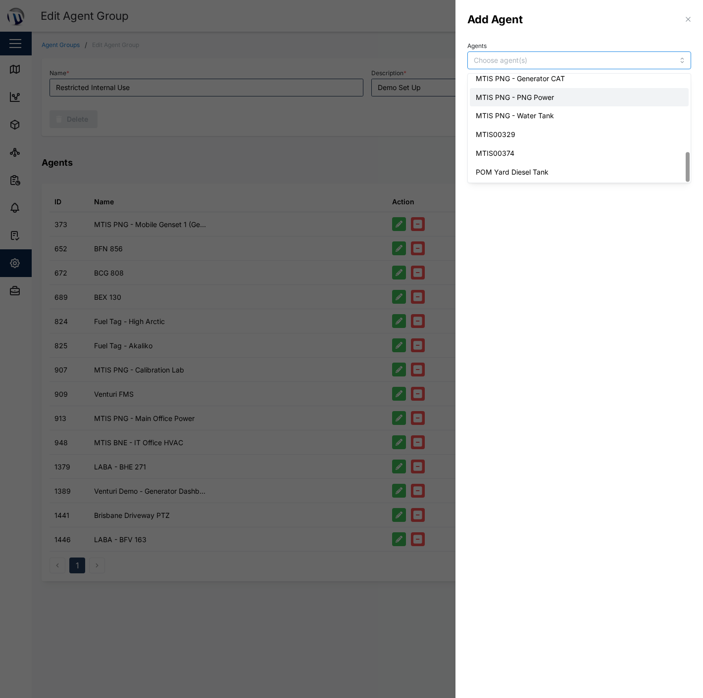
scroll to position [268, 0]
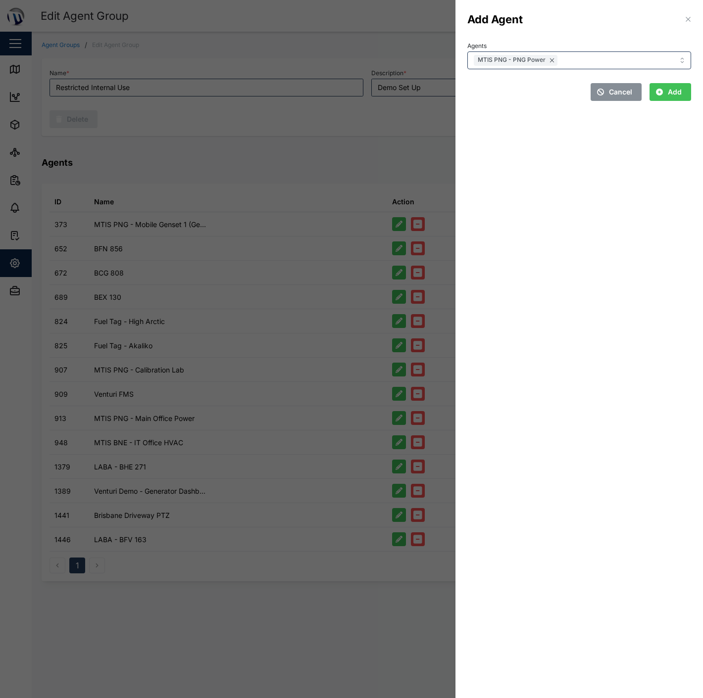
click at [587, 226] on section "Add Agent Agents MTIS PNG - PNG Power Cancel Add" at bounding box center [578, 349] width 247 height 698
click at [657, 98] on div "Add" at bounding box center [669, 92] width 26 height 17
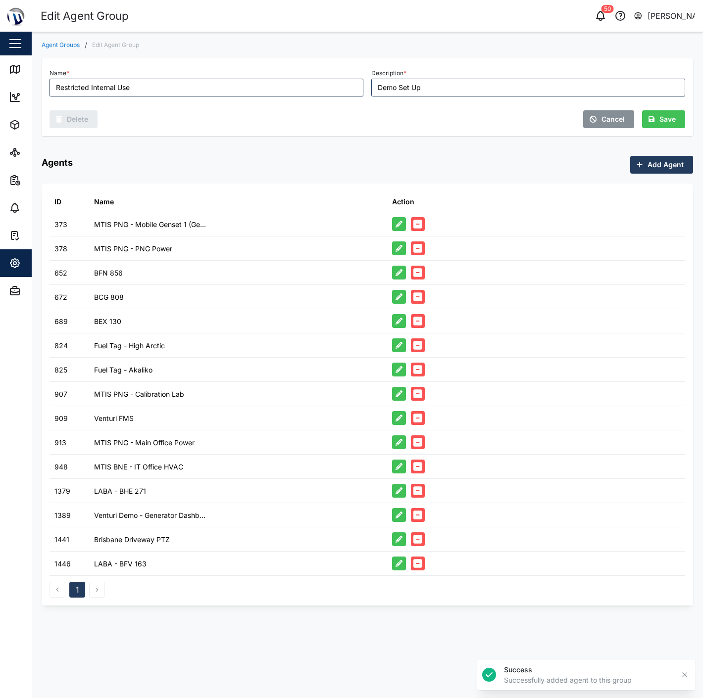
drag, startPoint x: 285, startPoint y: 166, endPoint x: 206, endPoint y: 149, distance: 79.9
click at [284, 166] on div "Agents Add Agent" at bounding box center [367, 165] width 651 height 18
click at [23, 65] on div "Map" at bounding box center [28, 69] width 39 height 12
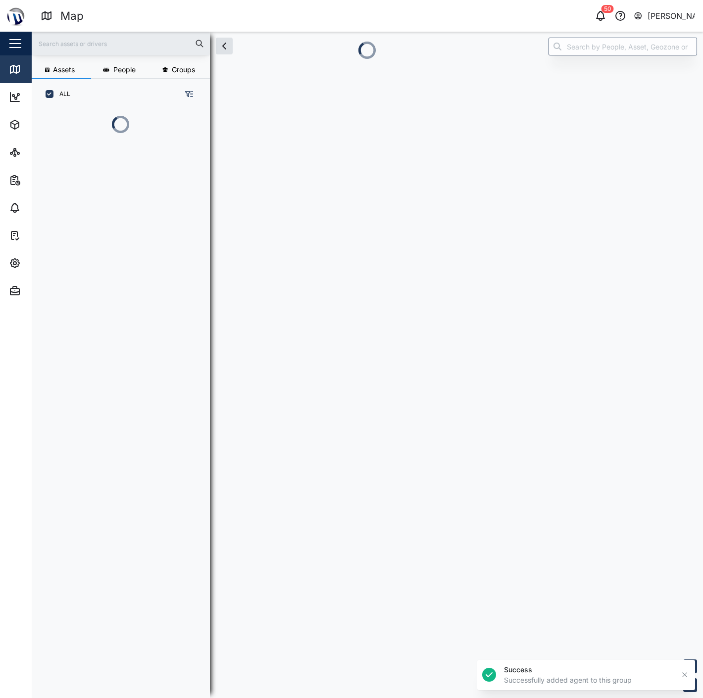
scroll to position [8, 8]
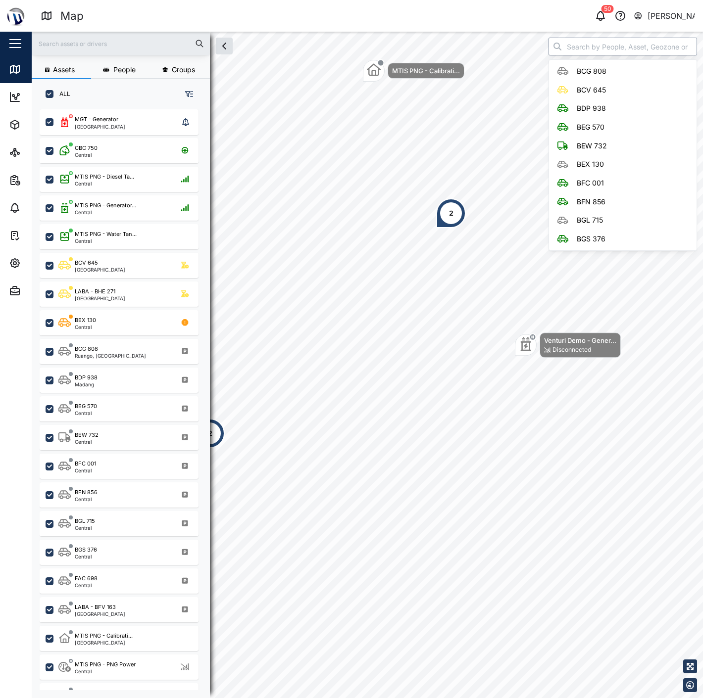
click at [584, 49] on input "search" at bounding box center [622, 47] width 148 height 18
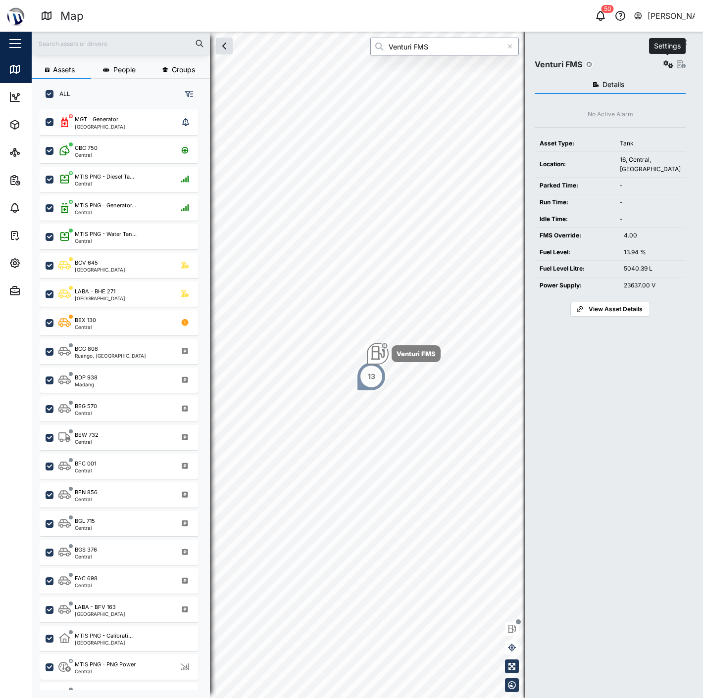
type input "Venturi FMS"
click at [670, 63] on icon "button" at bounding box center [668, 64] width 10 height 8
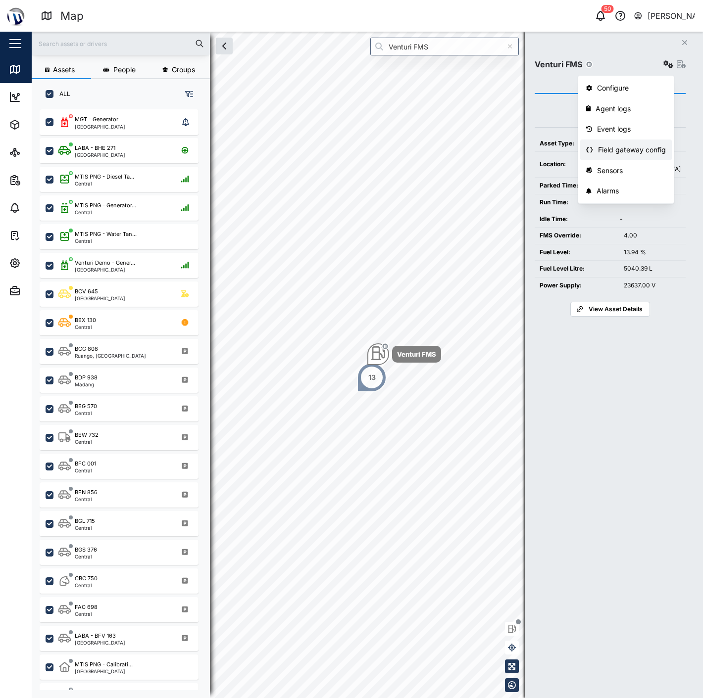
click at [610, 151] on div "Field gateway config" at bounding box center [632, 149] width 68 height 11
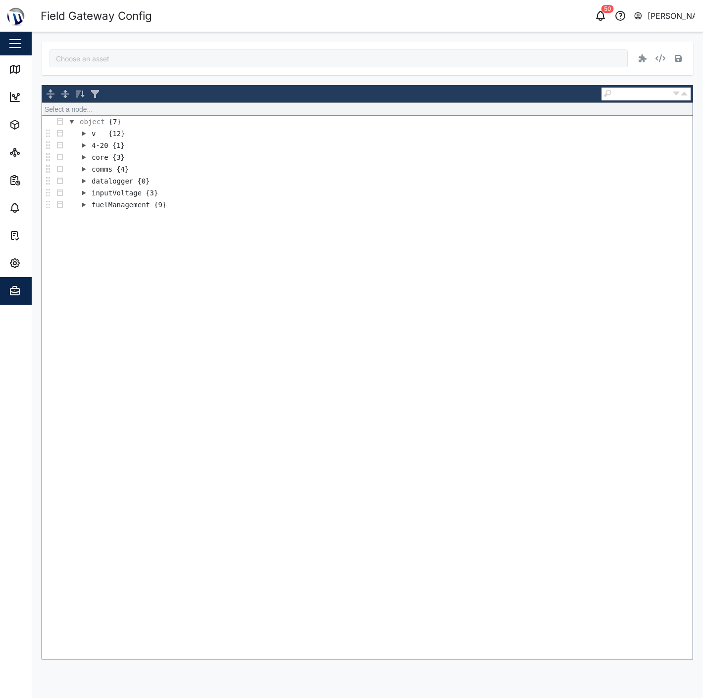
type input "Venturi FMS"
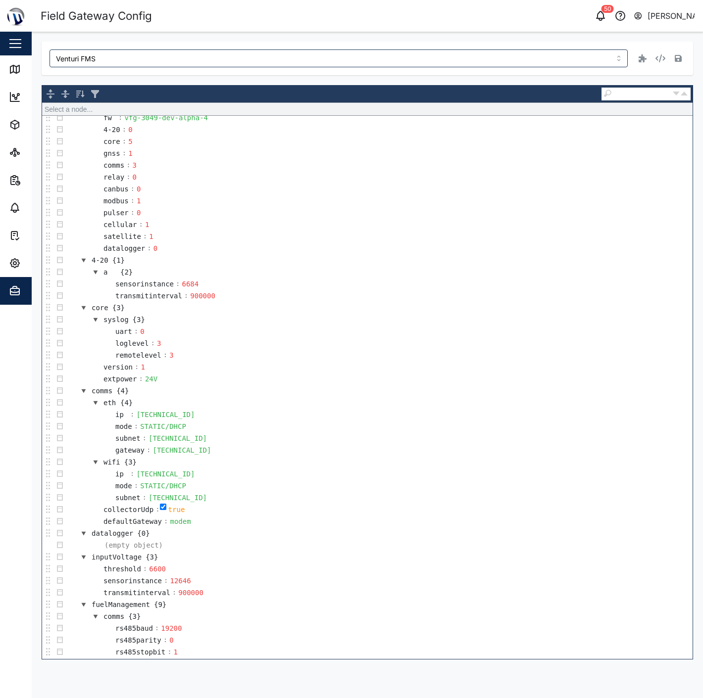
scroll to position [127, 0]
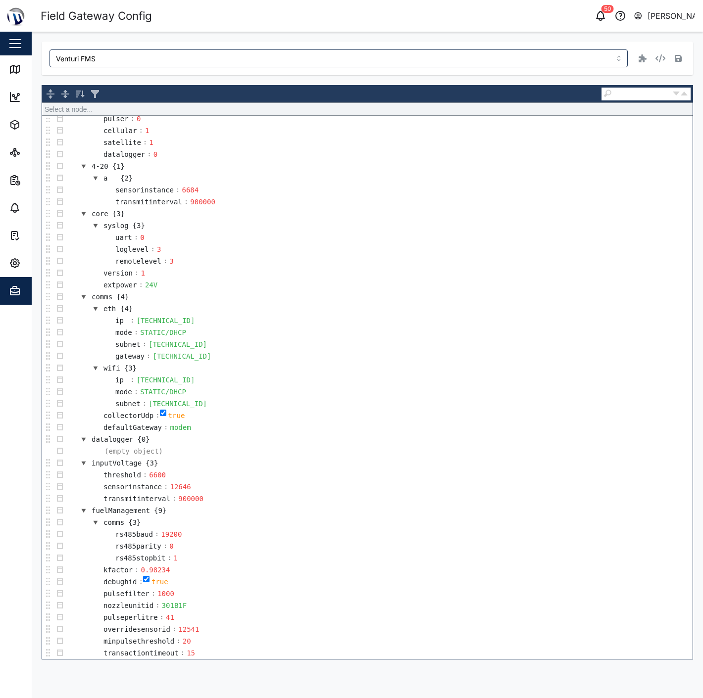
drag, startPoint x: 144, startPoint y: 77, endPoint x: 91, endPoint y: 75, distance: 53.5
click at [141, 77] on div "Venturi FMS Select a node... object {7} v {12} fw : vfg-3049-dev-alpha-4 4-20 :…" at bounding box center [367, 351] width 651 height 618
drag, startPoint x: 40, startPoint y: 67, endPoint x: 28, endPoint y: 67, distance: 11.9
click at [37, 67] on div "Venturi FMS Select a node... object {7} v {12} fw : vfg-3049-dev-alpha-4 4-20 :…" at bounding box center [367, 351] width 671 height 638
click at [28, 67] on div "Map" at bounding box center [37, 69] width 22 height 11
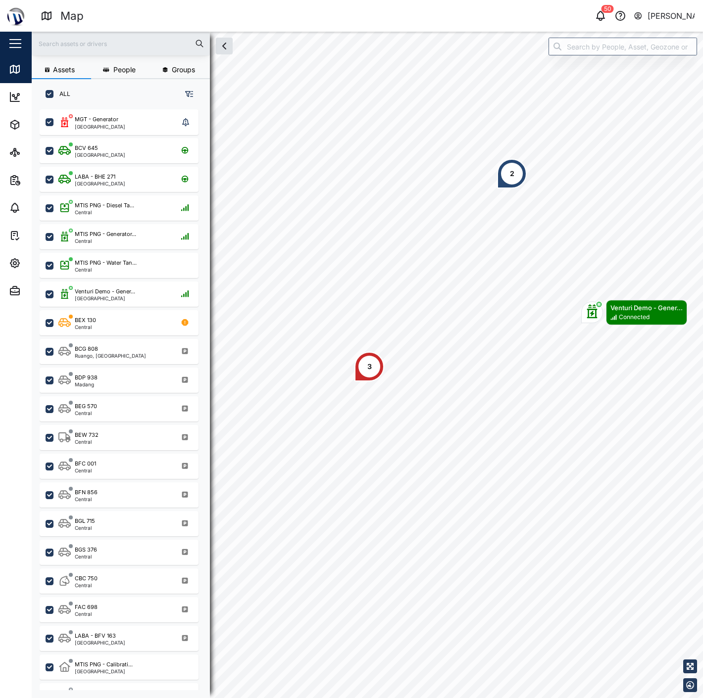
scroll to position [576, 154]
